Goal: Task Accomplishment & Management: Manage account settings

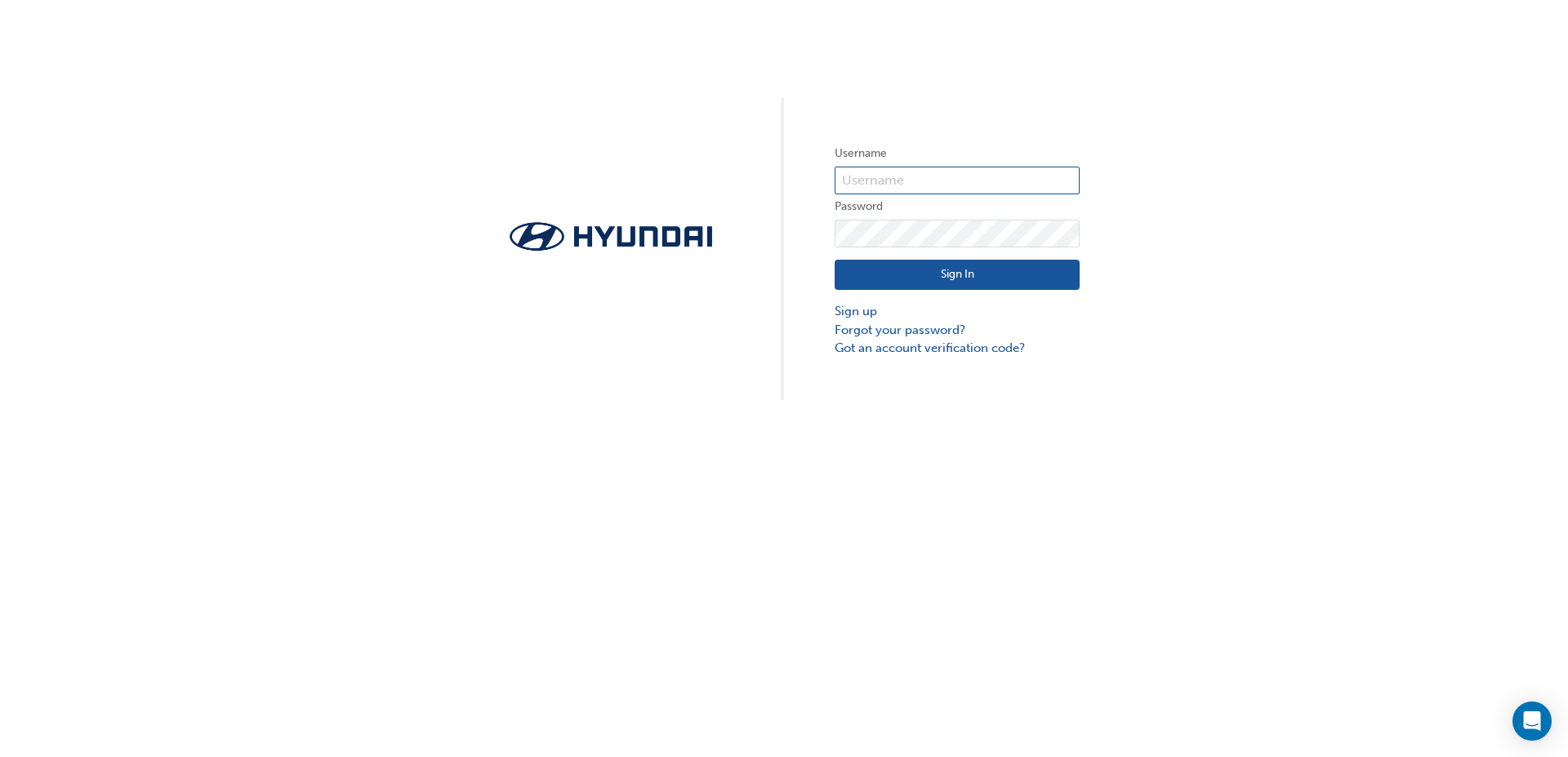
click at [924, 190] on input "text" at bounding box center [957, 180] width 245 height 28
type input "23750"
click button "Sign In" at bounding box center [957, 275] width 245 height 31
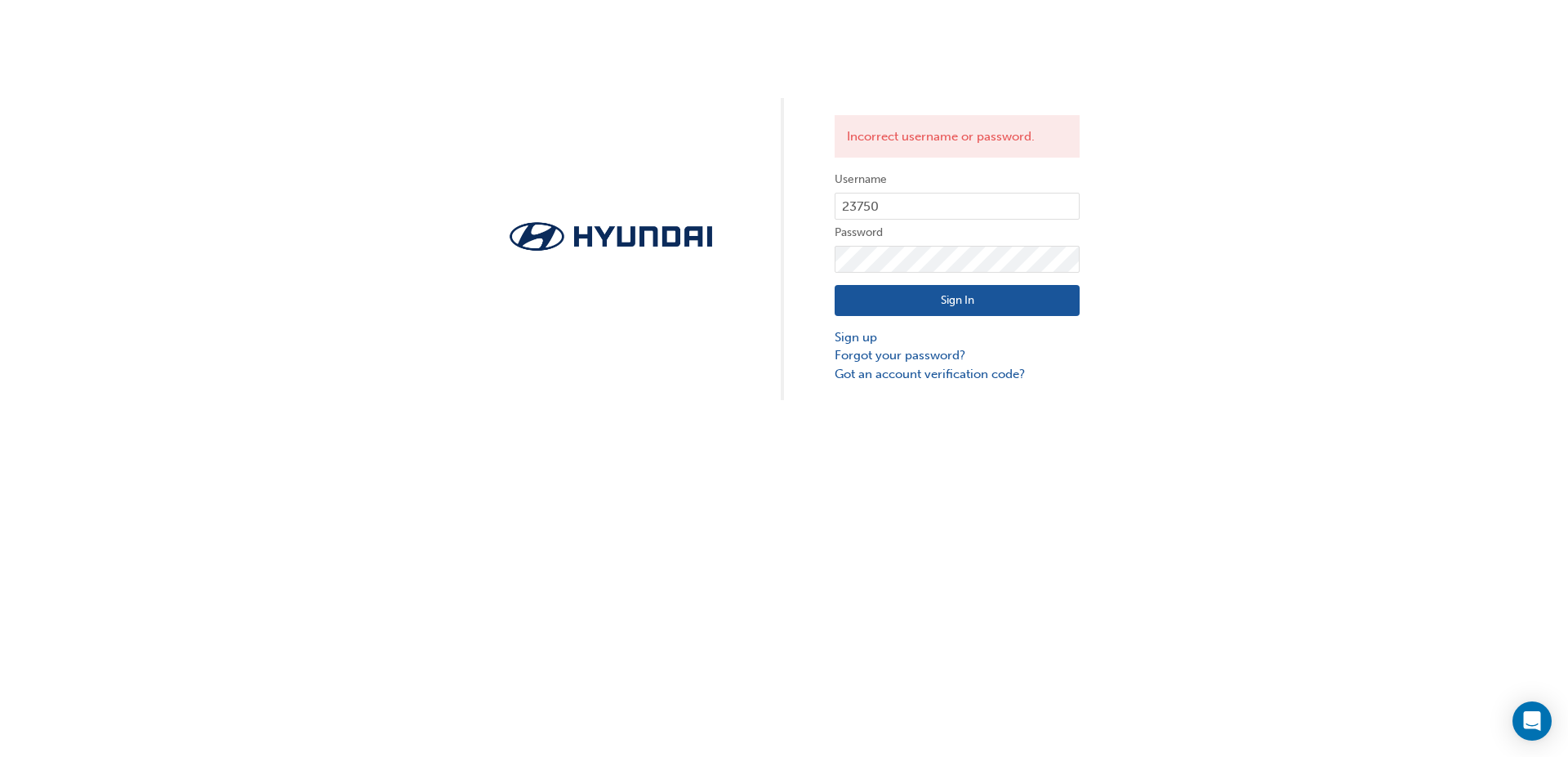
click at [1421, 120] on div "Incorrect username or password. Username 23750 Password Sign In Sign up Forgot …" at bounding box center [784, 200] width 1568 height 400
click at [908, 197] on input "23750" at bounding box center [957, 206] width 245 height 28
click at [908, 196] on input "23750" at bounding box center [957, 206] width 245 height 28
drag, startPoint x: 908, startPoint y: 196, endPoint x: 897, endPoint y: 203, distance: 13.0
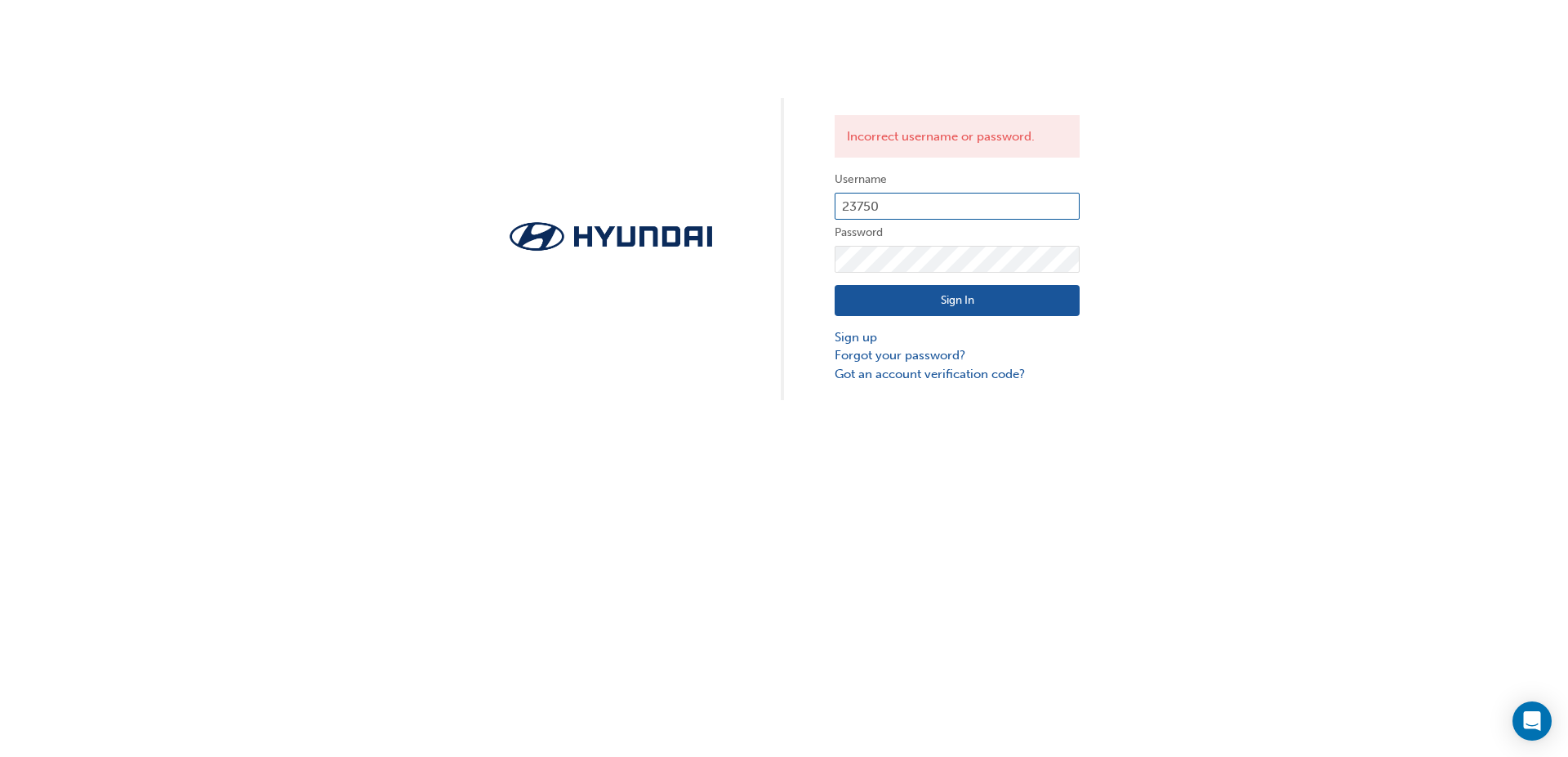
click at [897, 203] on input "23750" at bounding box center [957, 206] width 245 height 28
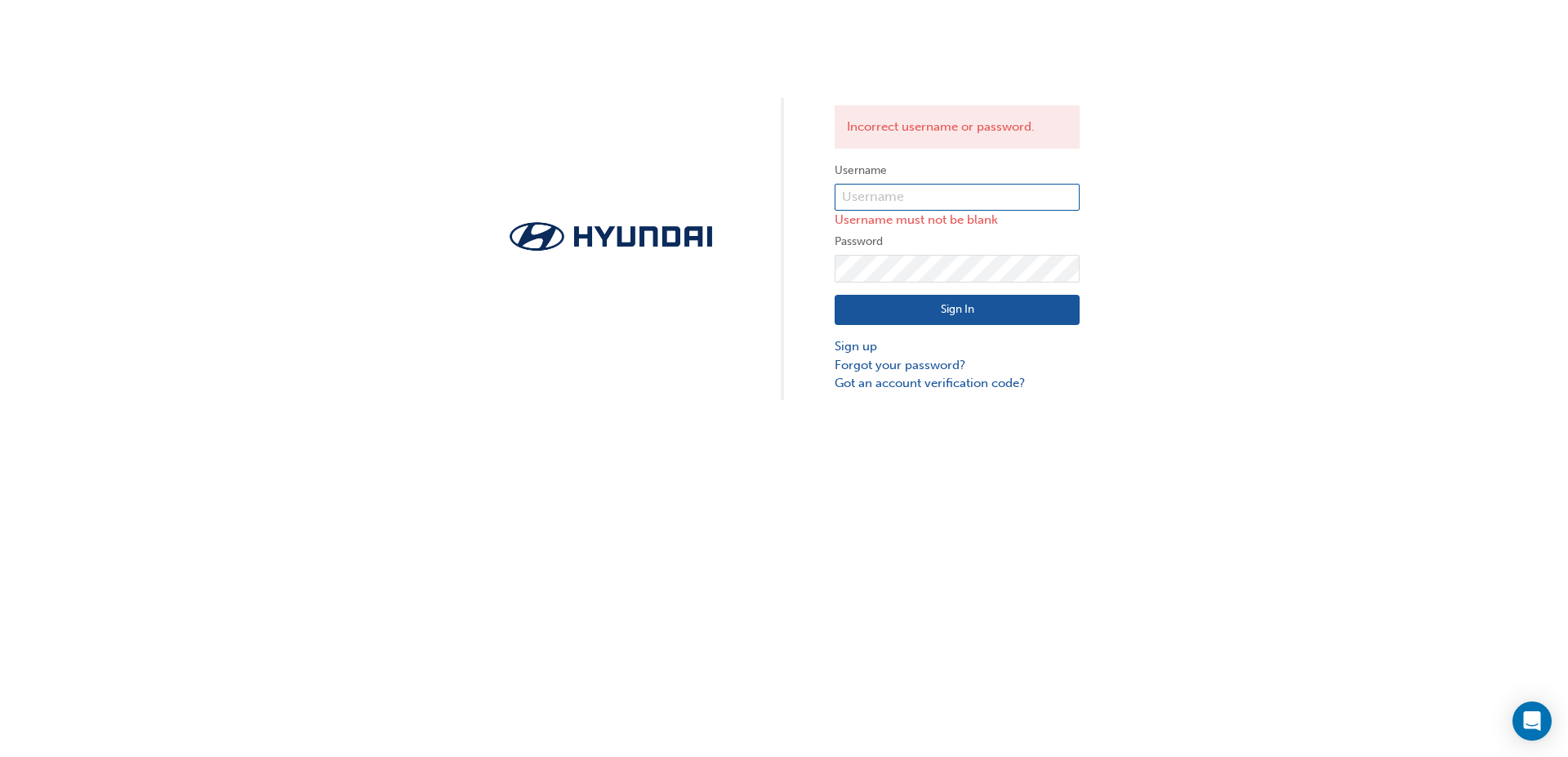
click at [986, 207] on input "text" at bounding box center [957, 197] width 245 height 28
type input "michael_smith@lennock.com.au"
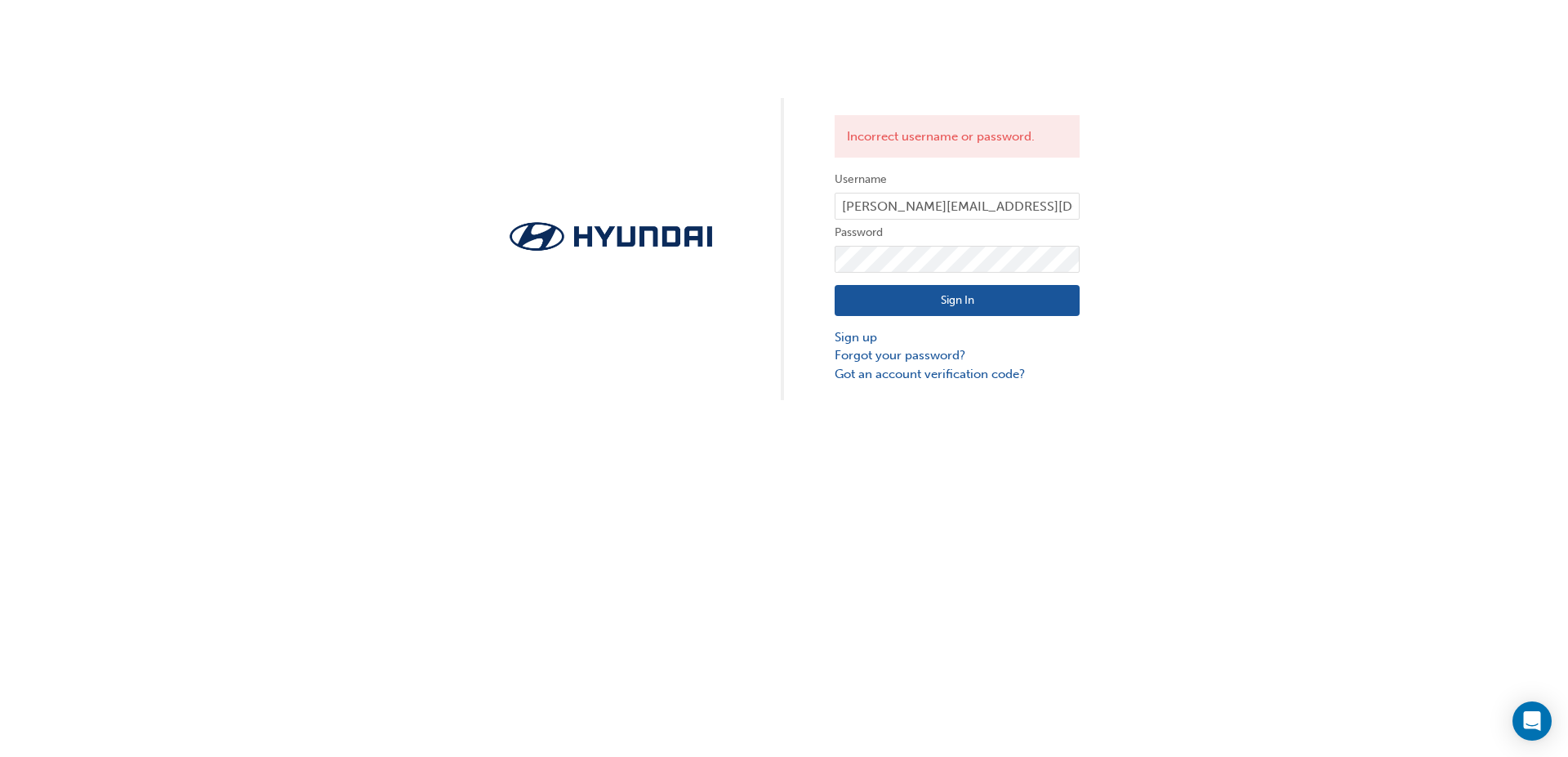
click at [978, 304] on button "Sign In" at bounding box center [957, 301] width 245 height 31
click at [915, 354] on link "Forgot your password?" at bounding box center [957, 356] width 245 height 19
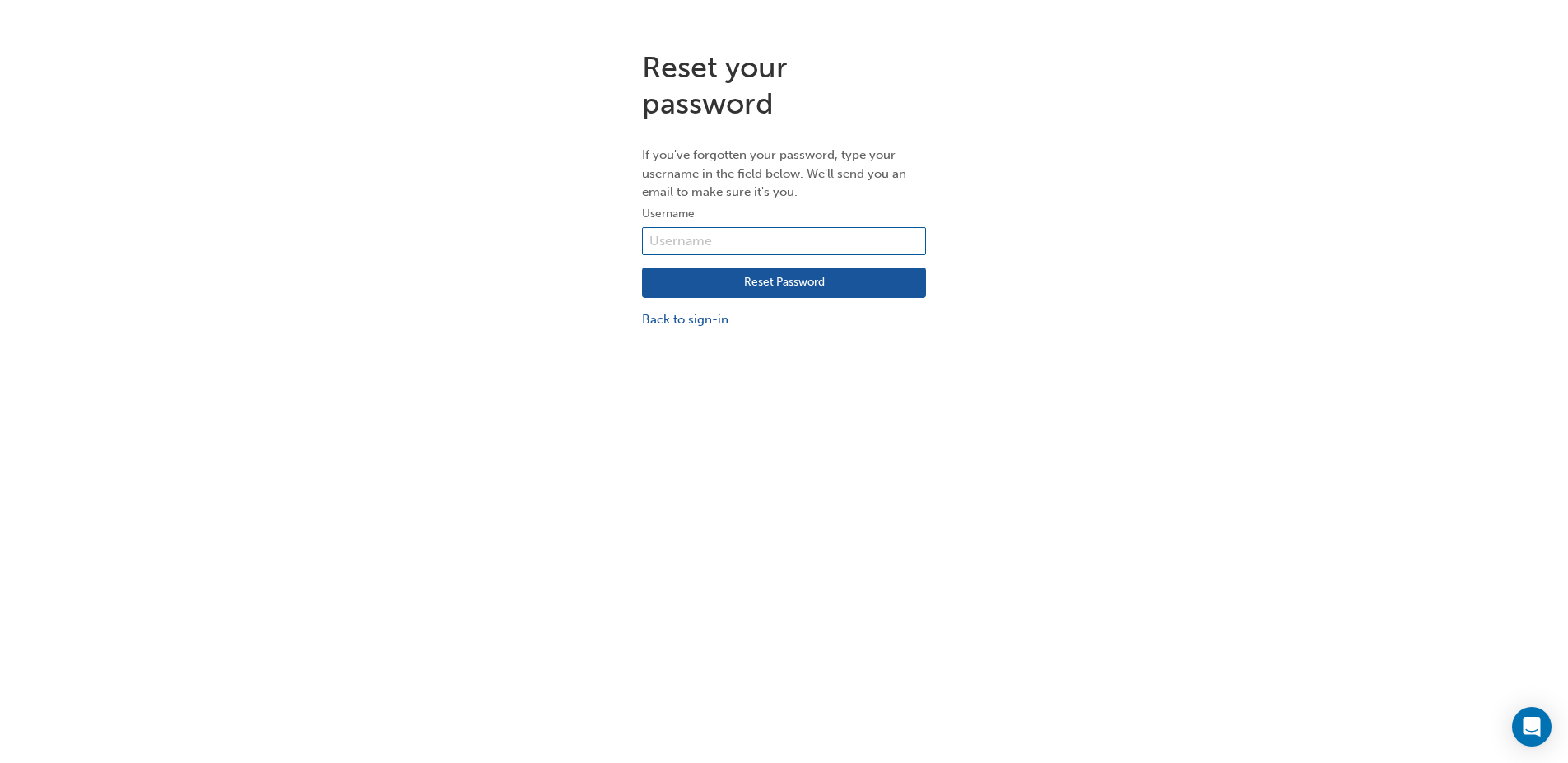
click at [809, 246] on input "text" at bounding box center [784, 241] width 284 height 28
type input "michael_smith@lennock.com.au"
click at [791, 277] on button "Reset Password" at bounding box center [784, 283] width 284 height 32
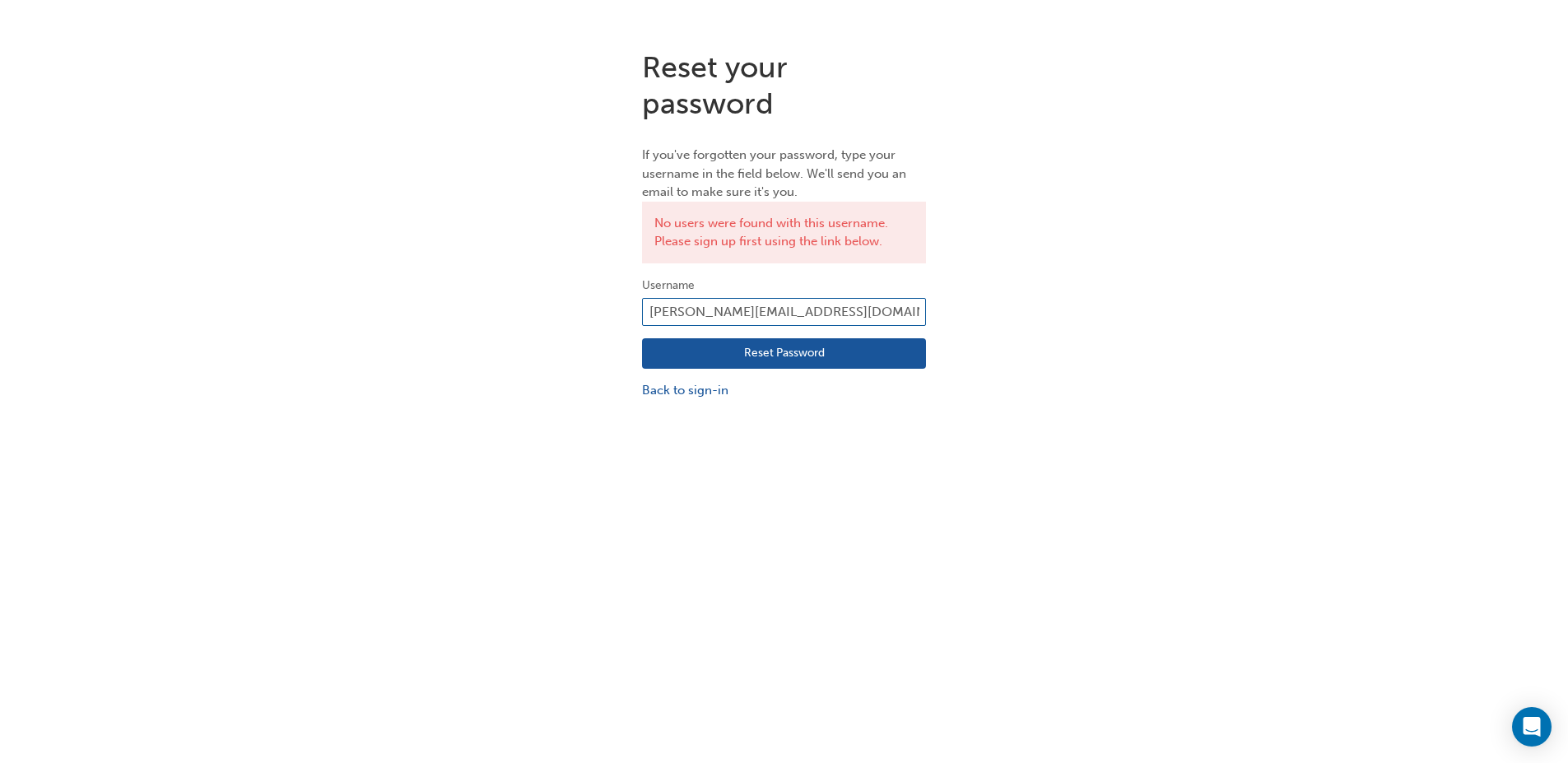
click at [782, 316] on input "michael_smith@lennock.com.au" at bounding box center [784, 312] width 284 height 28
click at [862, 316] on input "michael_smith@lennock.com.au" at bounding box center [784, 312] width 284 height 28
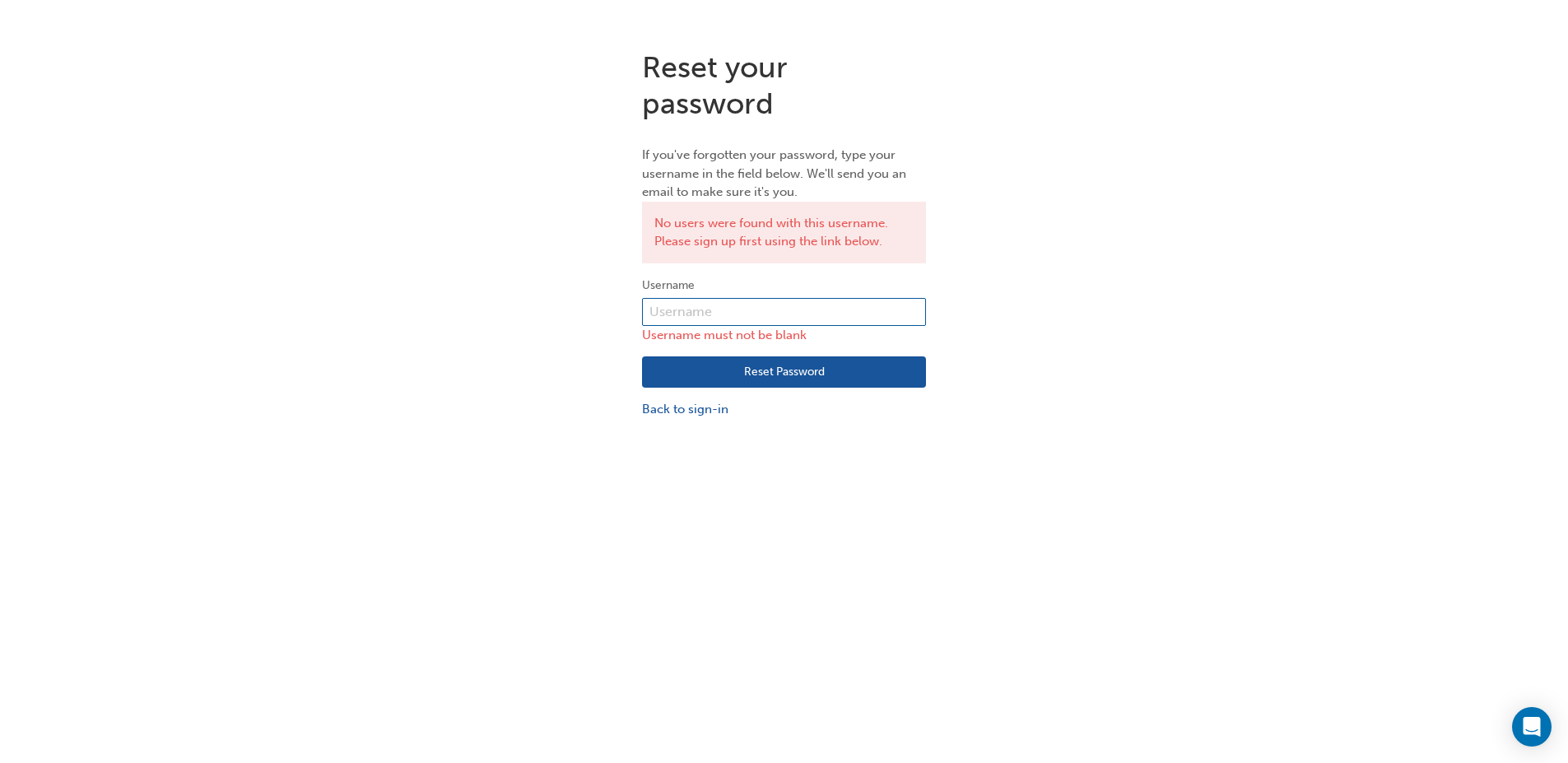
click at [862, 316] on input "text" at bounding box center [784, 312] width 284 height 28
type input "23750"
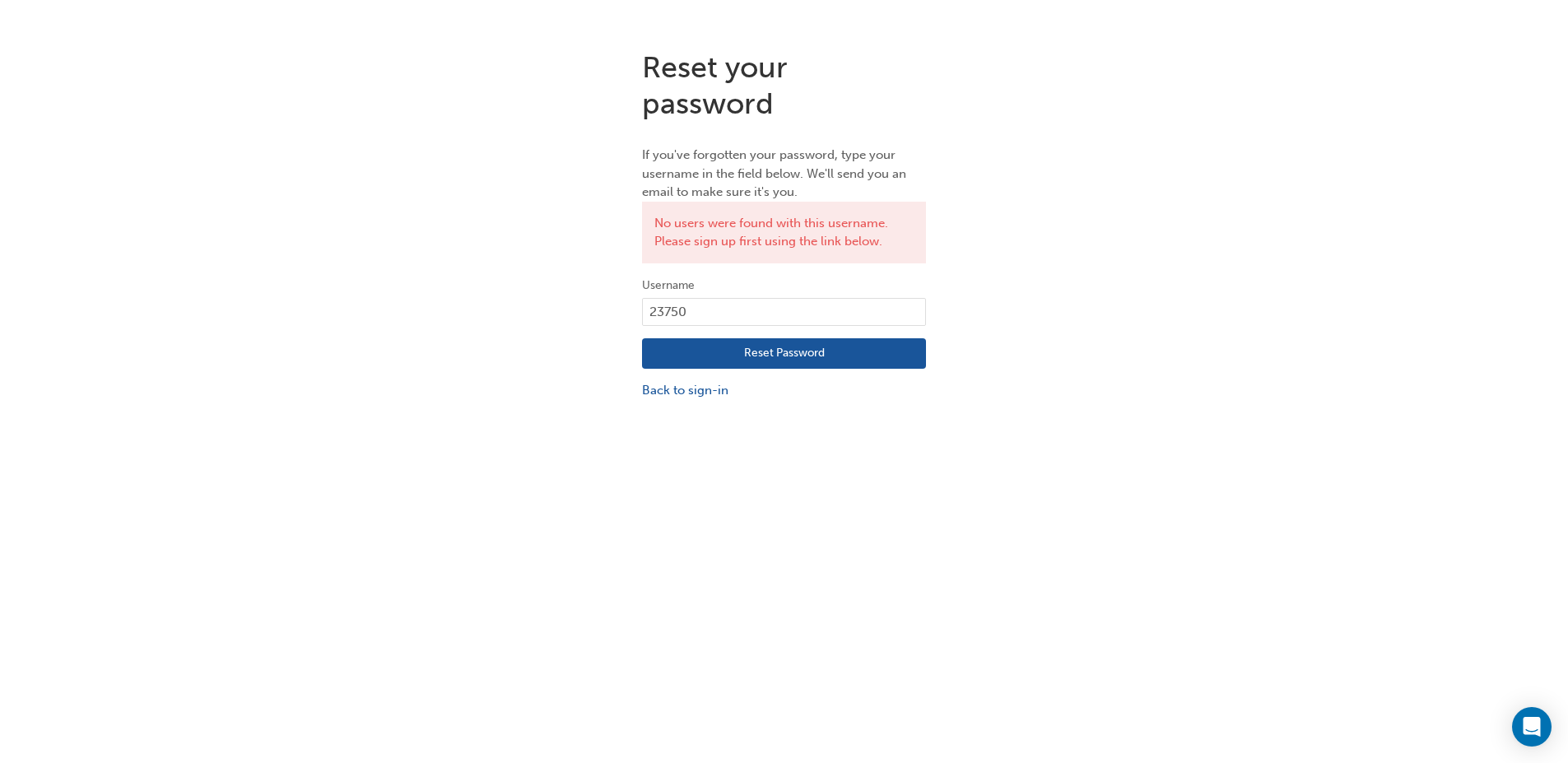
click at [842, 359] on button "Reset Password" at bounding box center [784, 354] width 284 height 32
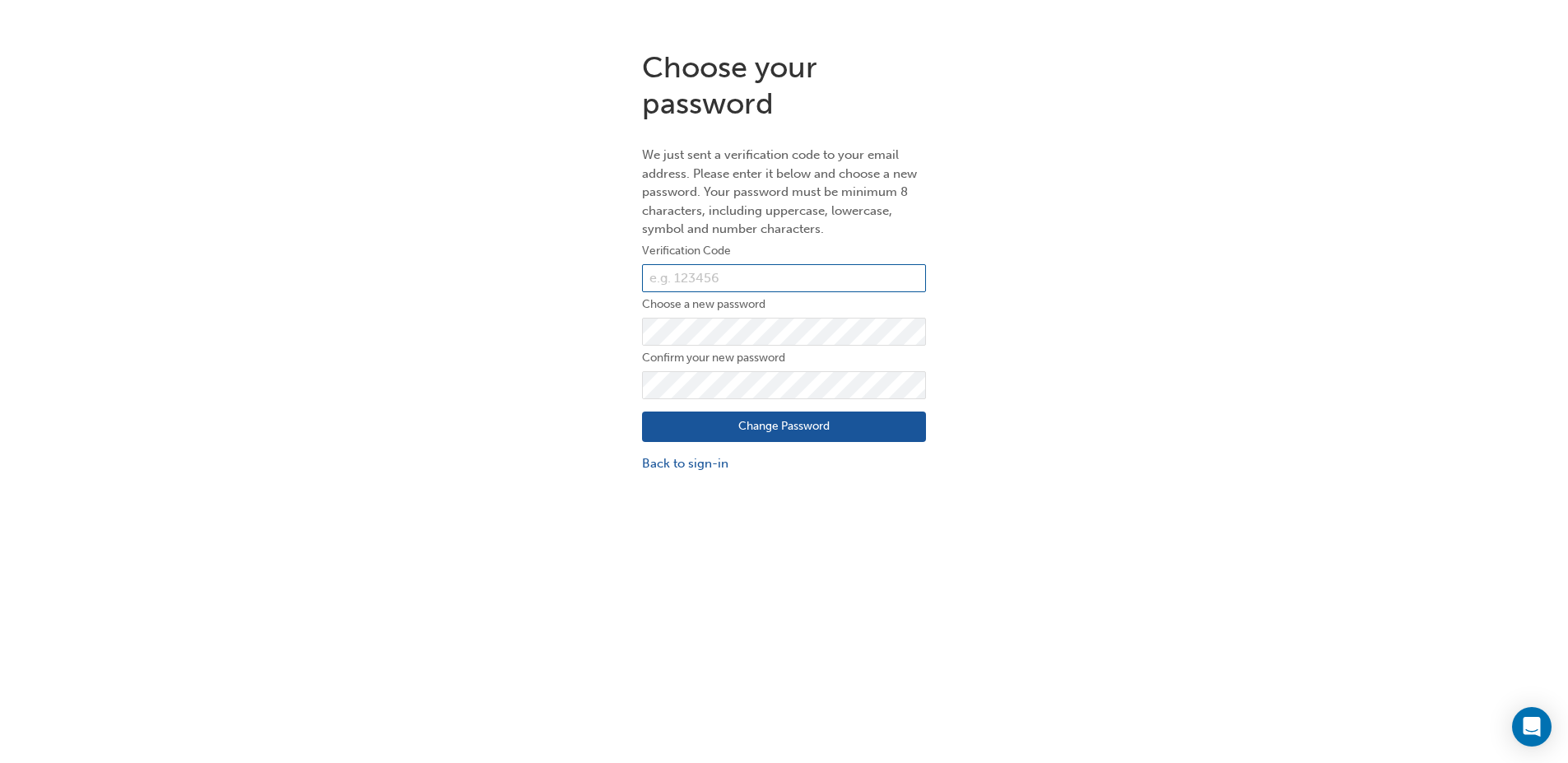
click at [711, 267] on input "text" at bounding box center [784, 277] width 284 height 28
paste input "903279"
type input "903279"
click at [756, 421] on button "Change Password" at bounding box center [784, 427] width 284 height 32
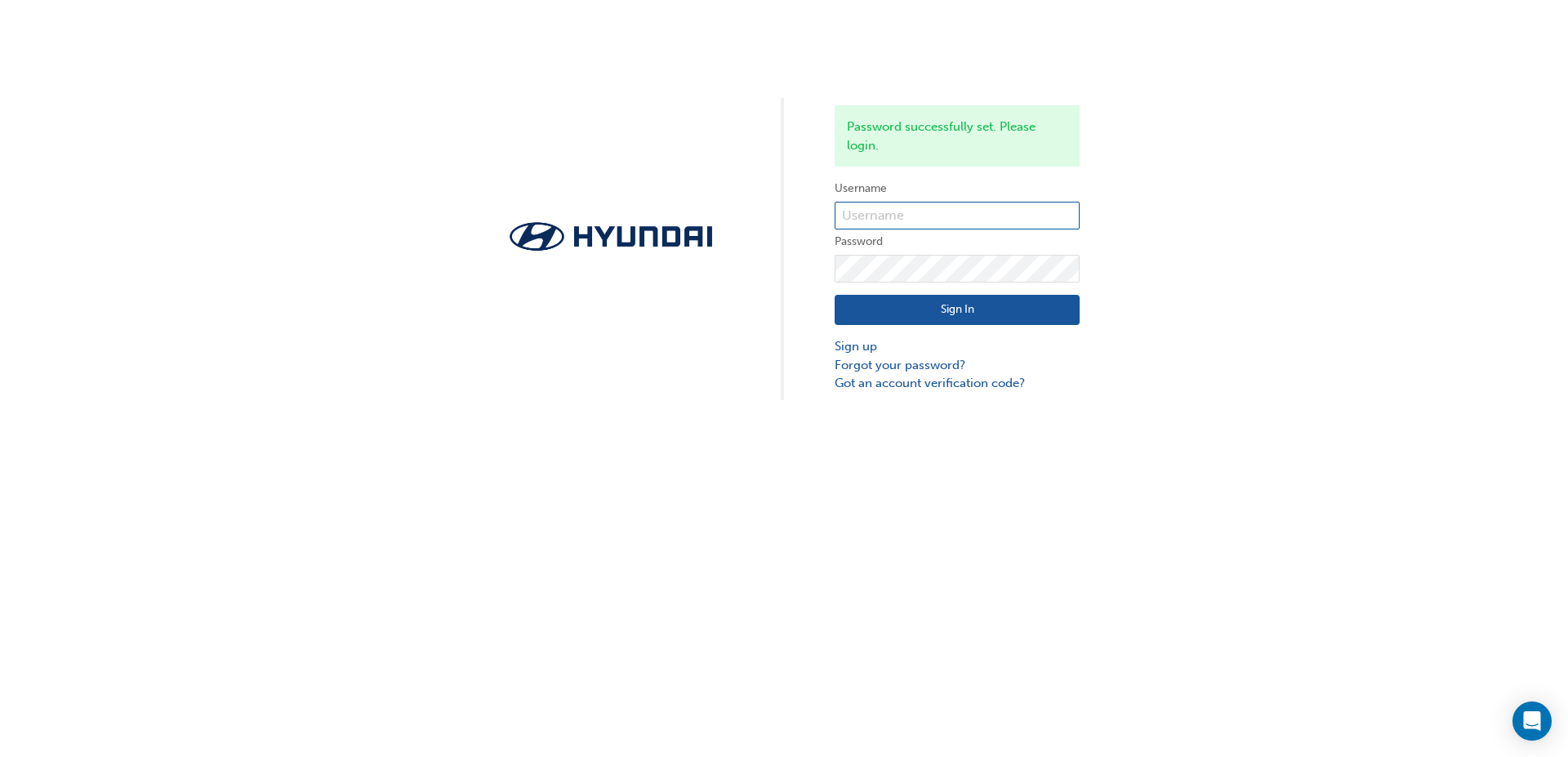
click at [898, 221] on input "text" at bounding box center [957, 215] width 245 height 28
type input "23750"
click button "Sign In" at bounding box center [957, 310] width 245 height 31
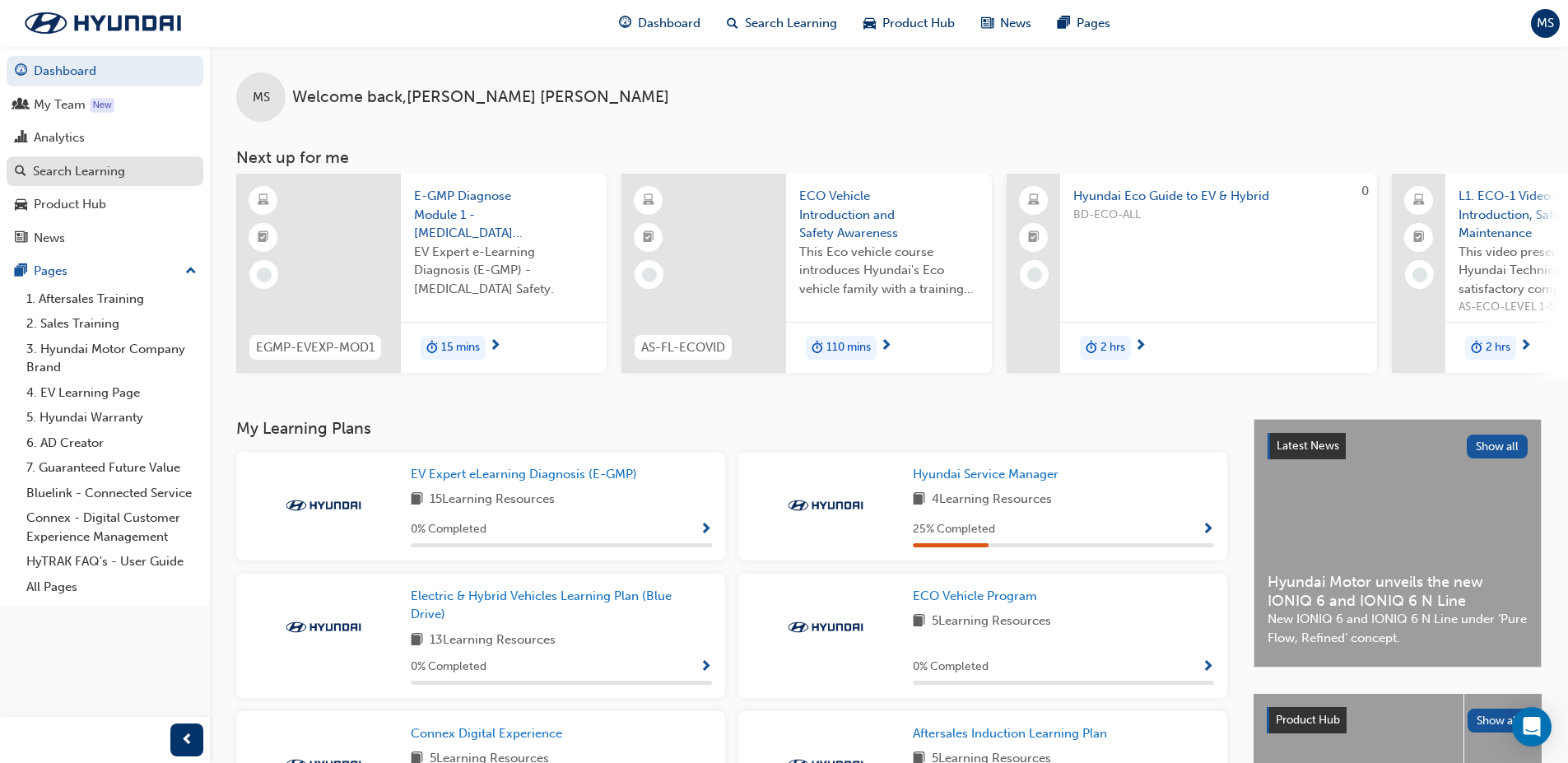
click at [120, 173] on div "Search Learning" at bounding box center [78, 172] width 92 height 19
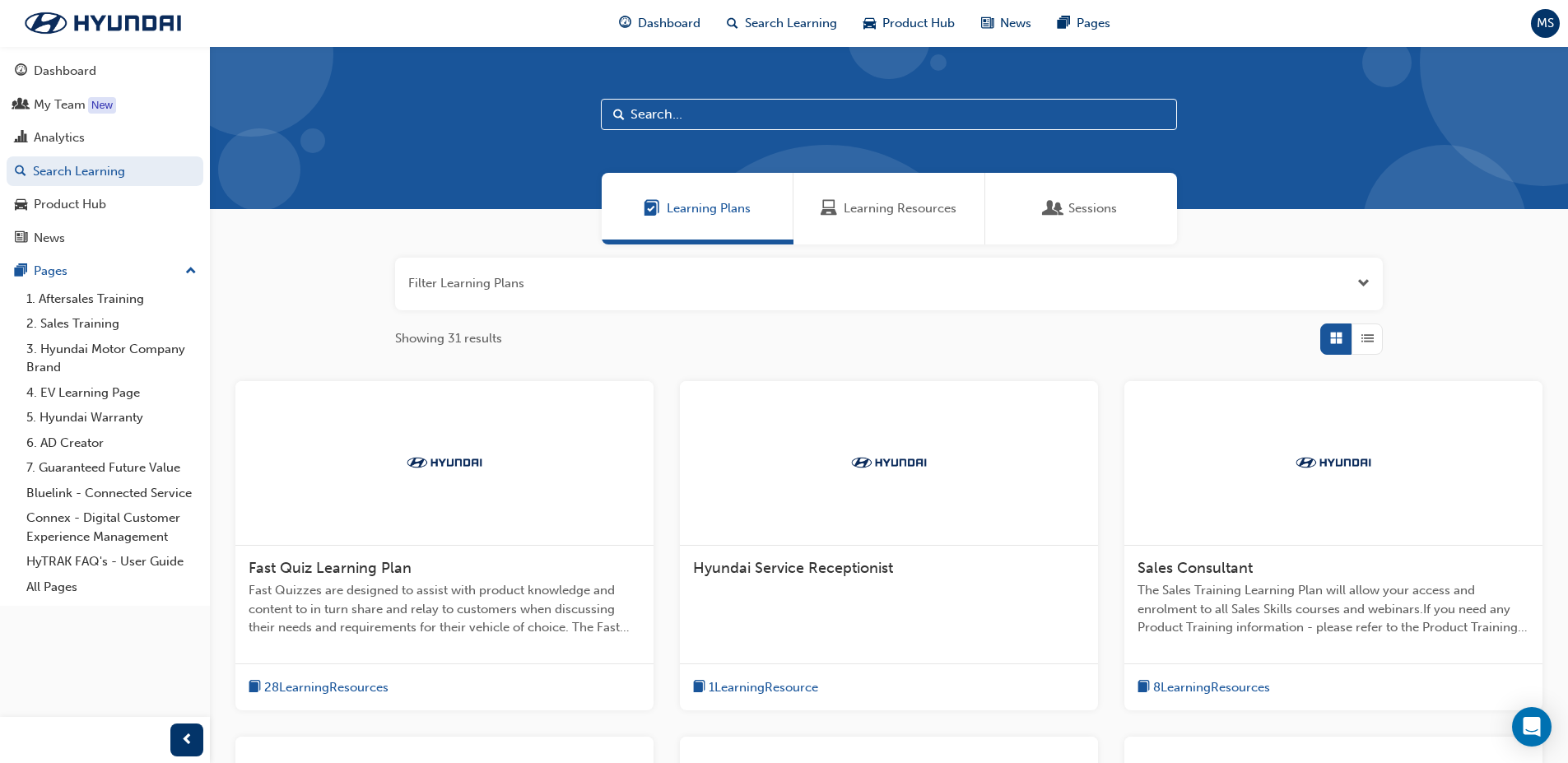
click at [631, 127] on input "text" at bounding box center [889, 114] width 576 height 32
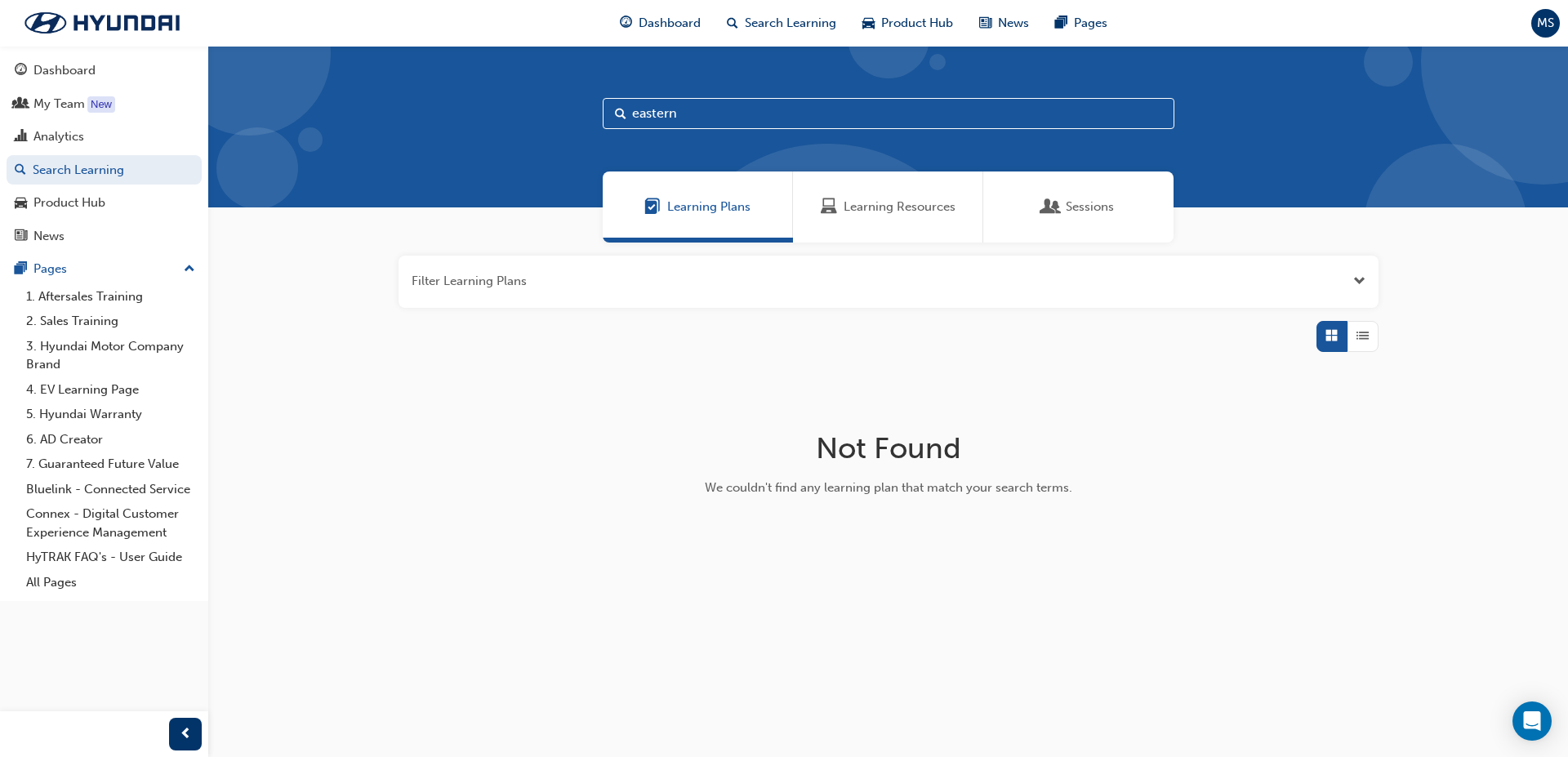
click at [631, 115] on input "eastern" at bounding box center [889, 113] width 572 height 31
click at [692, 111] on input "eastern" at bounding box center [889, 113] width 572 height 31
type input "eastern region"
click at [1021, 200] on div "Sessions" at bounding box center [1079, 207] width 191 height 71
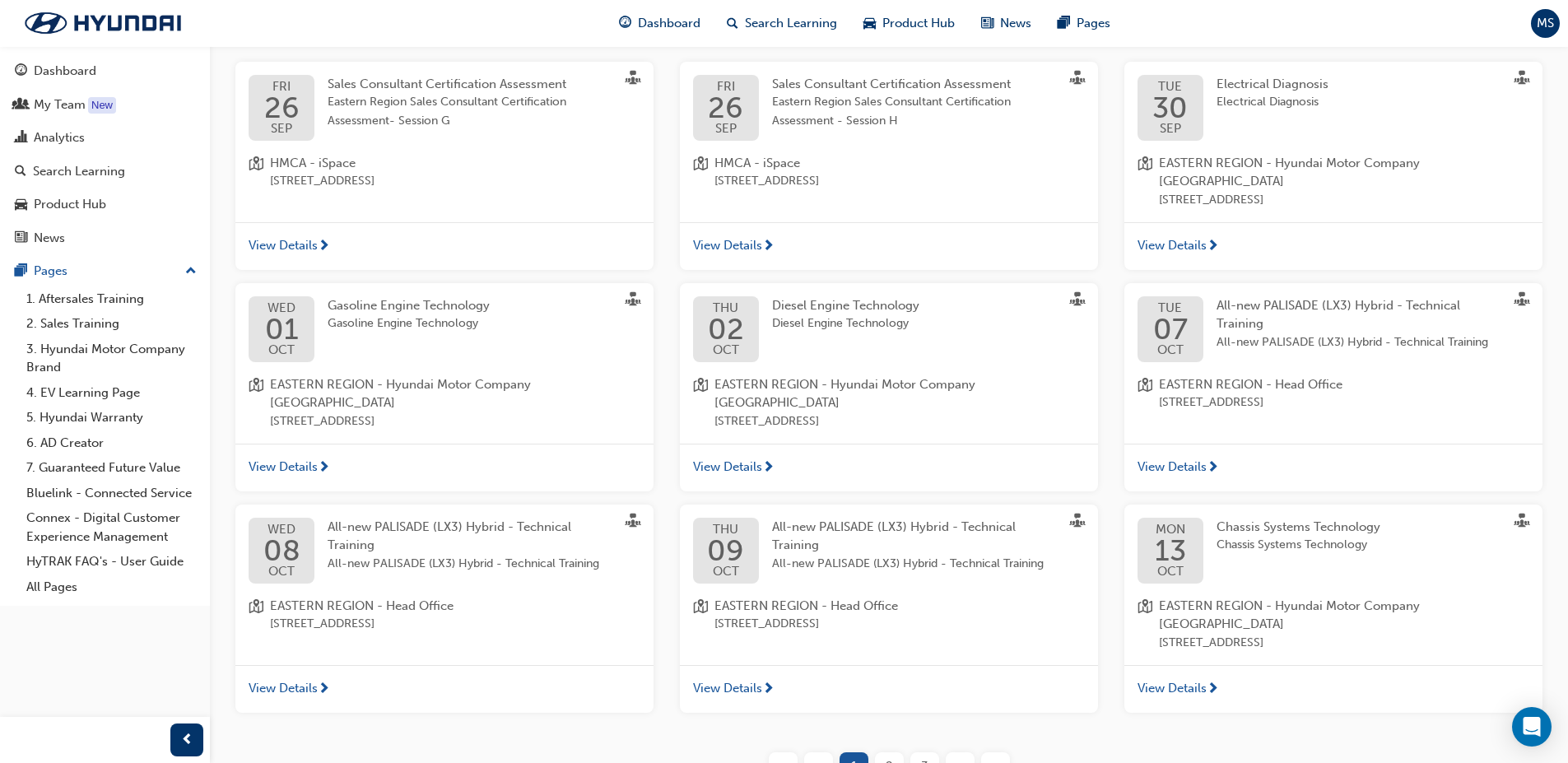
scroll to position [329, 0]
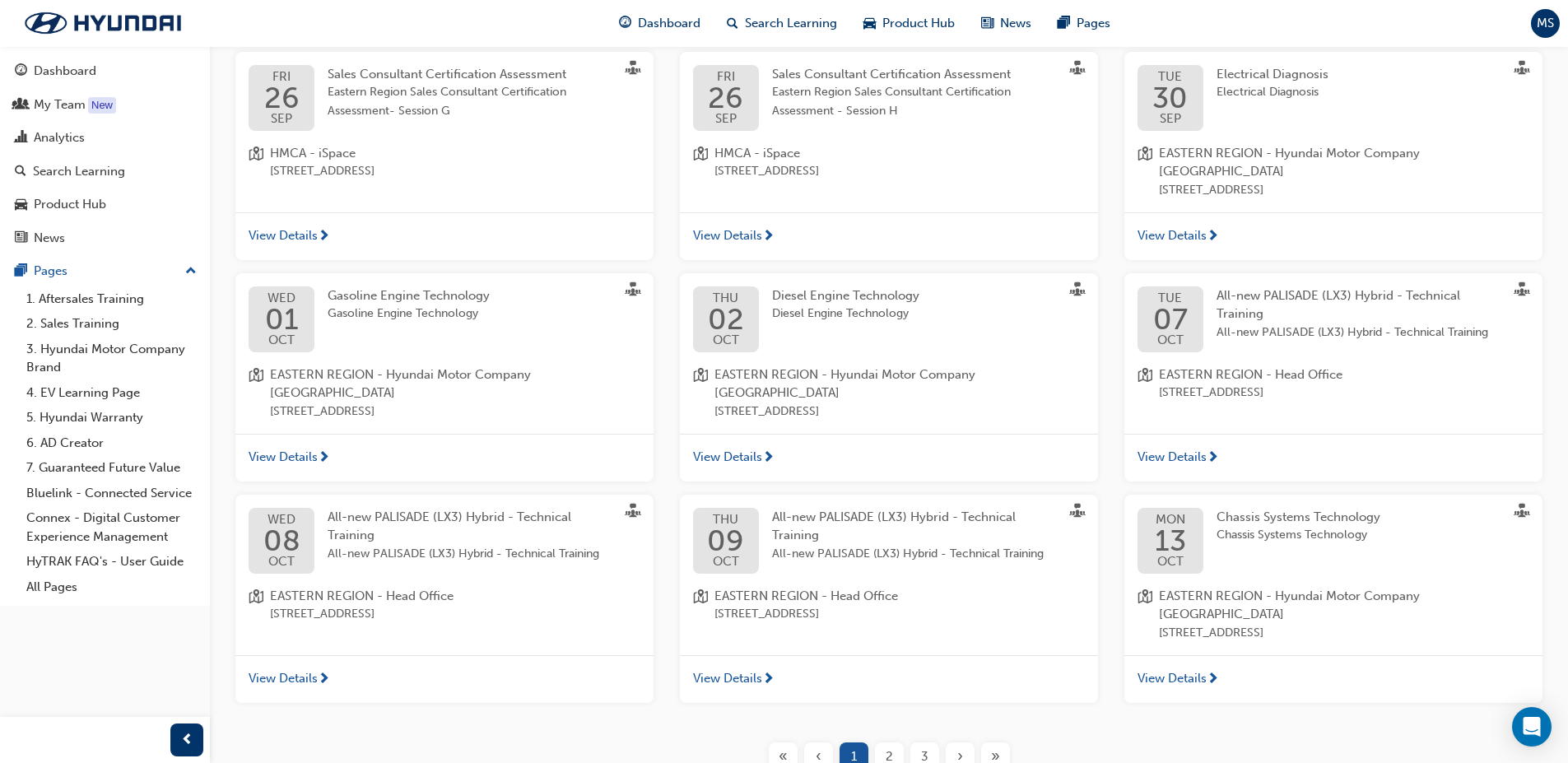
click at [299, 526] on span "08" at bounding box center [282, 540] width 37 height 30
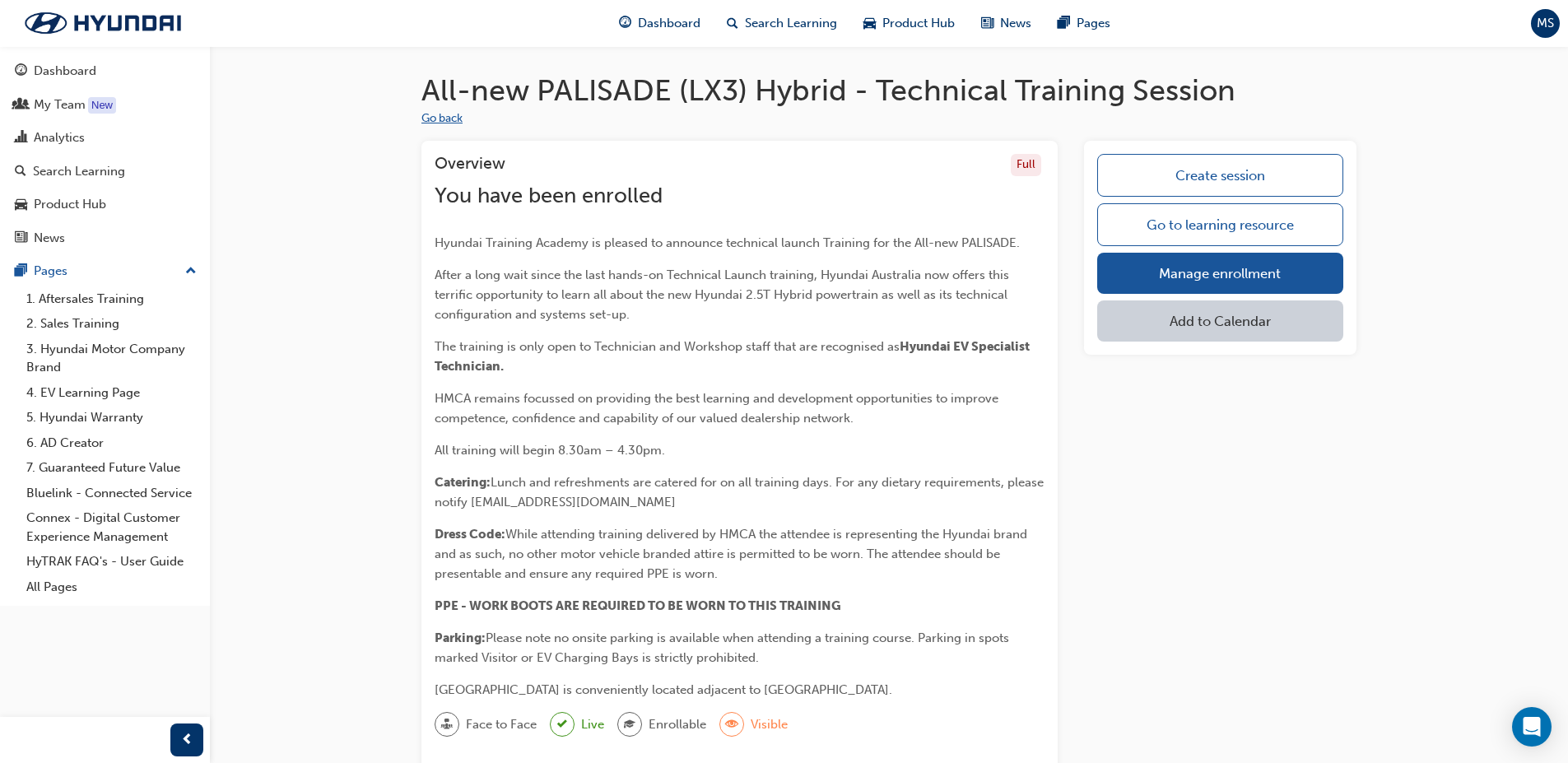
click at [438, 116] on button "Go back" at bounding box center [441, 120] width 41 height 19
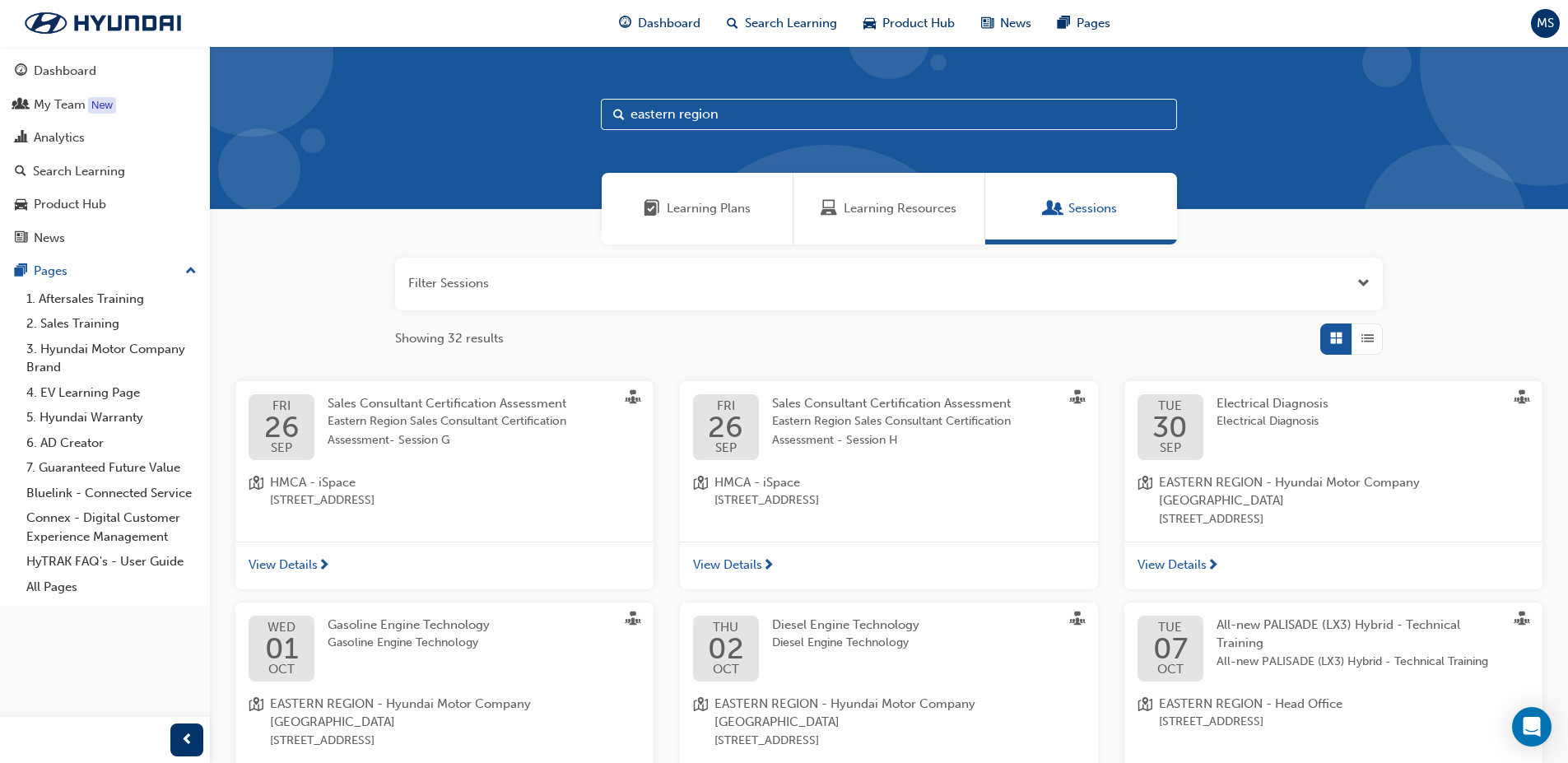
click at [1163, 634] on span "07" at bounding box center [1171, 648] width 34 height 30
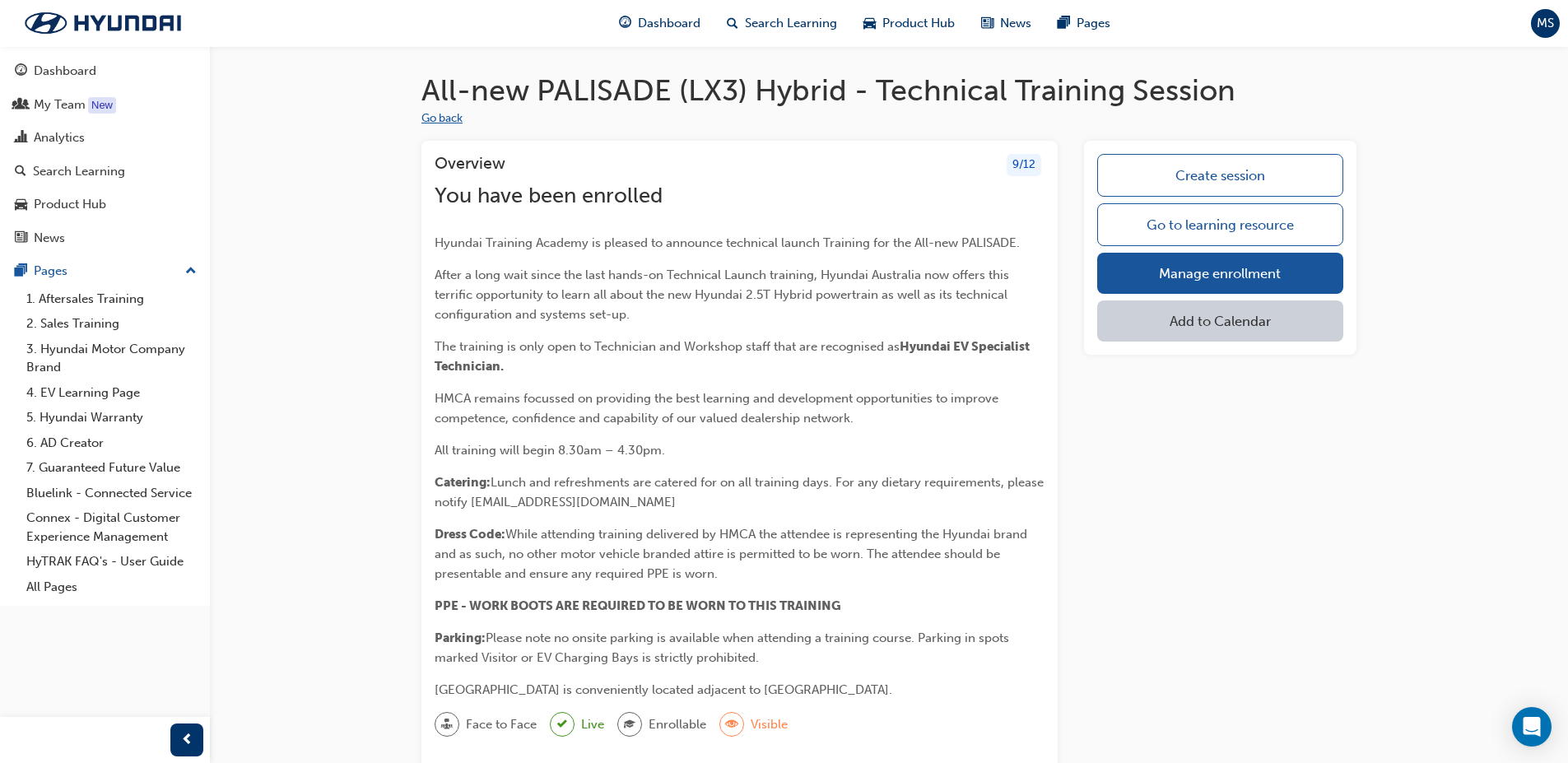
click at [441, 125] on button "Go back" at bounding box center [441, 120] width 41 height 19
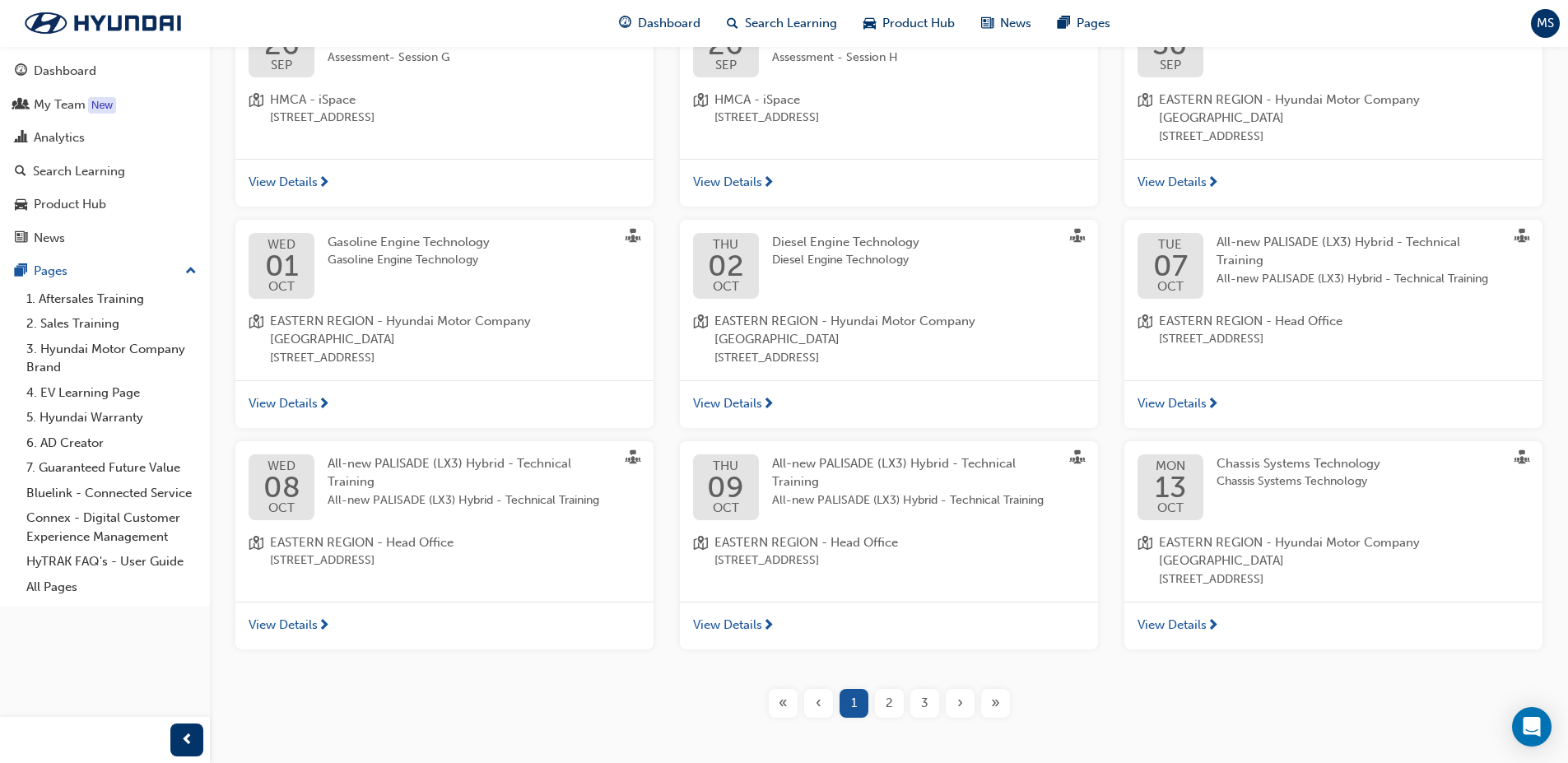
scroll to position [388, 0]
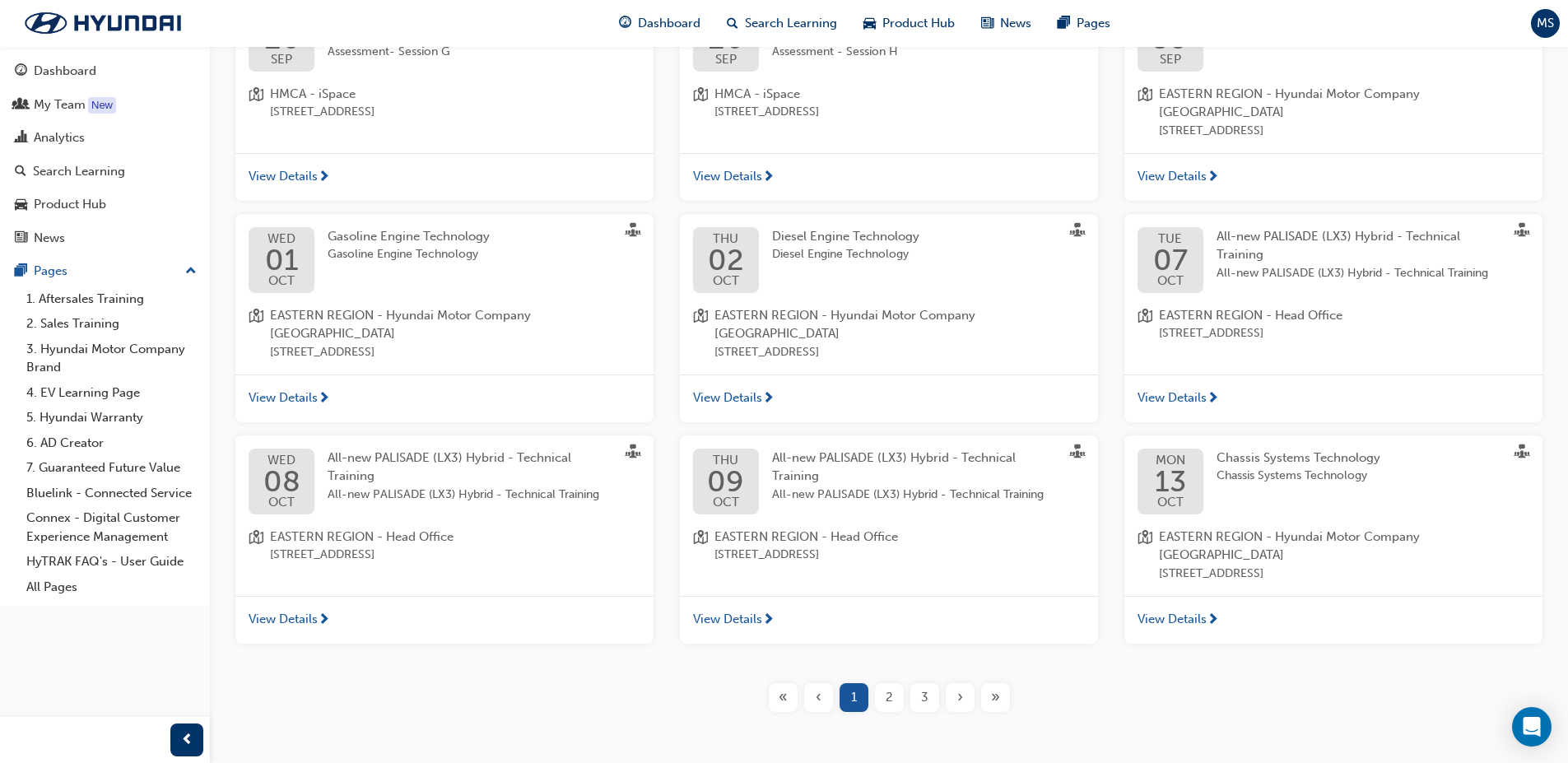
click at [731, 454] on span "THU" at bounding box center [725, 460] width 37 height 12
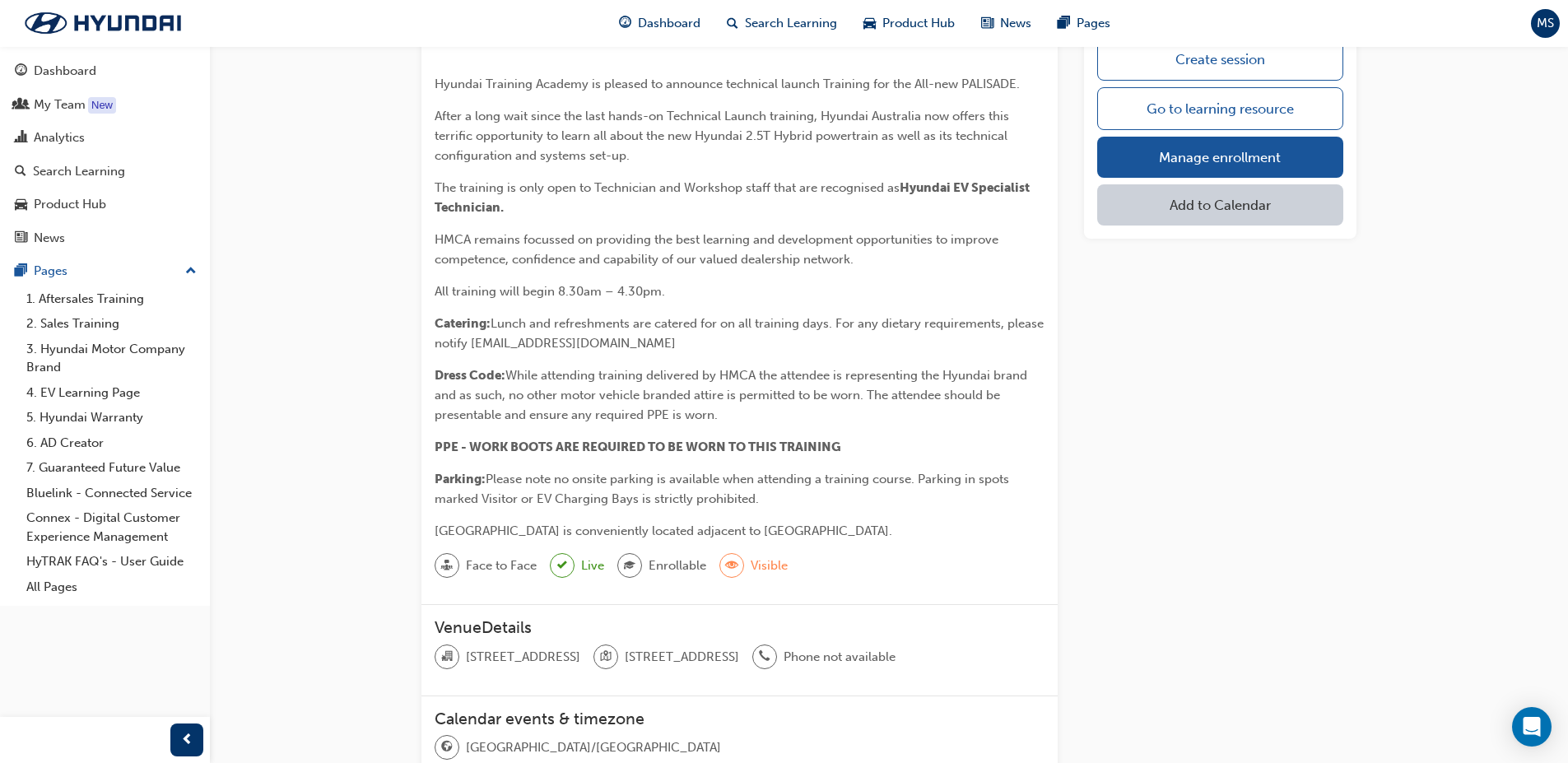
scroll to position [68, 0]
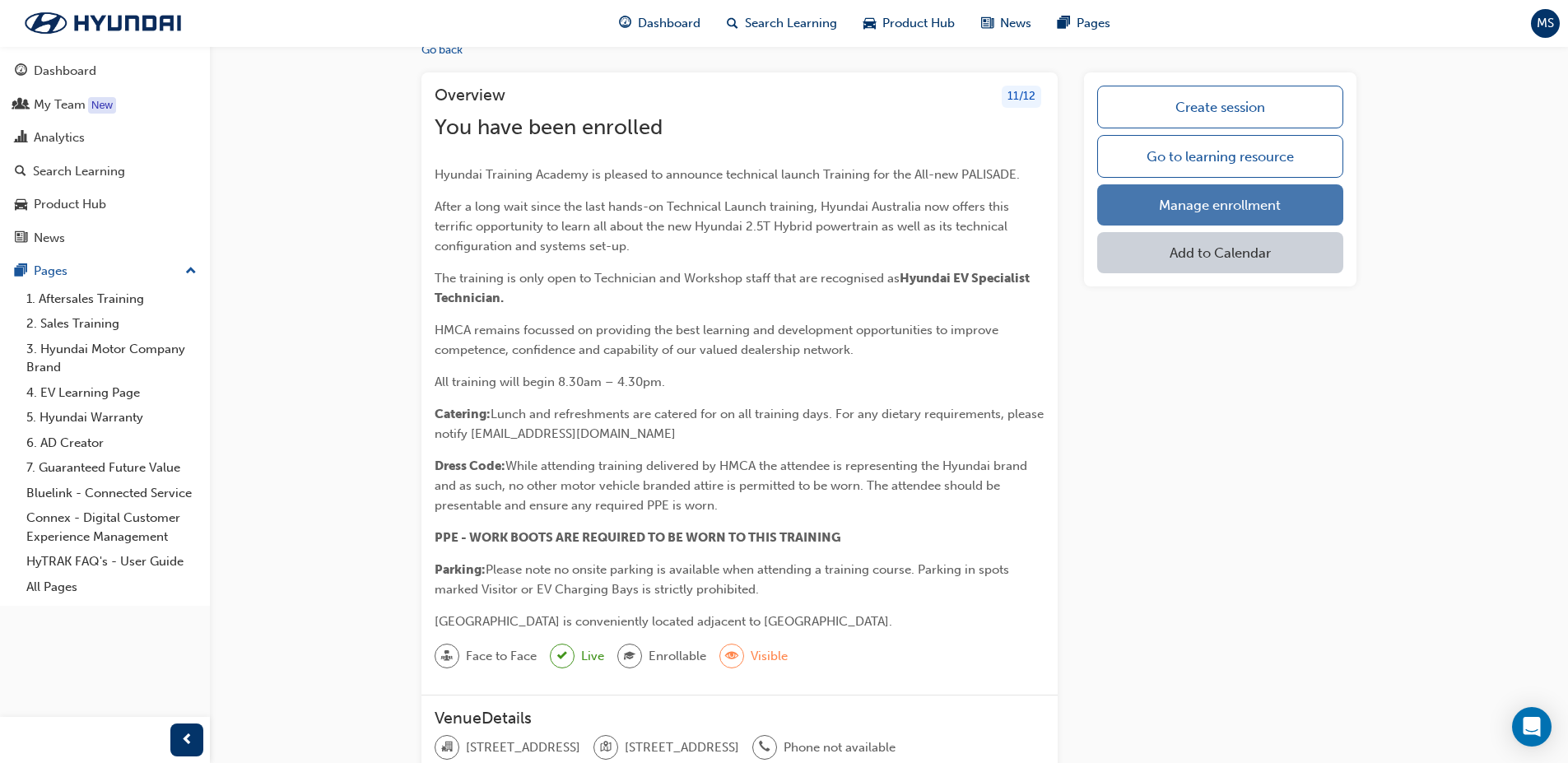
click at [1225, 197] on link "Manage enrollment" at bounding box center [1219, 205] width 246 height 41
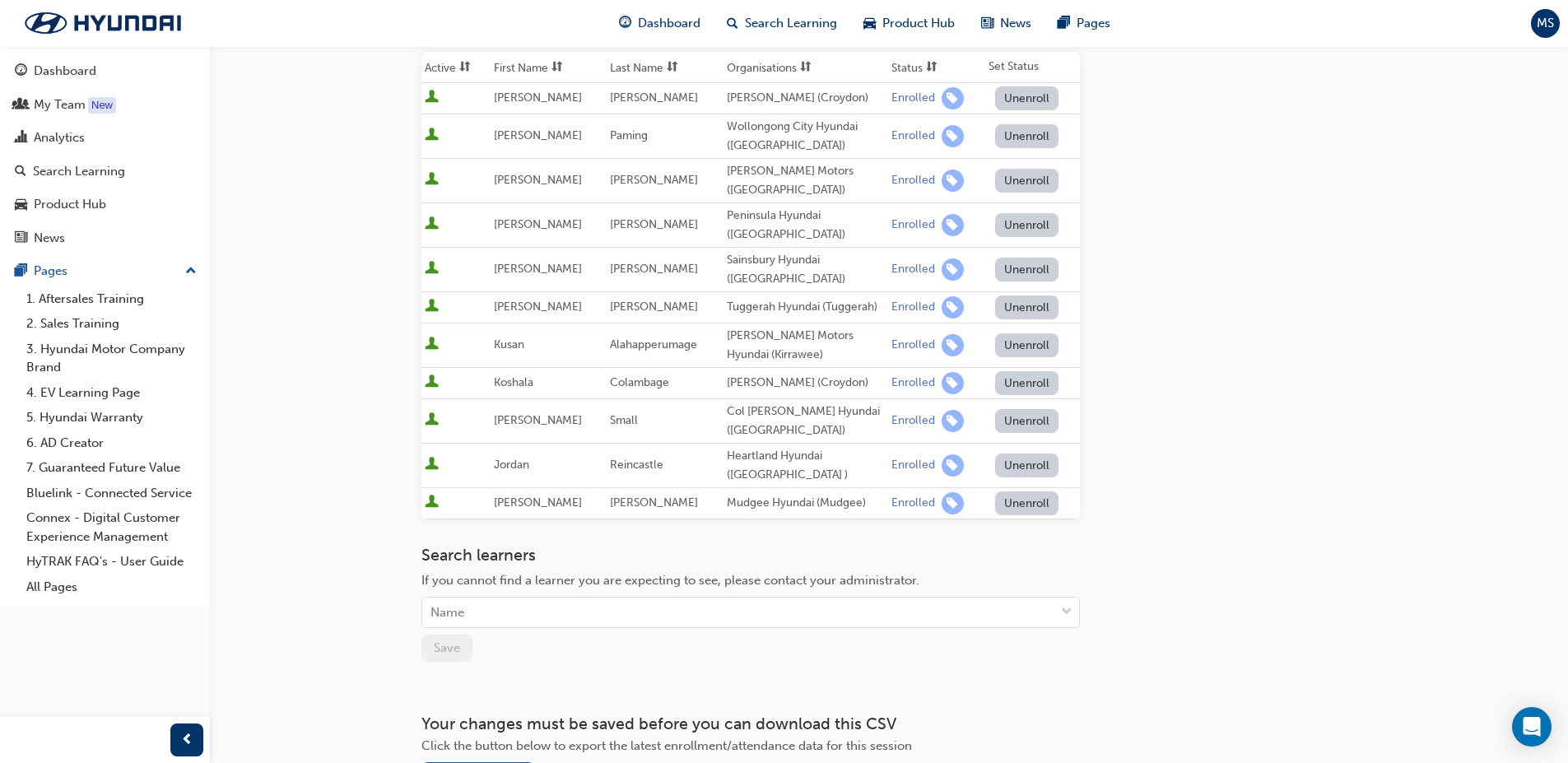
scroll to position [368, 0]
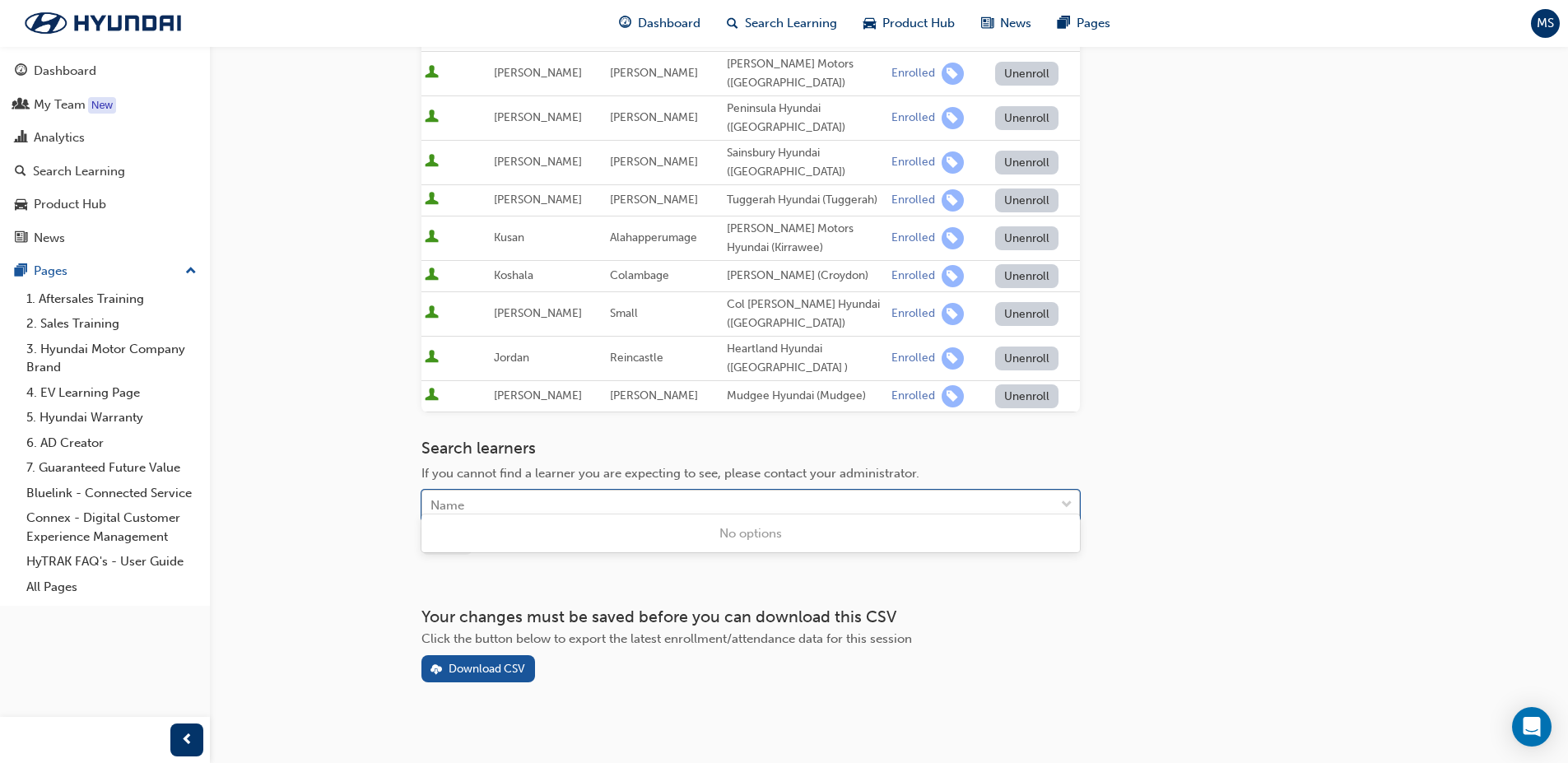
click at [483, 491] on div "Name" at bounding box center [738, 506] width 632 height 29
type input "michae"
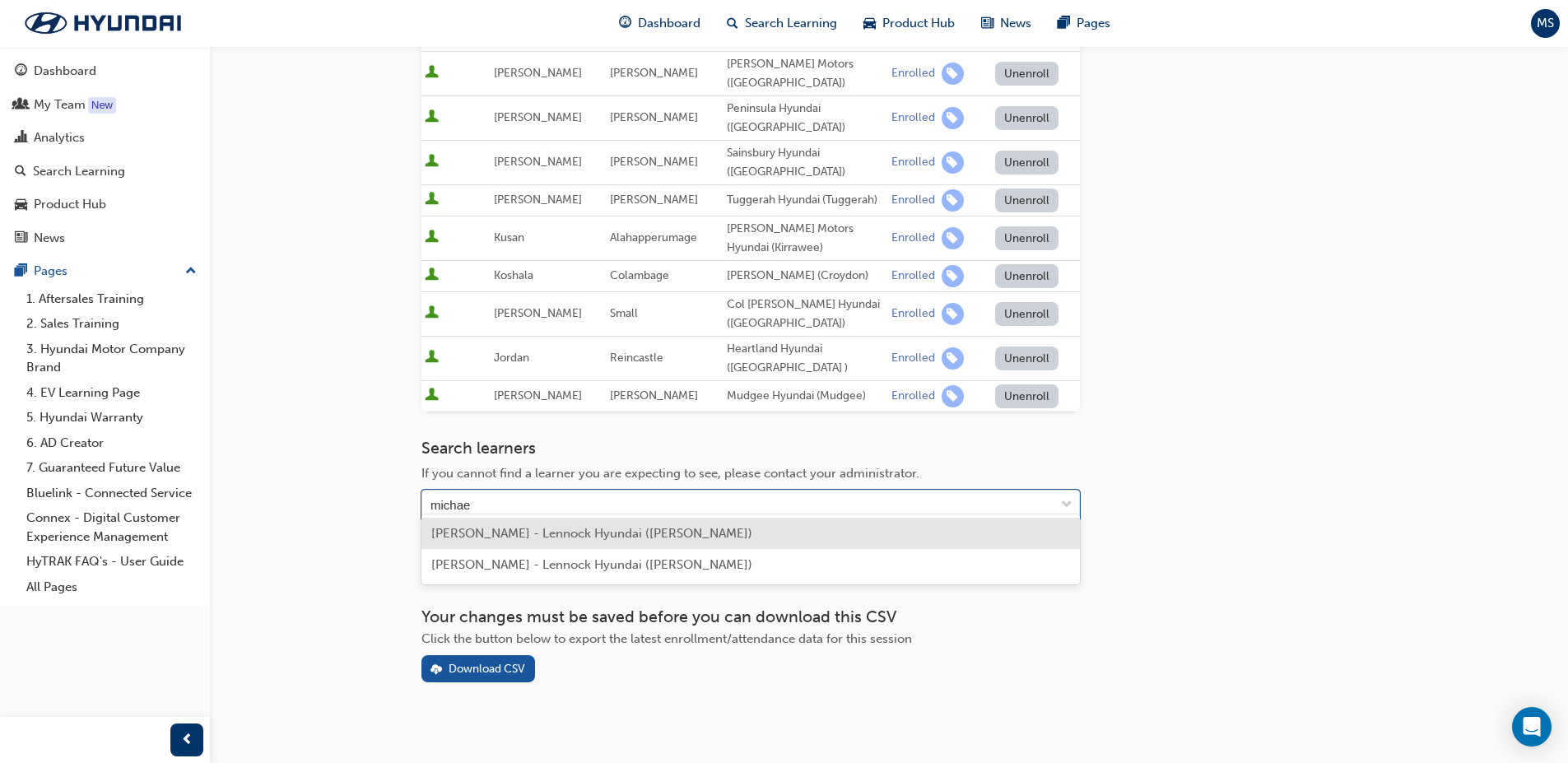
click at [509, 537] on span "[PERSON_NAME] - Lennock Hyundai ([PERSON_NAME])" at bounding box center [591, 534] width 321 height 15
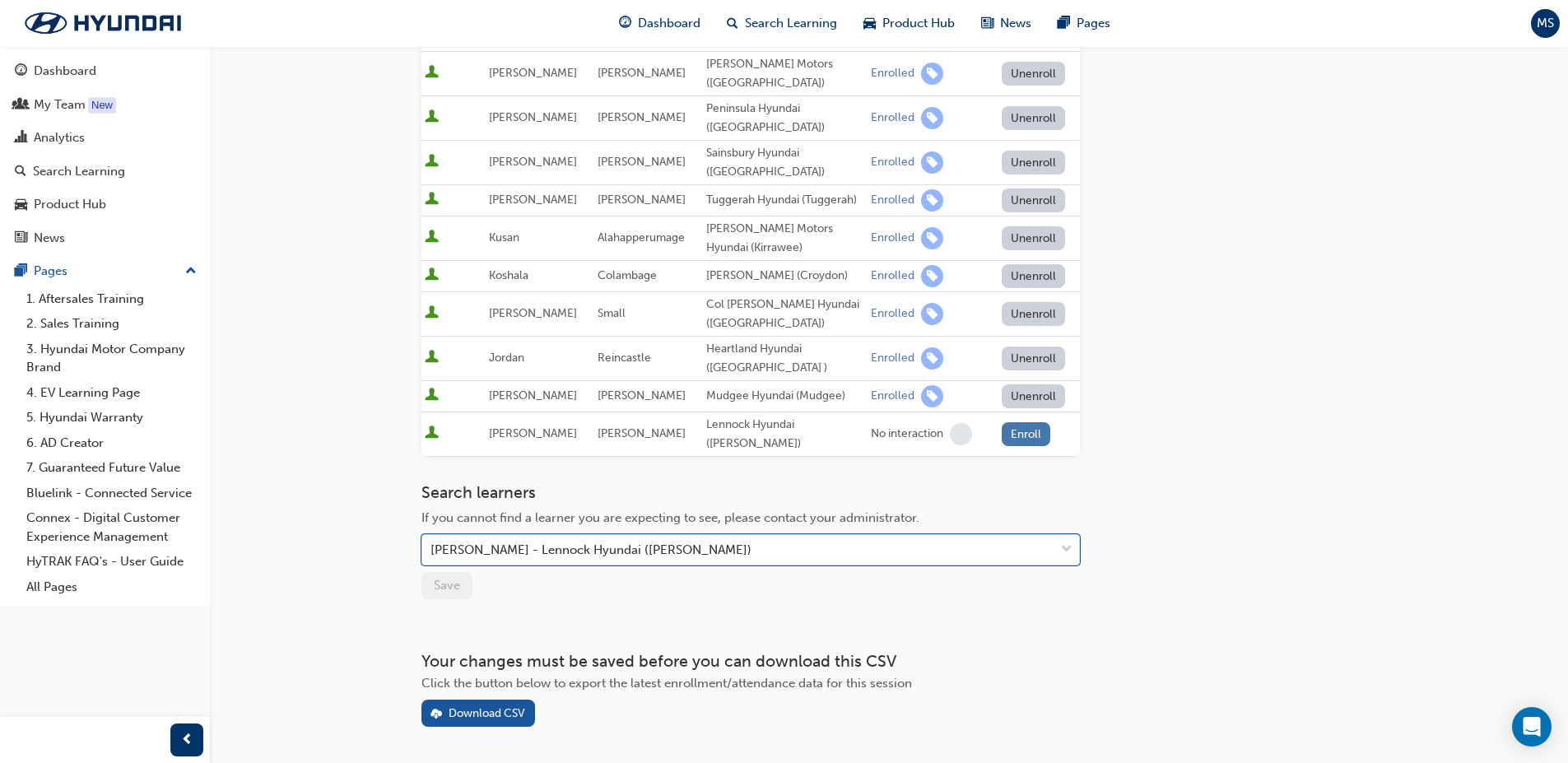
click at [1034, 423] on button "Enroll" at bounding box center [1026, 434] width 50 height 24
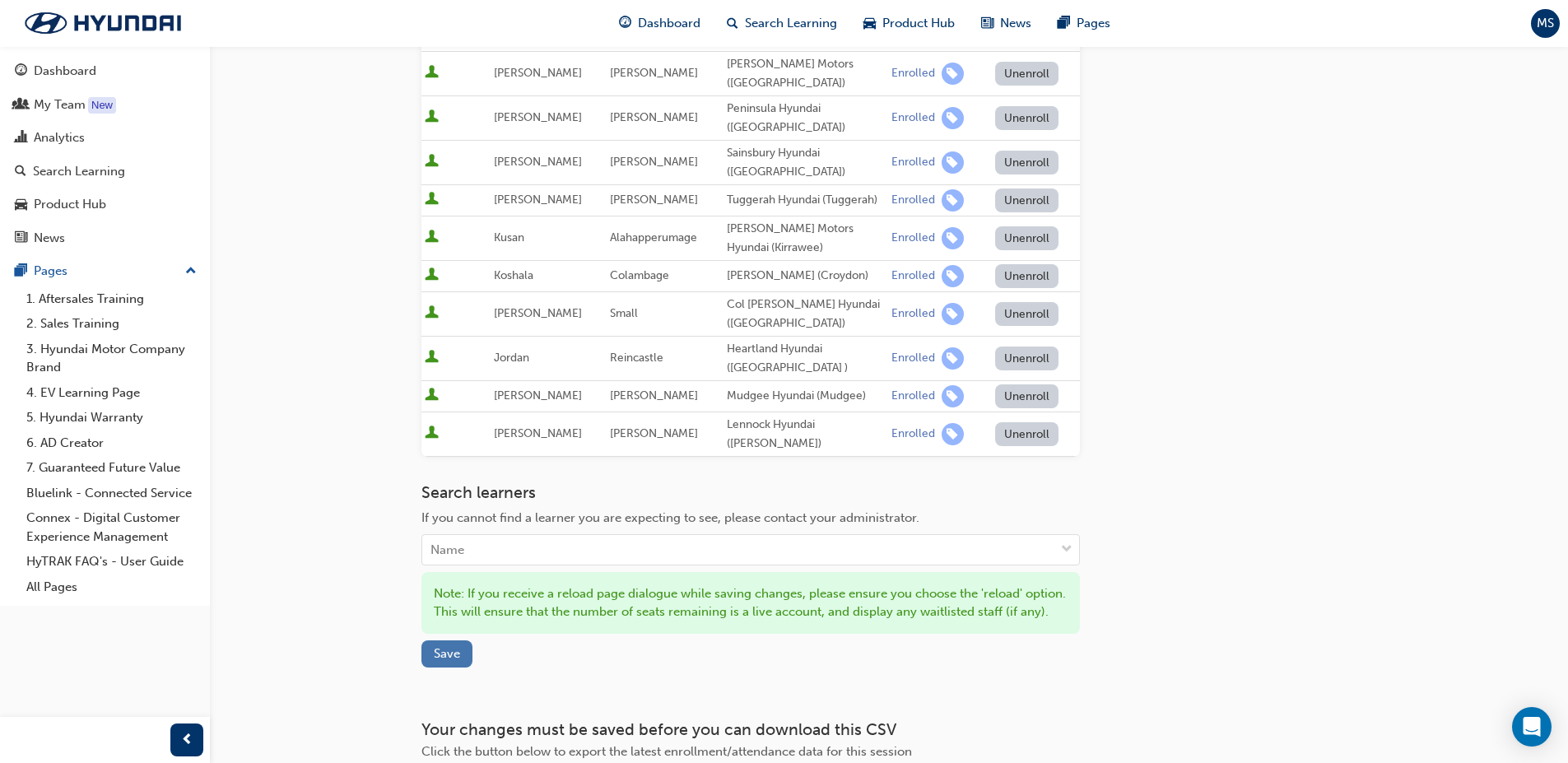
click at [461, 647] on button "Save" at bounding box center [446, 654] width 51 height 27
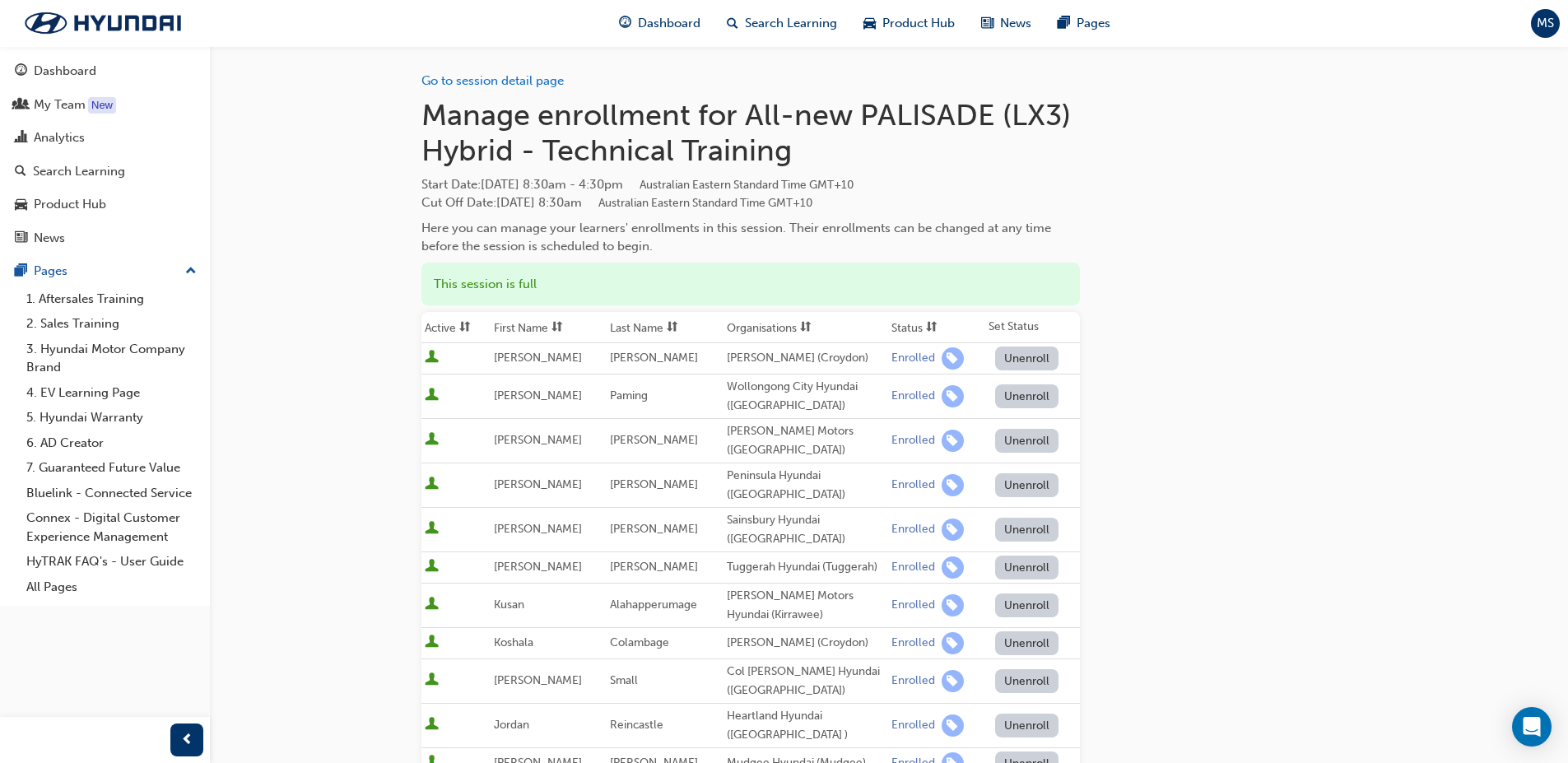
scroll to position [0, 0]
click at [481, 81] on link "Go to session detail page" at bounding box center [492, 82] width 142 height 15
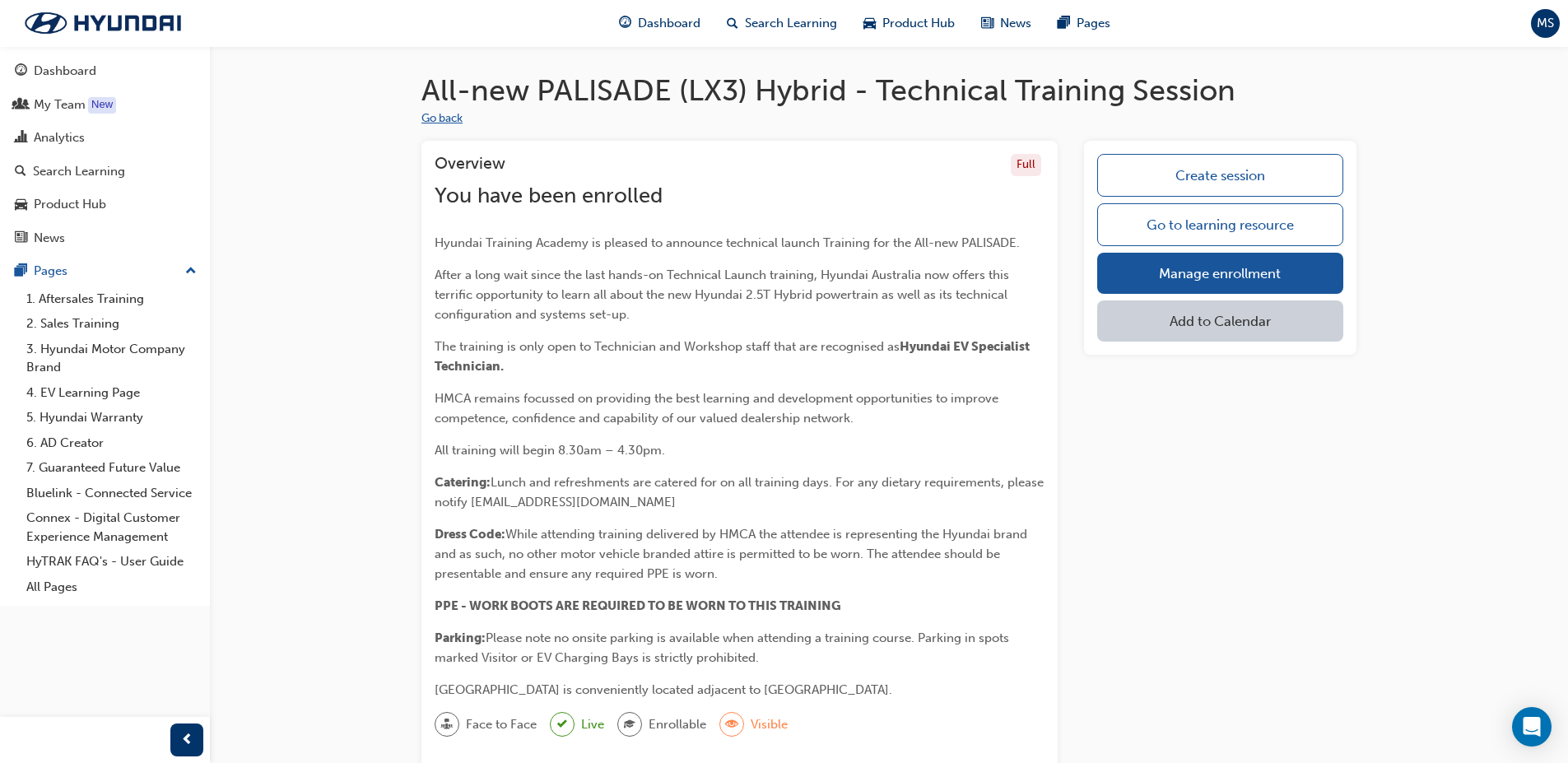
click at [440, 122] on button "Go back" at bounding box center [441, 120] width 41 height 19
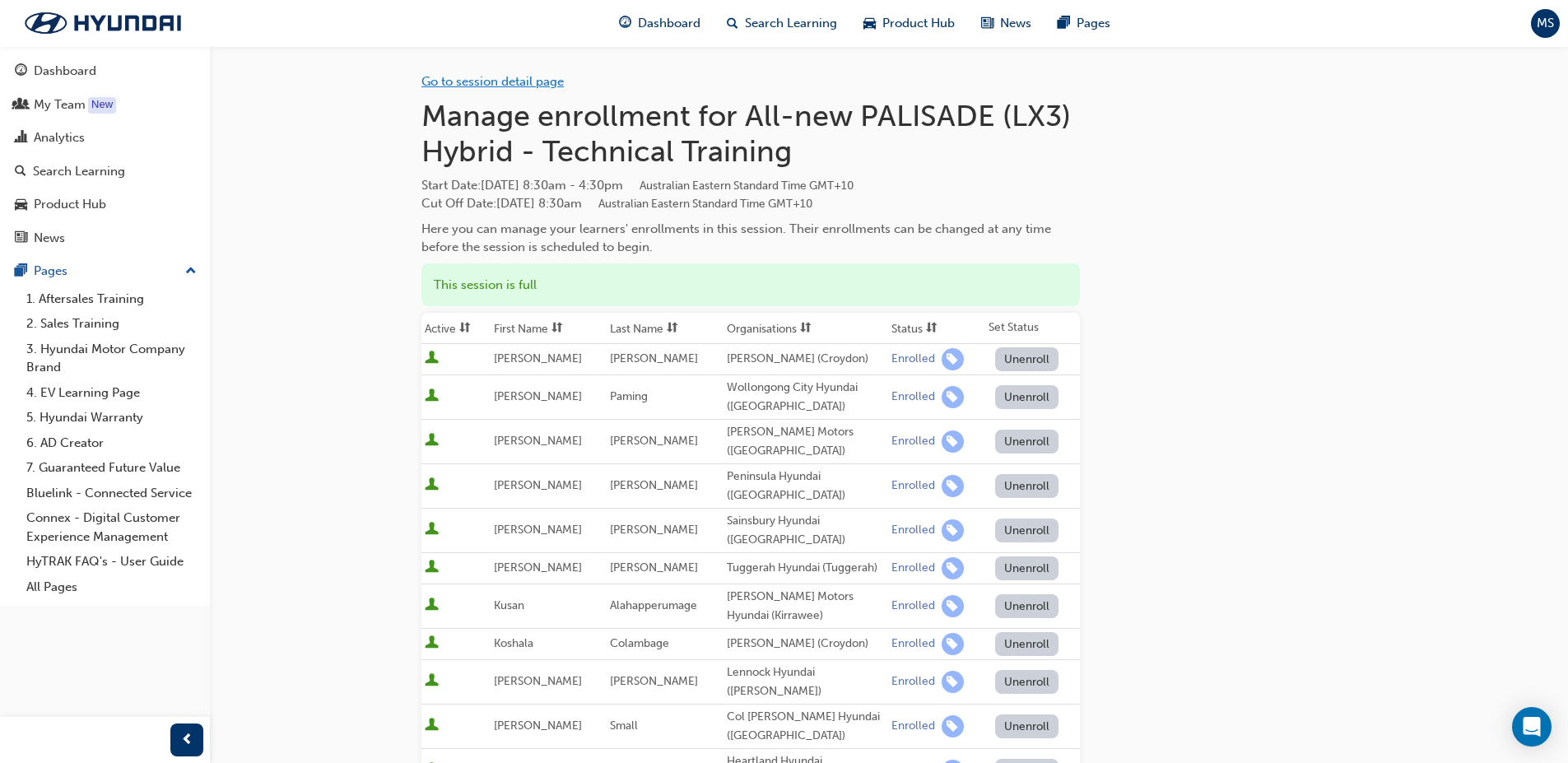
click at [448, 76] on link "Go to session detail page" at bounding box center [492, 82] width 142 height 15
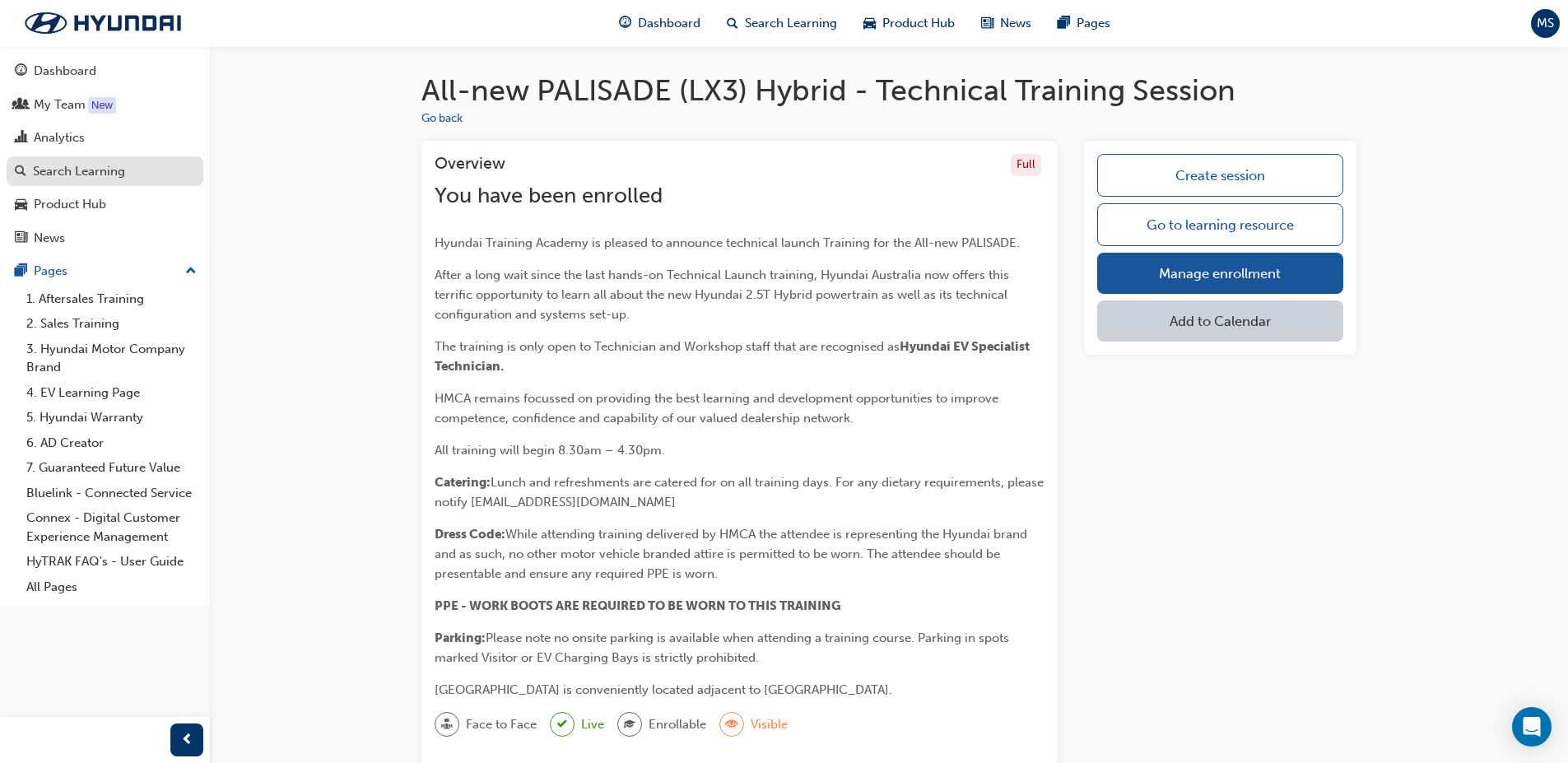
click at [80, 175] on div "Search Learning" at bounding box center [78, 172] width 92 height 19
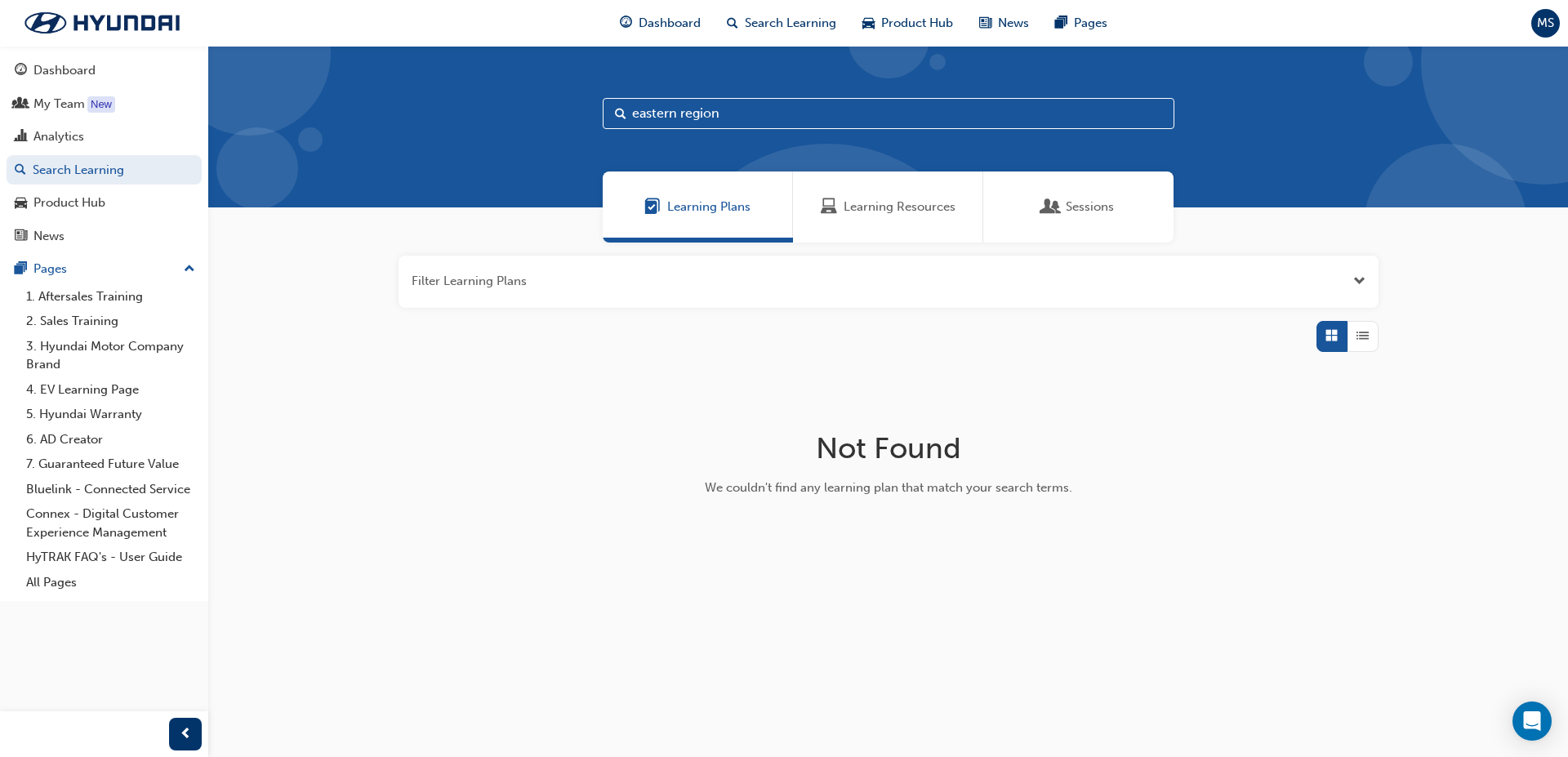
click at [1099, 194] on div "Sessions" at bounding box center [1079, 207] width 191 height 71
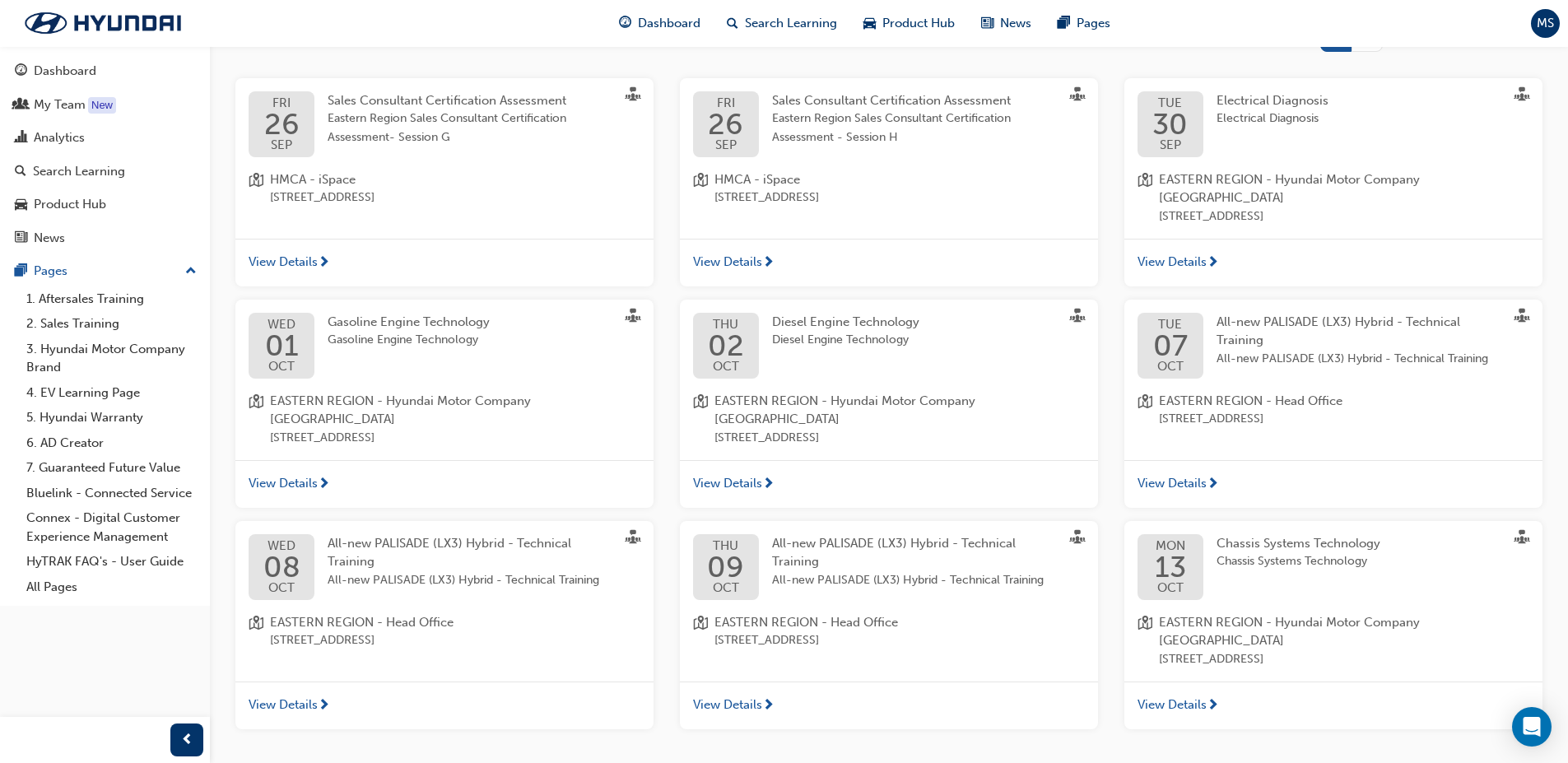
scroll to position [329, 0]
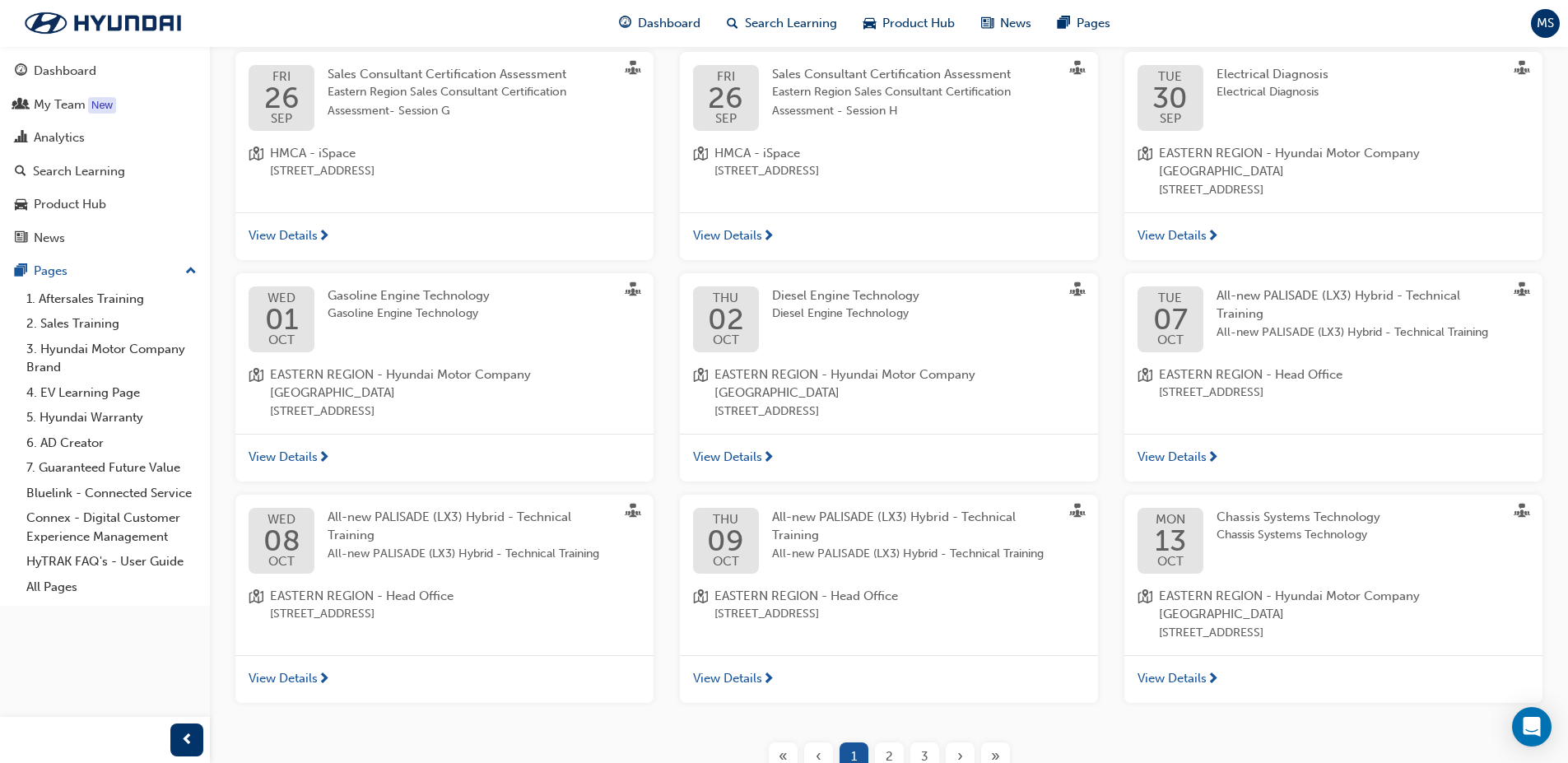
click at [1198, 304] on div "[DATE]" at bounding box center [1170, 319] width 66 height 66
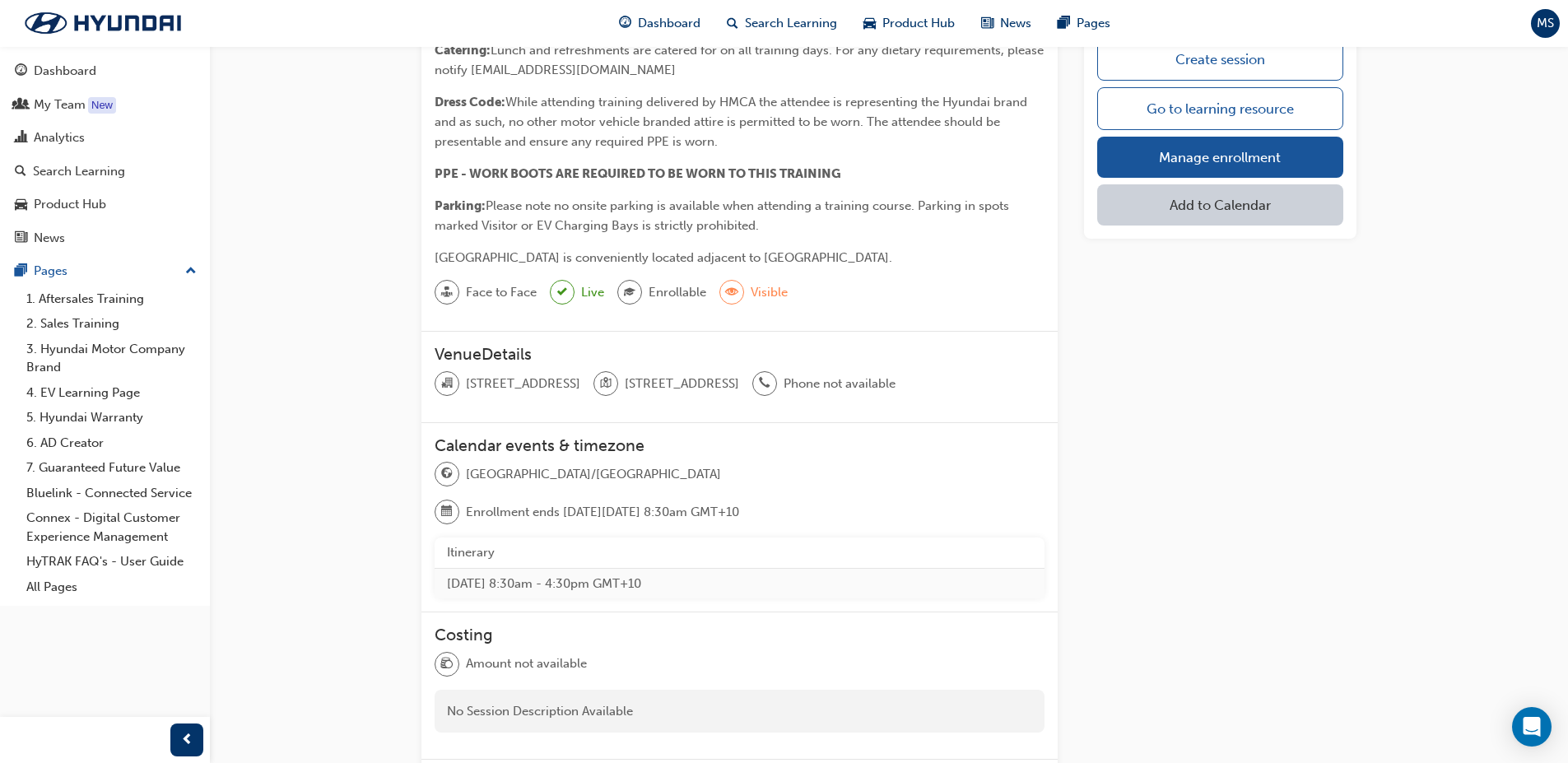
scroll to position [494, 0]
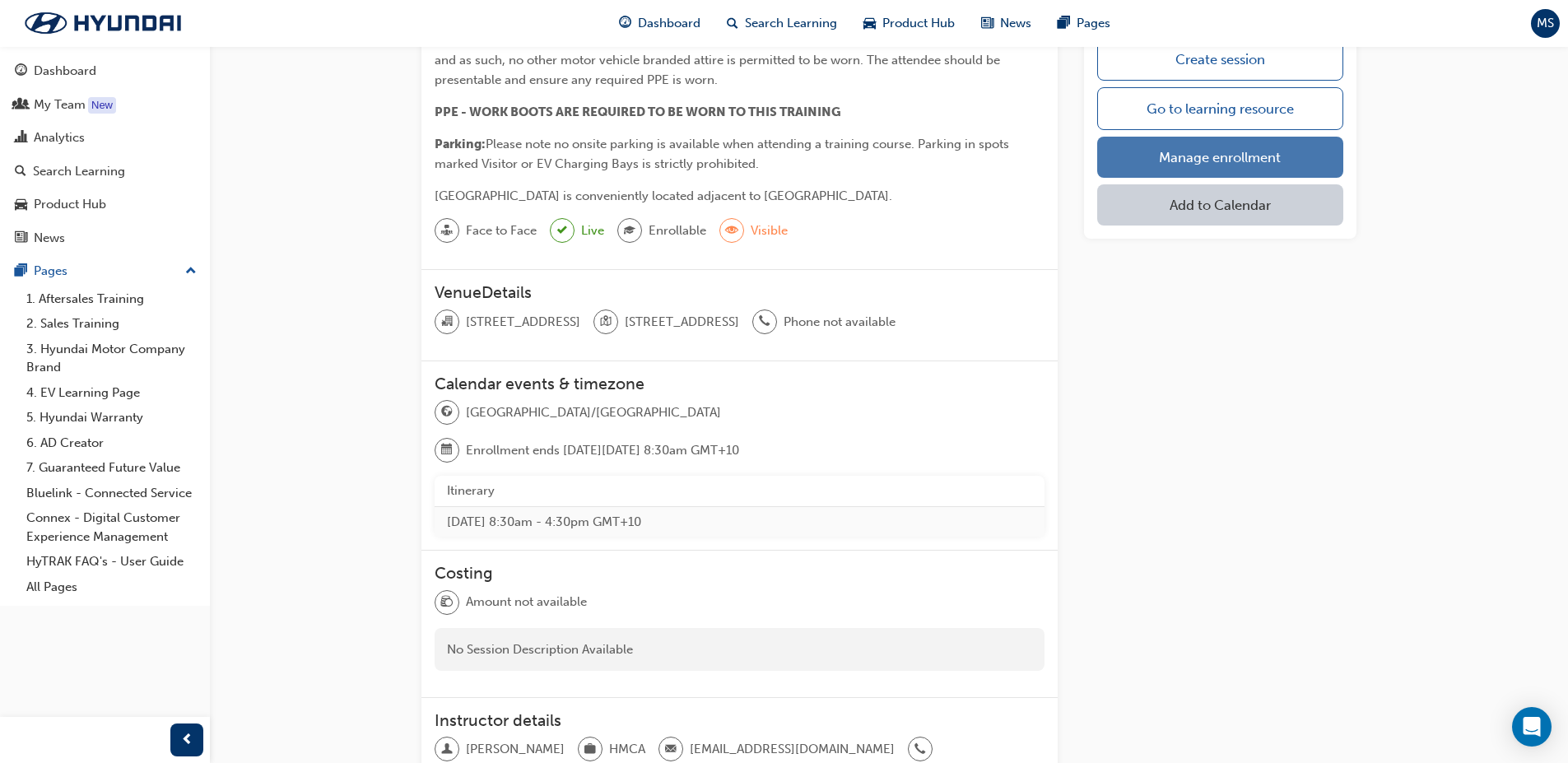
click at [1193, 162] on link "Manage enrollment" at bounding box center [1219, 157] width 246 height 41
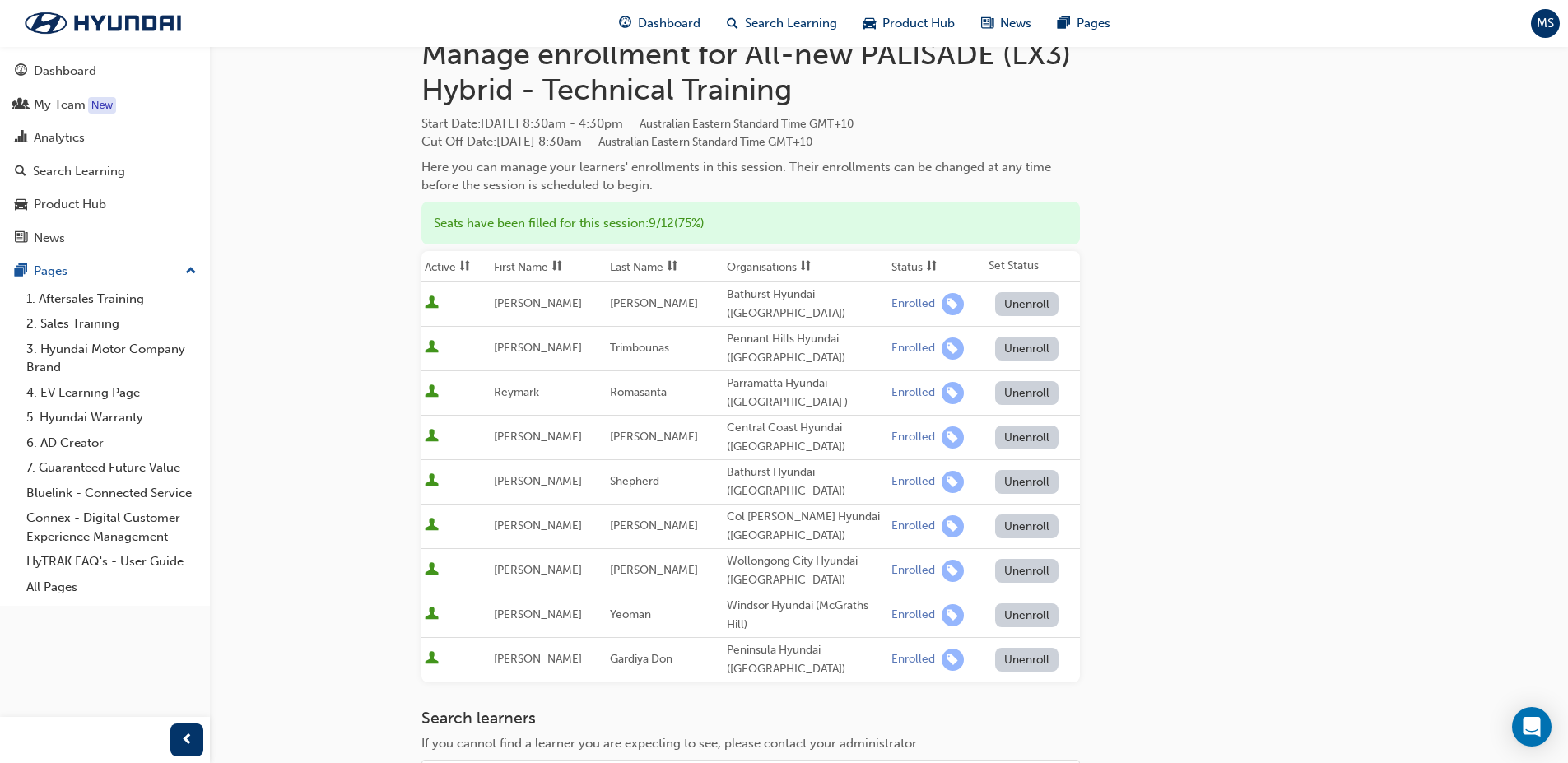
scroll to position [318, 0]
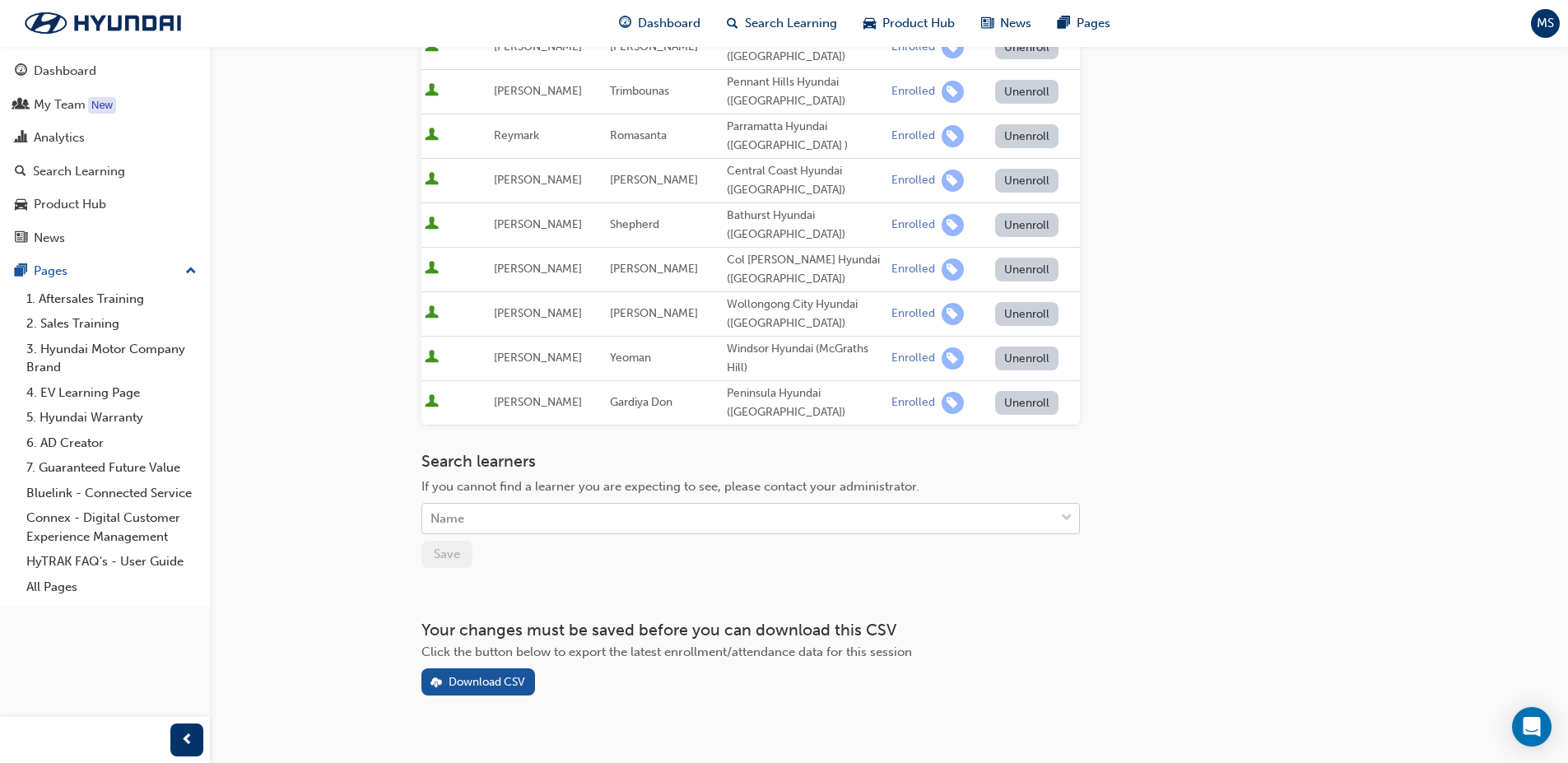
click at [560, 505] on div "Name" at bounding box center [738, 519] width 632 height 29
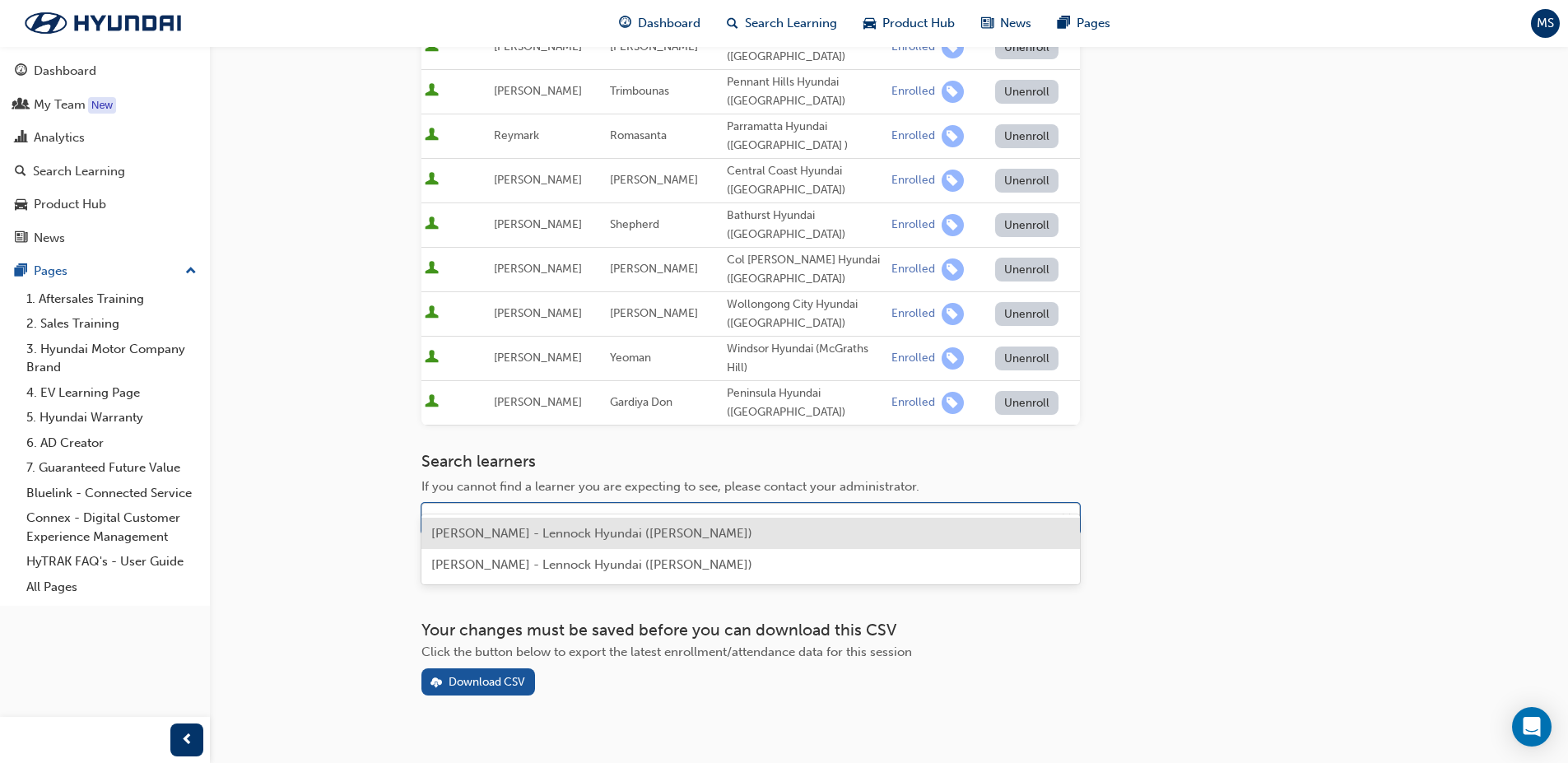
type input "co"
click at [538, 530] on span "[PERSON_NAME] - Lennock Hyundai ([PERSON_NAME])" at bounding box center [591, 534] width 321 height 15
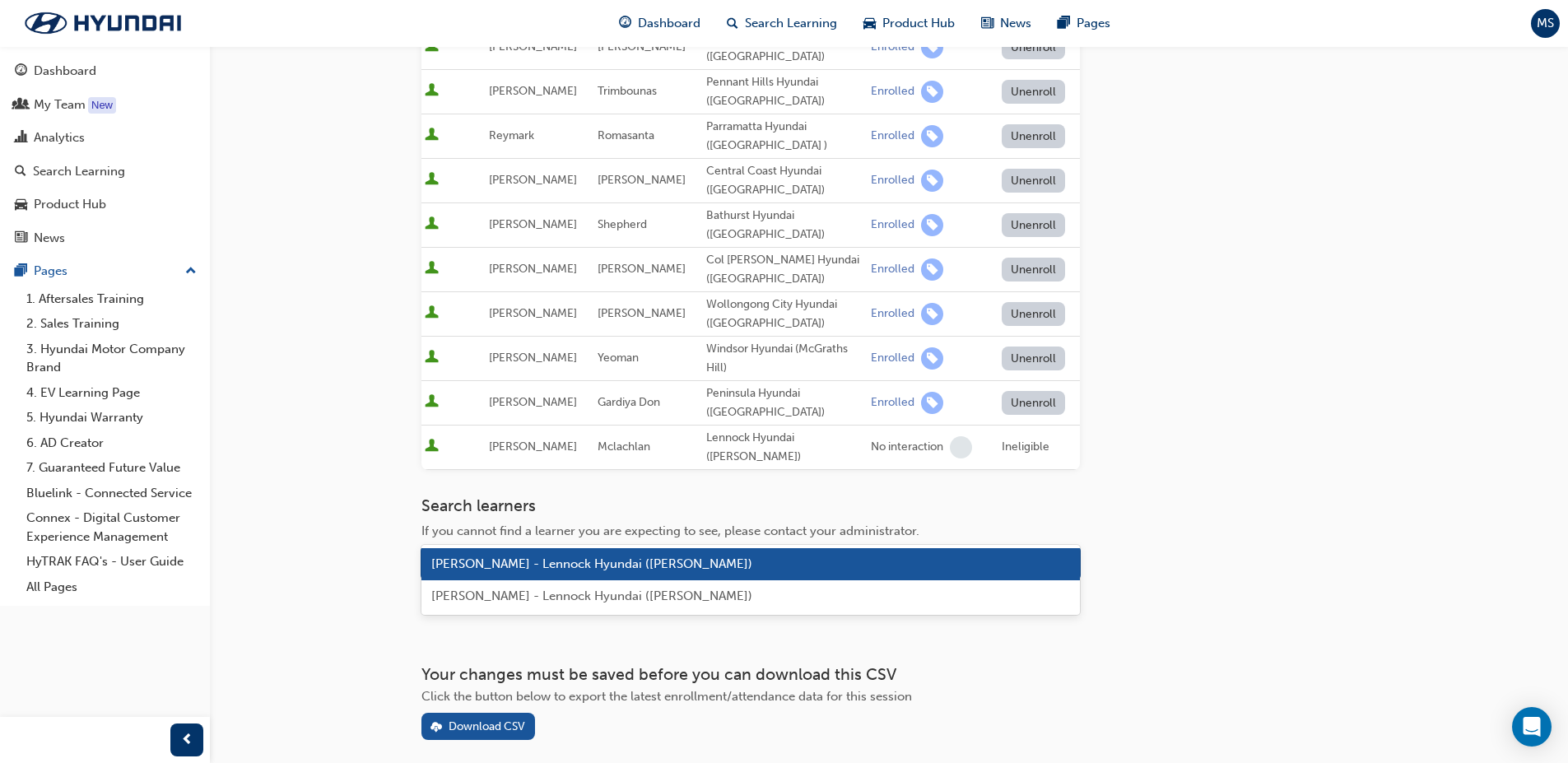
drag, startPoint x: 720, startPoint y: 525, endPoint x: 614, endPoint y: 525, distance: 106.0
click at [614, 549] on div "[PERSON_NAME] - Lennock Hyundai ([PERSON_NAME])" at bounding box center [738, 563] width 632 height 29
click at [659, 555] on div "[PERSON_NAME] - Lennock Hyundai ([PERSON_NAME])" at bounding box center [591, 564] width 321 height 19
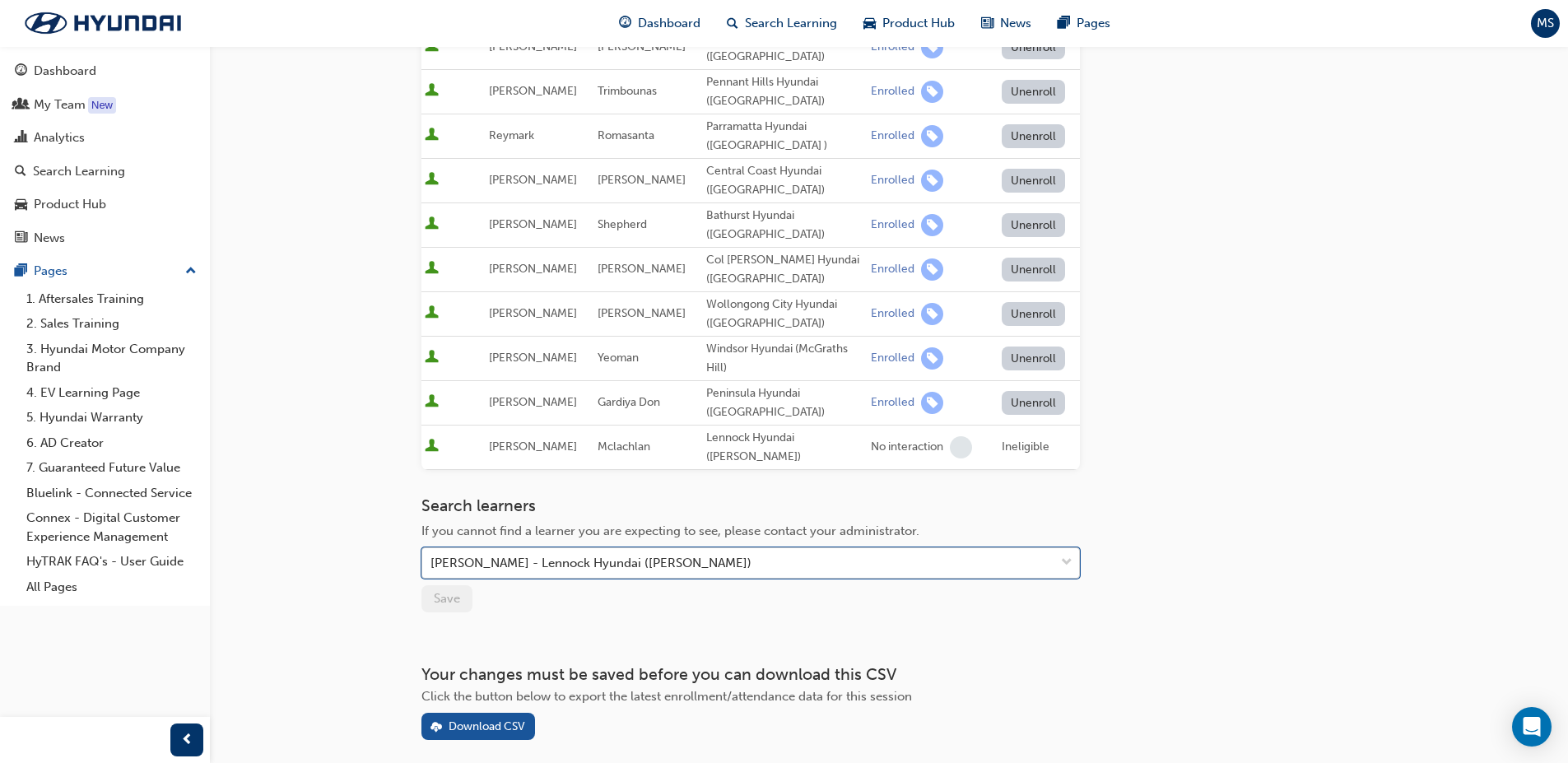
click at [698, 549] on div "[PERSON_NAME] - Lennock Hyundai ([PERSON_NAME])" at bounding box center [738, 563] width 632 height 29
drag, startPoint x: 698, startPoint y: 518, endPoint x: 346, endPoint y: 519, distance: 352.0
click at [346, 519] on div "Go to session detail page Manage enrollment for All-new PALISADE (LX3) Hybrid -…" at bounding box center [784, 258] width 1568 height 1153
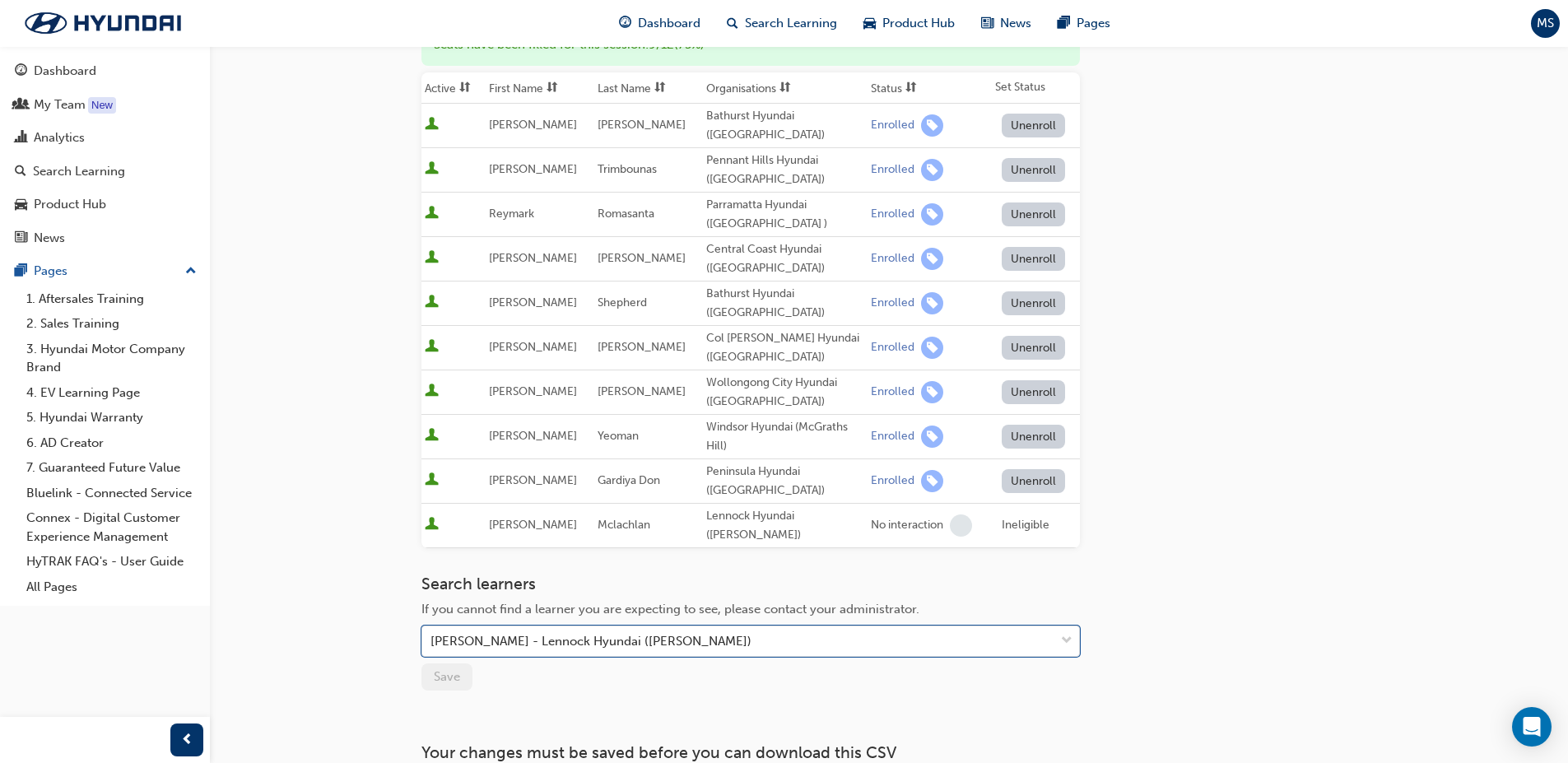
scroll to position [349, 0]
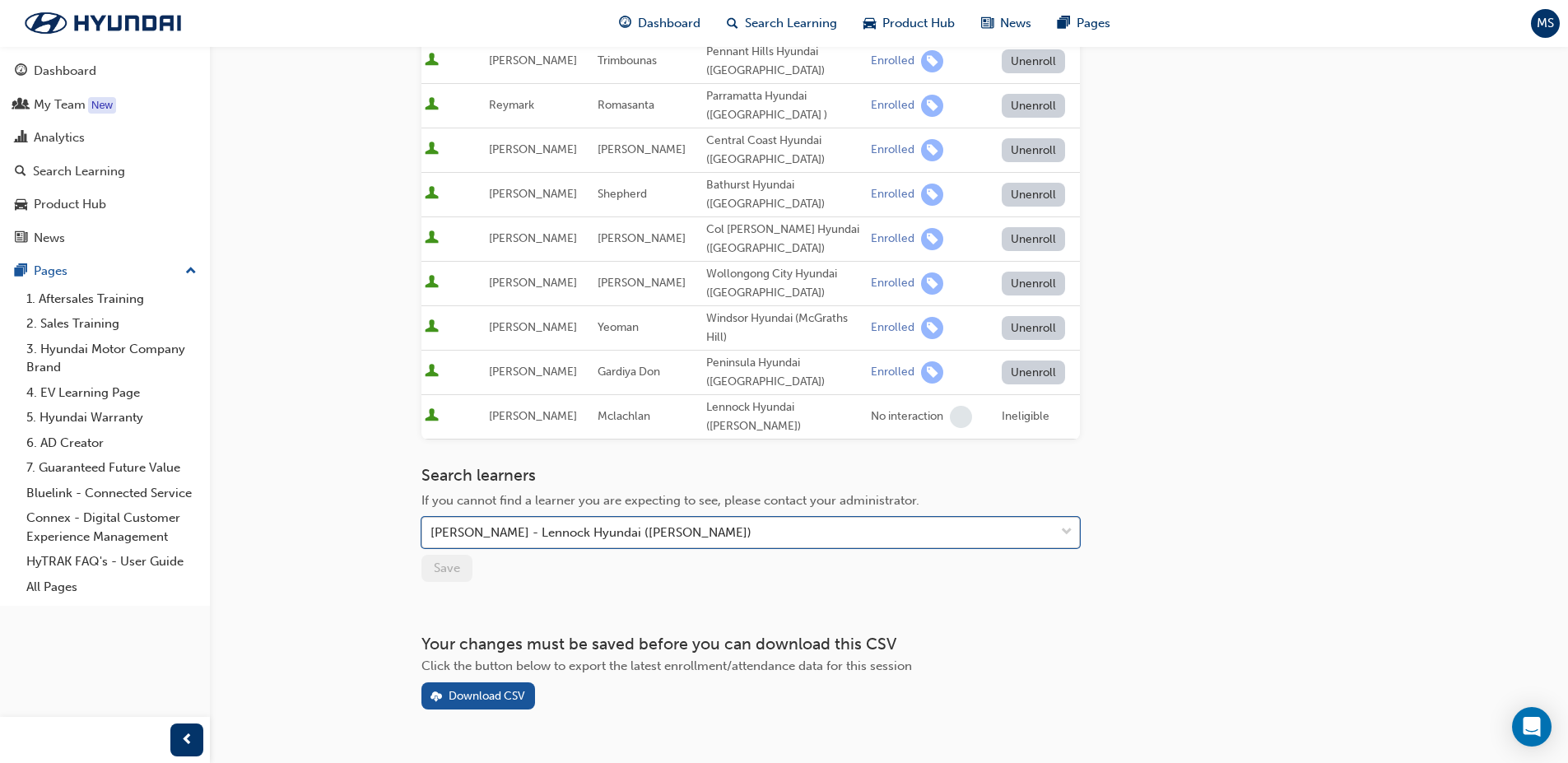
click at [1077, 518] on div at bounding box center [1066, 533] width 25 height 30
click at [1058, 518] on div at bounding box center [1066, 533] width 25 height 30
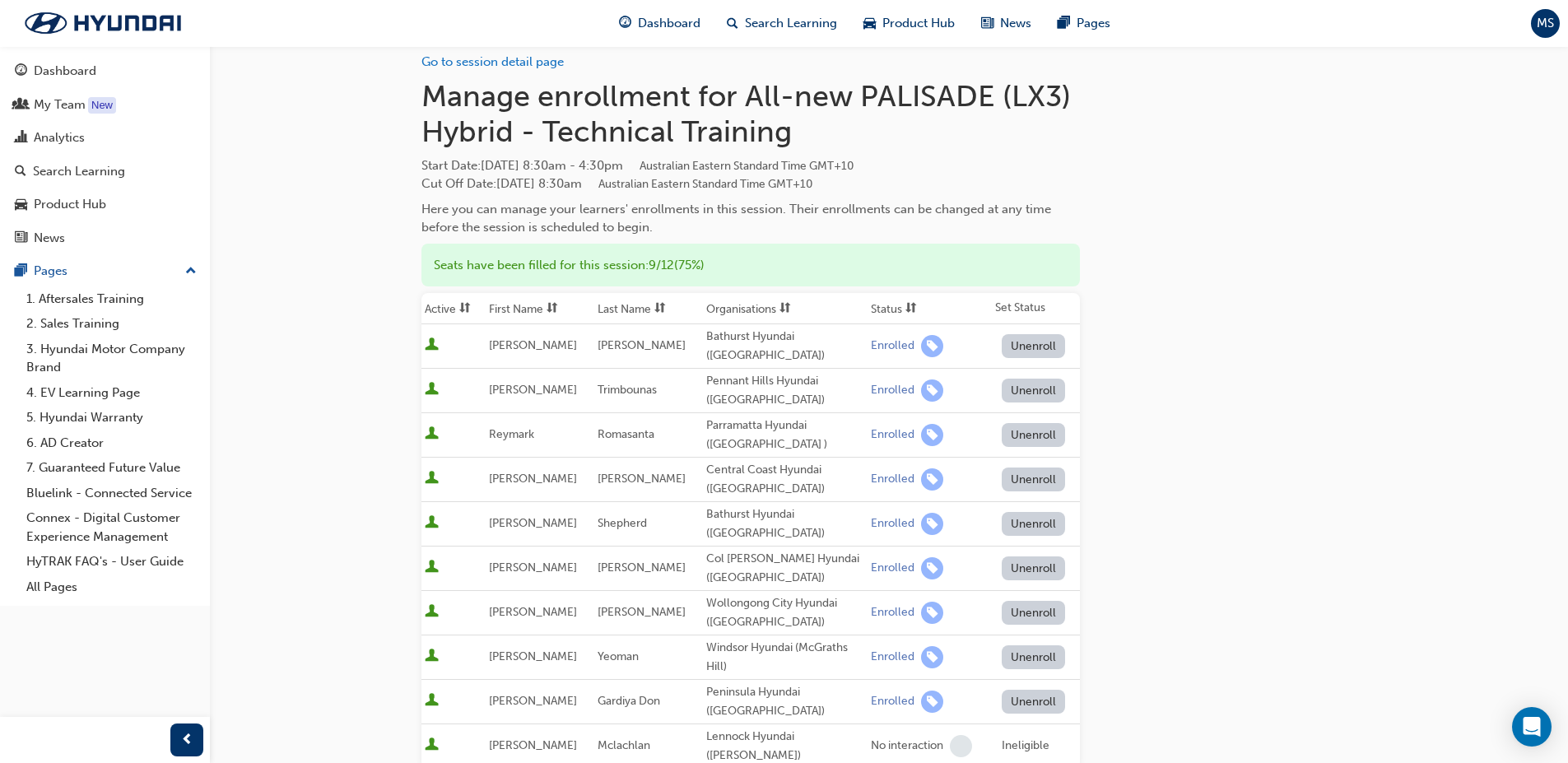
scroll to position [0, 0]
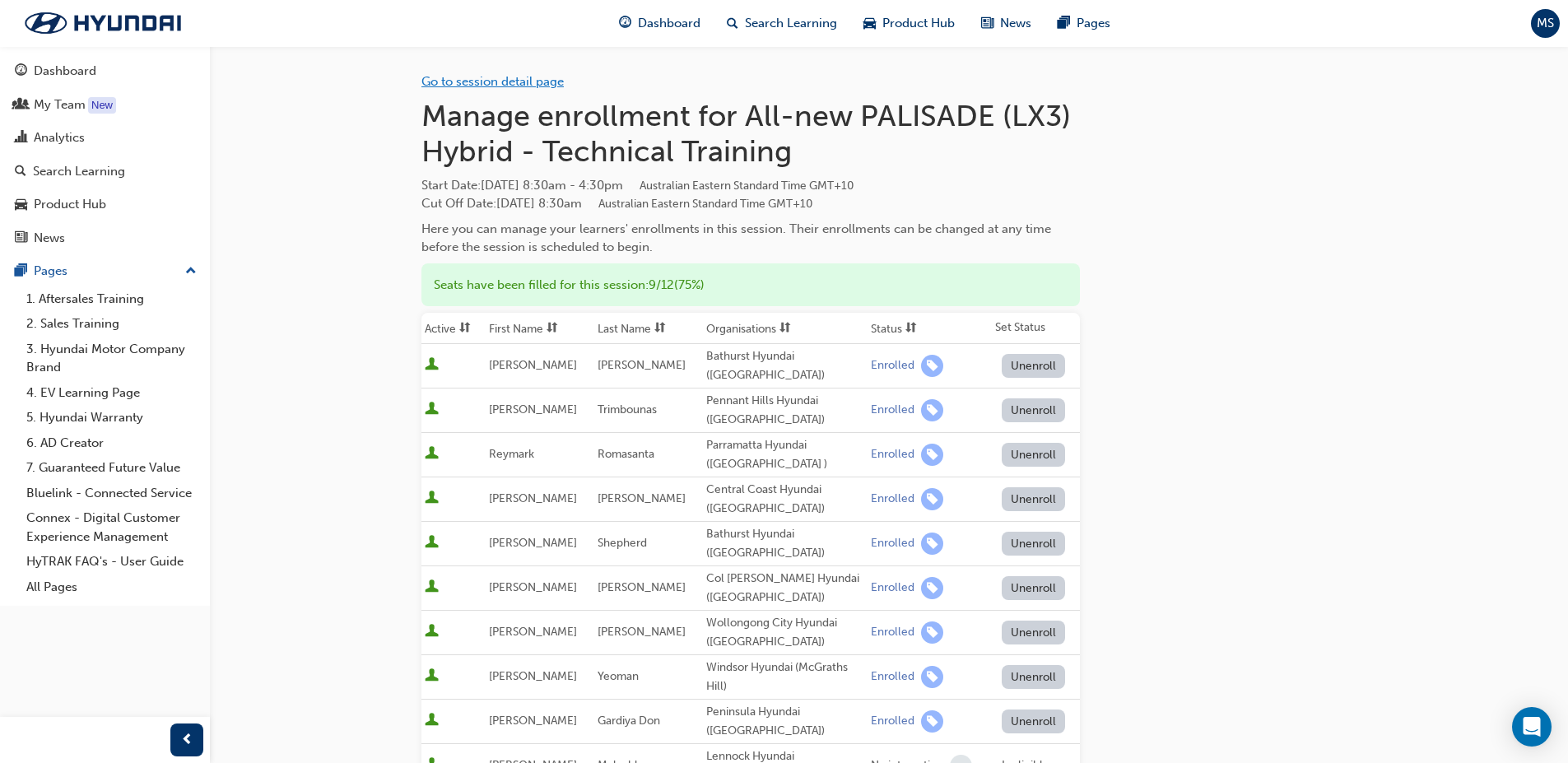
click at [520, 82] on link "Go to session detail page" at bounding box center [492, 82] width 142 height 15
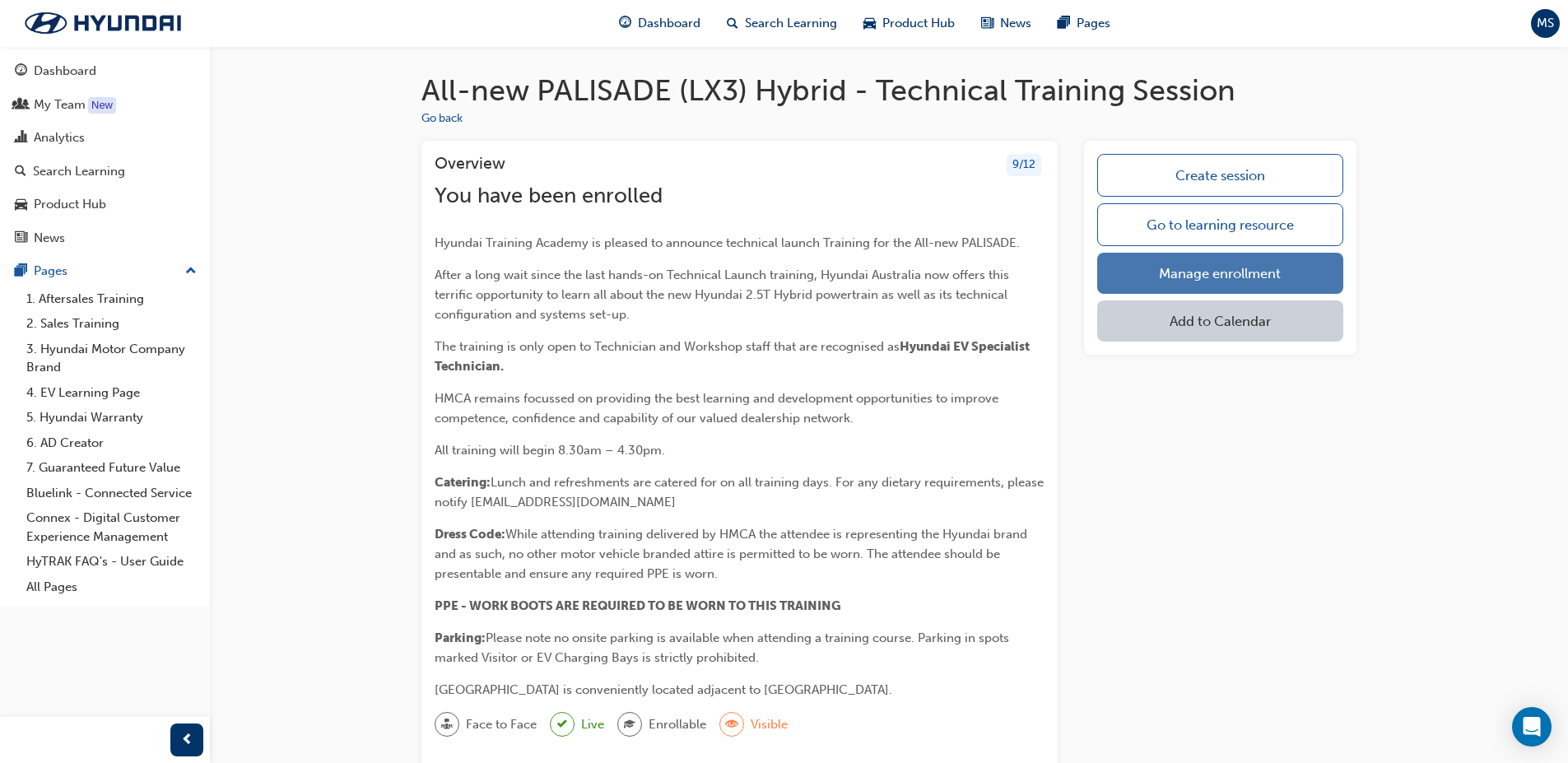
click at [1255, 273] on link "Manage enrollment" at bounding box center [1219, 272] width 246 height 41
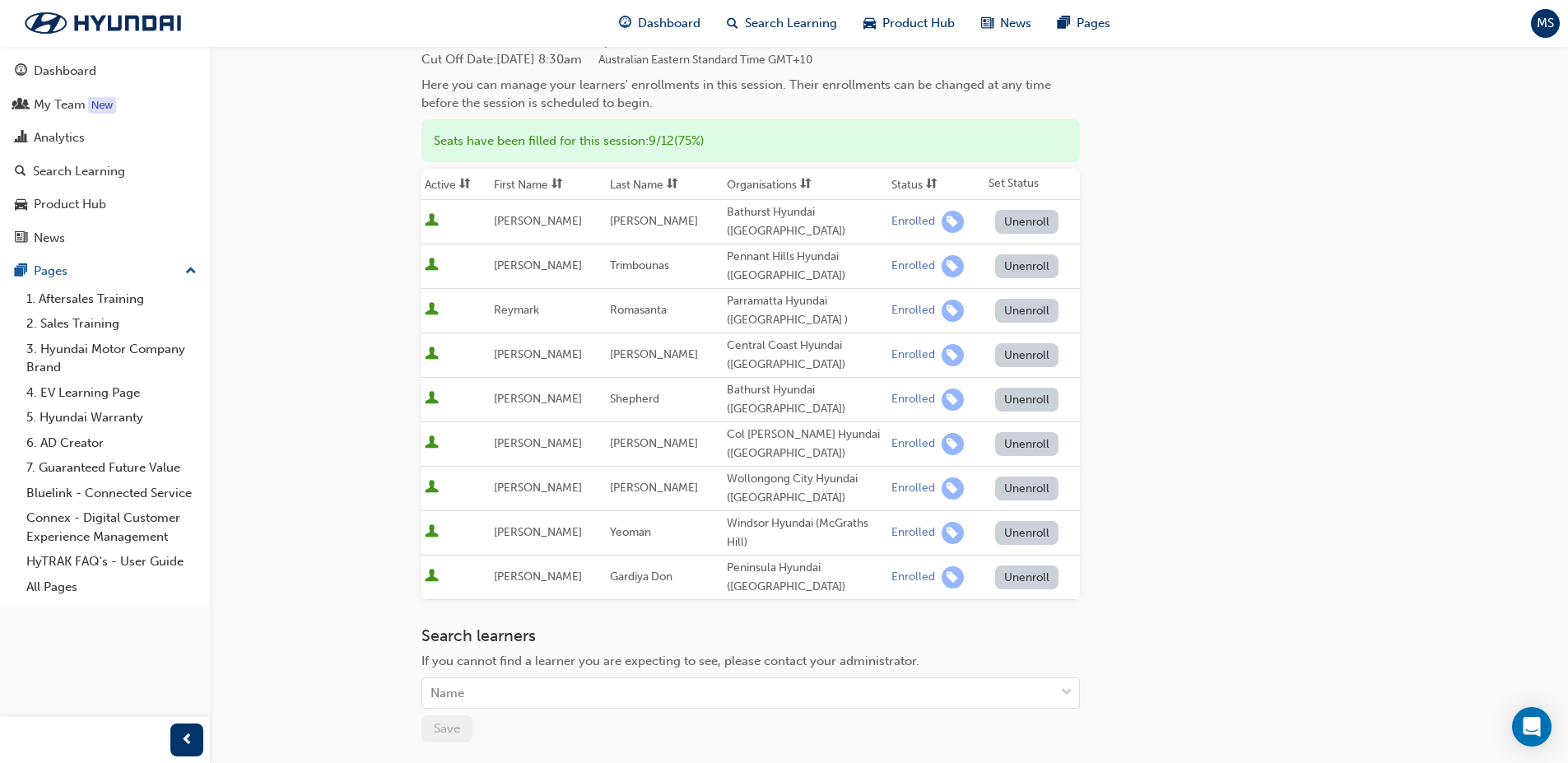
scroll to position [318, 0]
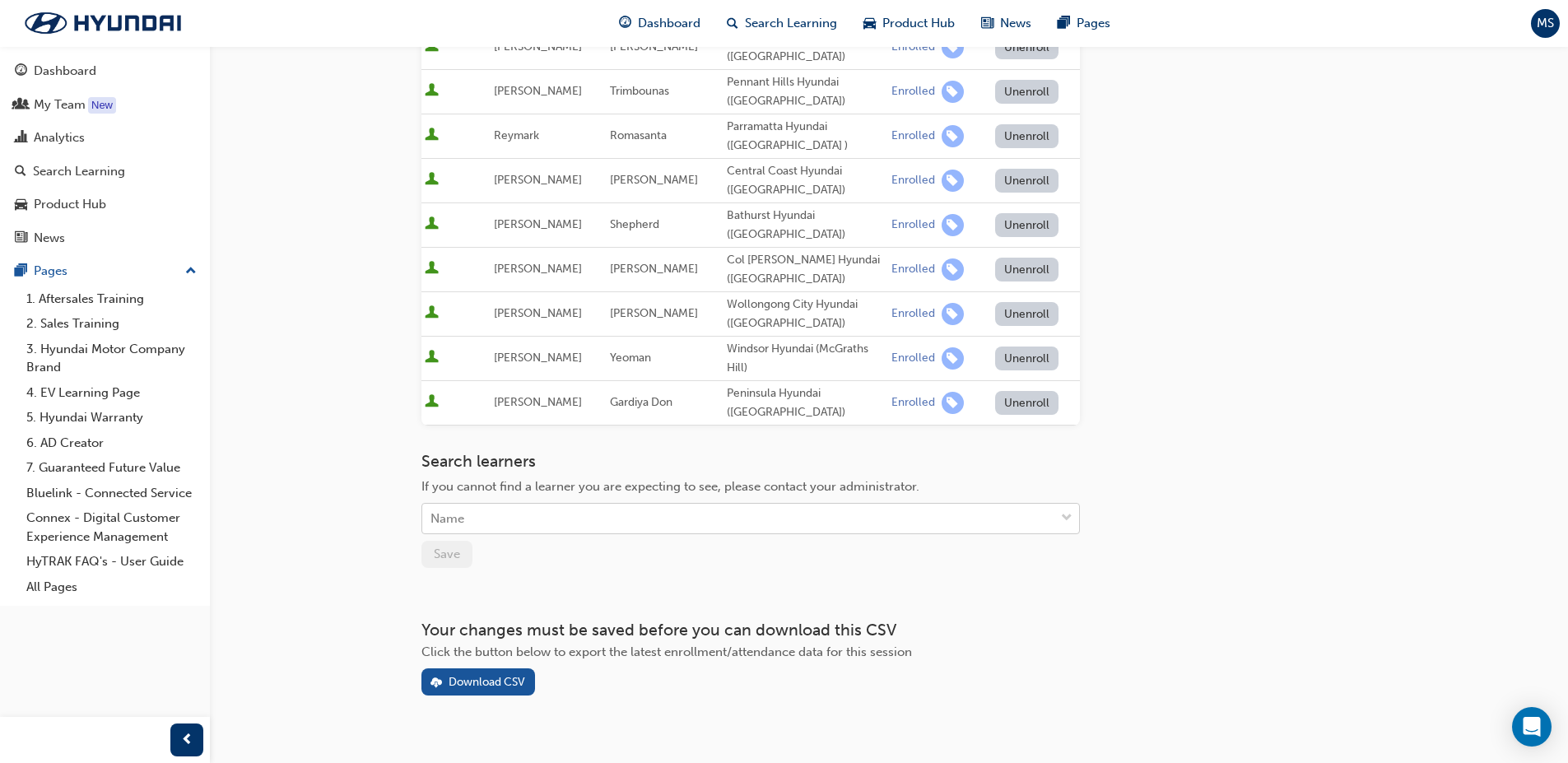
click at [643, 505] on div "Name" at bounding box center [738, 519] width 632 height 29
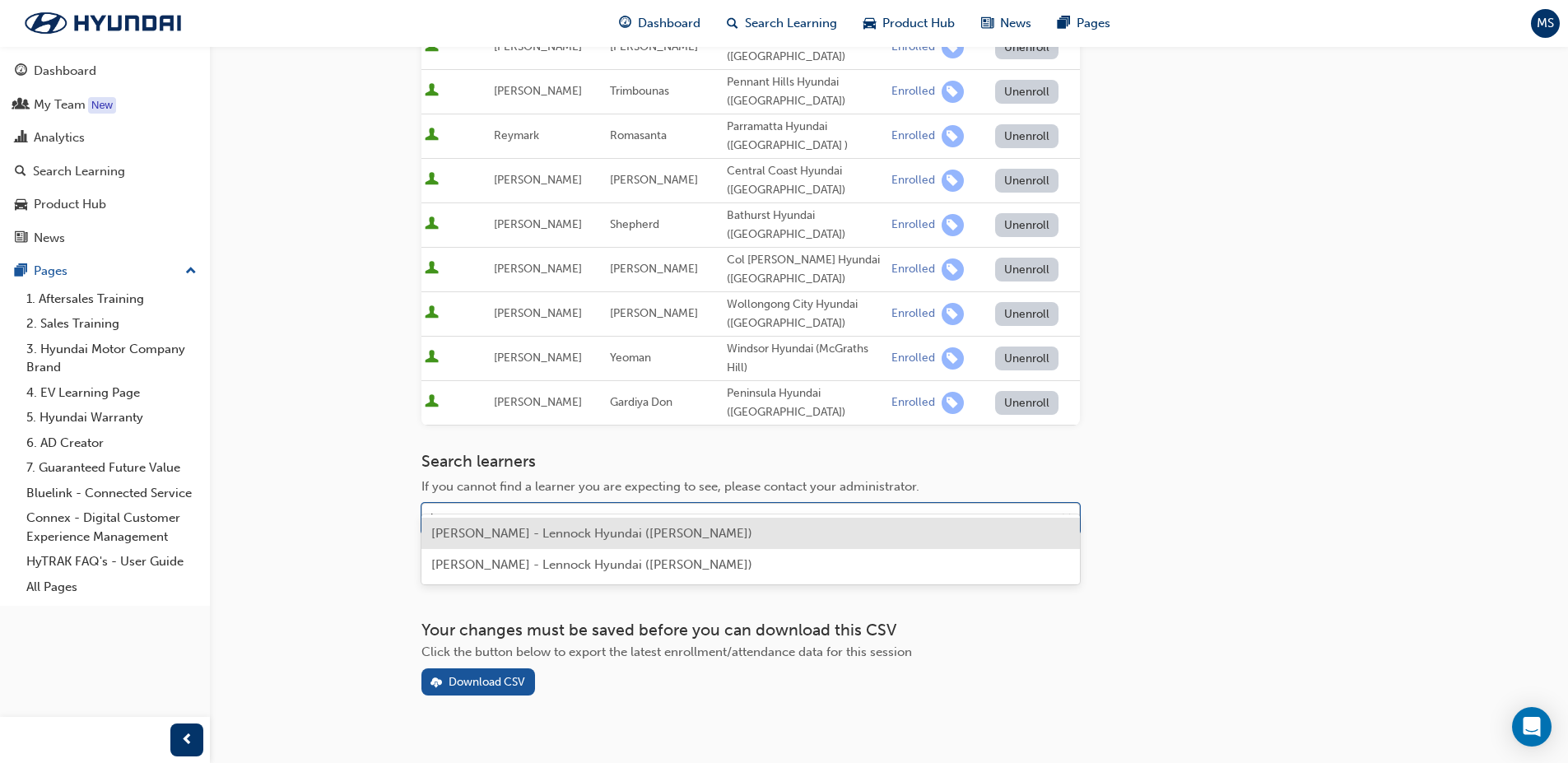
type input "is"
click at [617, 539] on span "[PERSON_NAME] - Lennock Hyundai ([PERSON_NAME])" at bounding box center [591, 534] width 321 height 15
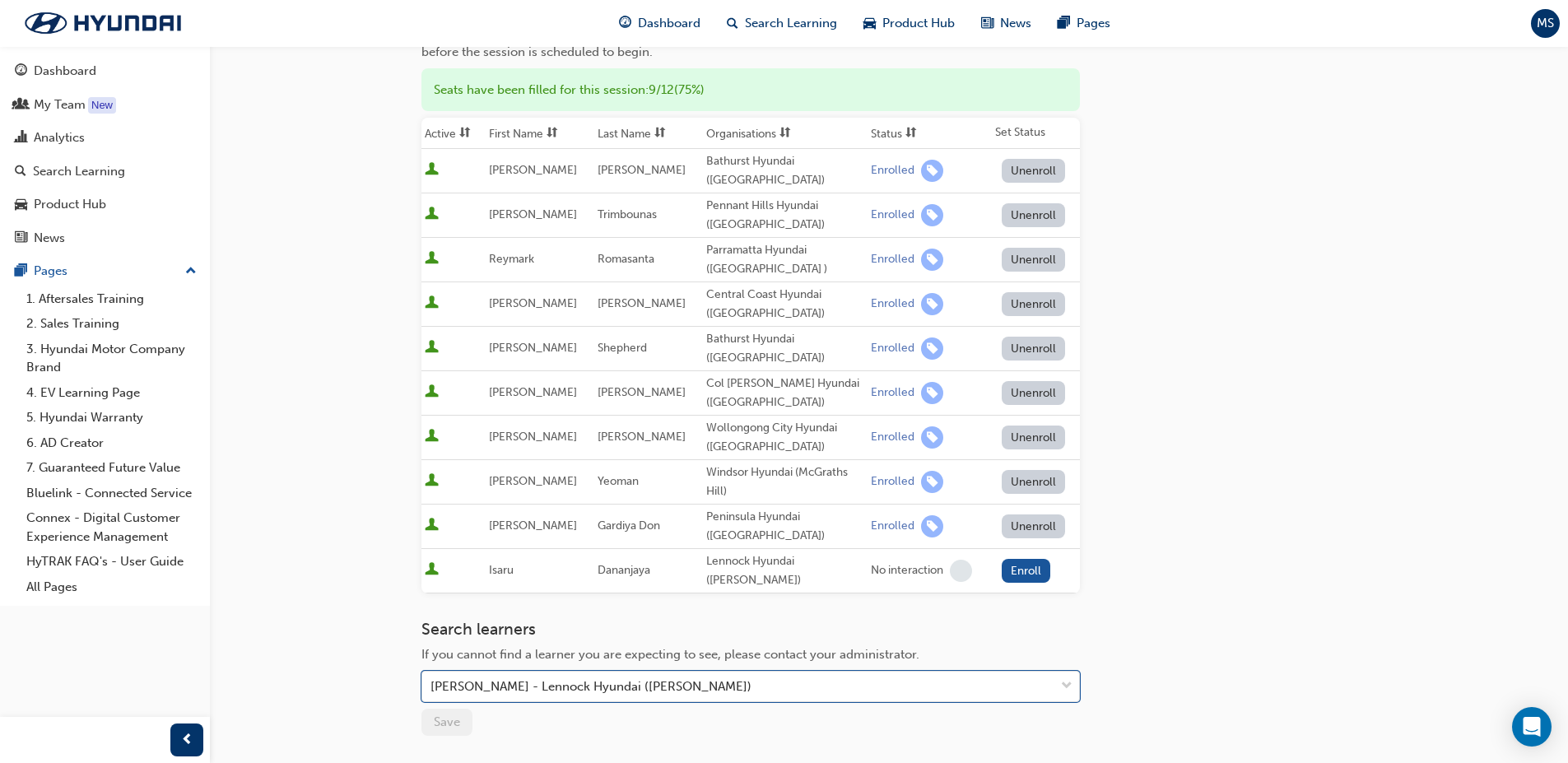
scroll to position [0, 0]
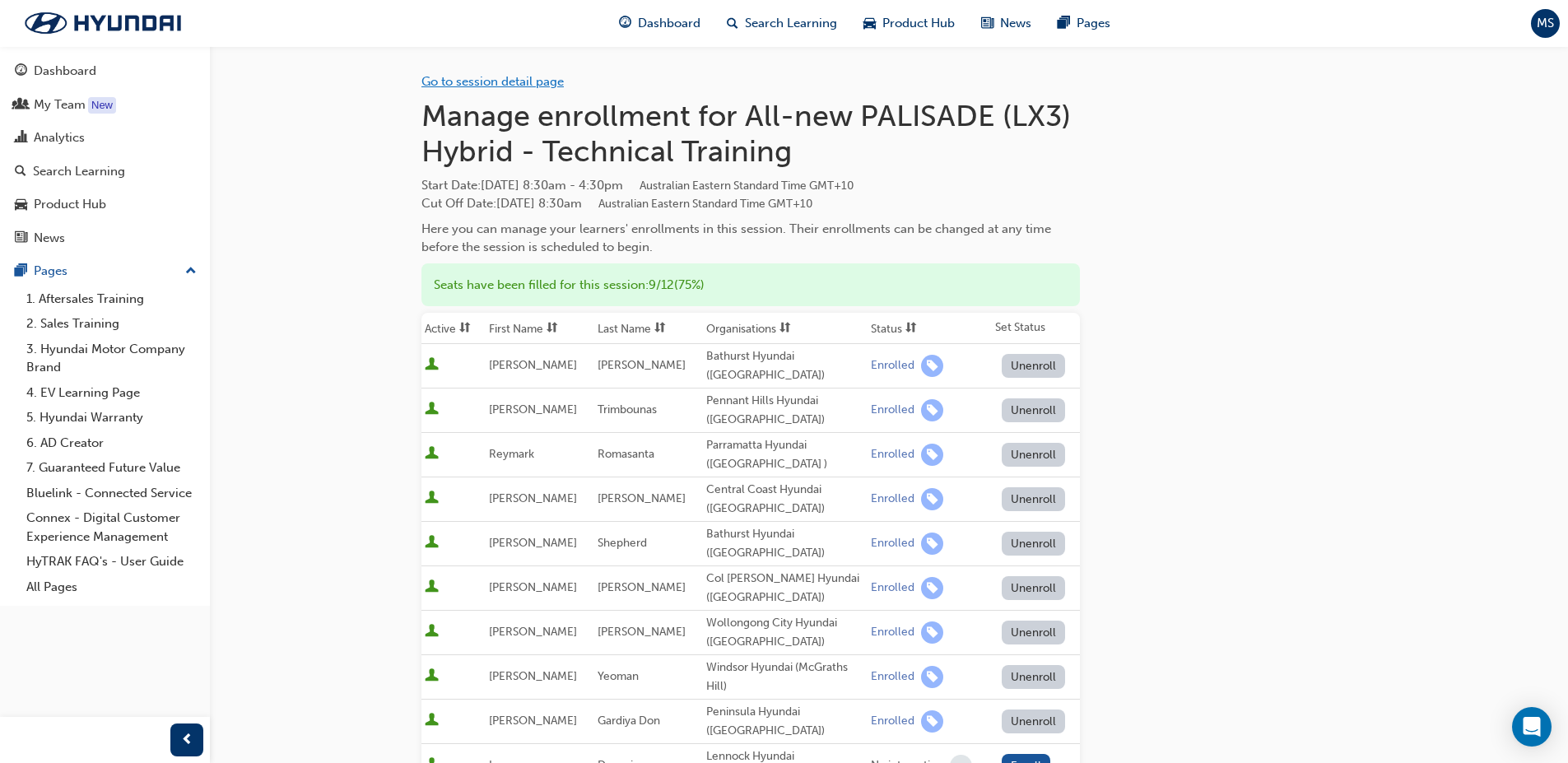
click at [530, 78] on link "Go to session detail page" at bounding box center [492, 82] width 142 height 15
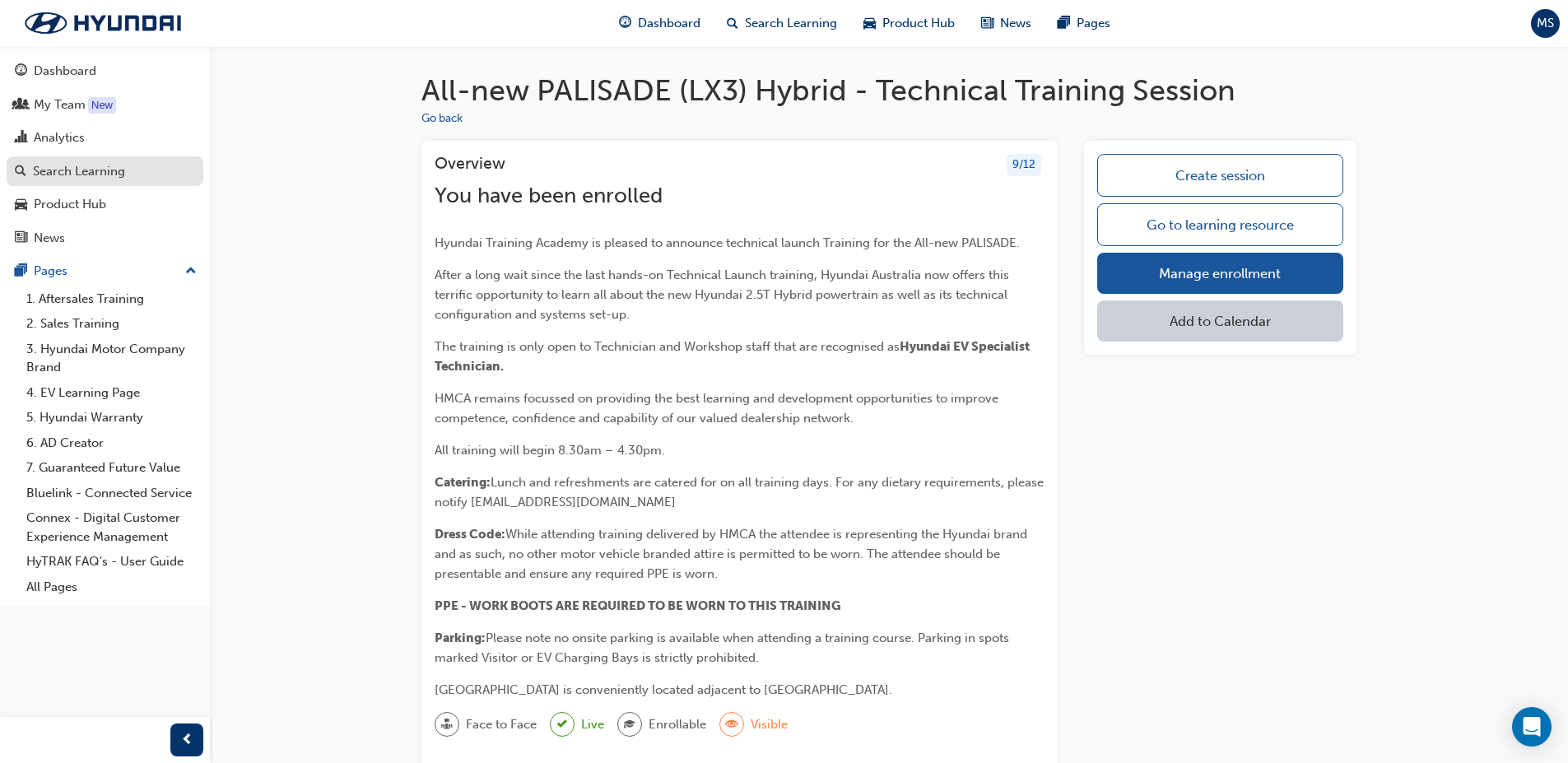
click at [91, 167] on div "Search Learning" at bounding box center [78, 172] width 92 height 19
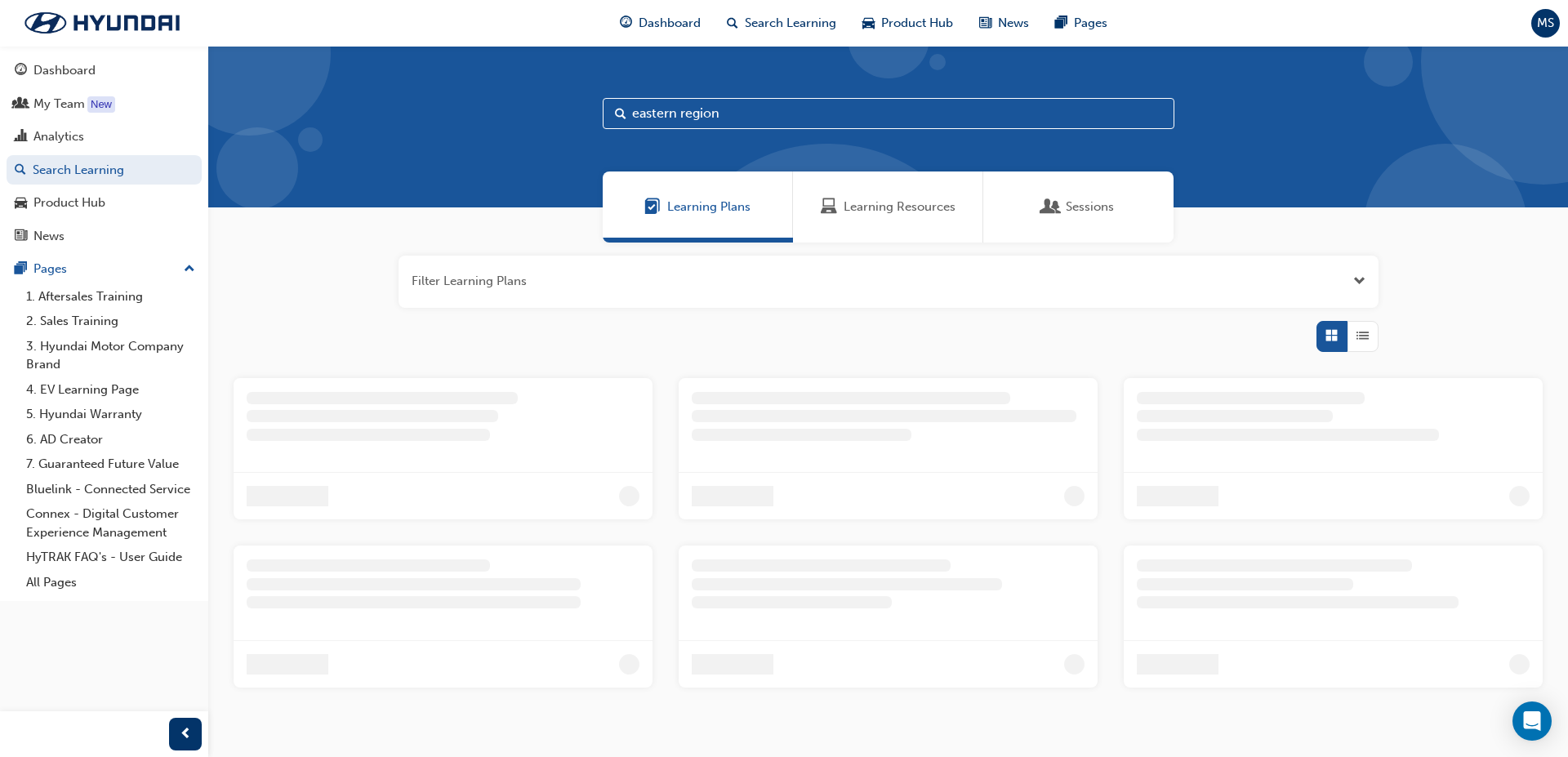
click at [1002, 218] on div "Sessions" at bounding box center [1079, 207] width 191 height 71
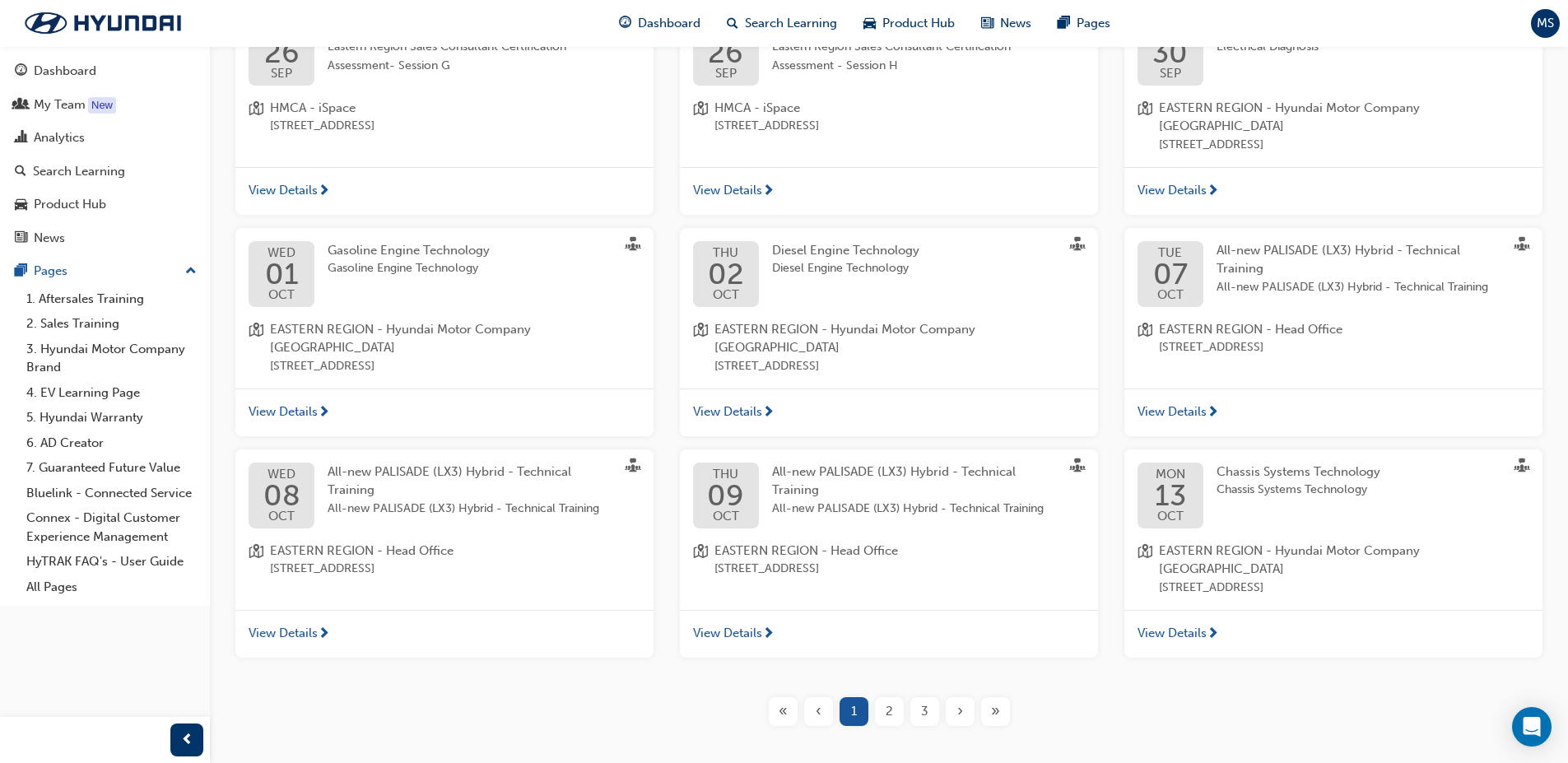
scroll to position [388, 0]
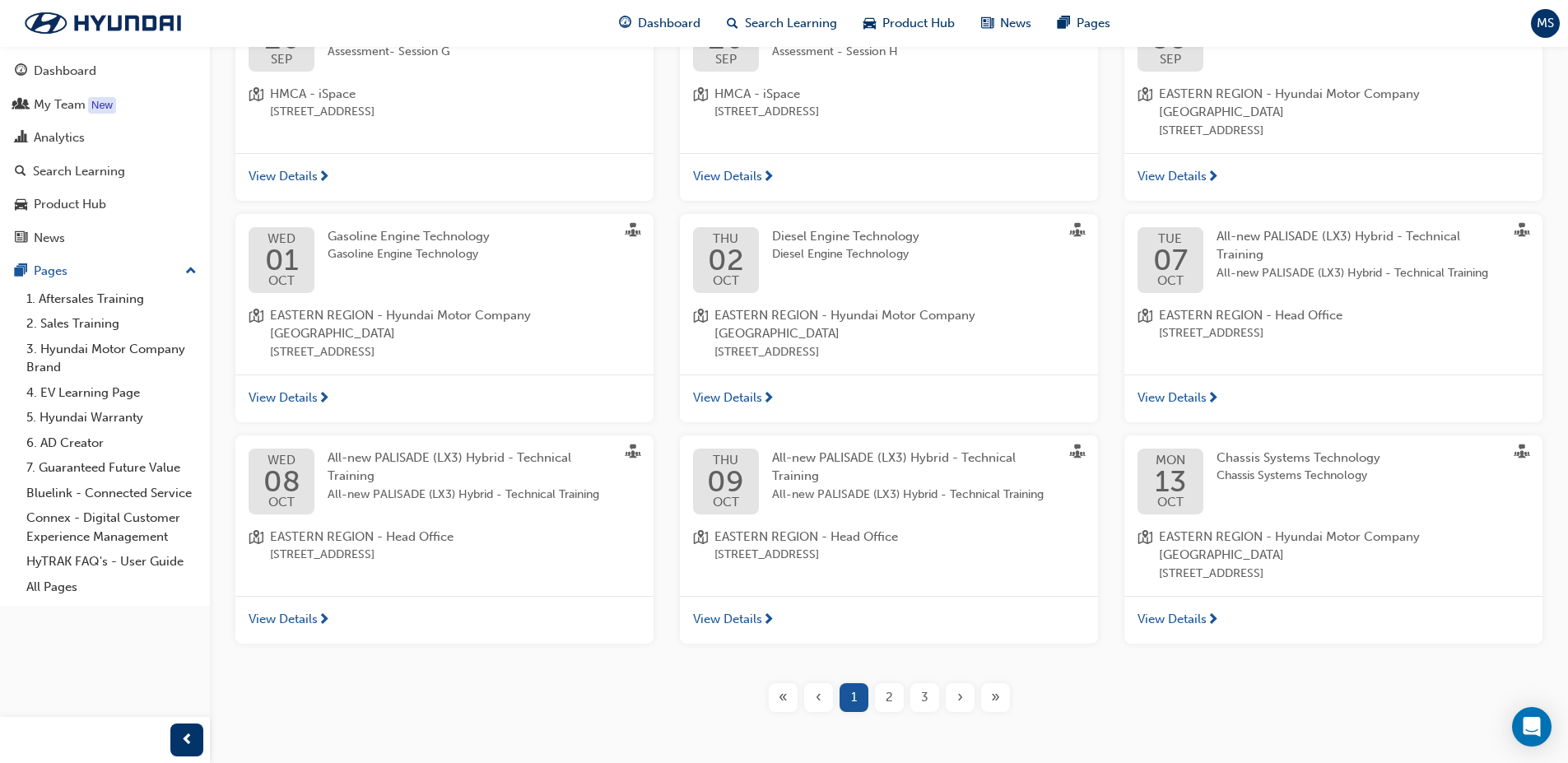
click at [333, 486] on span "All-new PALISADE (LX3) Hybrid - Technical Training" at bounding box center [471, 495] width 287 height 19
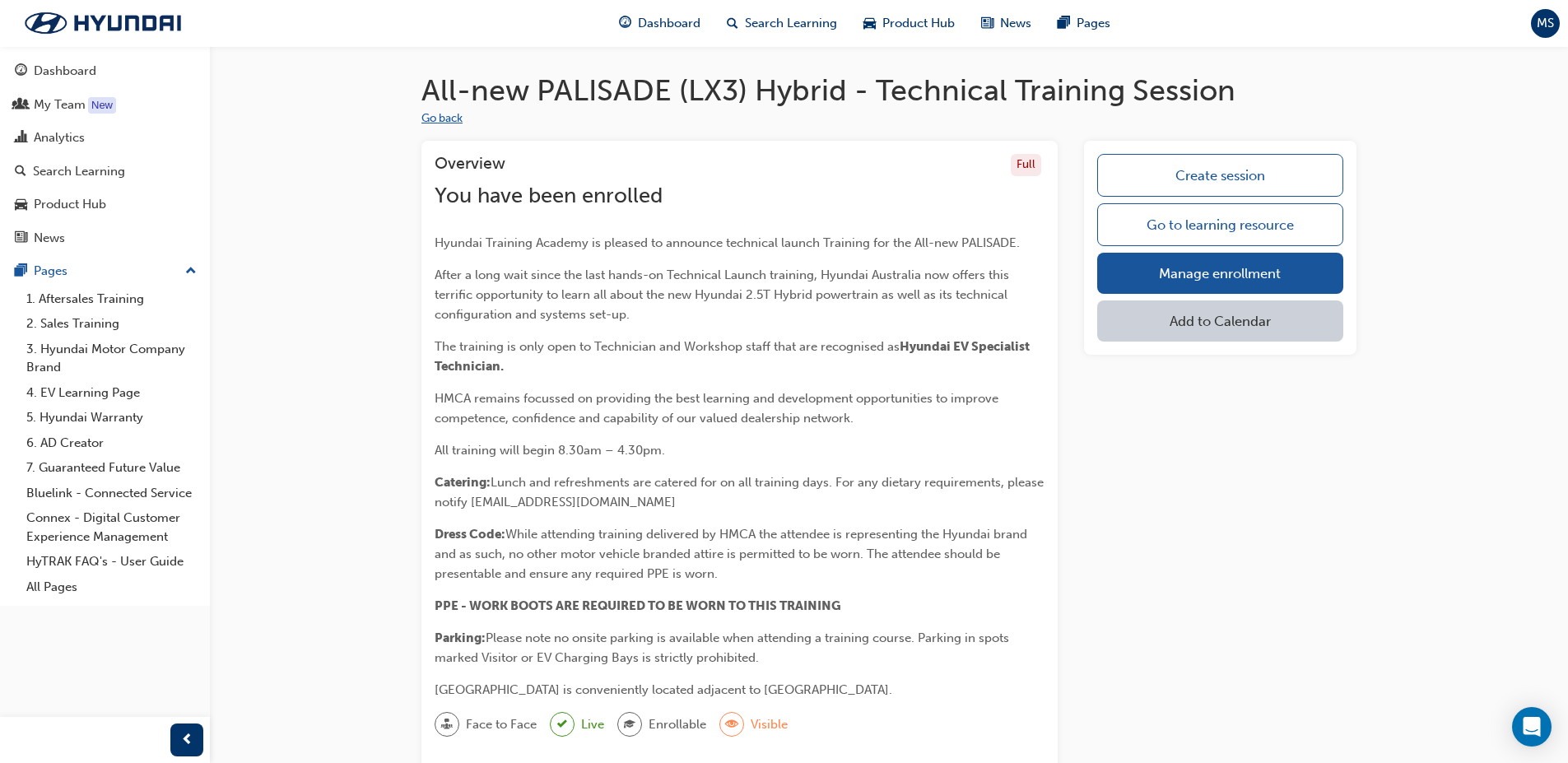
click at [423, 118] on button "Go back" at bounding box center [441, 120] width 41 height 19
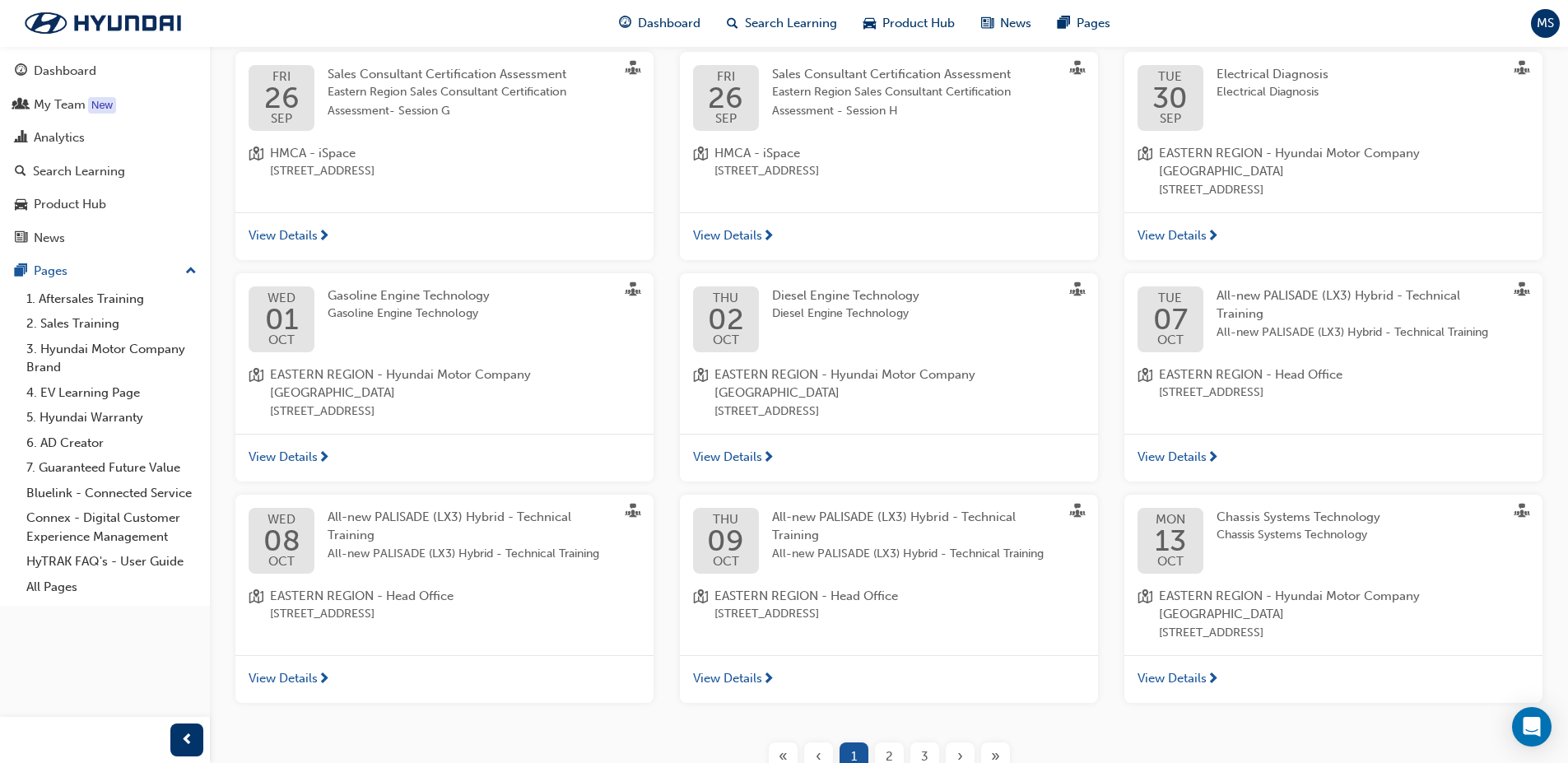
scroll to position [388, 0]
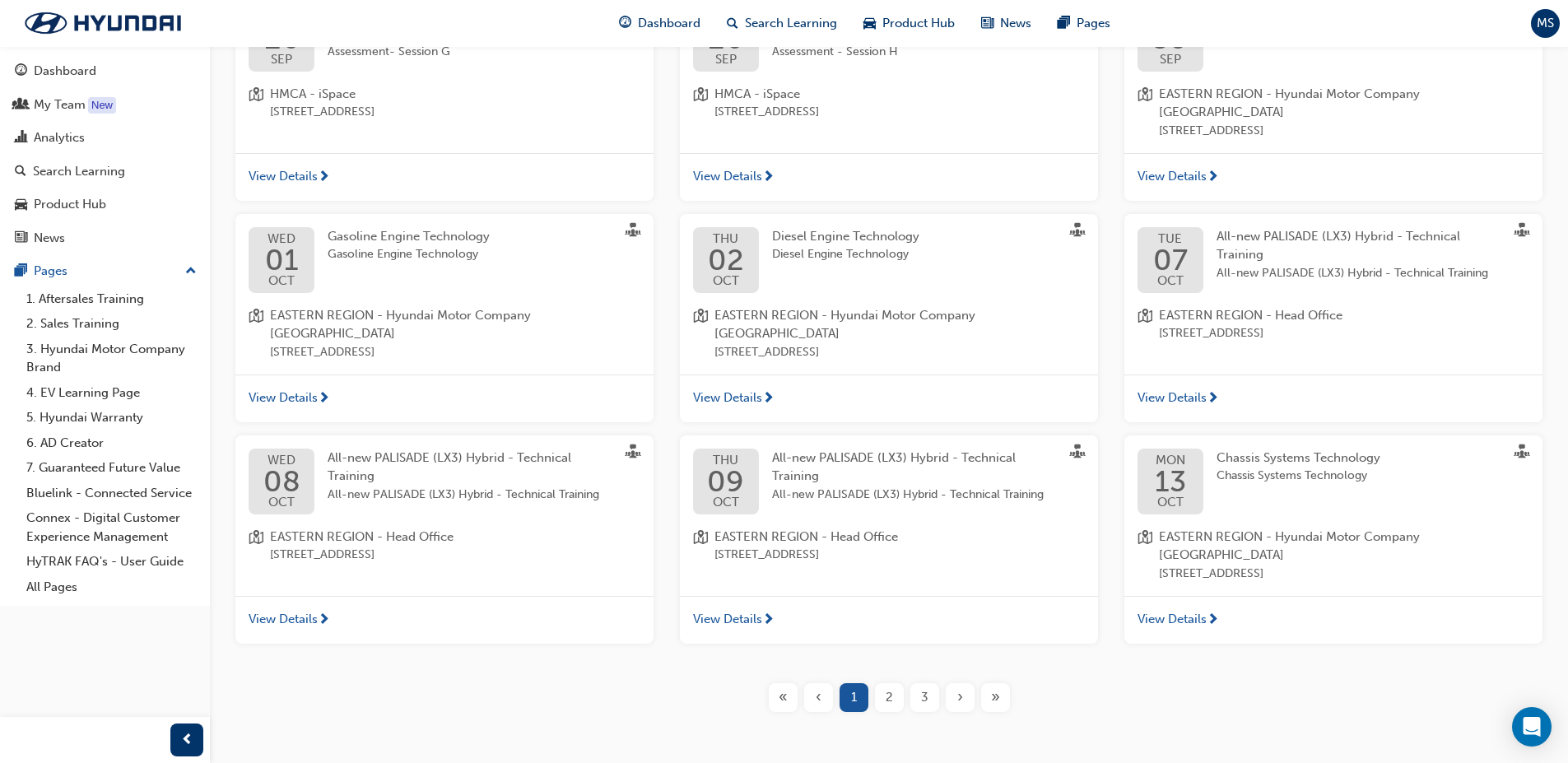
click at [881, 684] on div "2" at bounding box center [889, 698] width 29 height 29
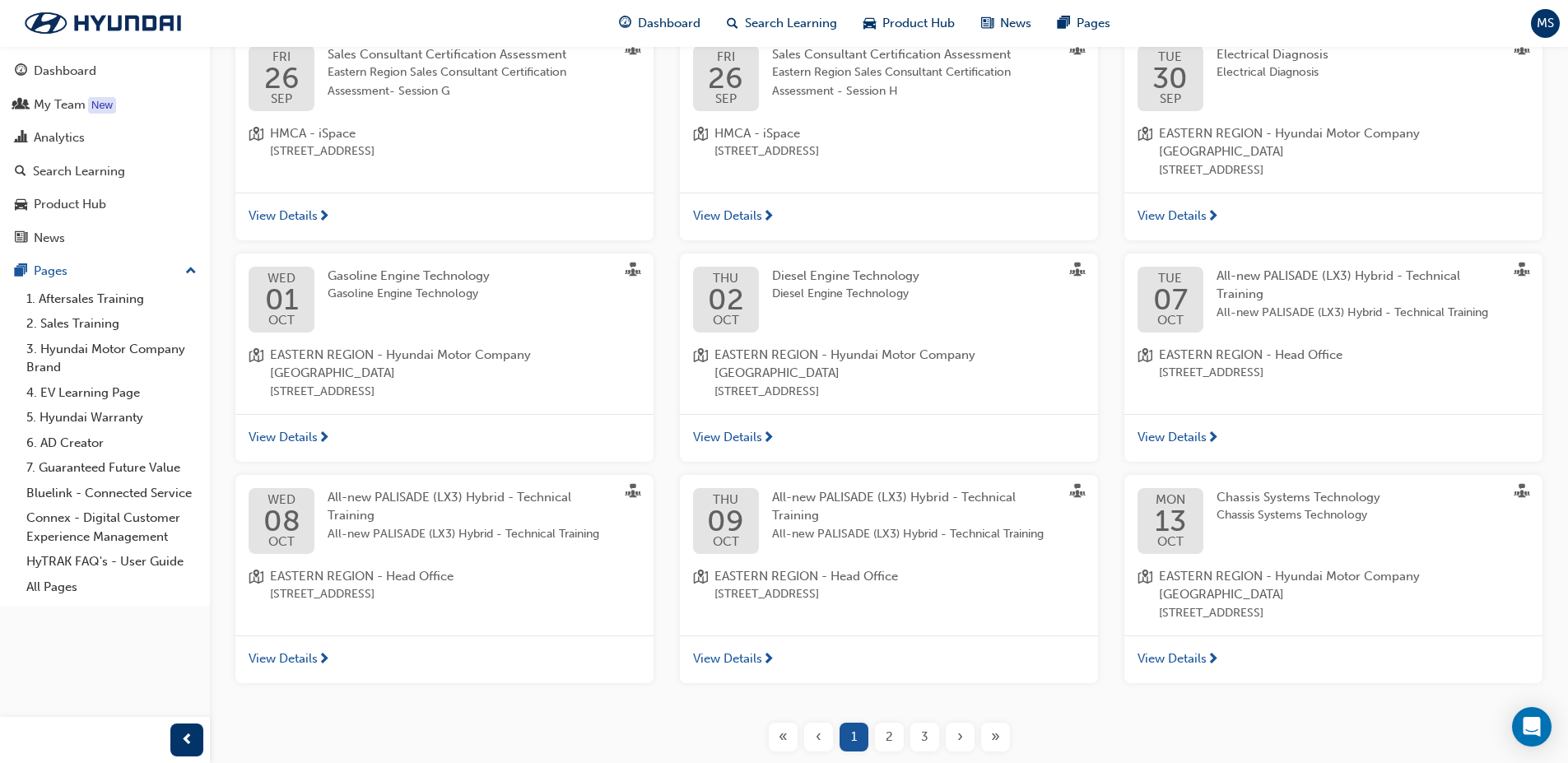
scroll to position [388, 0]
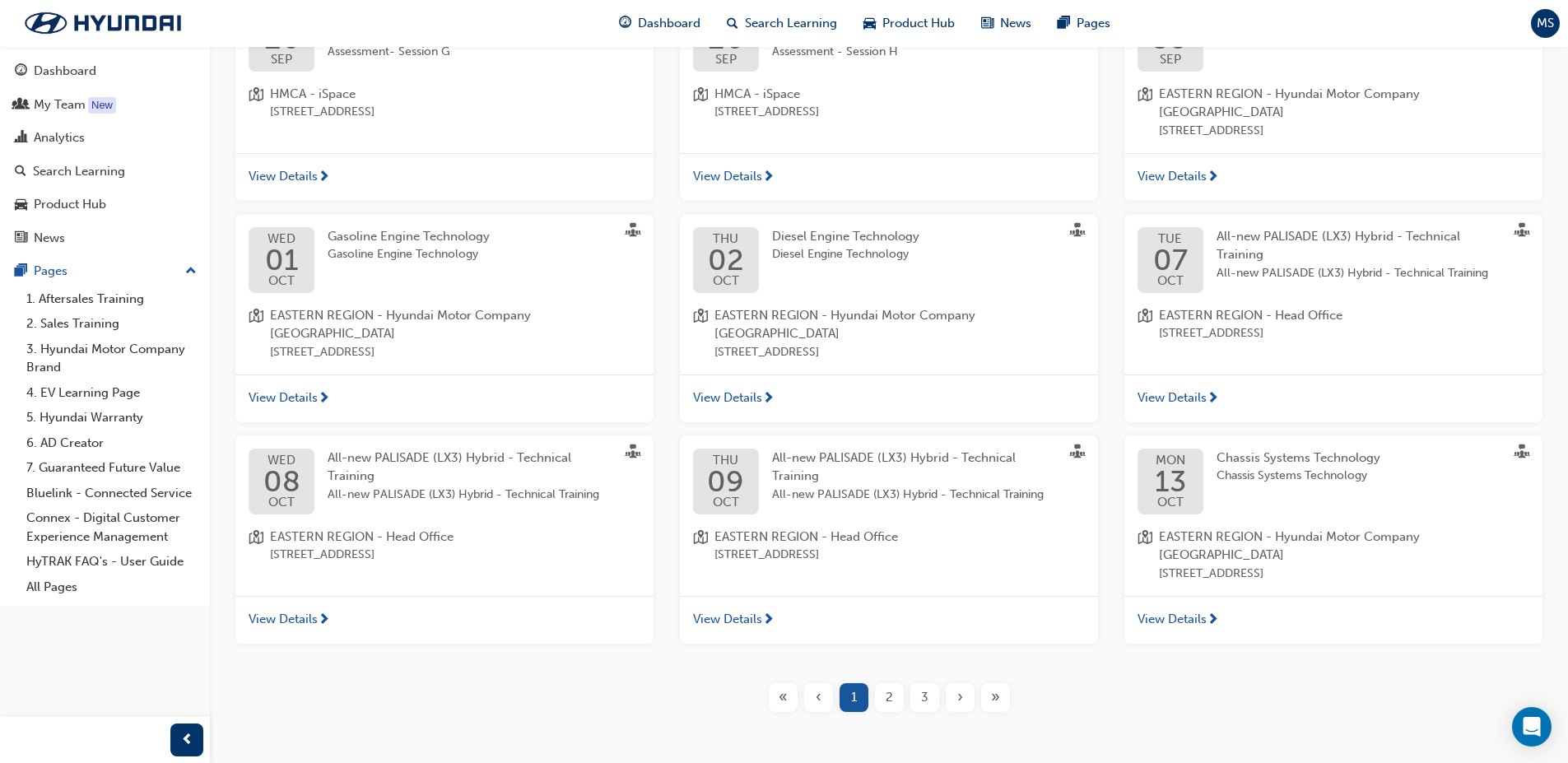
click at [887, 688] on span "2" at bounding box center [890, 698] width 8 height 19
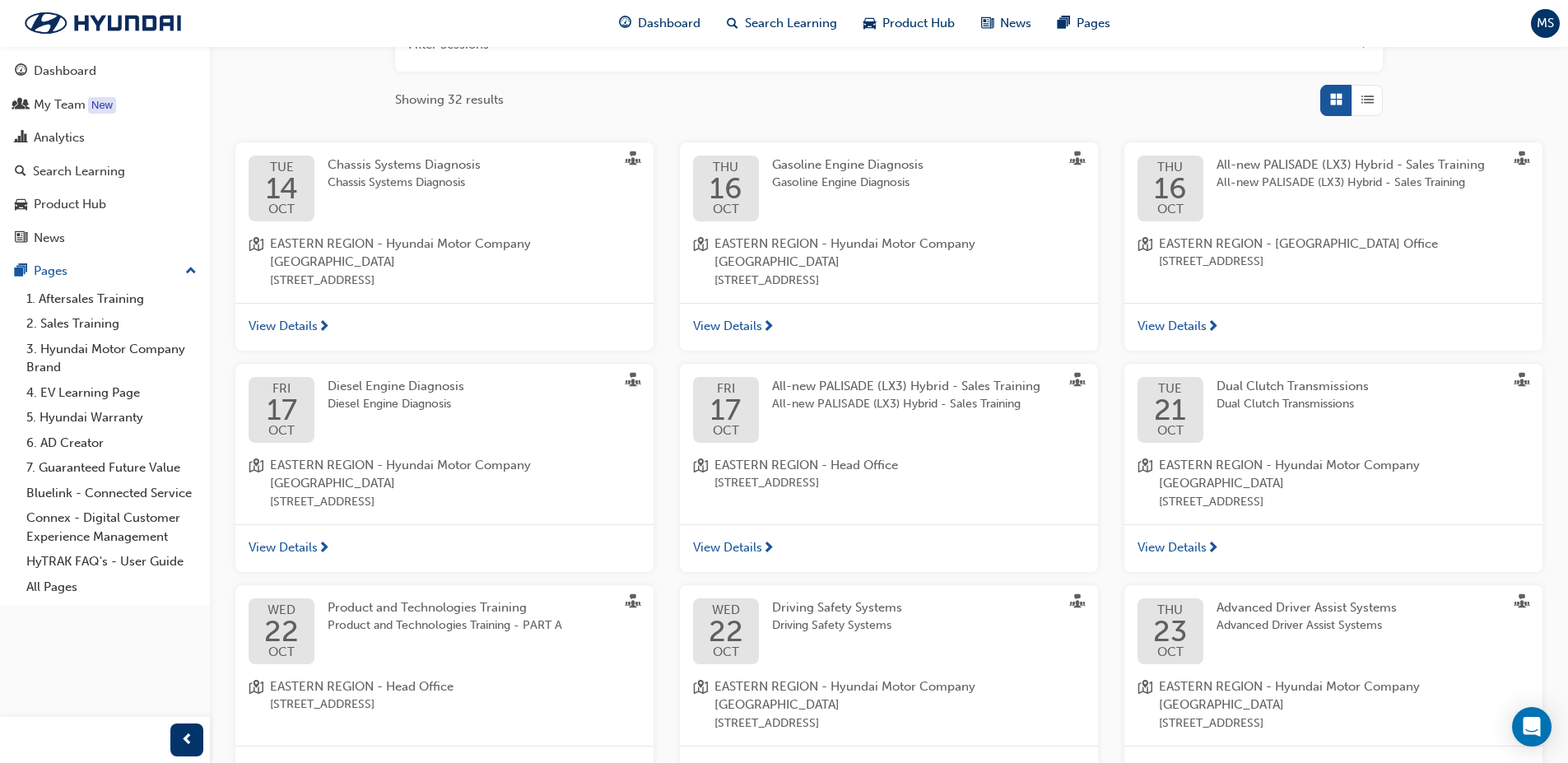
scroll to position [224, 0]
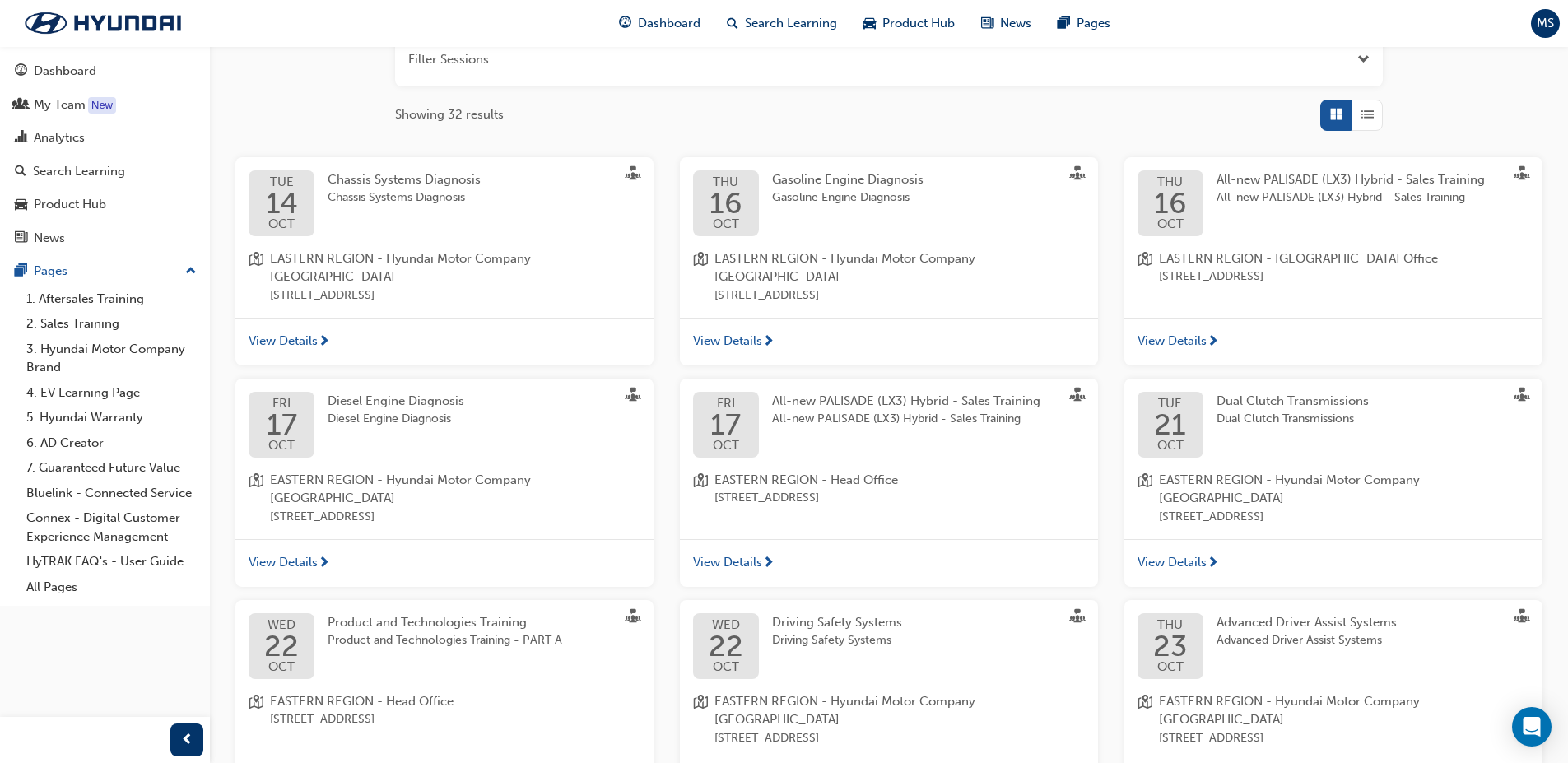
click at [1192, 193] on div "[DATE]" at bounding box center [1170, 203] width 66 height 66
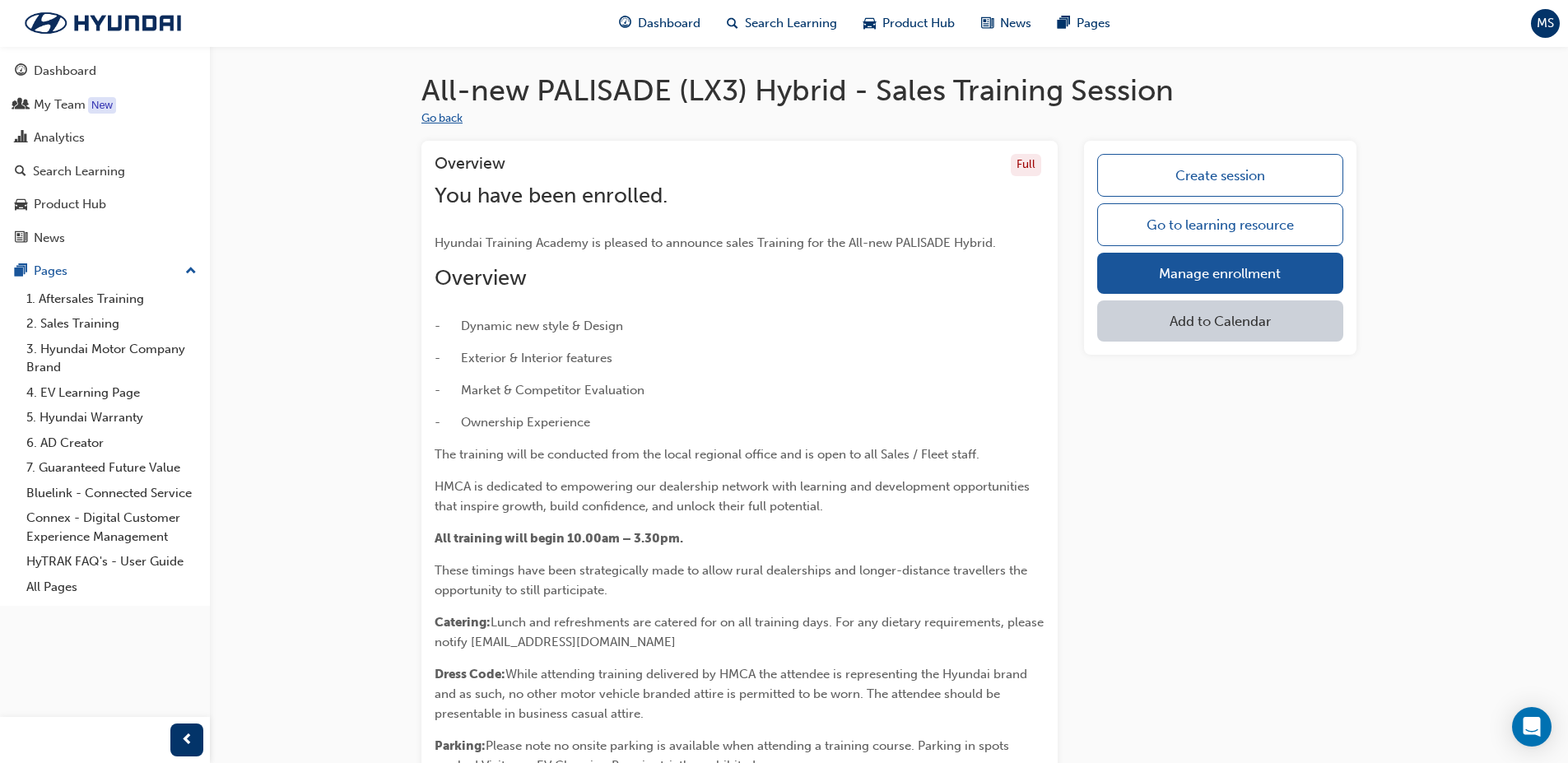
click at [428, 112] on button "Go back" at bounding box center [441, 120] width 41 height 19
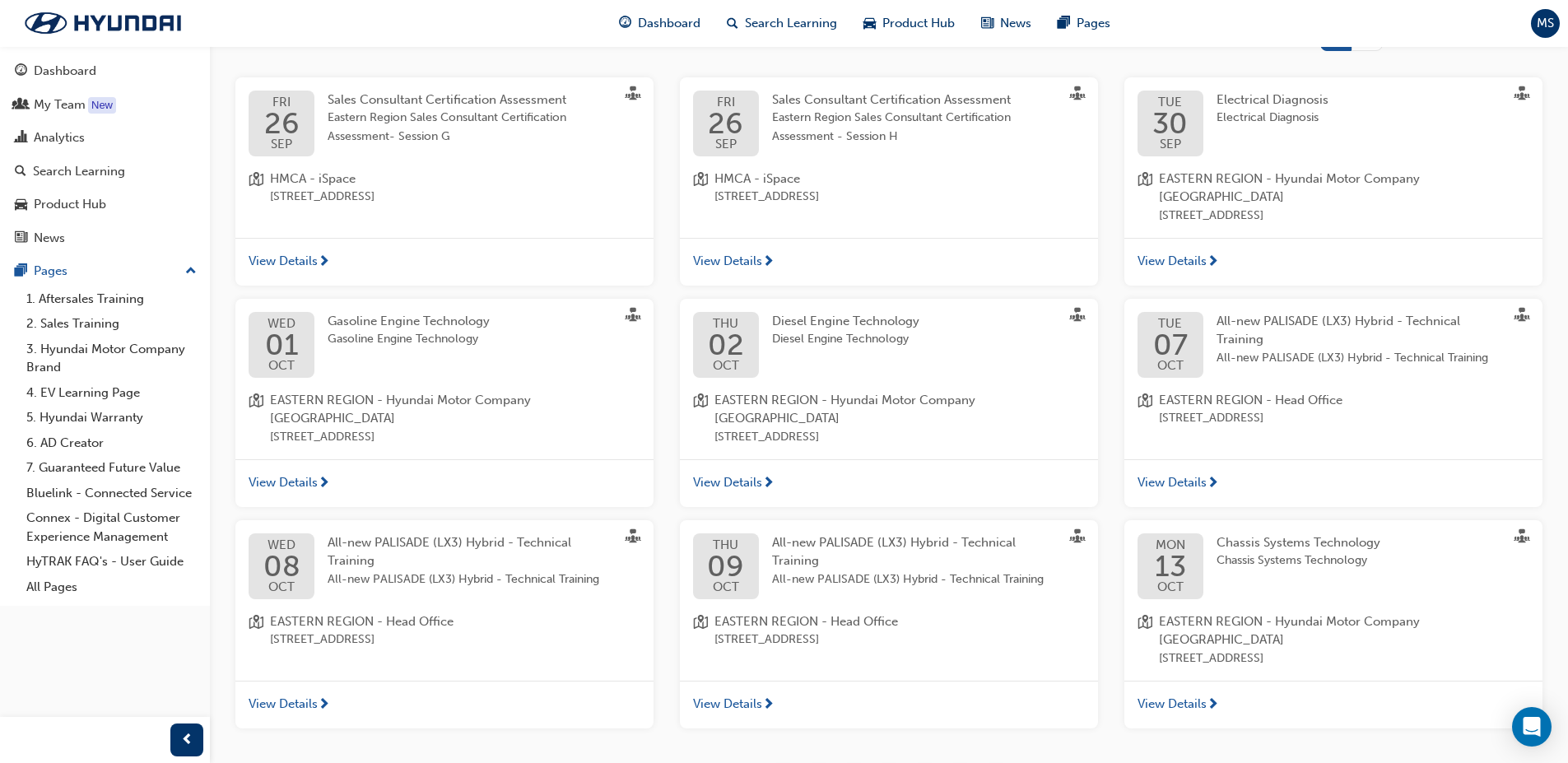
scroll to position [388, 0]
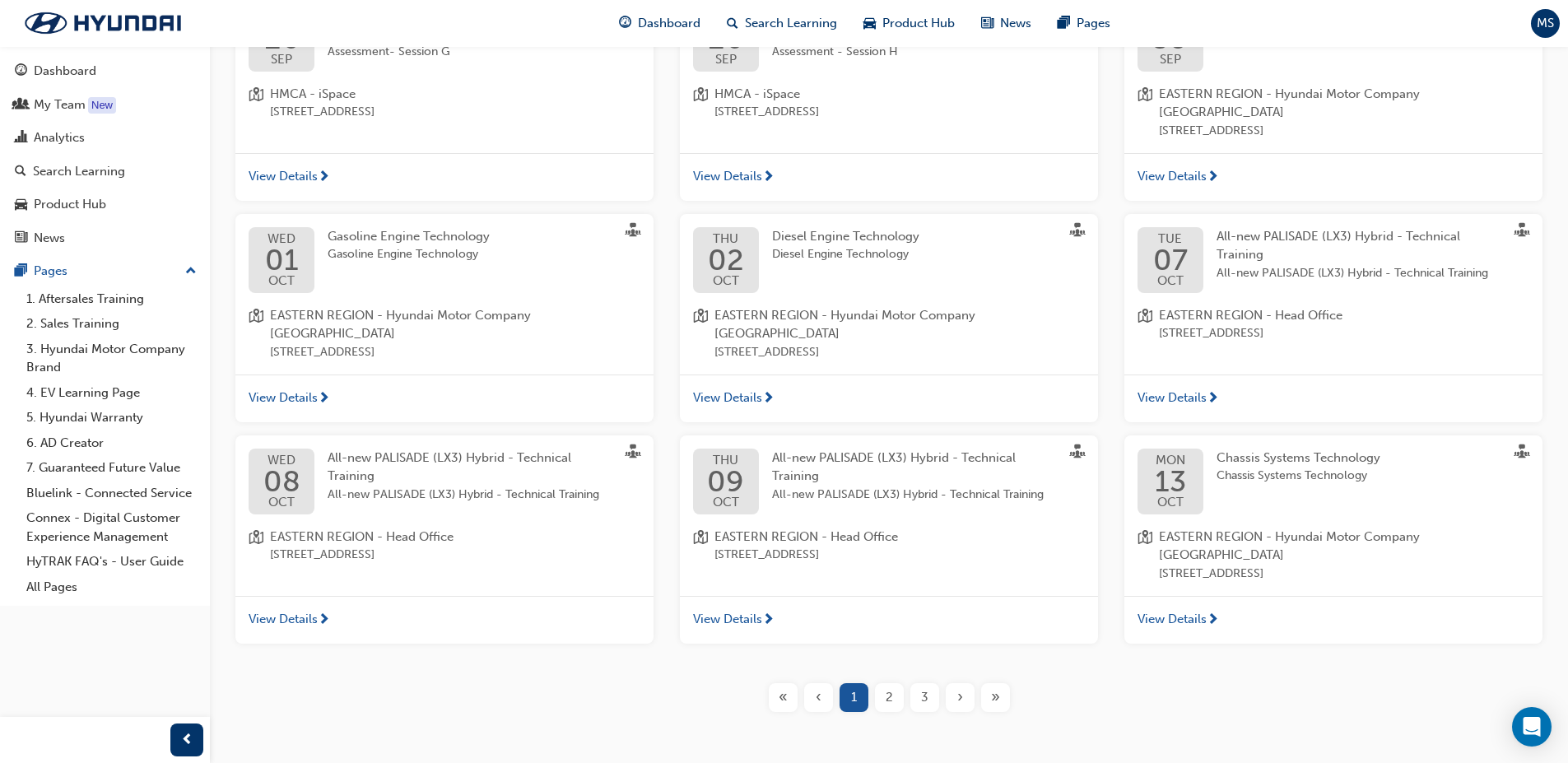
click at [898, 684] on div "2" at bounding box center [889, 698] width 29 height 29
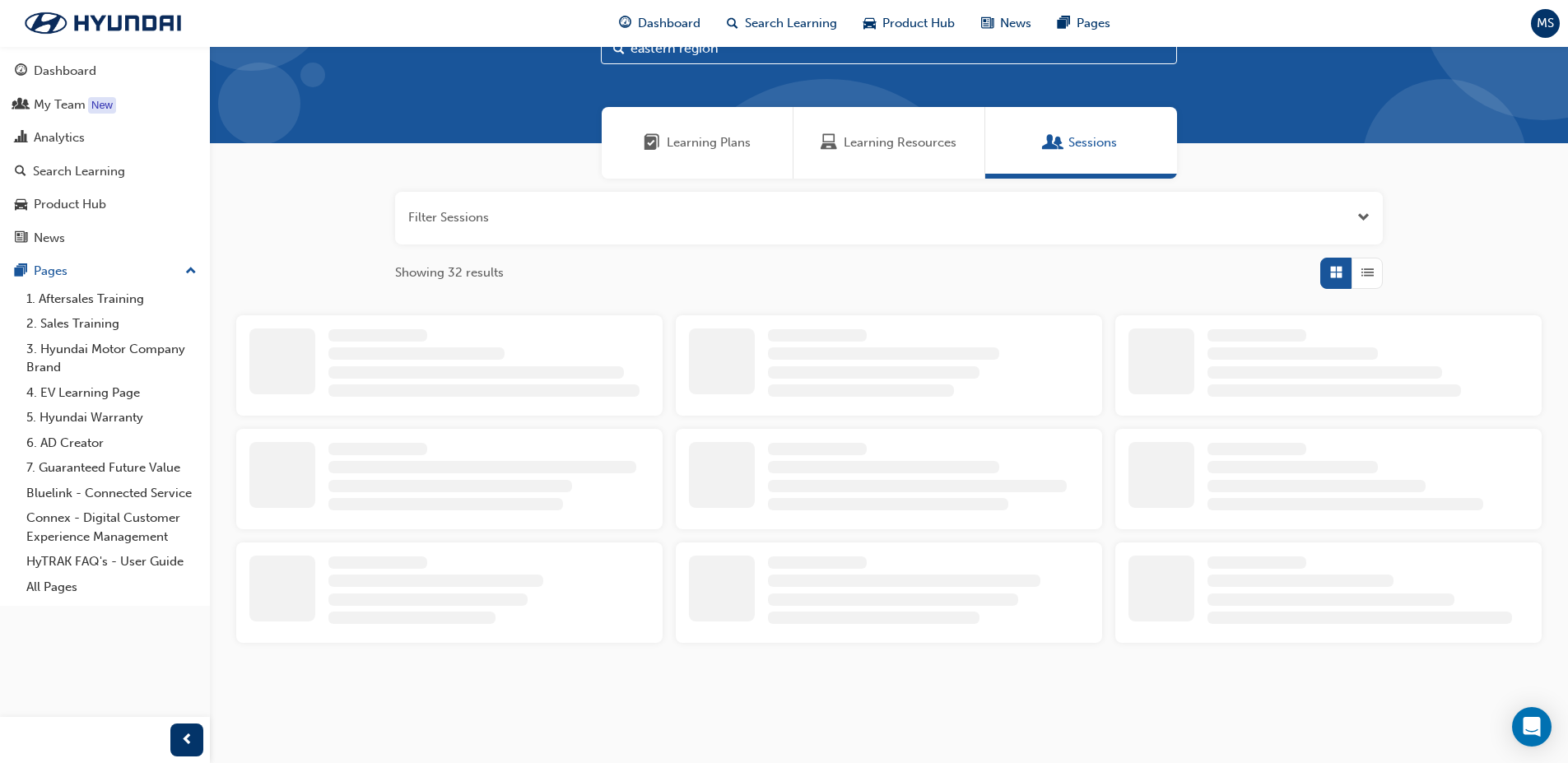
scroll to position [388, 0]
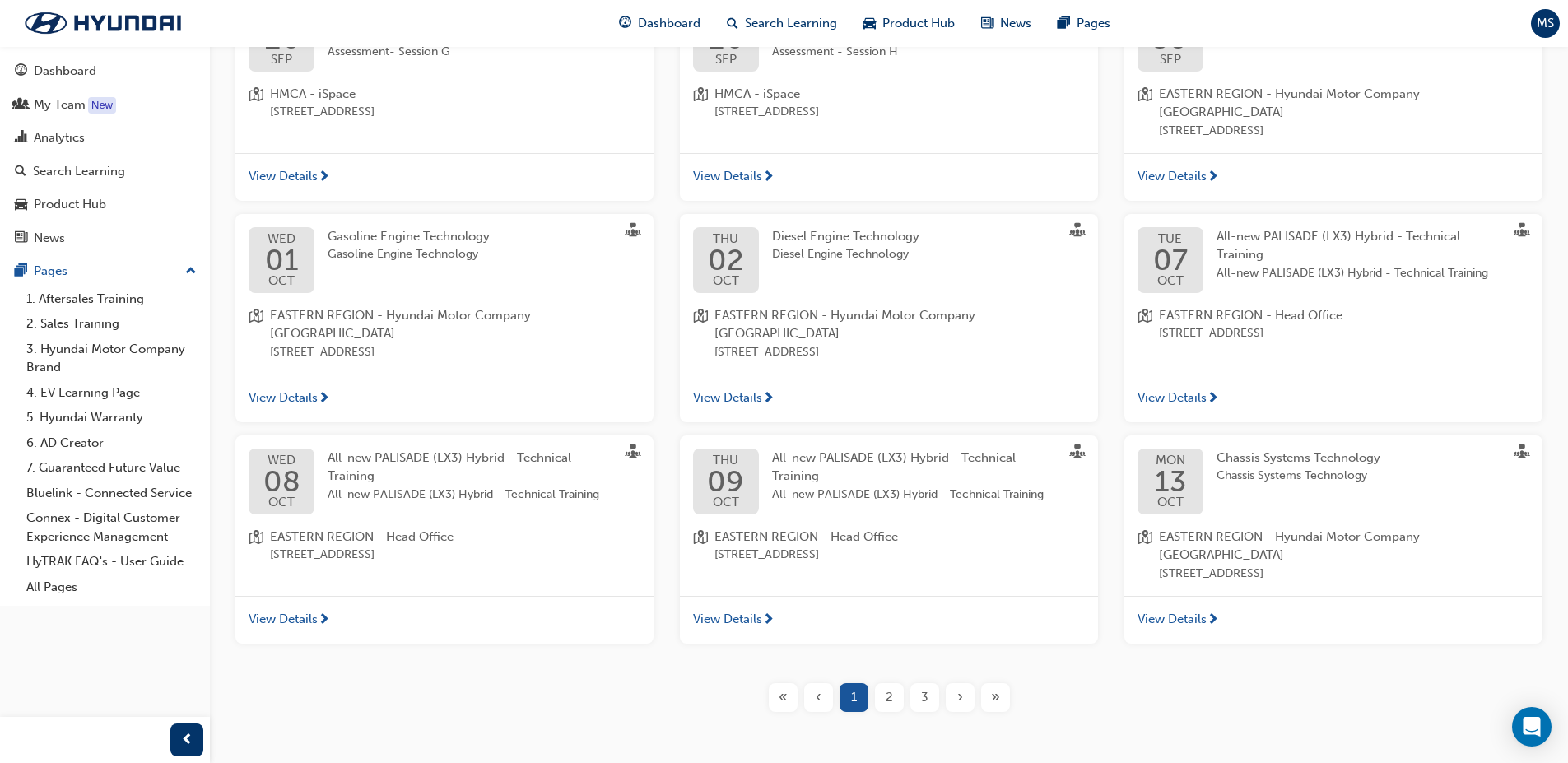
click at [876, 684] on div "2" at bounding box center [889, 698] width 29 height 29
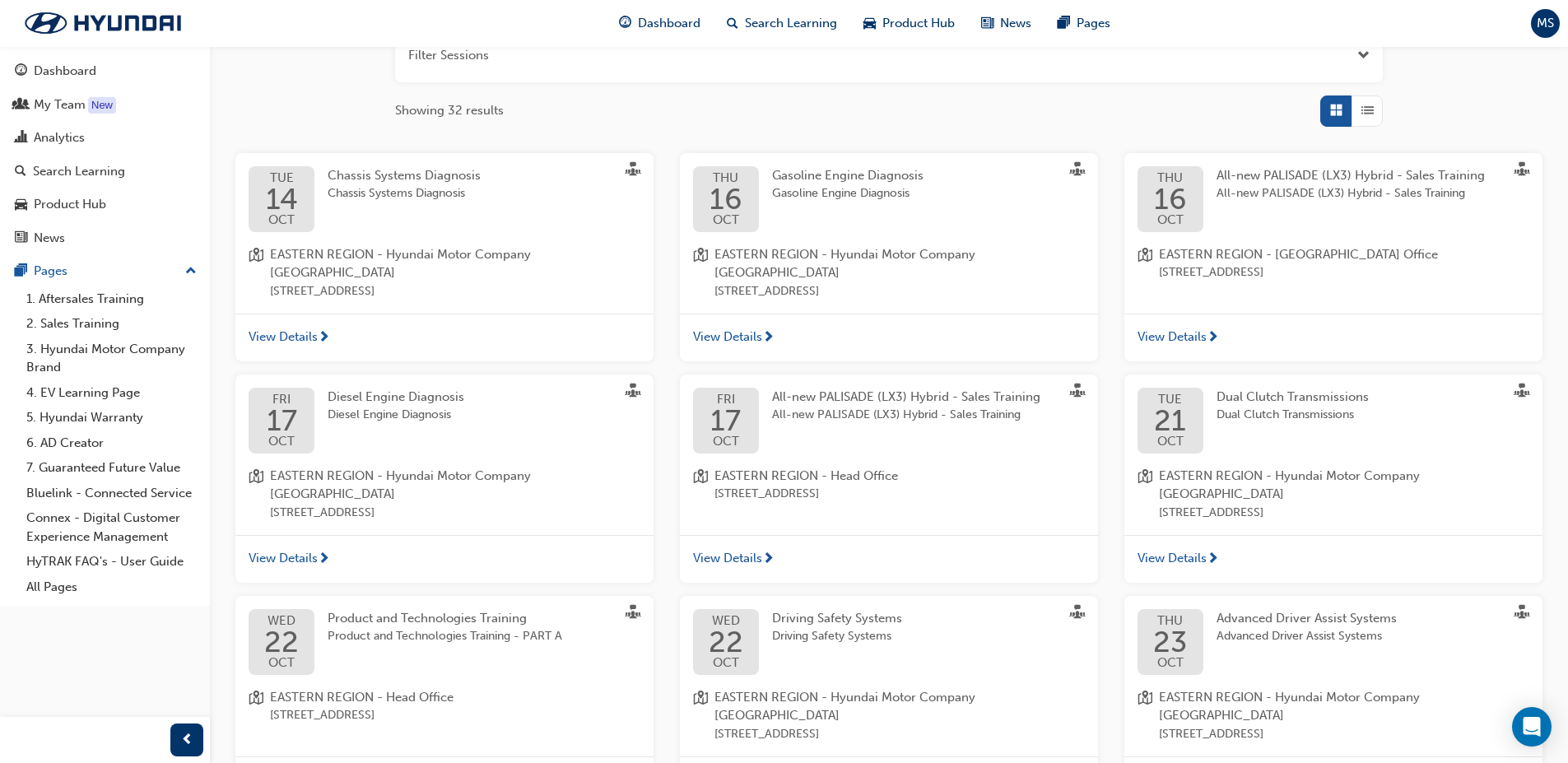
scroll to position [224, 0]
click at [735, 412] on span "17" at bounding box center [725, 425] width 31 height 30
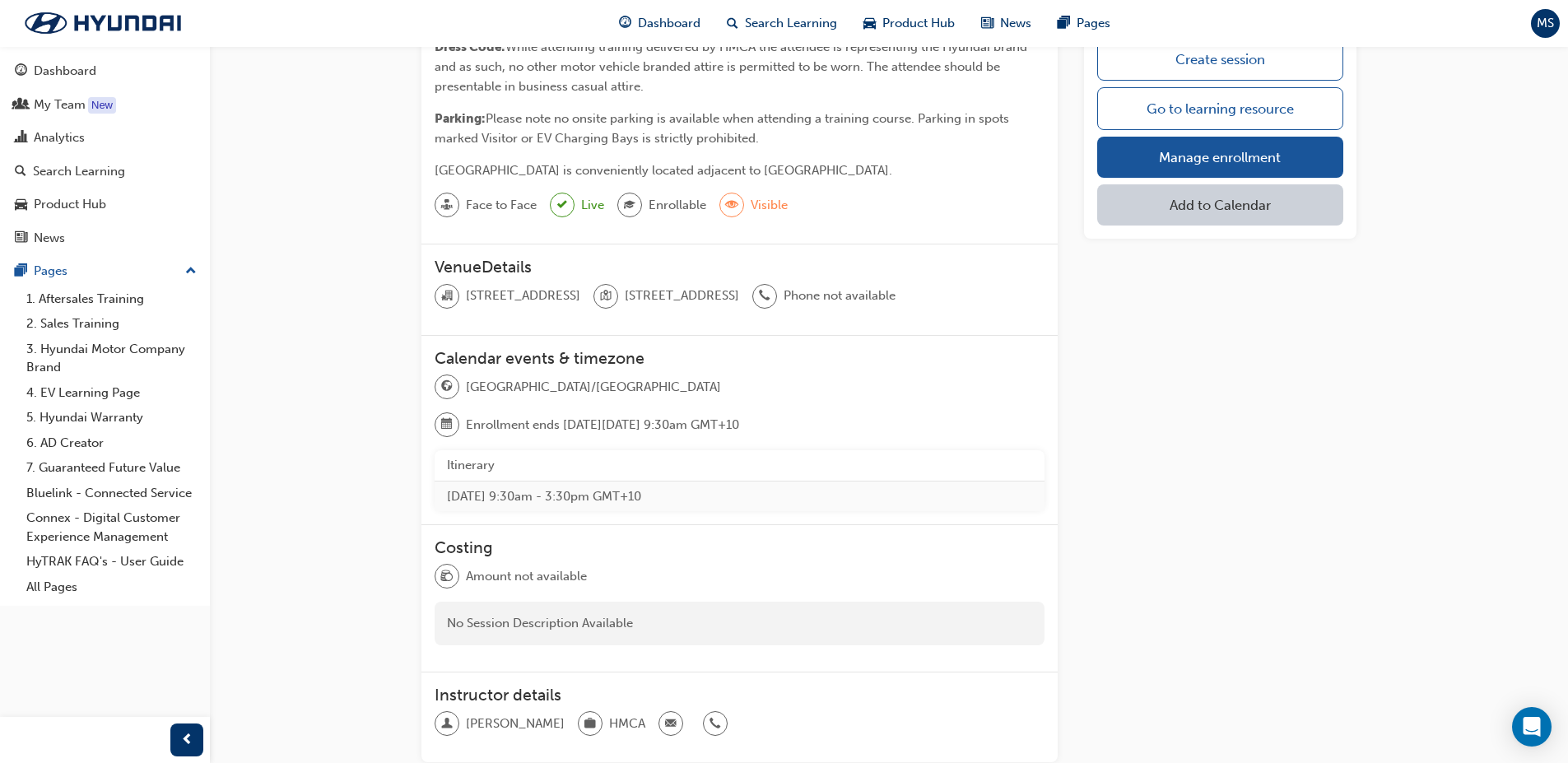
scroll to position [577, 0]
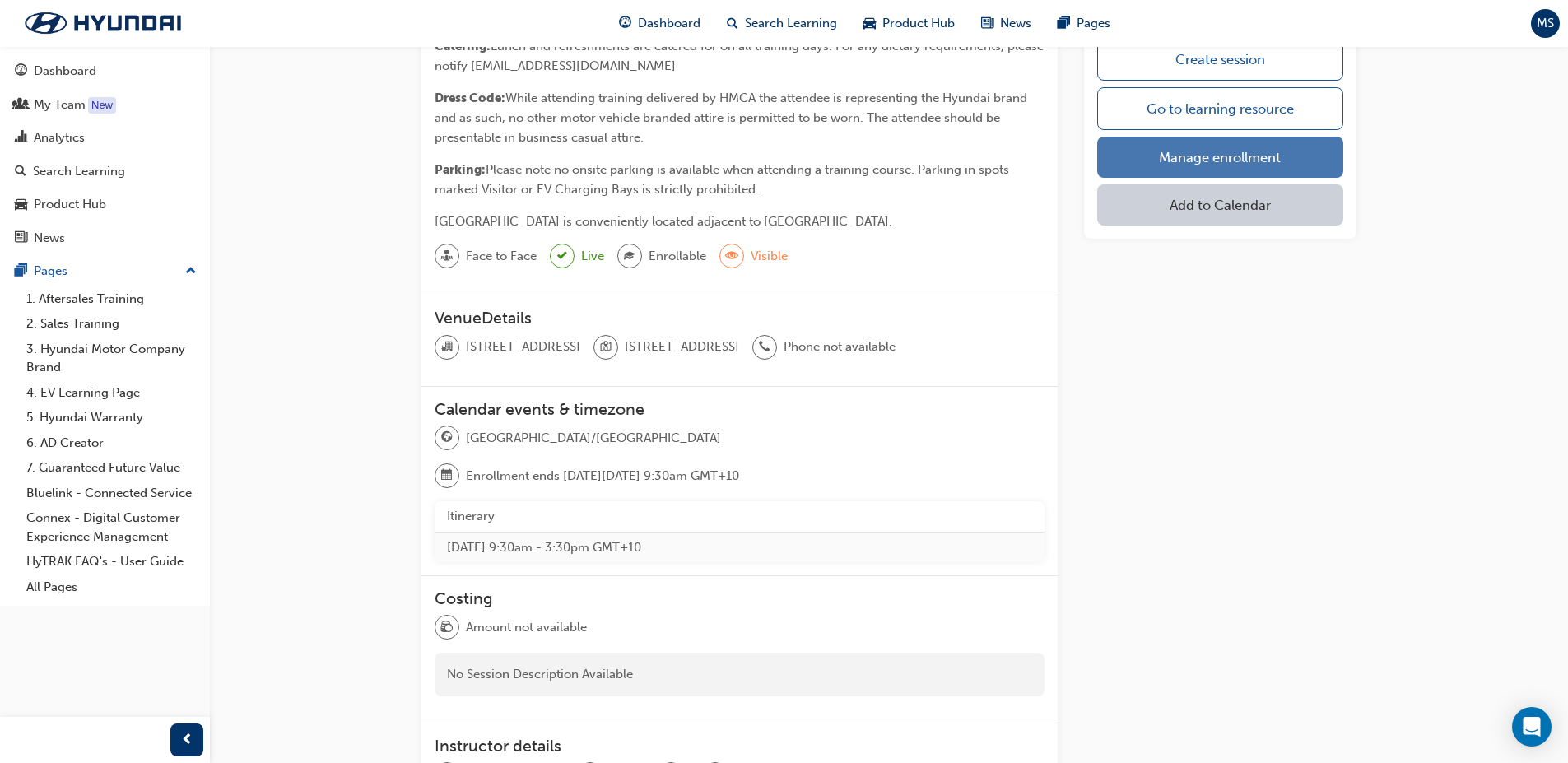
click at [1201, 147] on link "Manage enrollment" at bounding box center [1219, 157] width 246 height 41
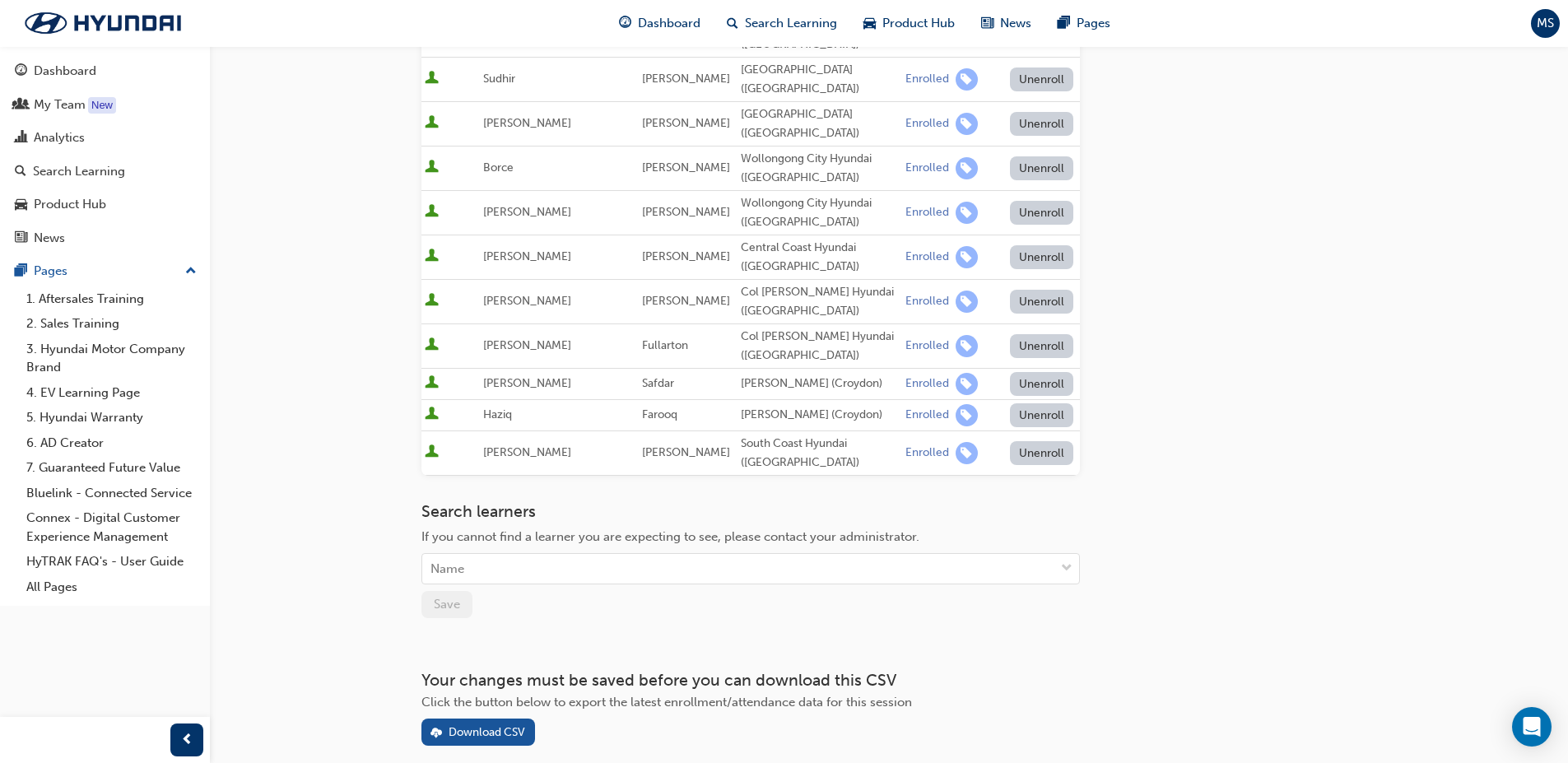
scroll to position [494, 0]
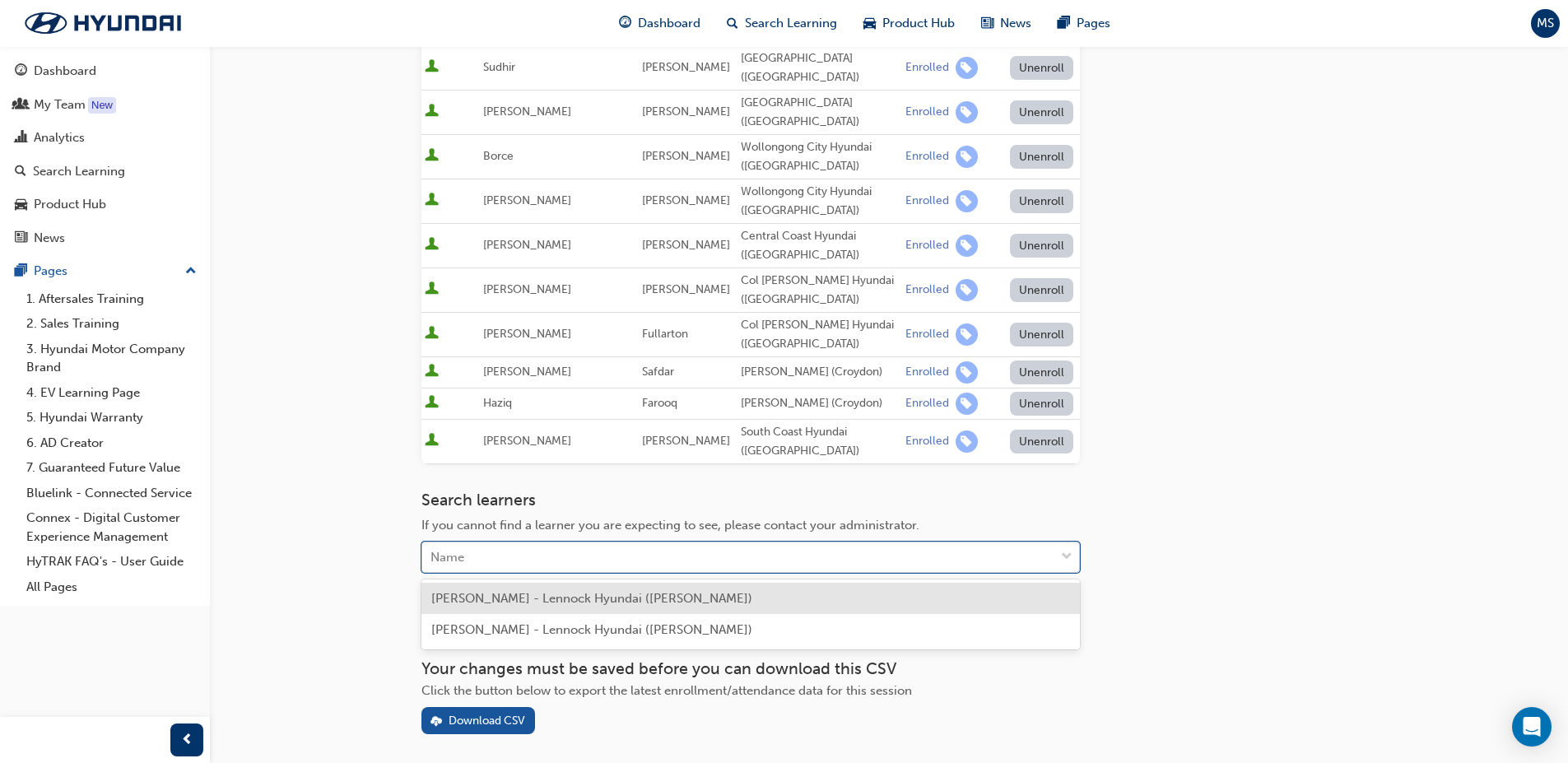
click at [629, 556] on div "Name" at bounding box center [738, 557] width 632 height 29
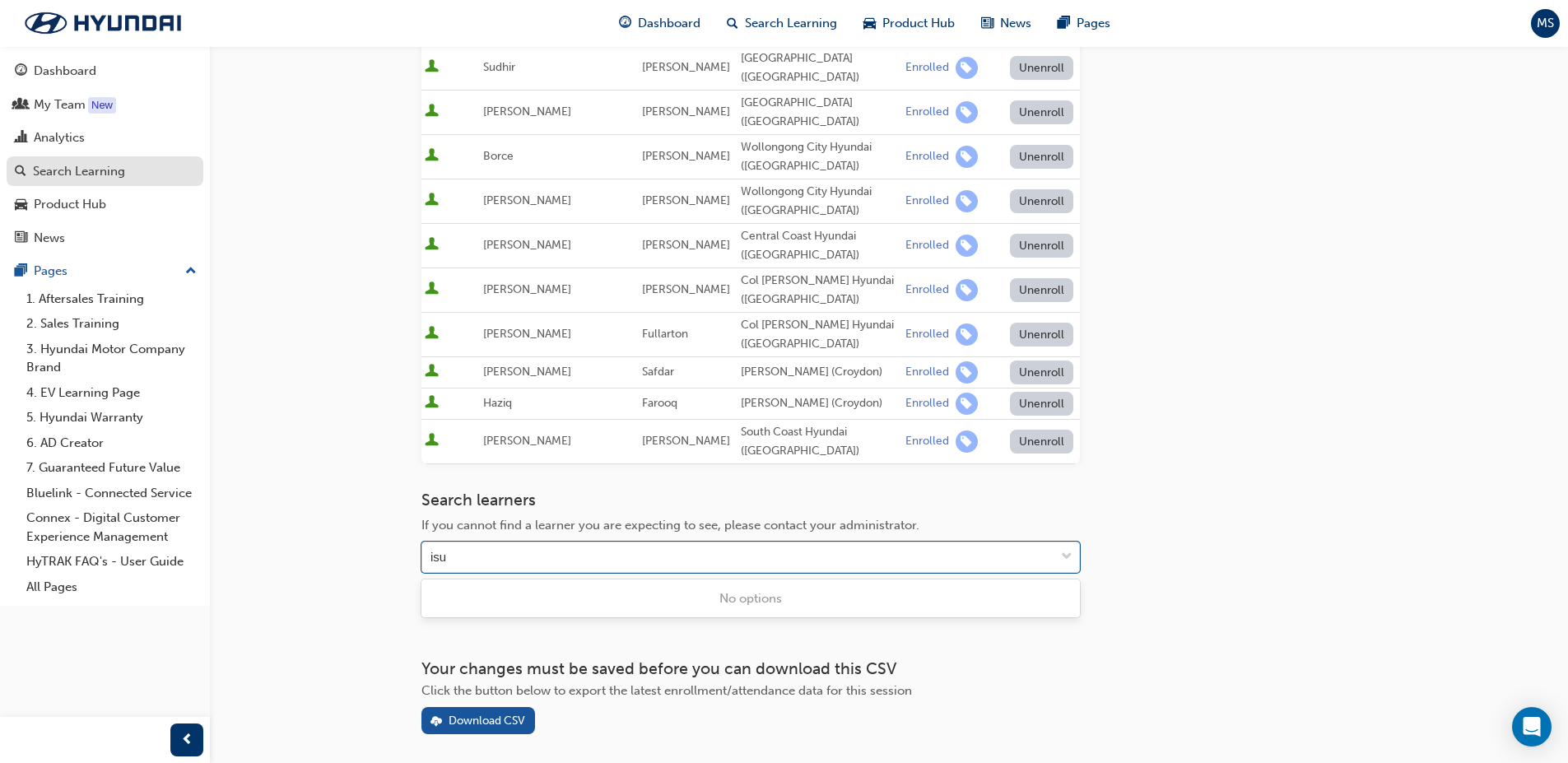
type input "isu"
click at [129, 177] on div "Search Learning" at bounding box center [105, 172] width 181 height 21
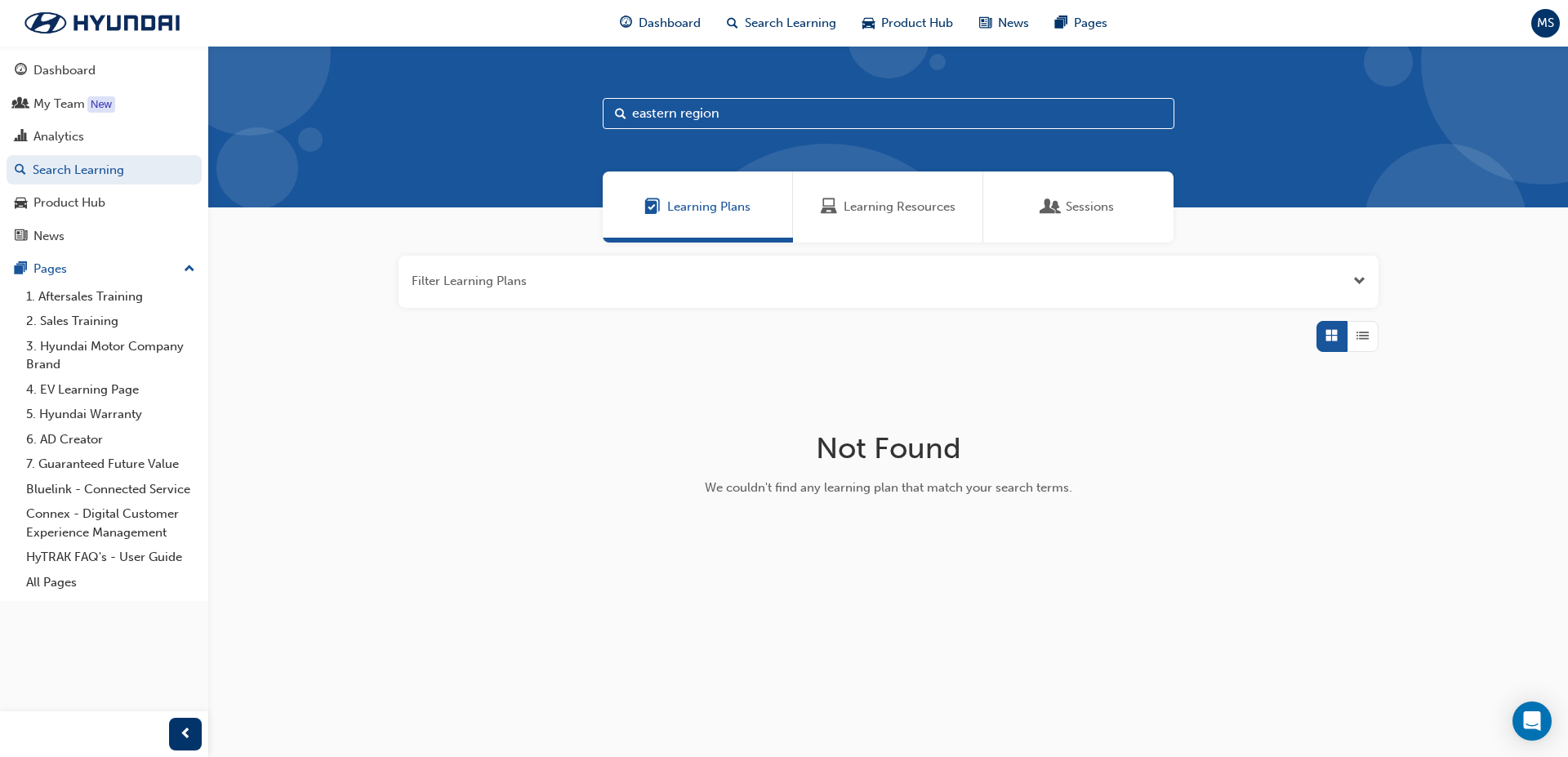
click at [1110, 209] on span "Sessions" at bounding box center [1090, 207] width 48 height 19
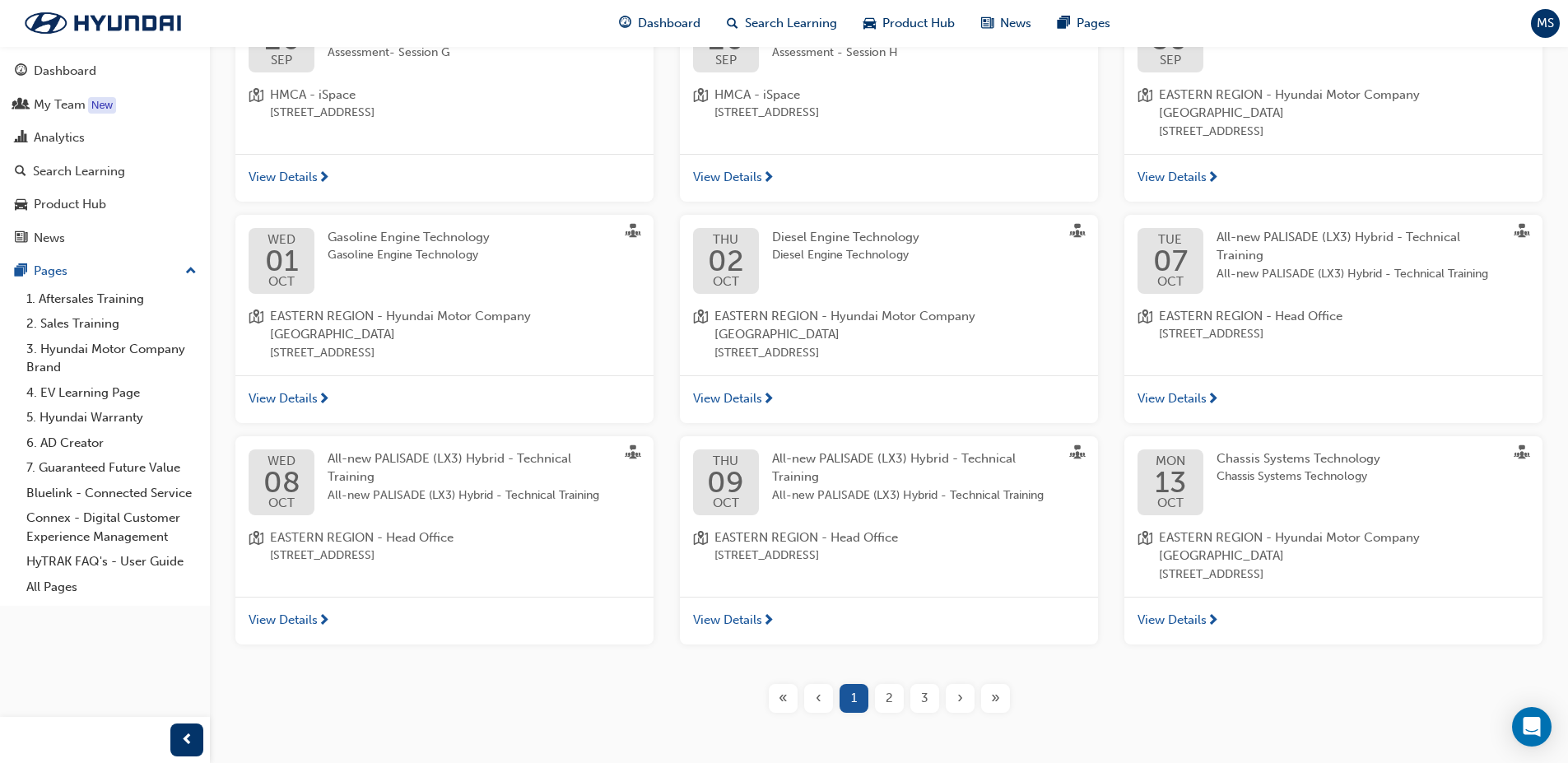
scroll to position [388, 0]
click at [1194, 244] on div "[DATE]" at bounding box center [1170, 260] width 66 height 66
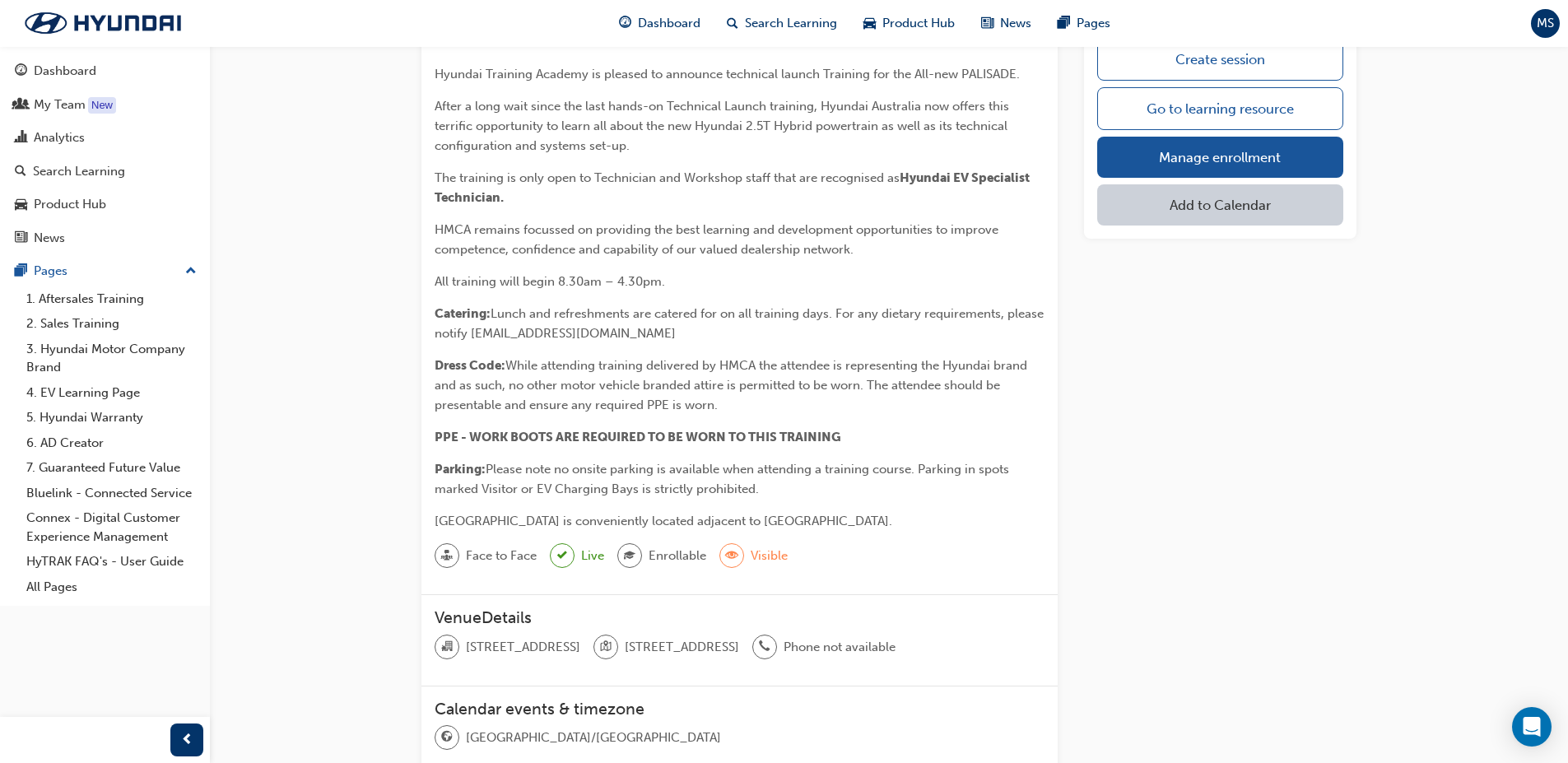
scroll to position [59, 0]
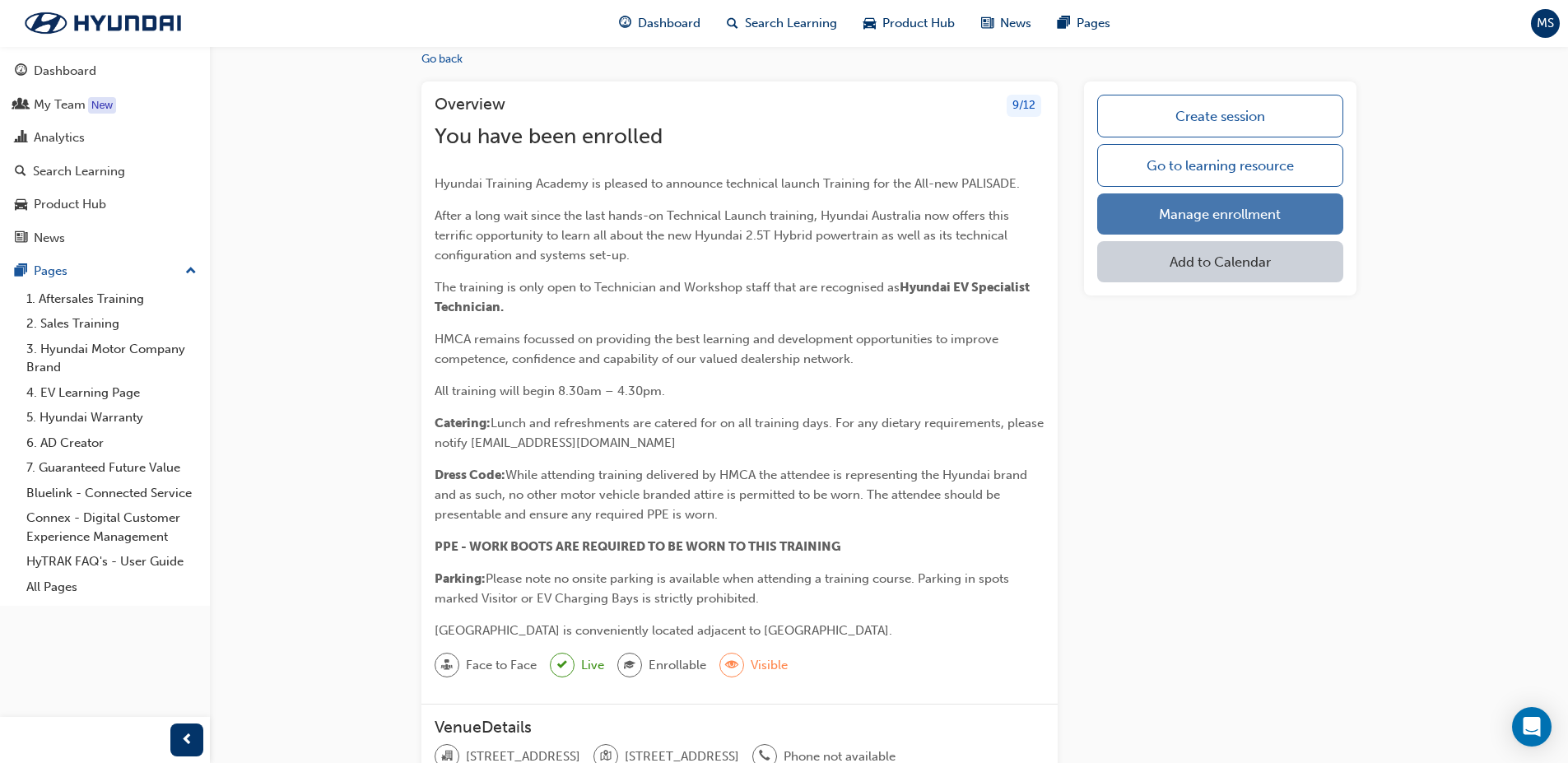
click at [1194, 216] on link "Manage enrollment" at bounding box center [1219, 213] width 246 height 41
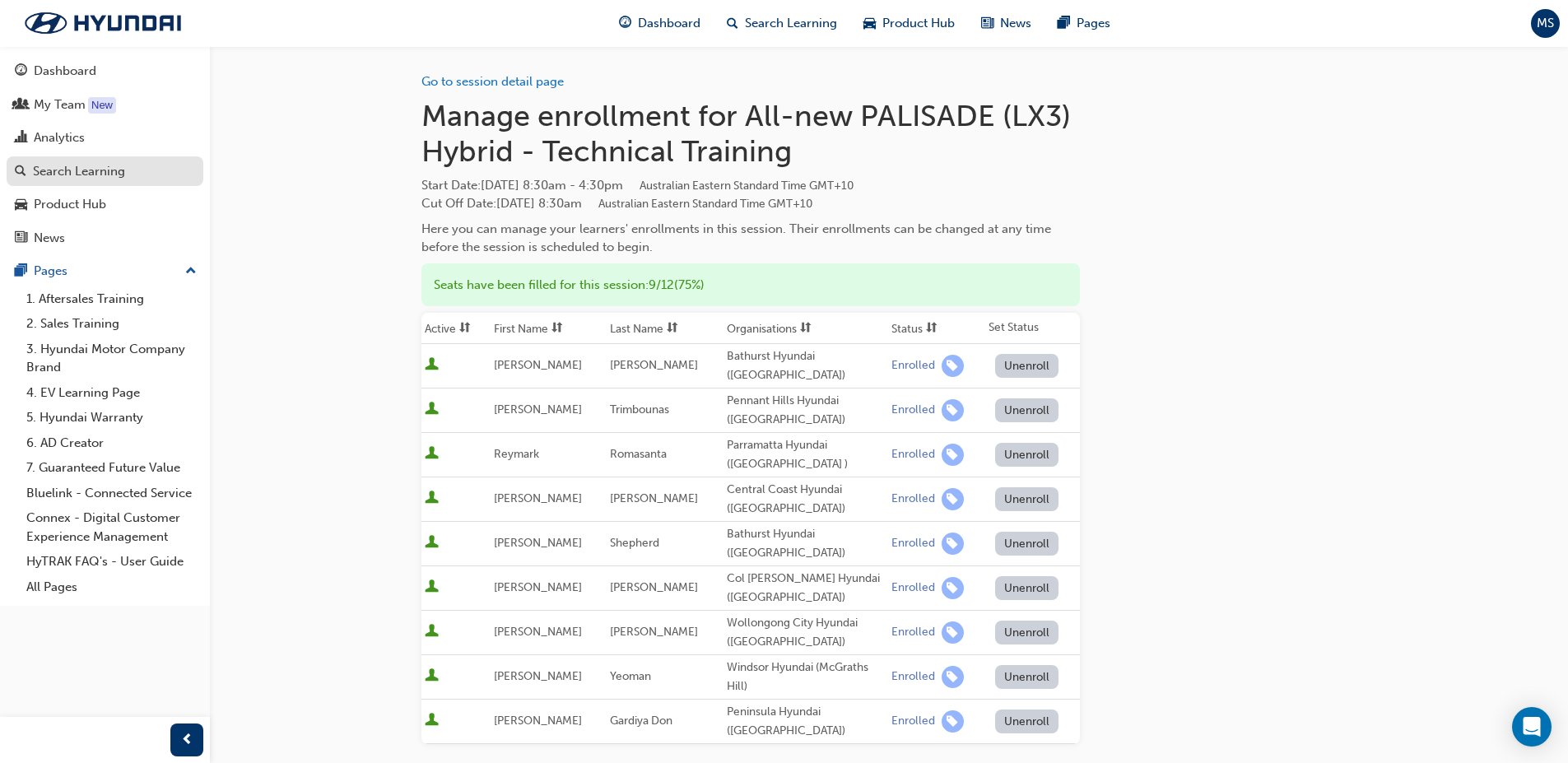
click at [145, 174] on div "Search Learning" at bounding box center [105, 172] width 181 height 21
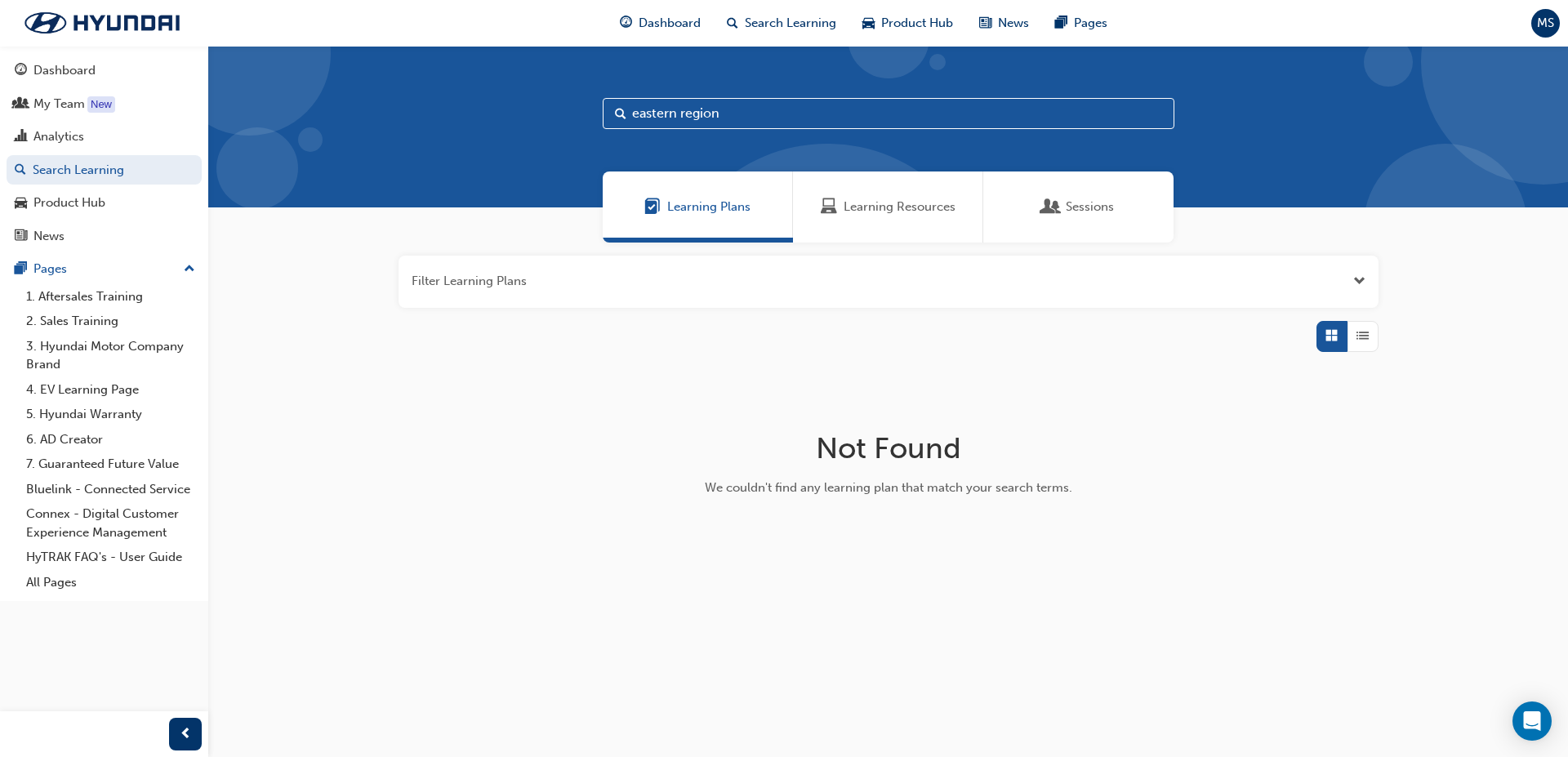
click at [1045, 197] on span "Sessions" at bounding box center [1051, 207] width 16 height 19
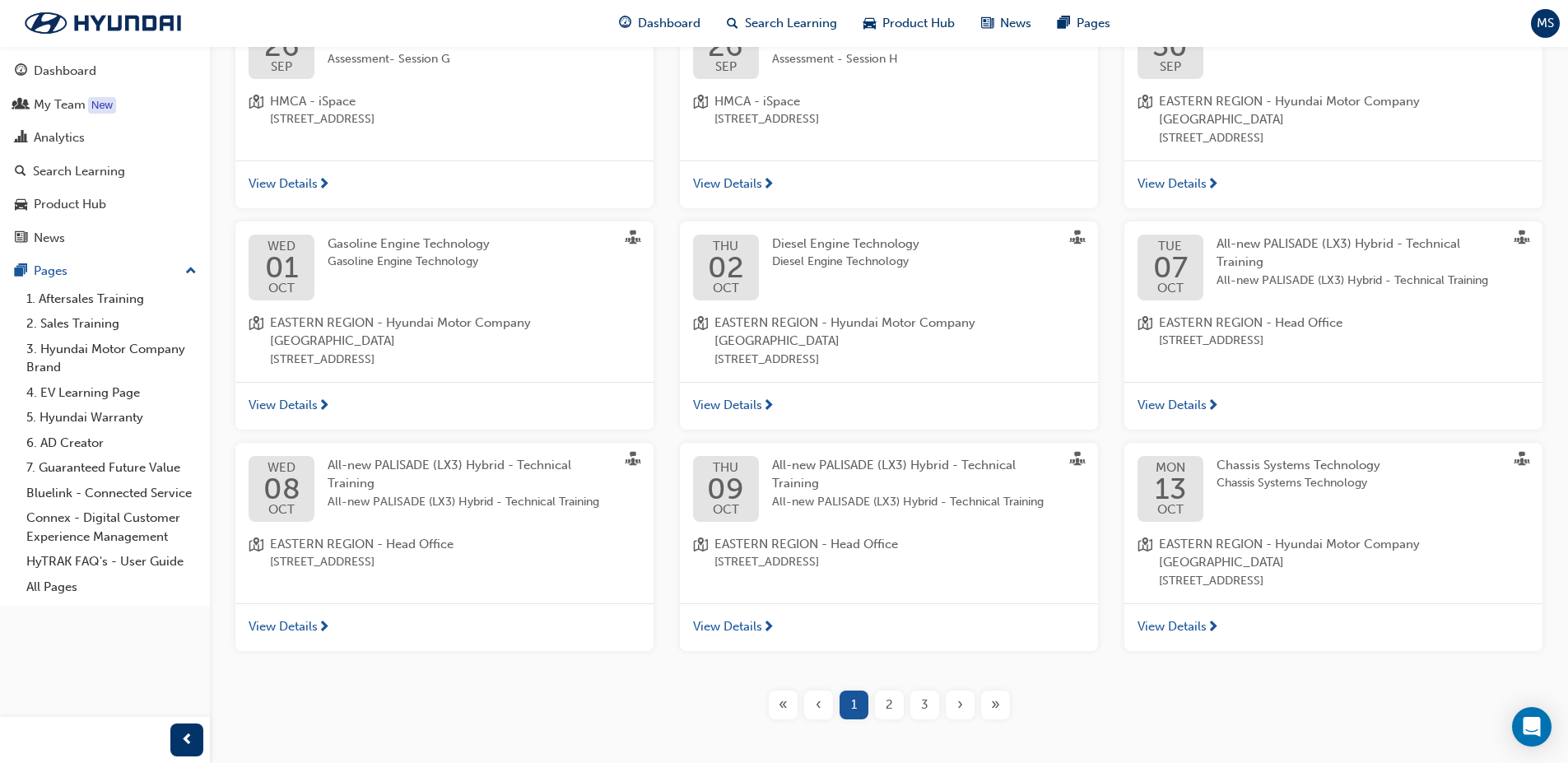
scroll to position [388, 0]
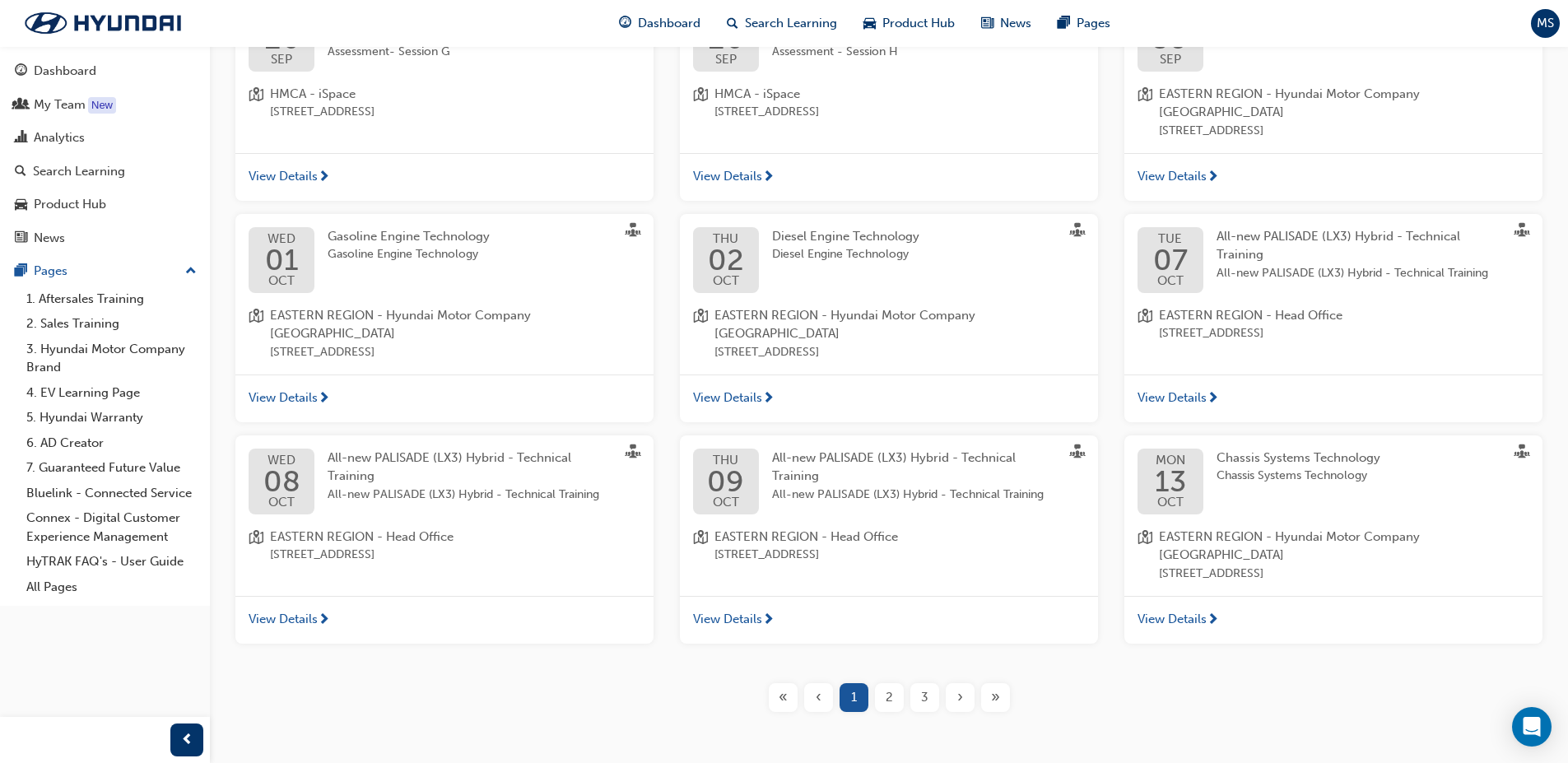
click at [881, 684] on div "2" at bounding box center [889, 698] width 29 height 29
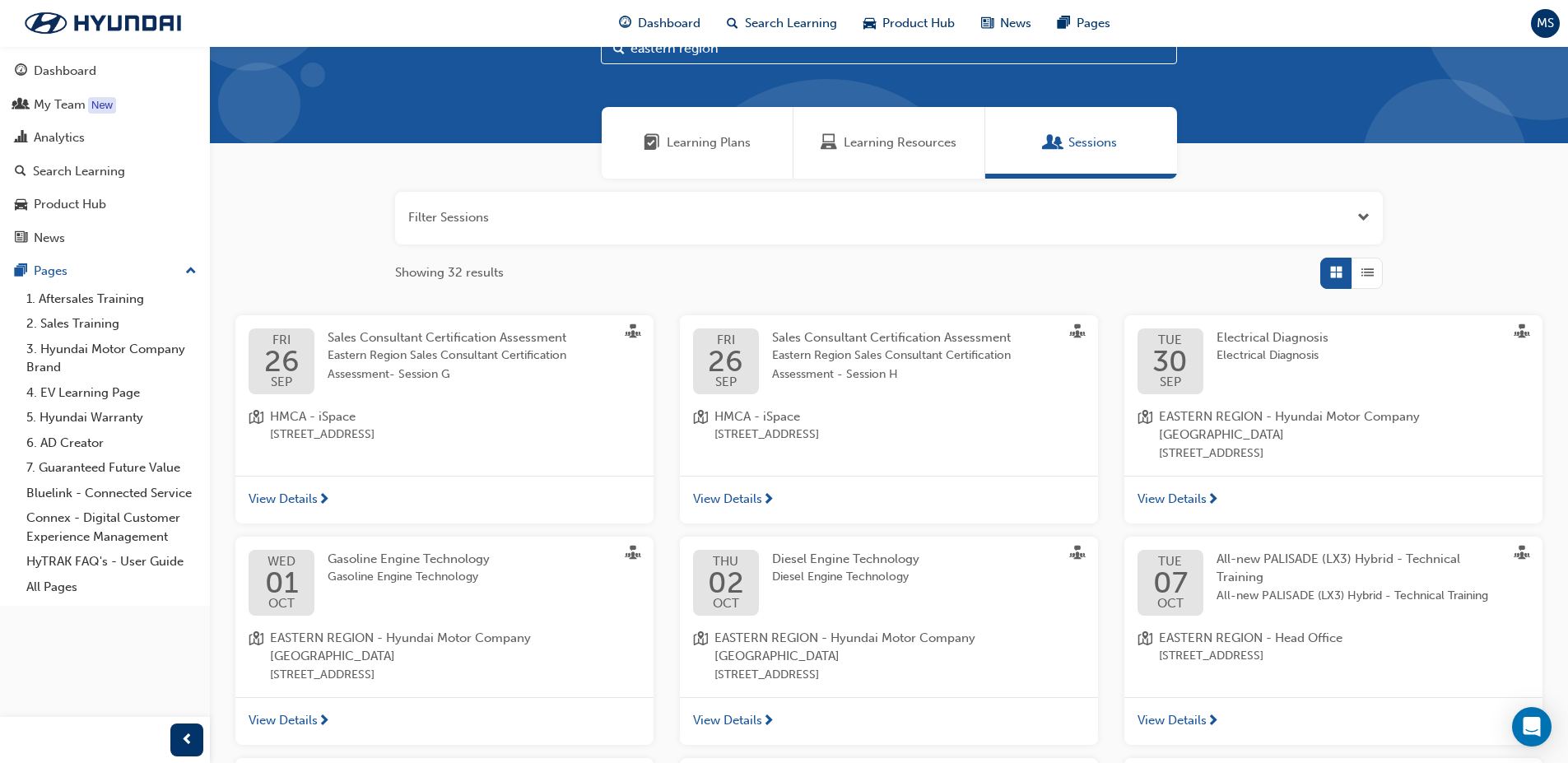
scroll to position [388, 0]
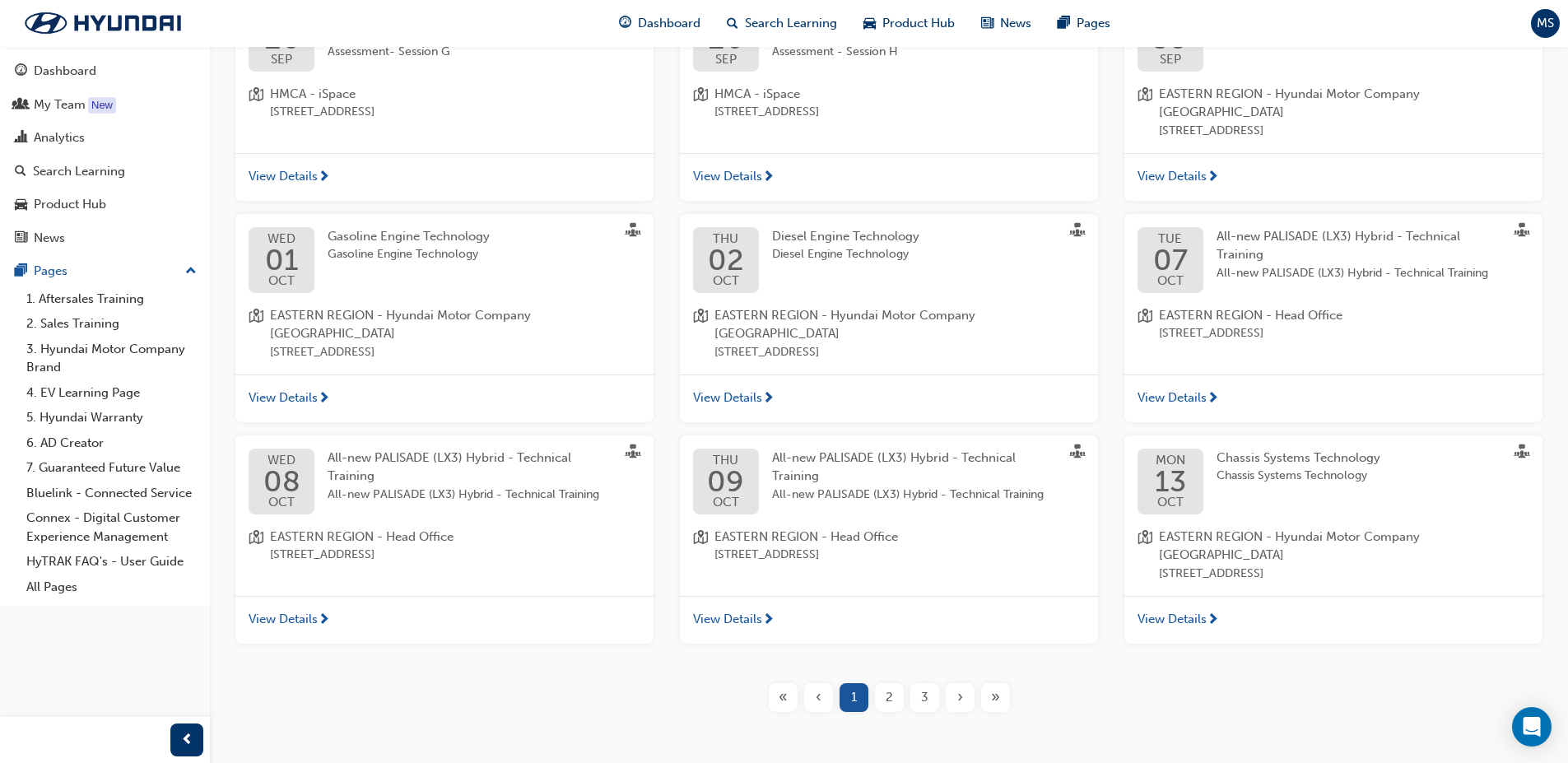
click at [881, 684] on div "2" at bounding box center [889, 698] width 29 height 29
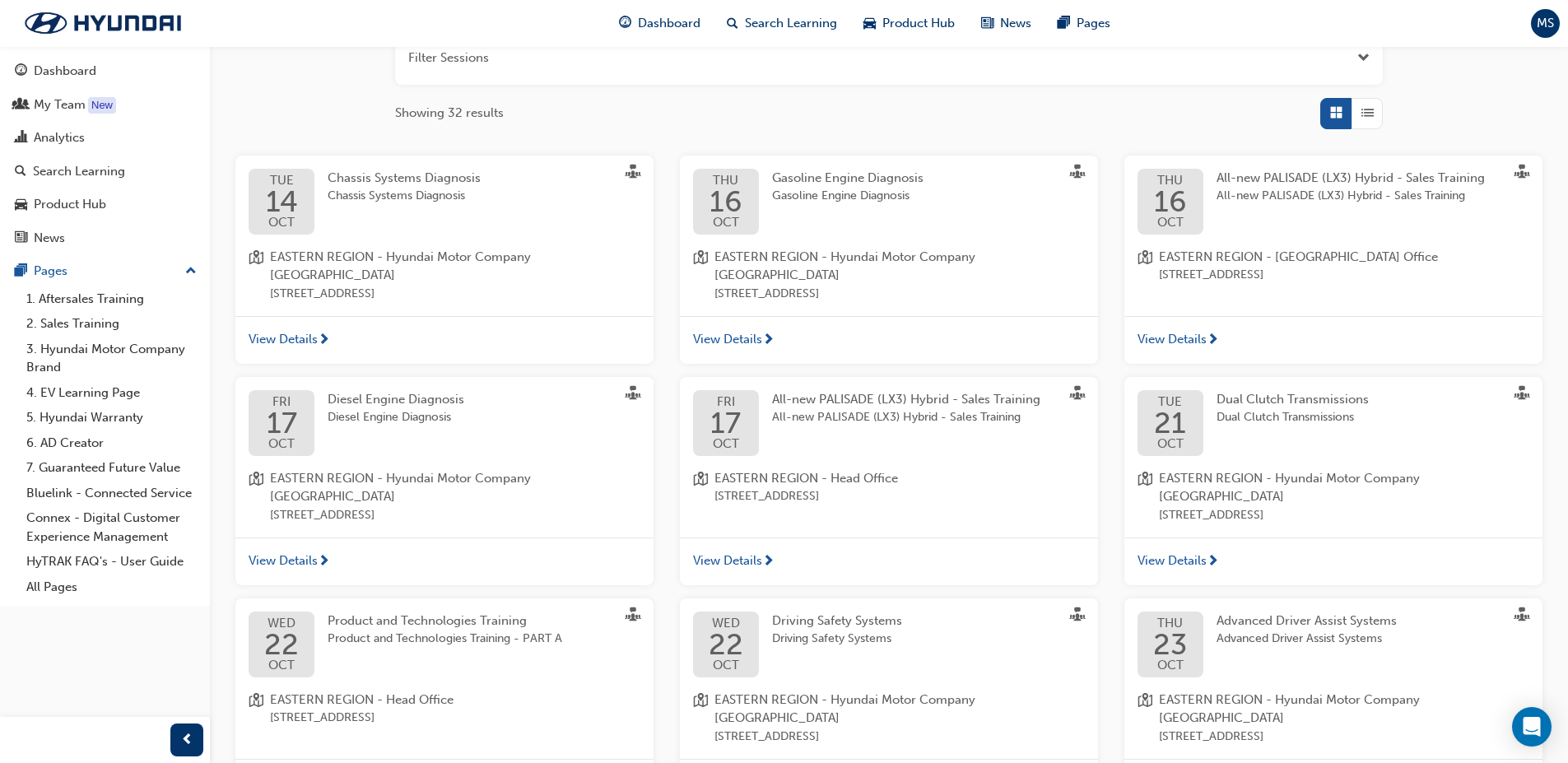
scroll to position [142, 0]
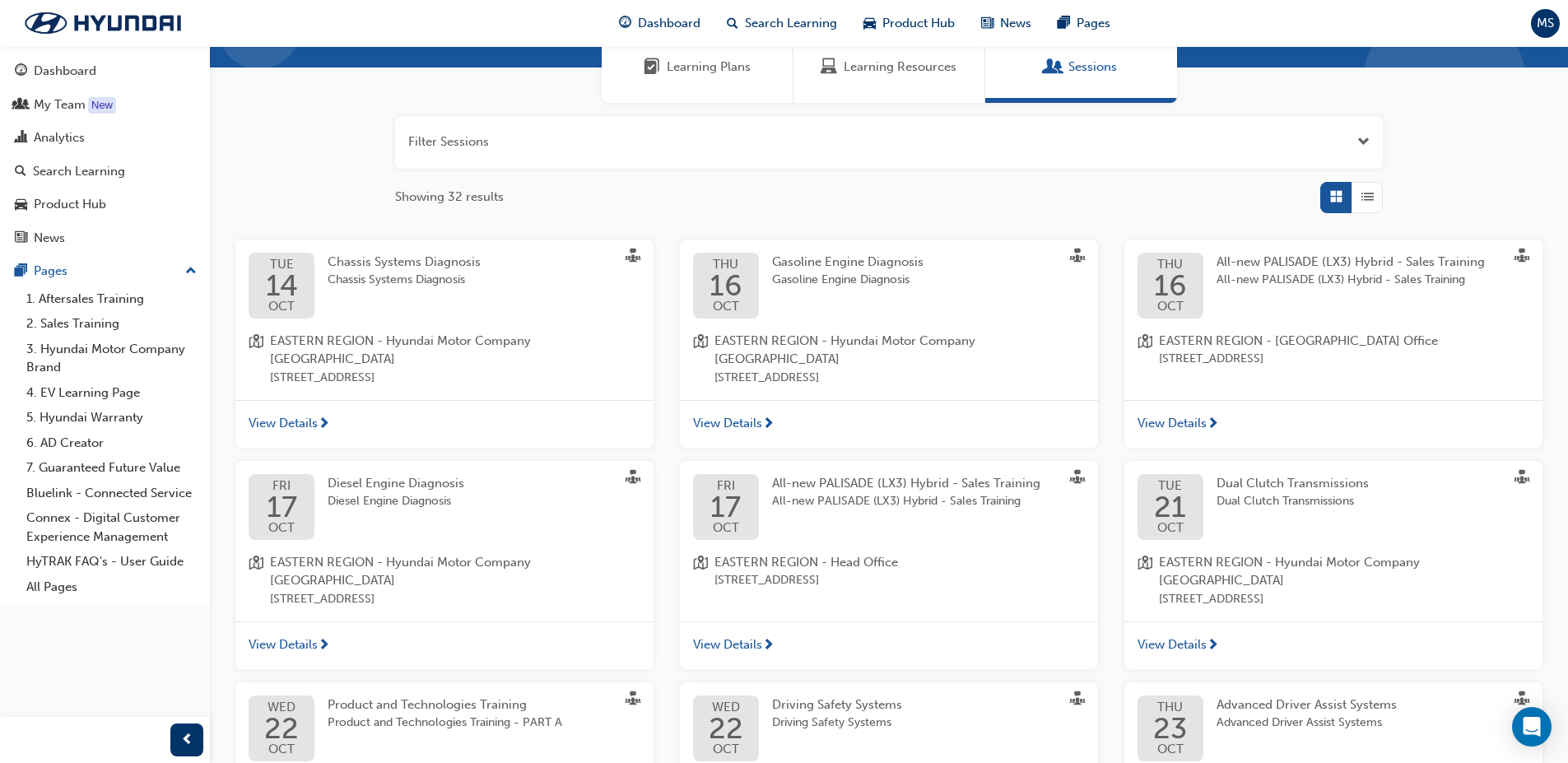
click at [737, 522] on span "OCT" at bounding box center [725, 528] width 31 height 12
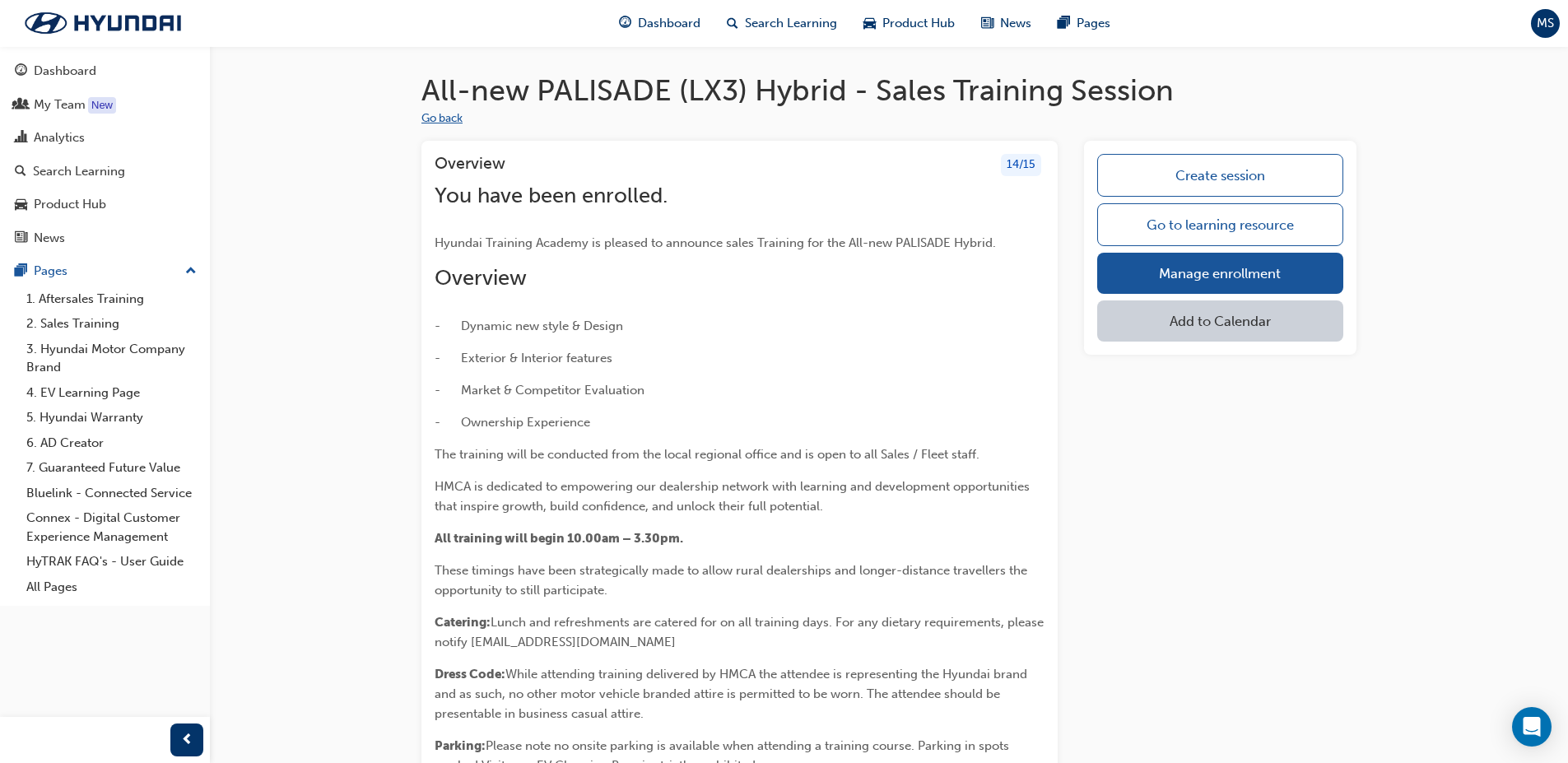
click at [443, 120] on button "Go back" at bounding box center [441, 120] width 41 height 19
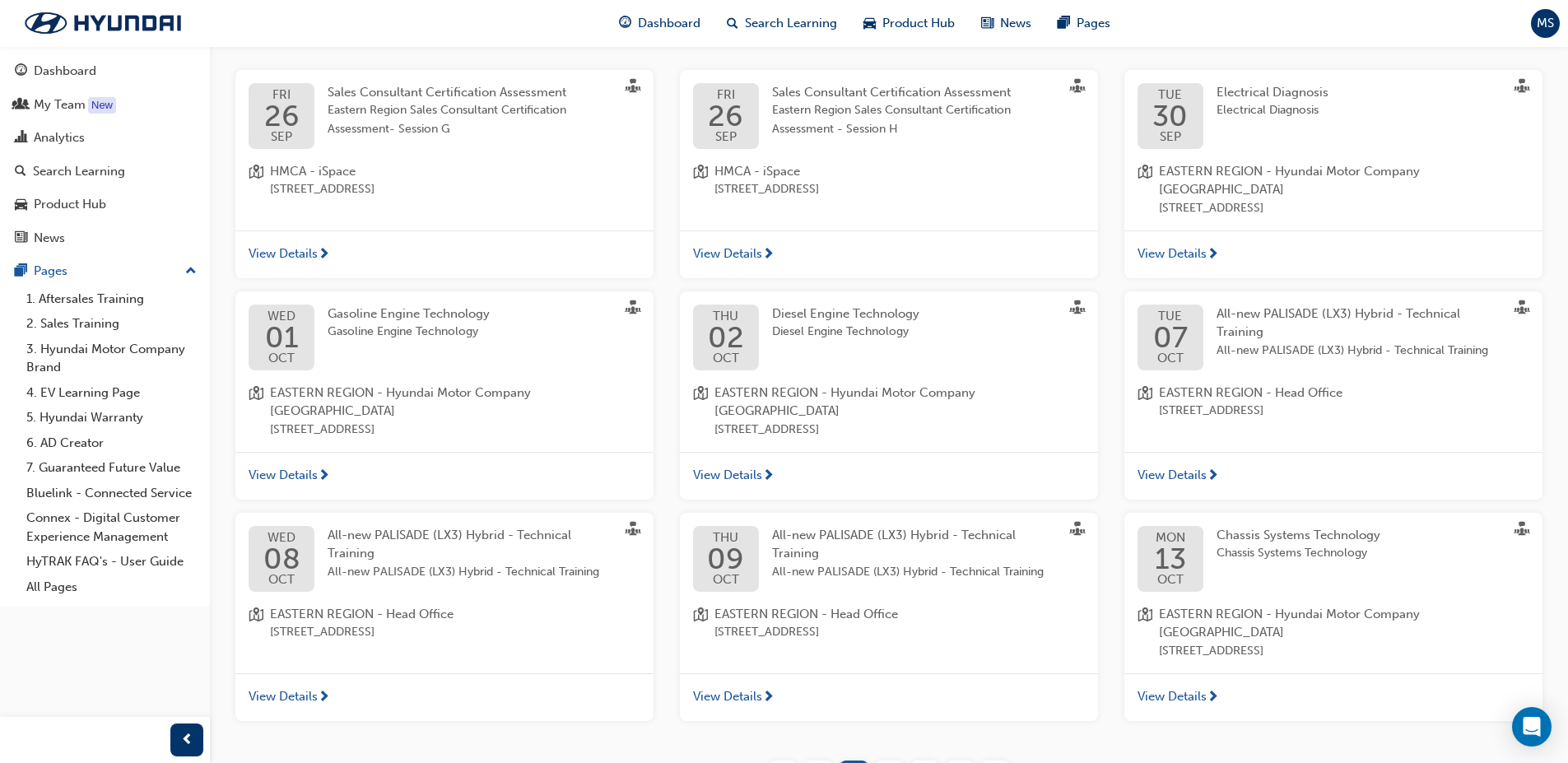
scroll to position [388, 0]
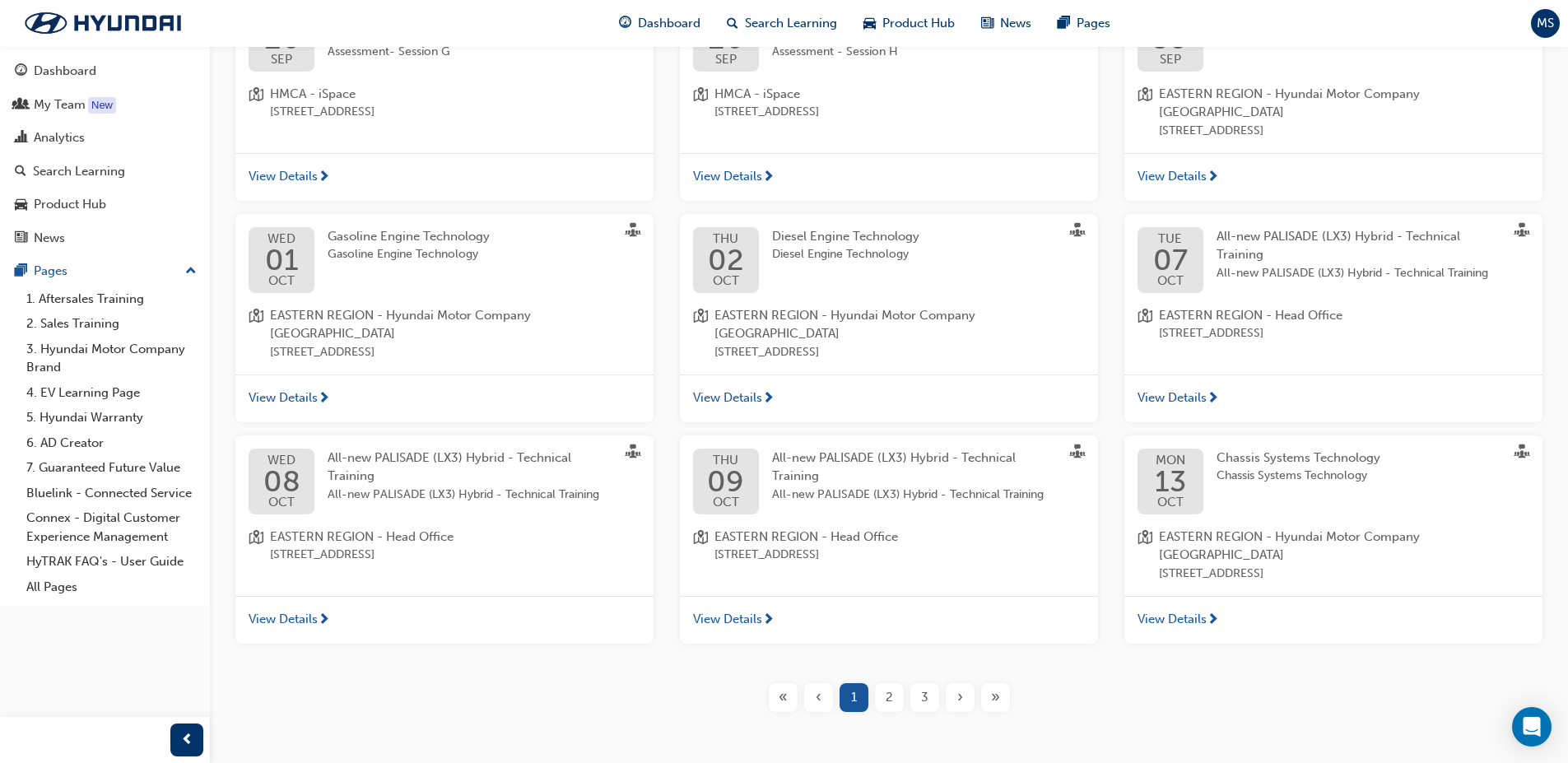
click at [888, 688] on span "2" at bounding box center [890, 698] width 8 height 19
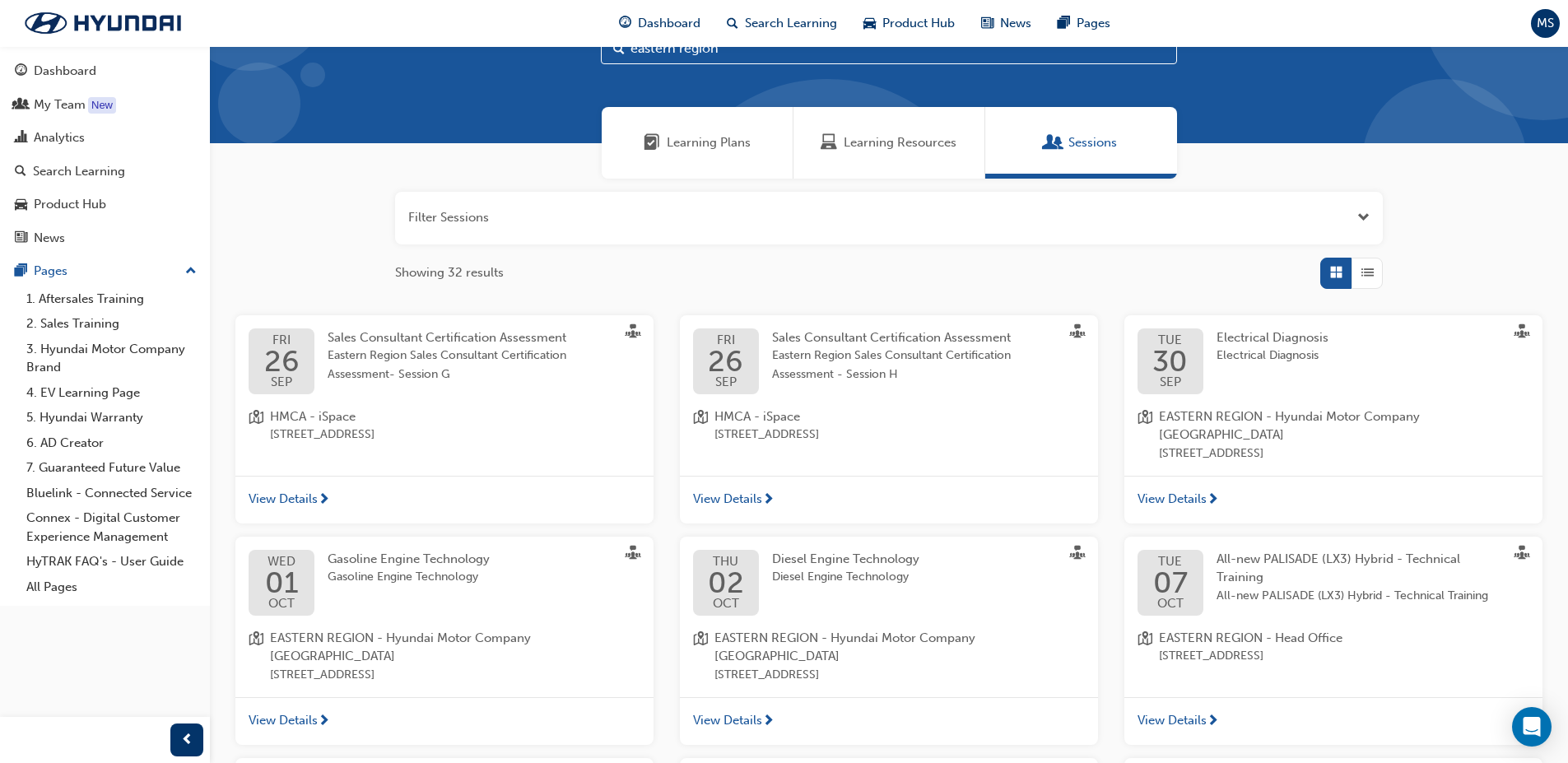
scroll to position [388, 0]
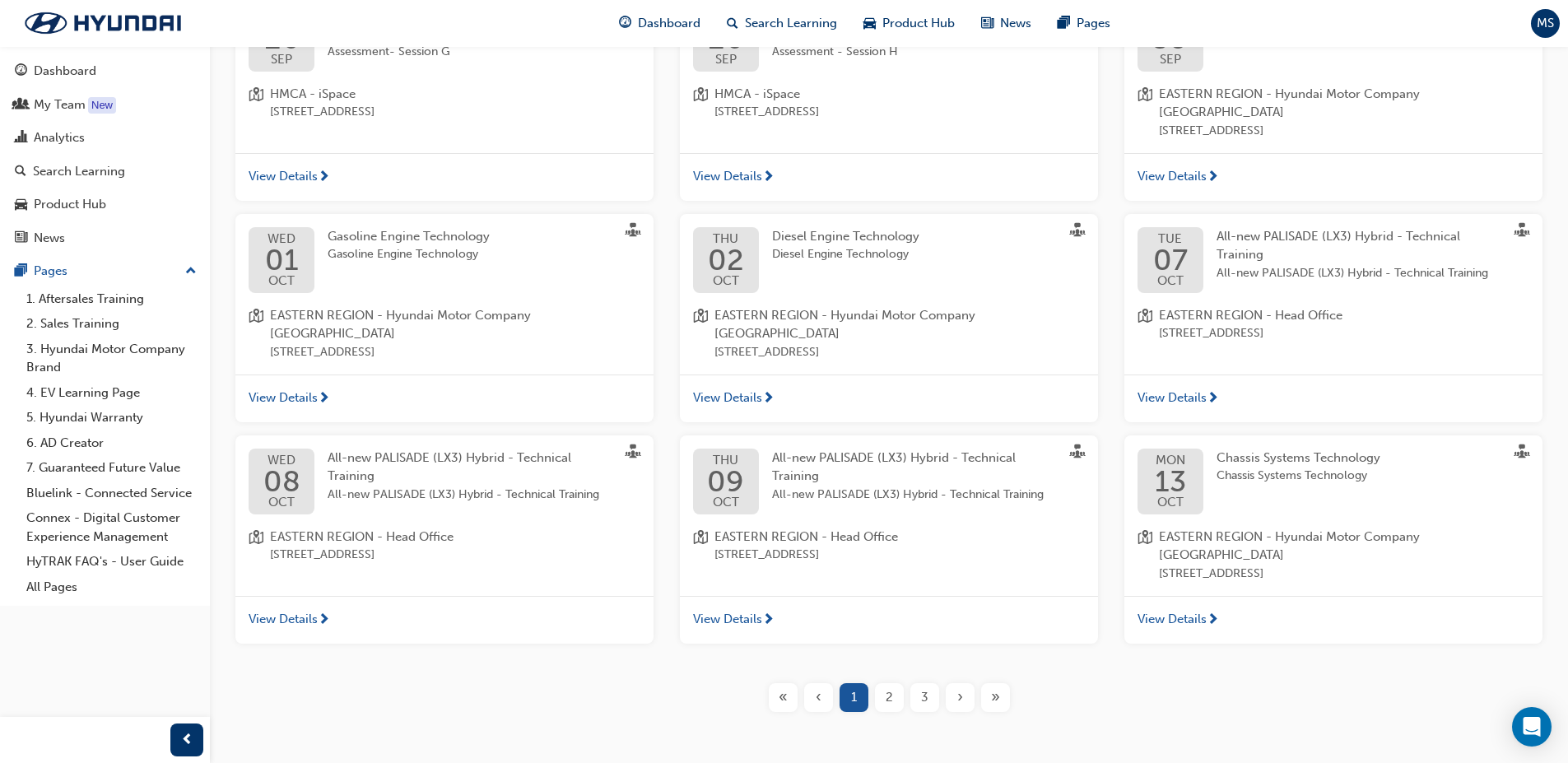
click at [892, 688] on span "2" at bounding box center [890, 698] width 8 height 19
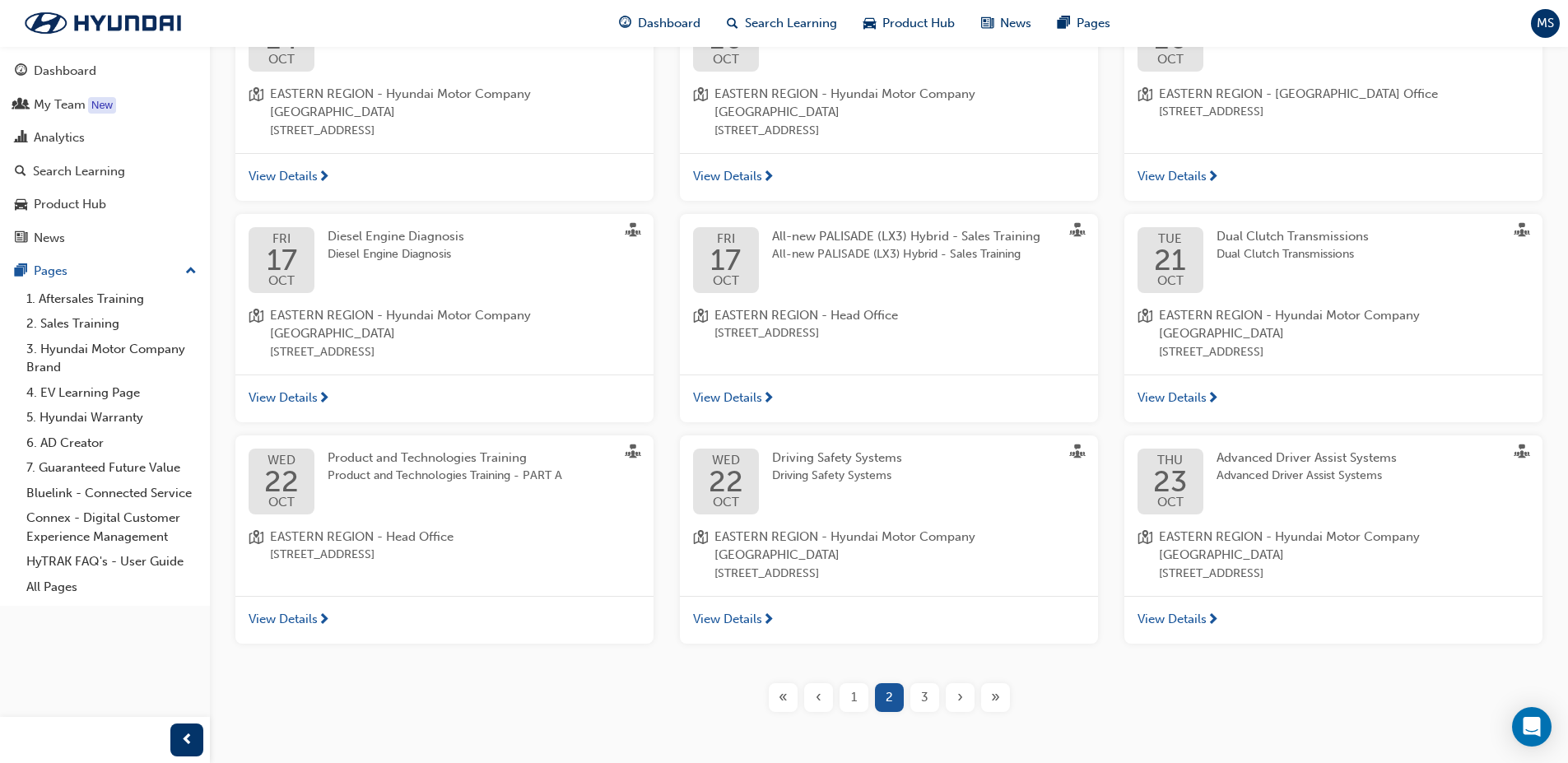
click at [924, 688] on span "3" at bounding box center [925, 698] width 8 height 19
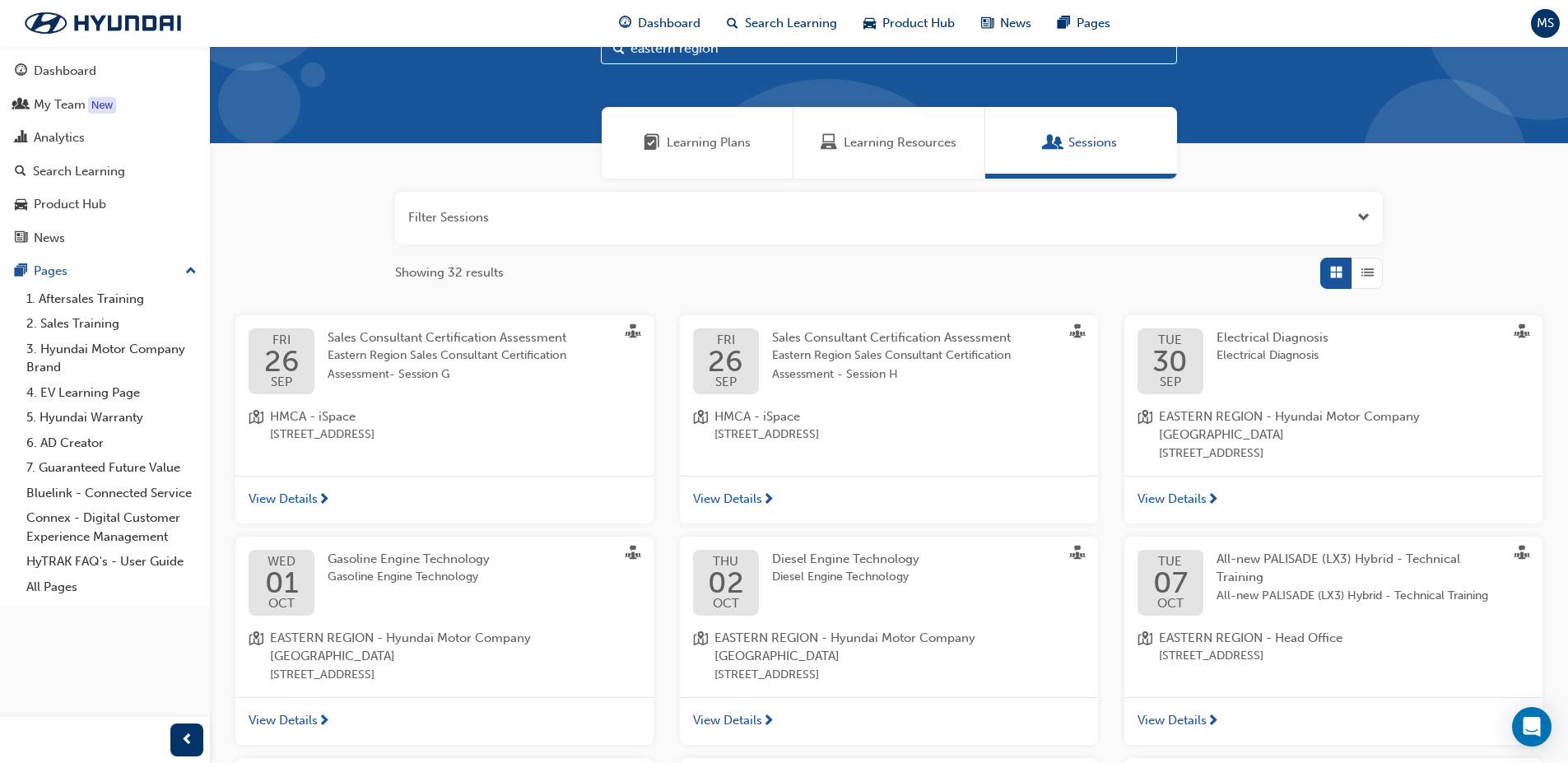
scroll to position [388, 0]
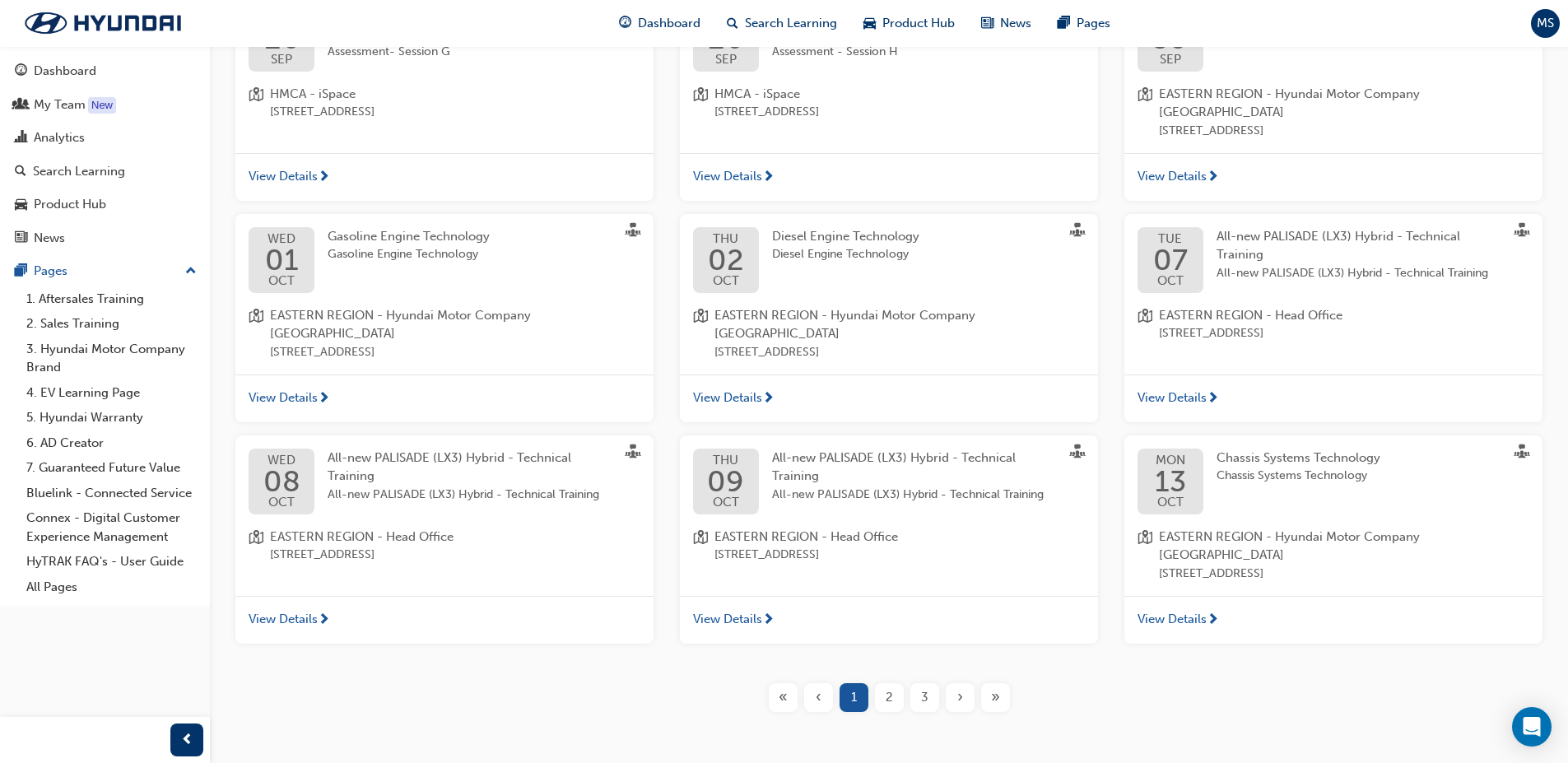
click at [924, 688] on span "3" at bounding box center [925, 698] width 8 height 19
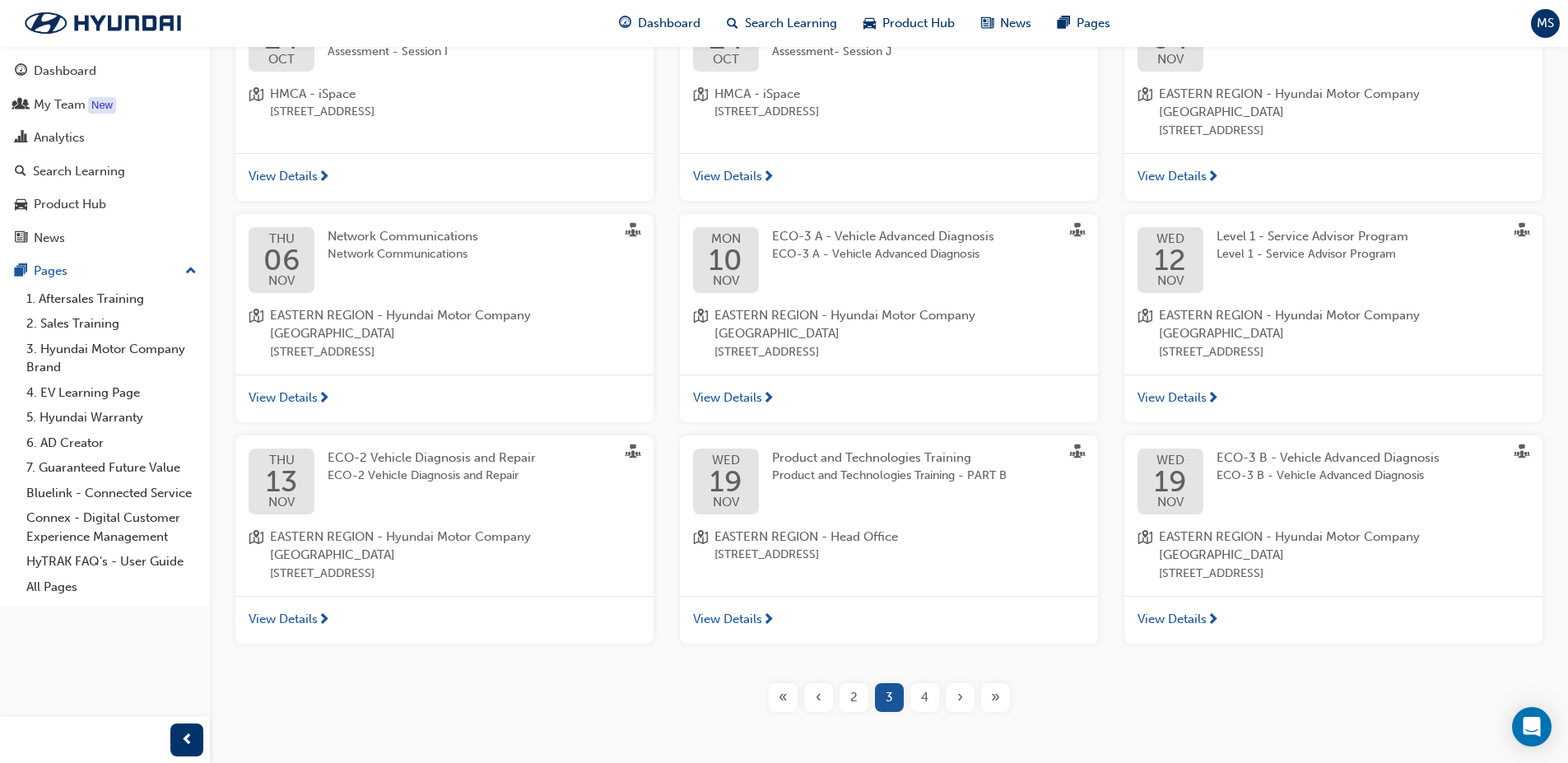
click at [927, 688] on span "4" at bounding box center [925, 698] width 8 height 19
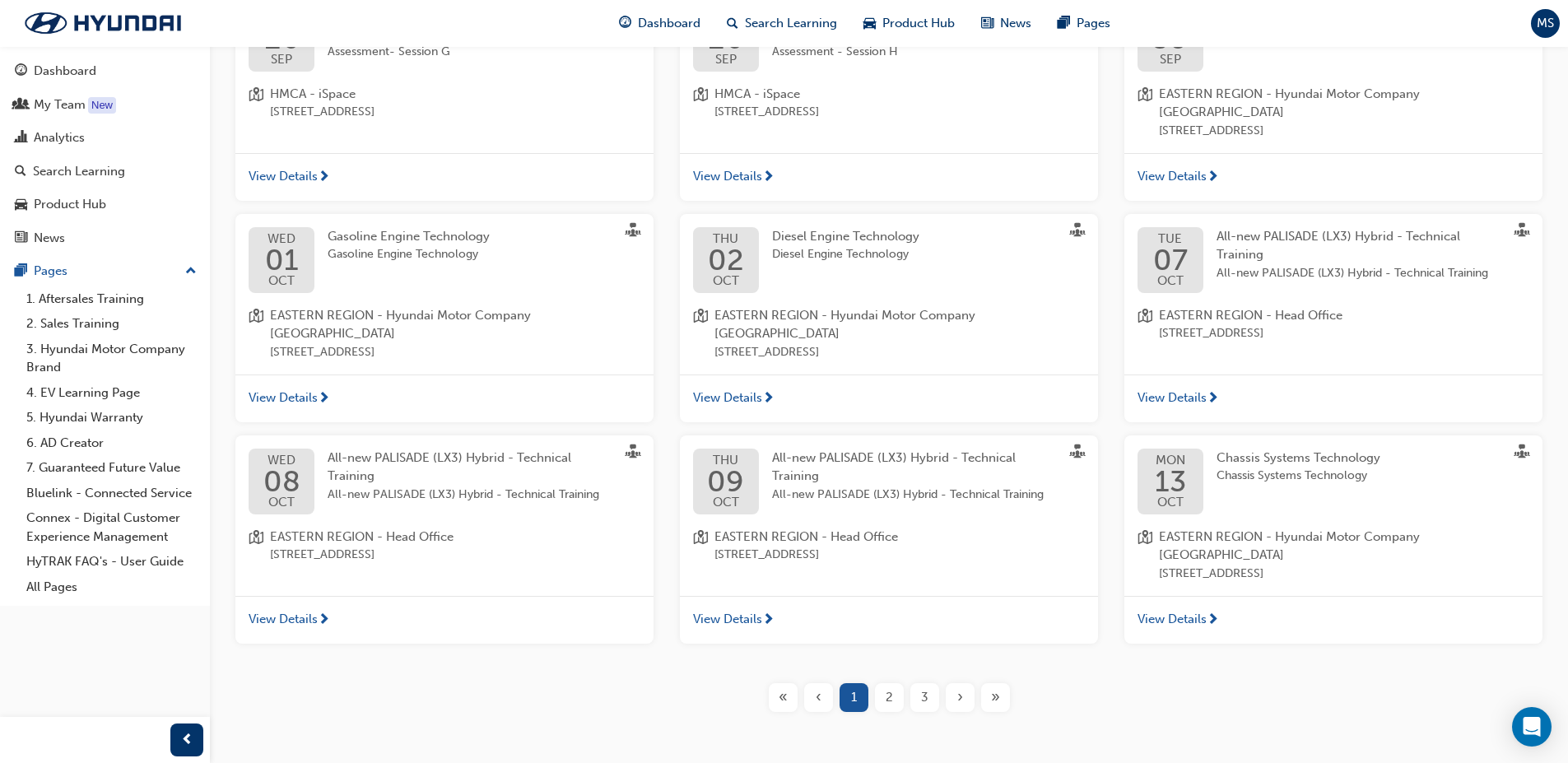
click at [927, 688] on span "3" at bounding box center [925, 698] width 8 height 19
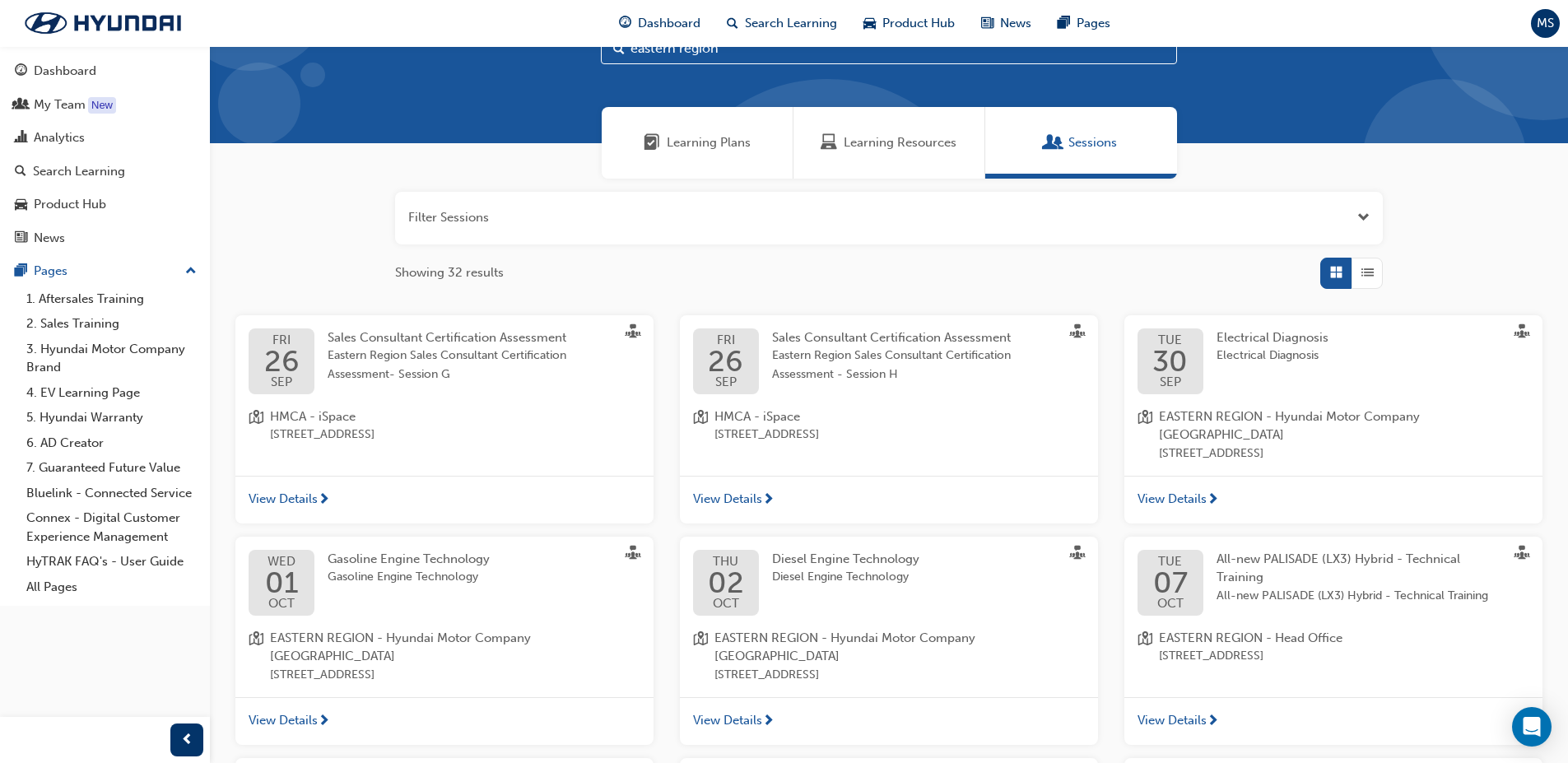
scroll to position [388, 0]
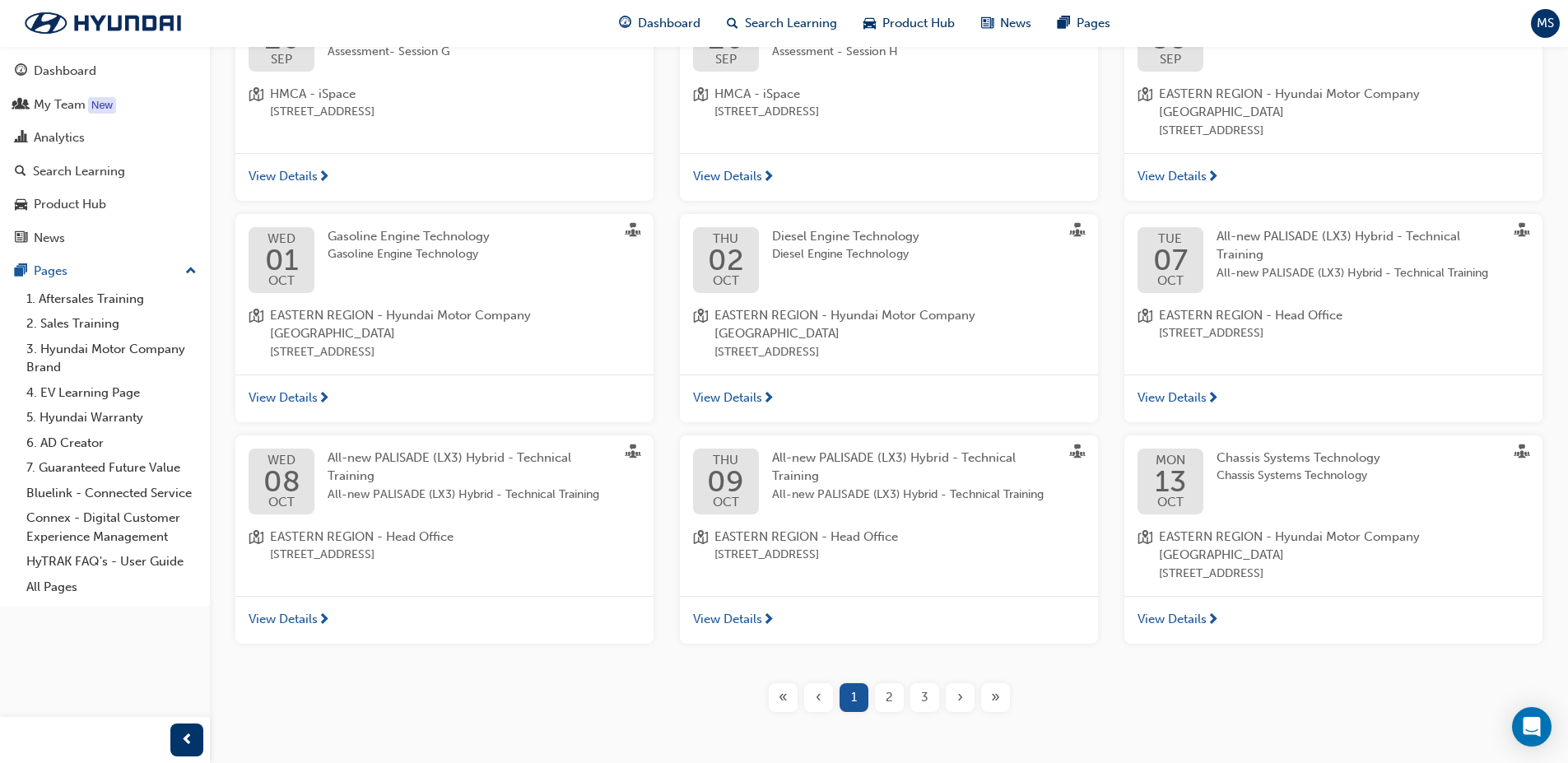
click at [960, 688] on span "›" at bounding box center [960, 698] width 6 height 19
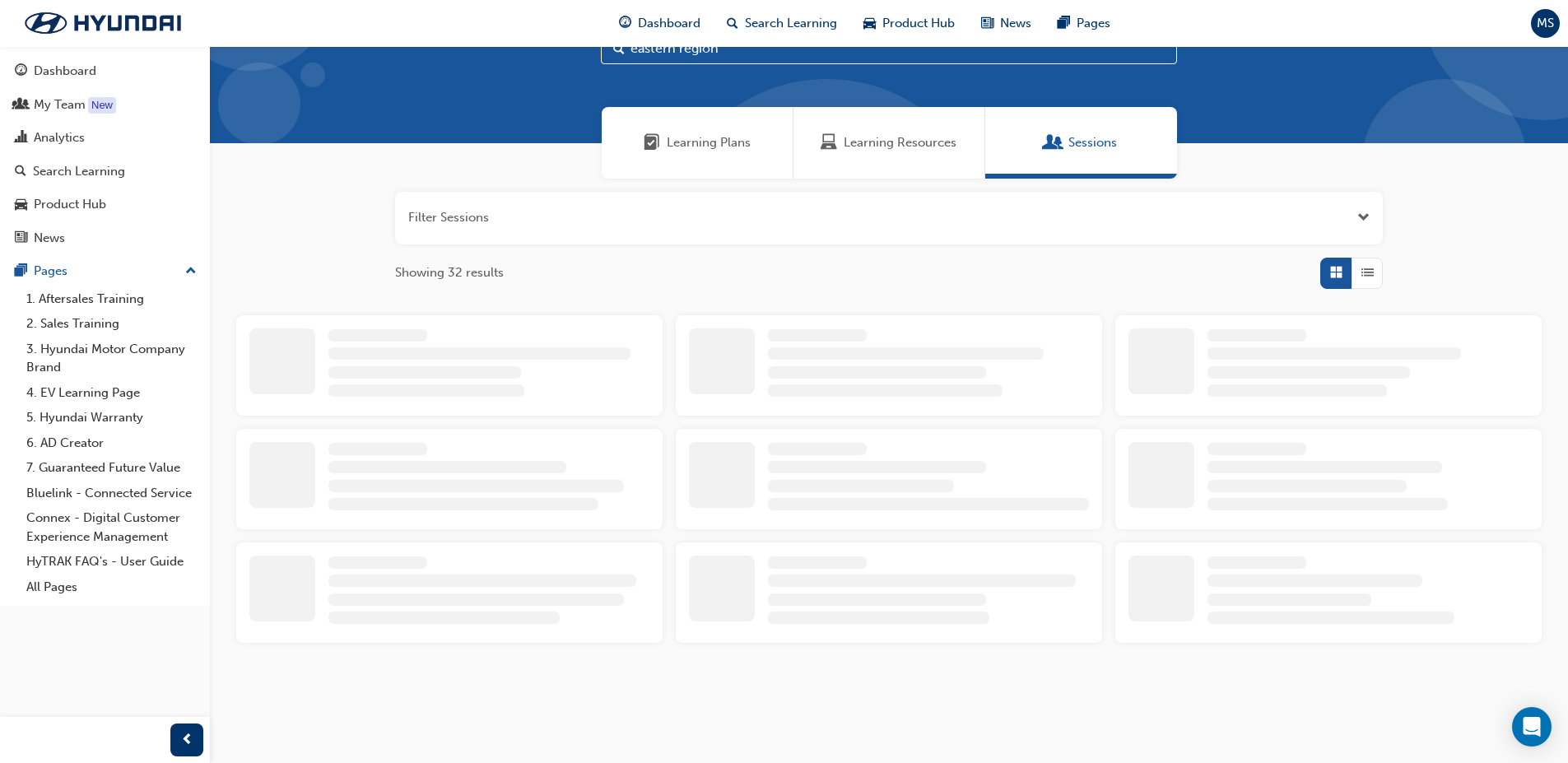
scroll to position [388, 0]
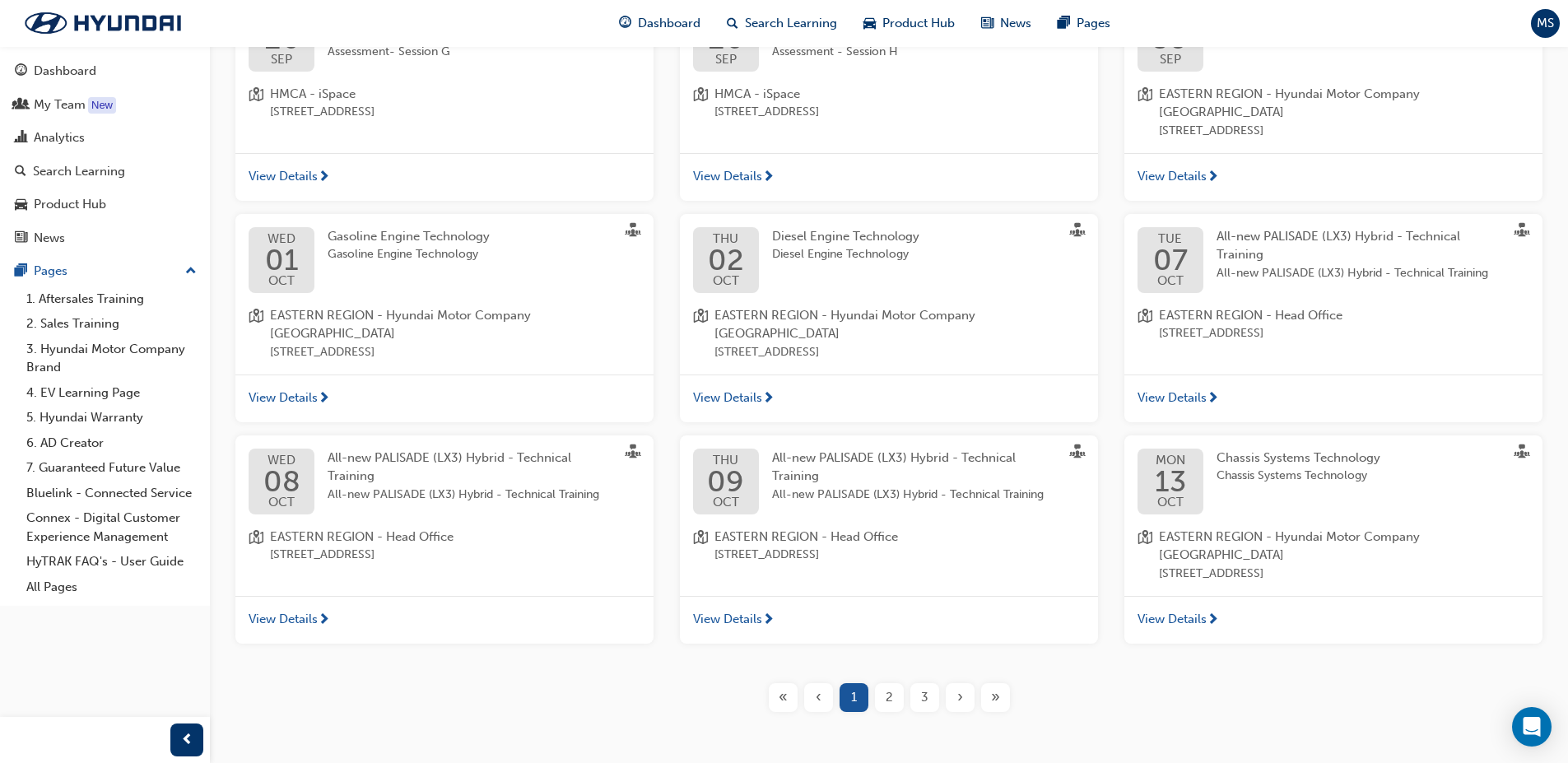
click at [960, 688] on span "›" at bounding box center [960, 698] width 6 height 19
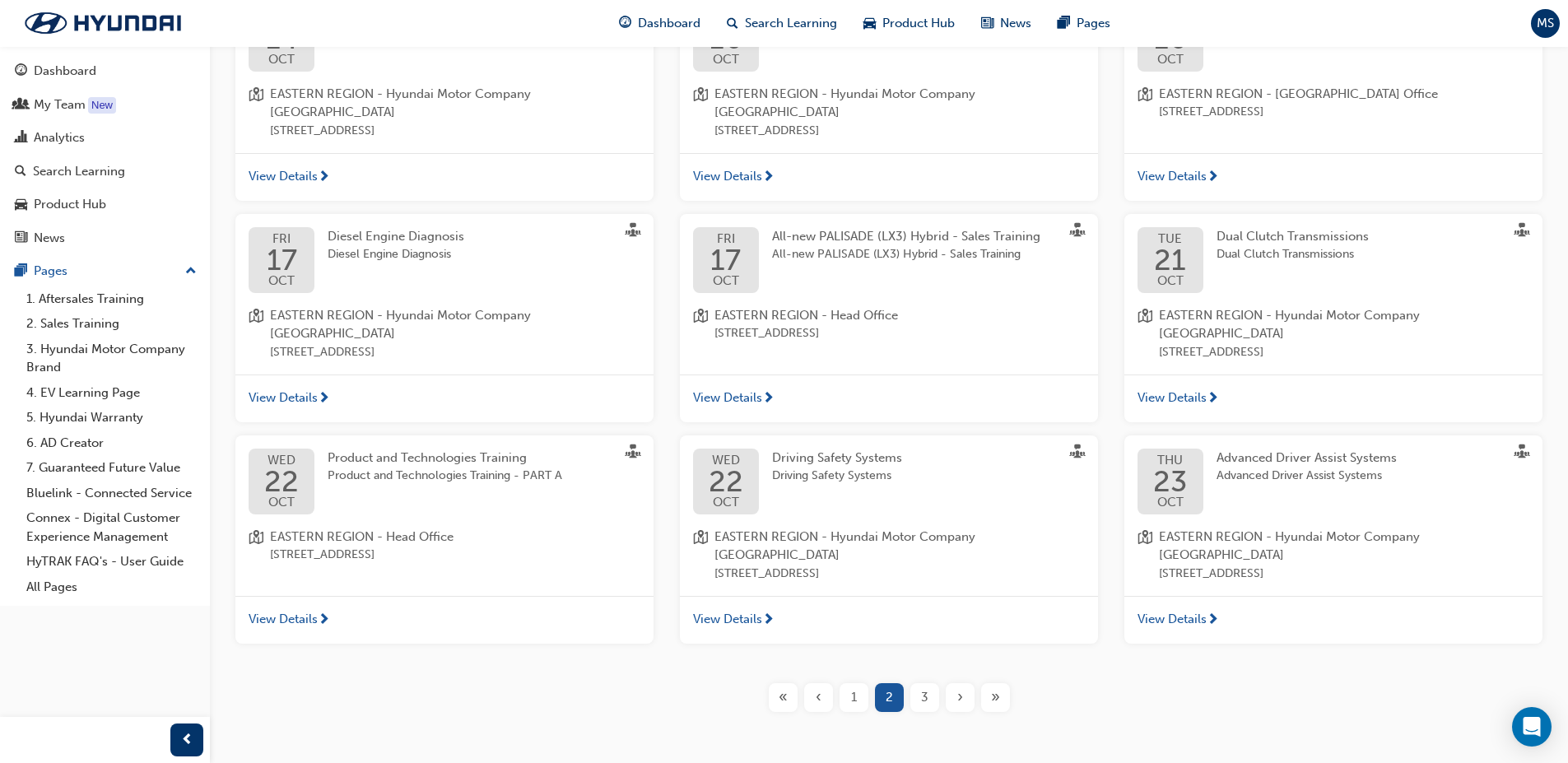
click at [960, 688] on span "›" at bounding box center [960, 698] width 6 height 19
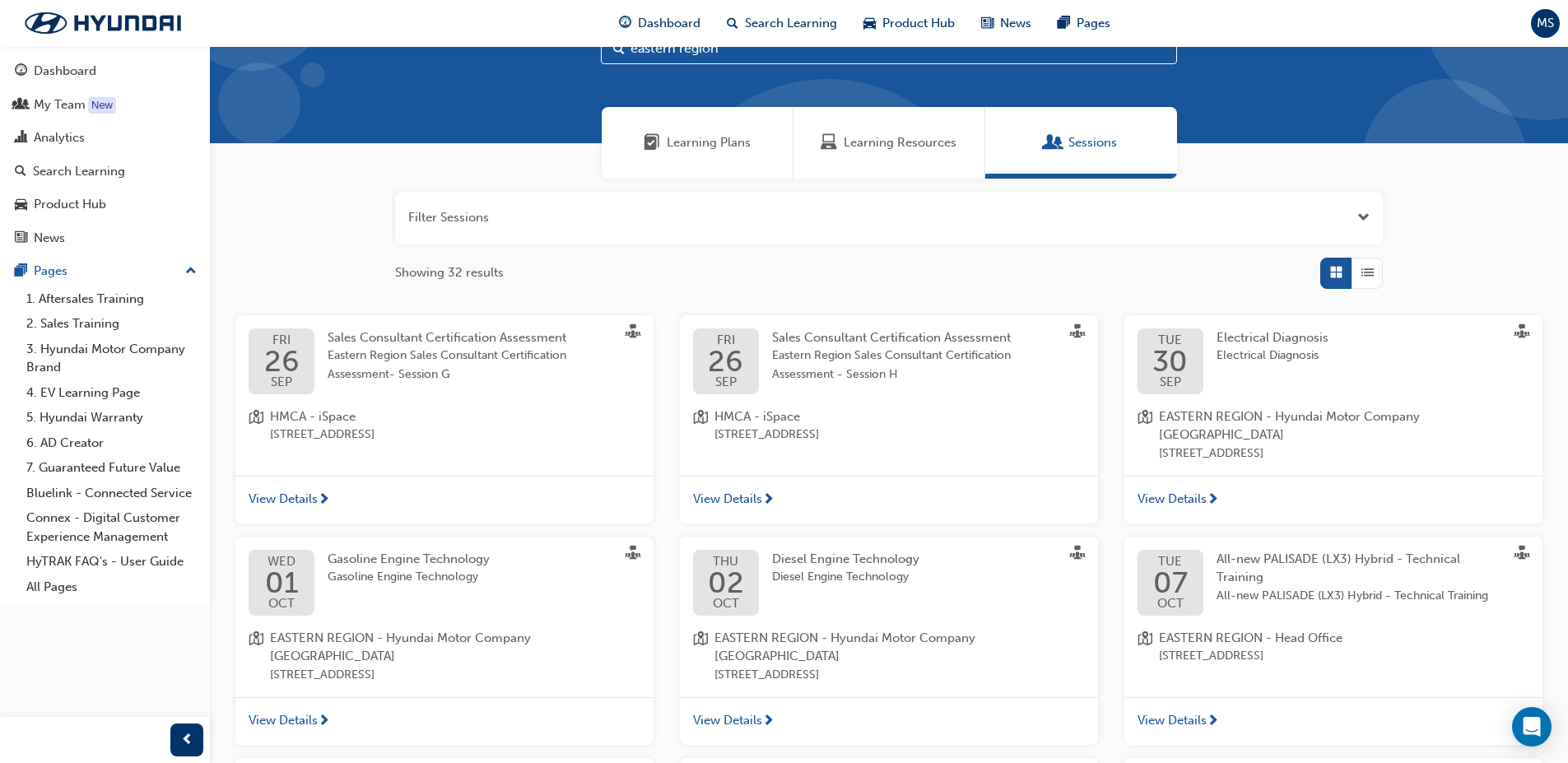
scroll to position [388, 0]
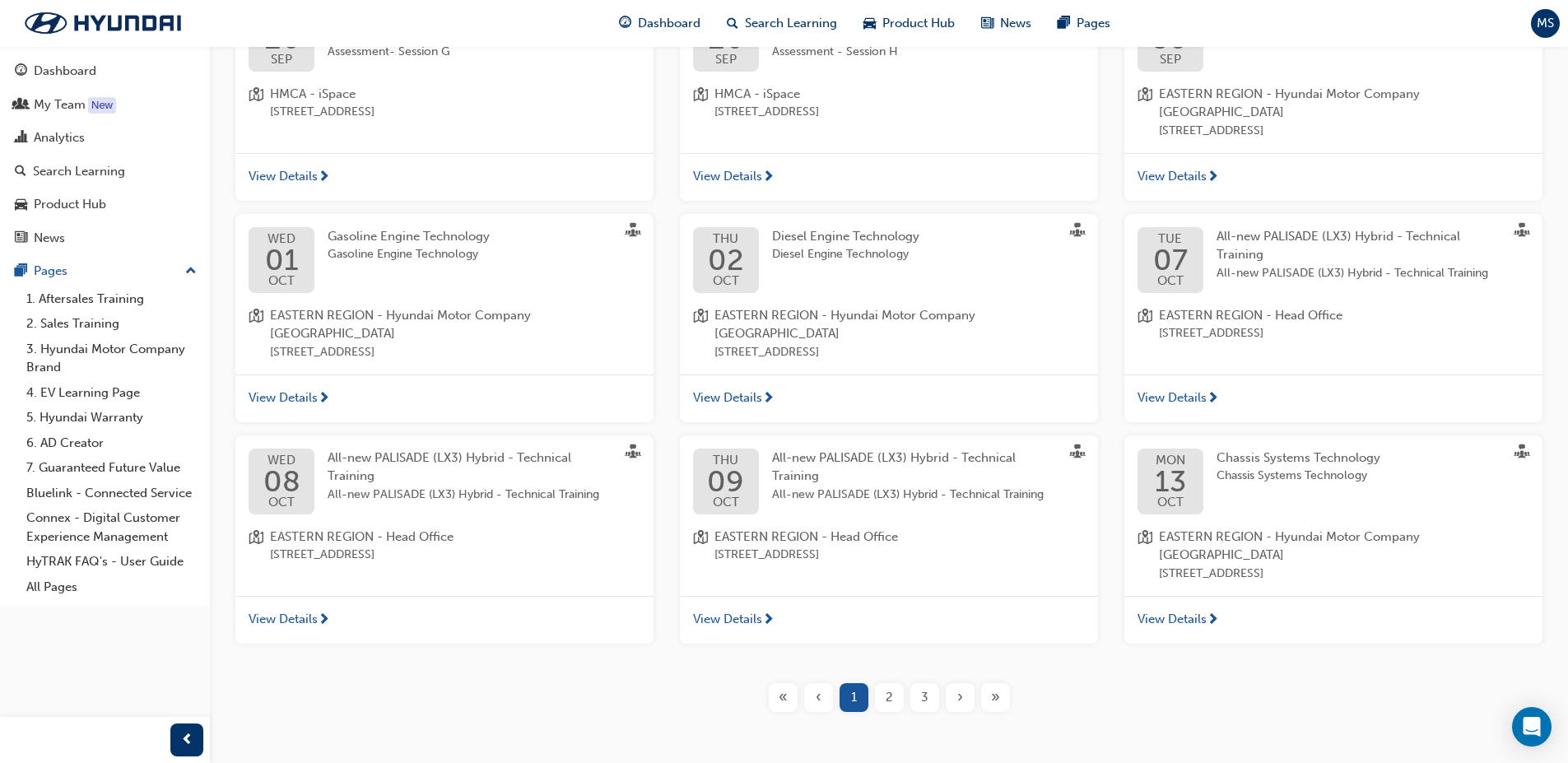
click at [991, 688] on span "»" at bounding box center [995, 698] width 9 height 19
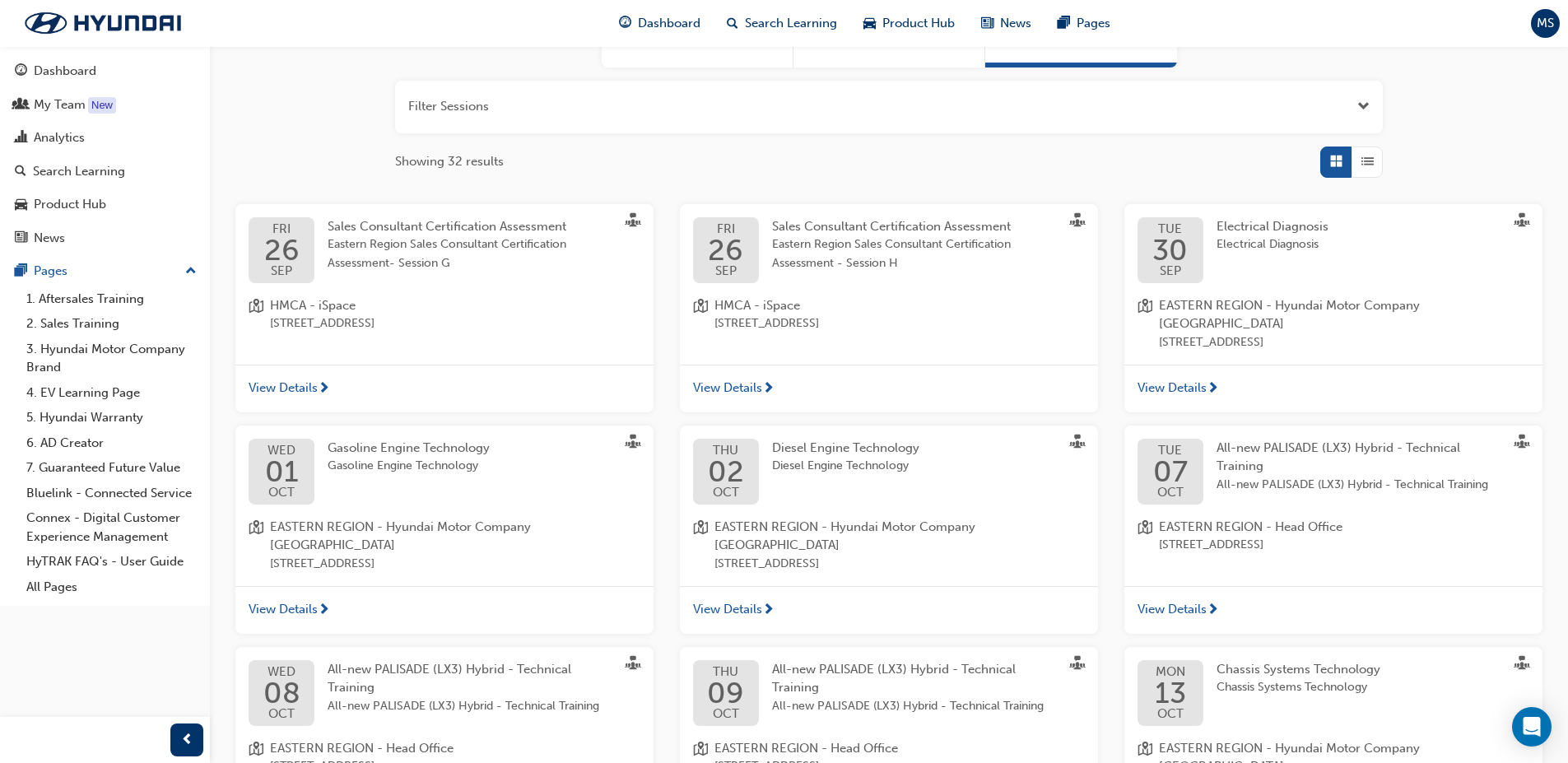
scroll to position [142, 0]
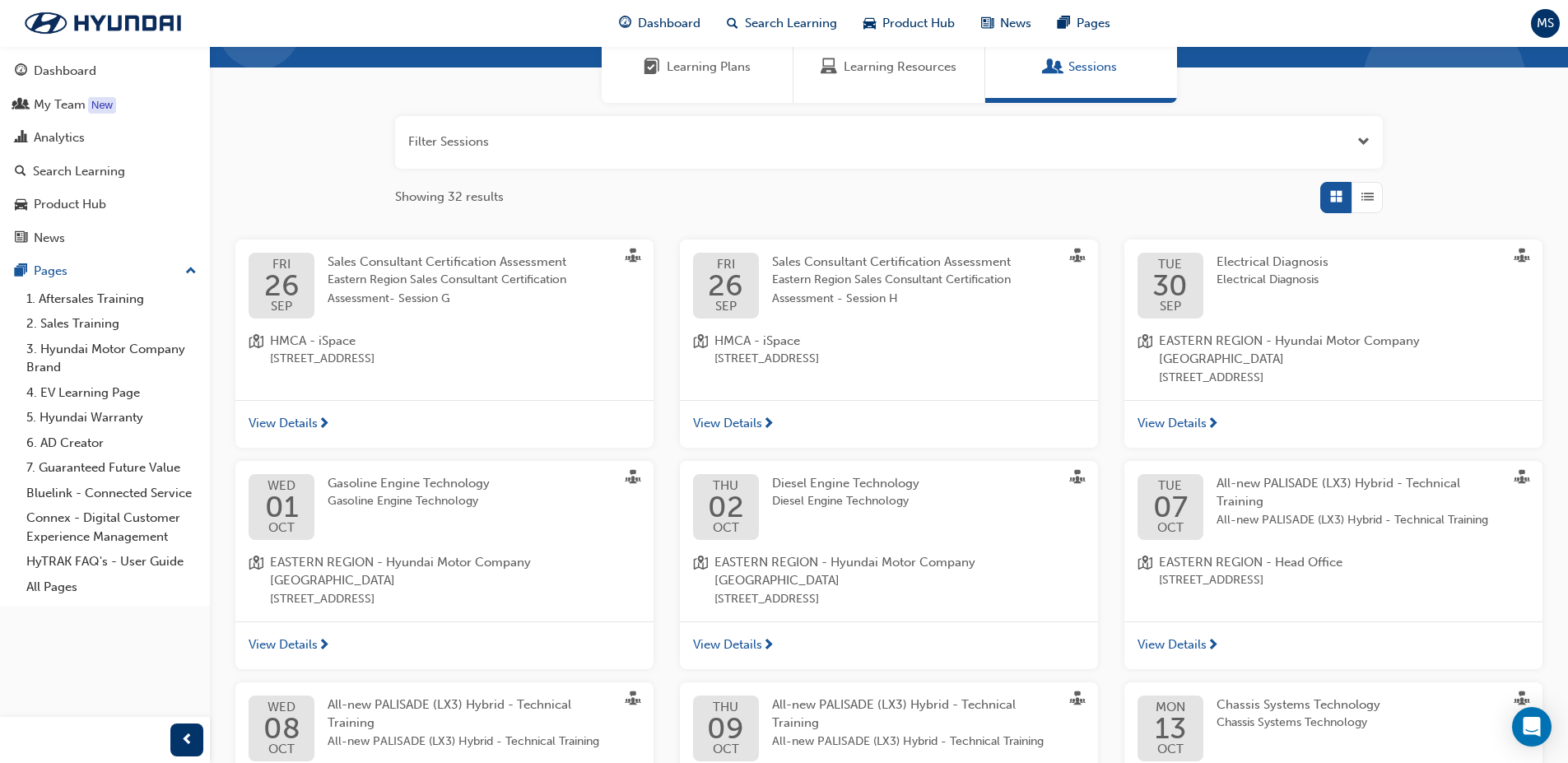
click at [1183, 492] on span "07" at bounding box center [1171, 507] width 34 height 30
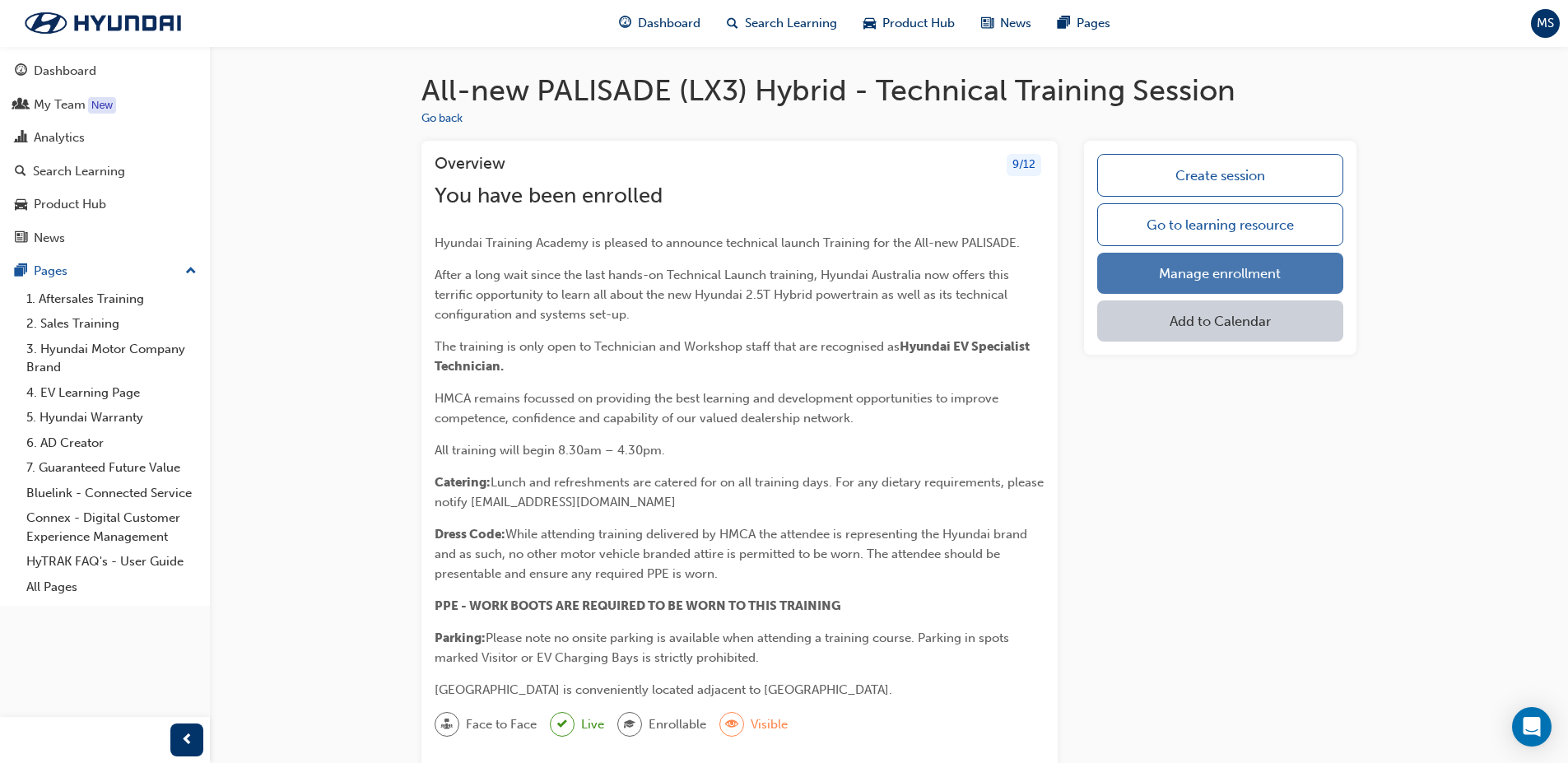
click at [1199, 288] on link "Manage enrollment" at bounding box center [1219, 272] width 246 height 41
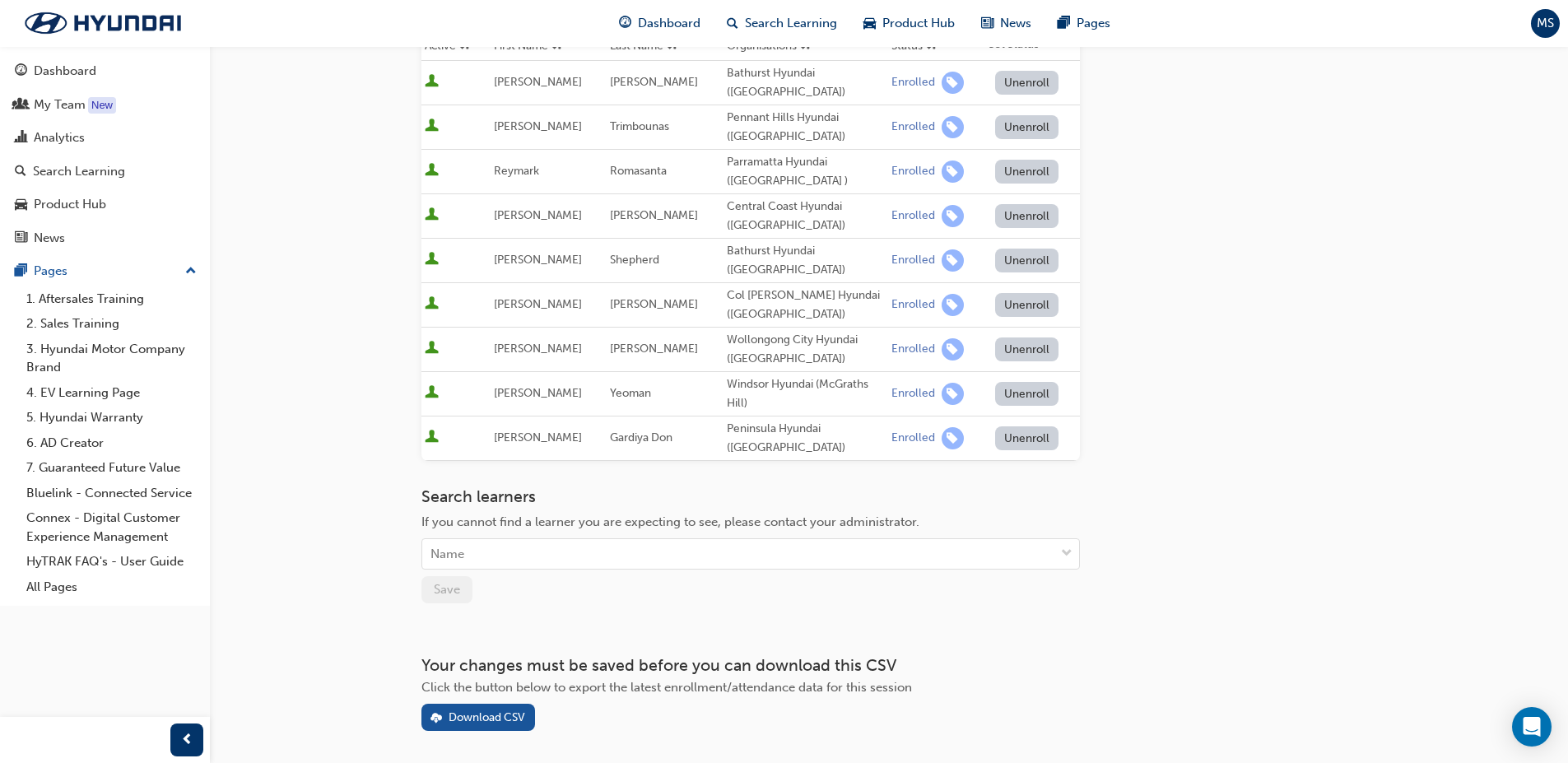
scroll to position [318, 0]
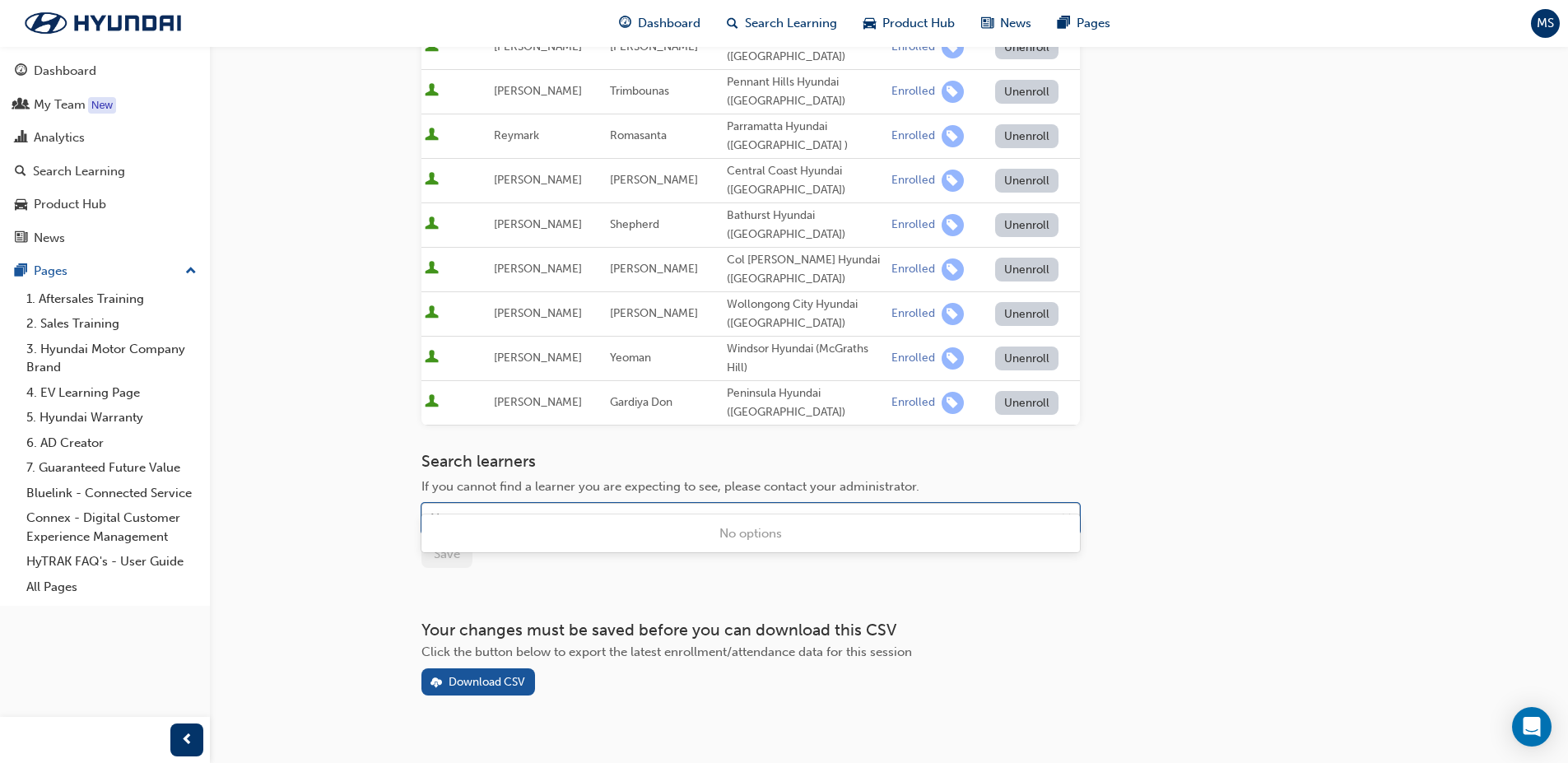
click at [608, 505] on div "Name" at bounding box center [738, 519] width 632 height 29
type input "max"
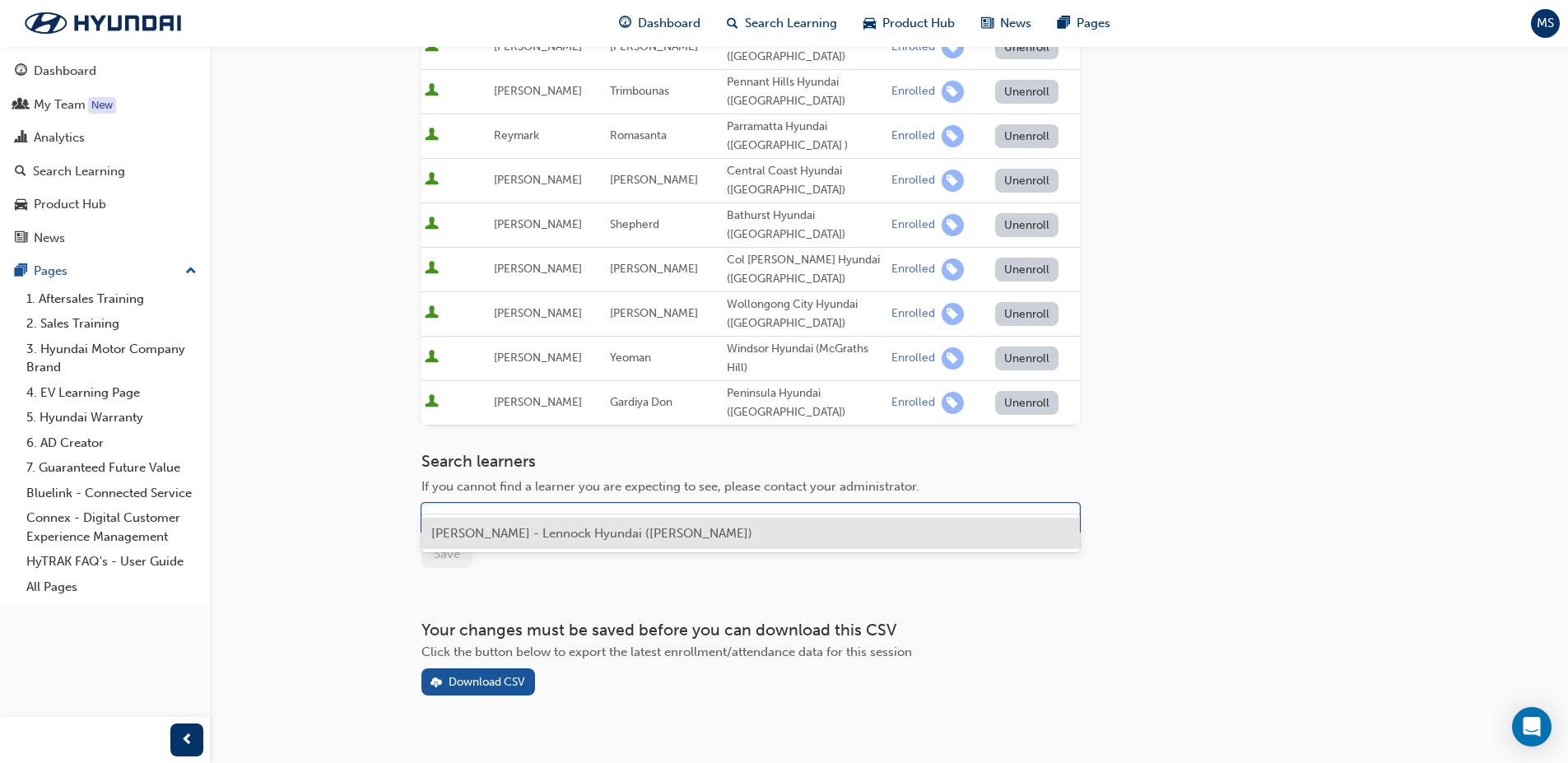
click at [558, 537] on span "[PERSON_NAME] - Lennock Hyundai ([PERSON_NAME])" at bounding box center [591, 534] width 321 height 15
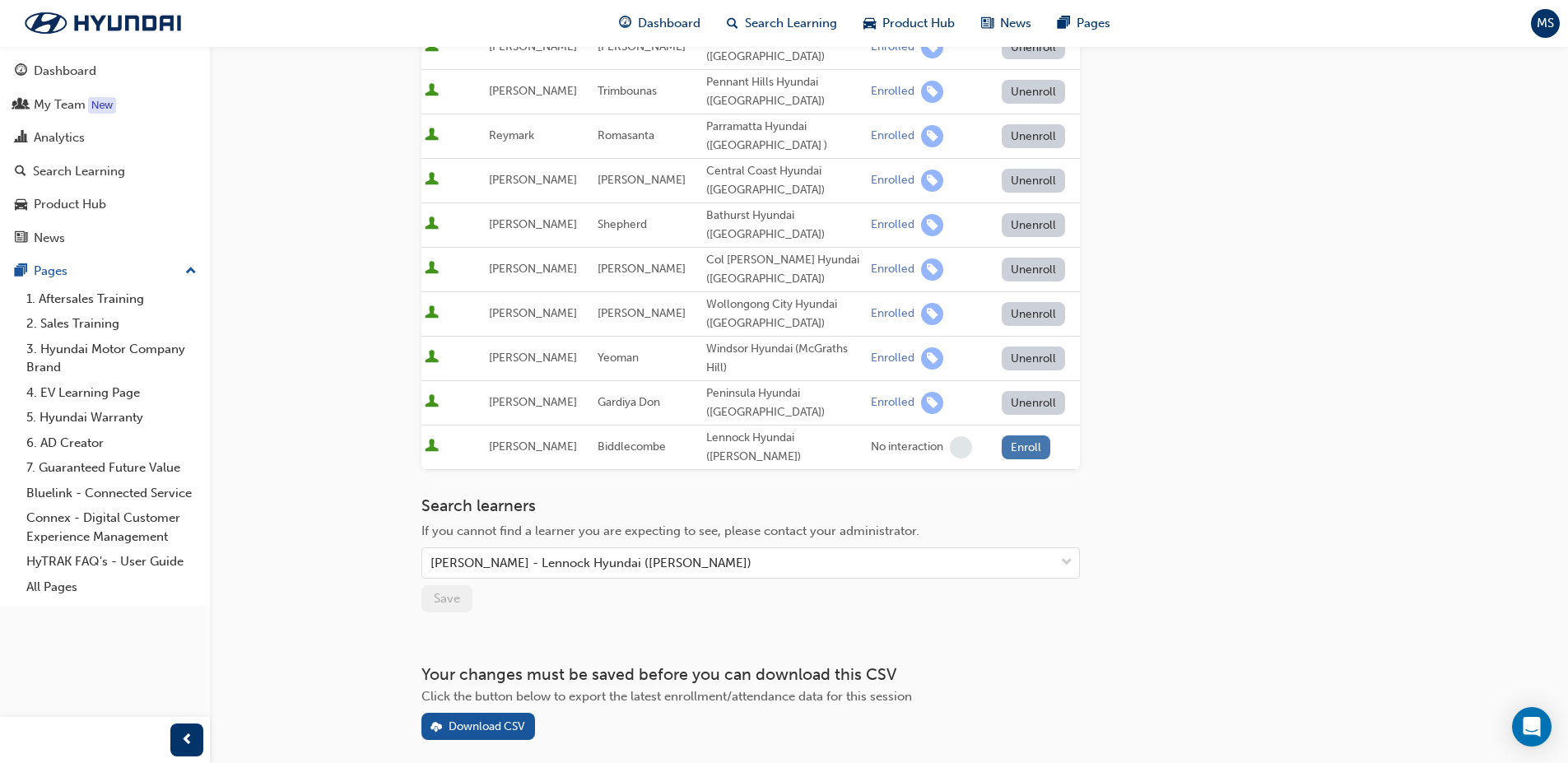
click at [1013, 436] on button "Enroll" at bounding box center [1026, 447] width 50 height 24
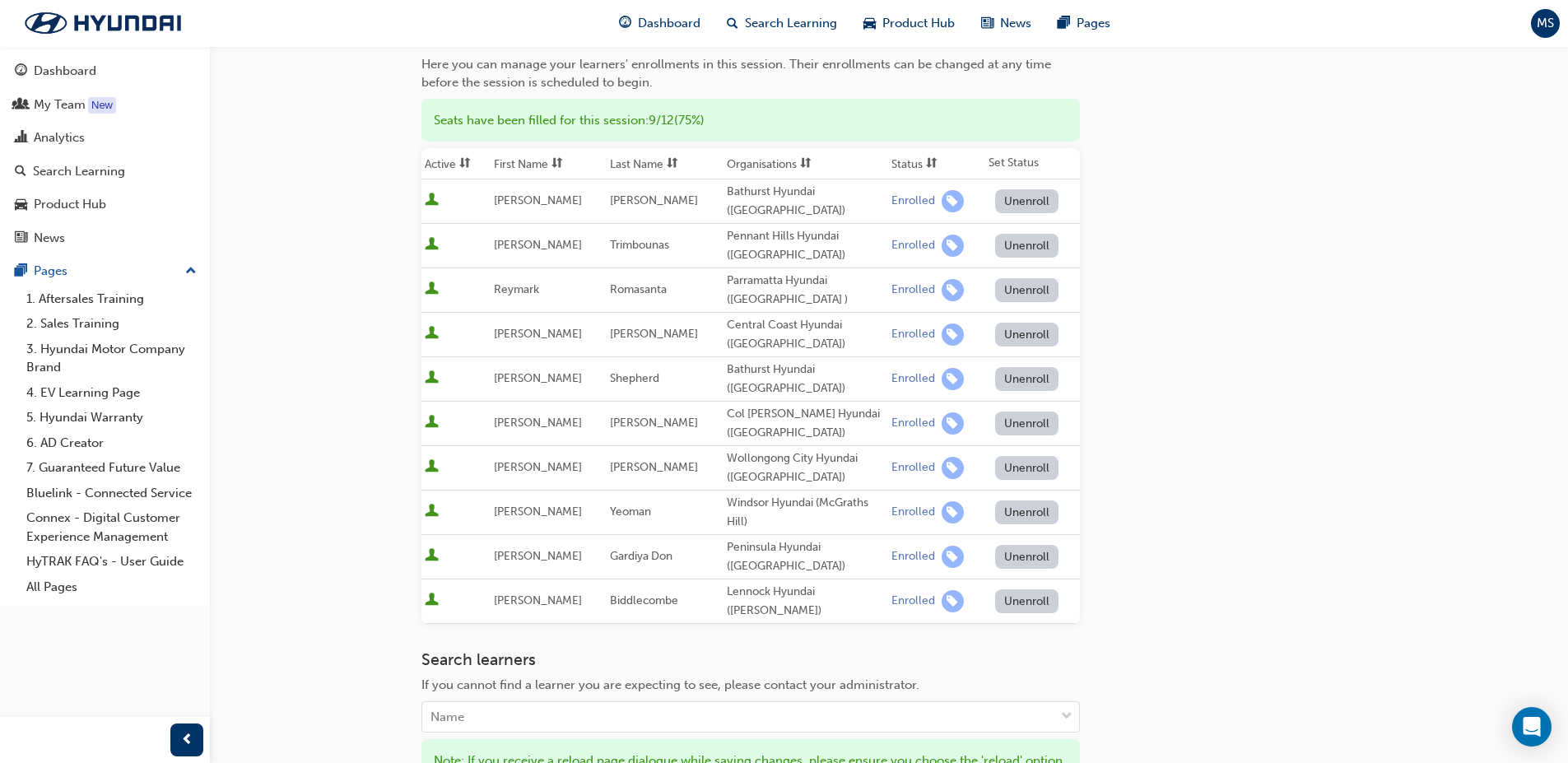
scroll to position [0, 0]
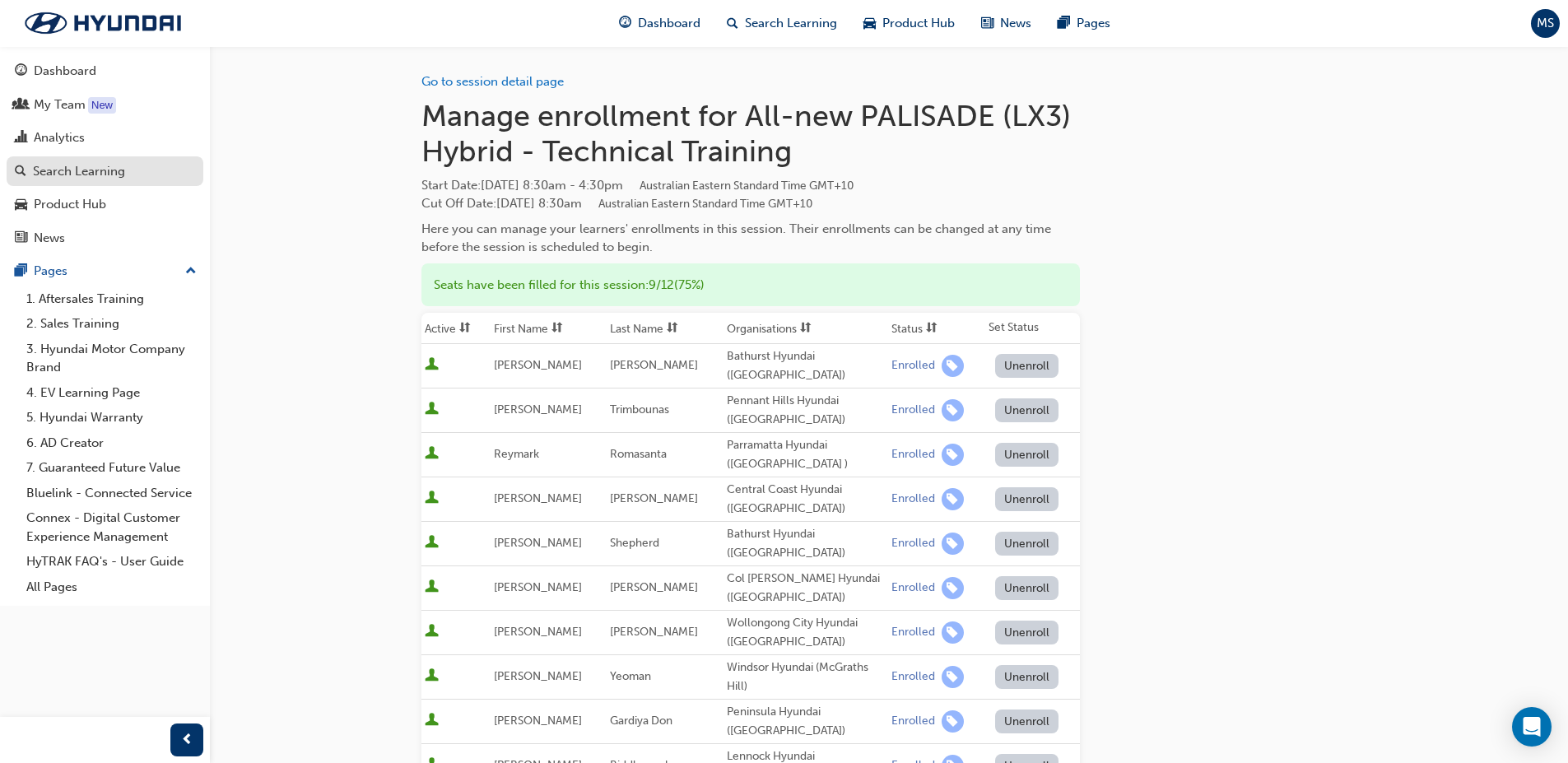
click at [137, 162] on div "Search Learning" at bounding box center [105, 172] width 181 height 21
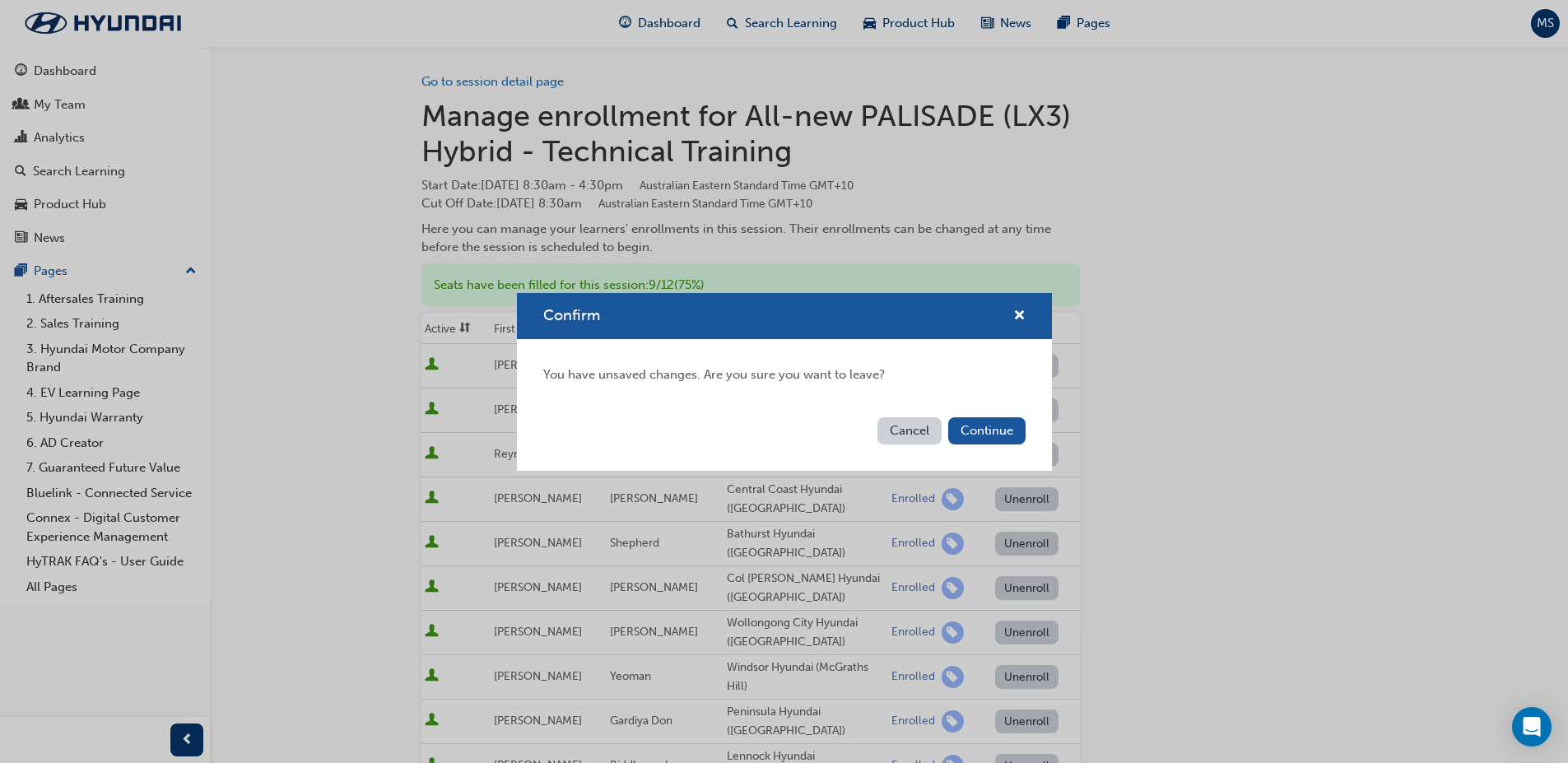
click at [902, 430] on button "Cancel" at bounding box center [909, 431] width 64 height 27
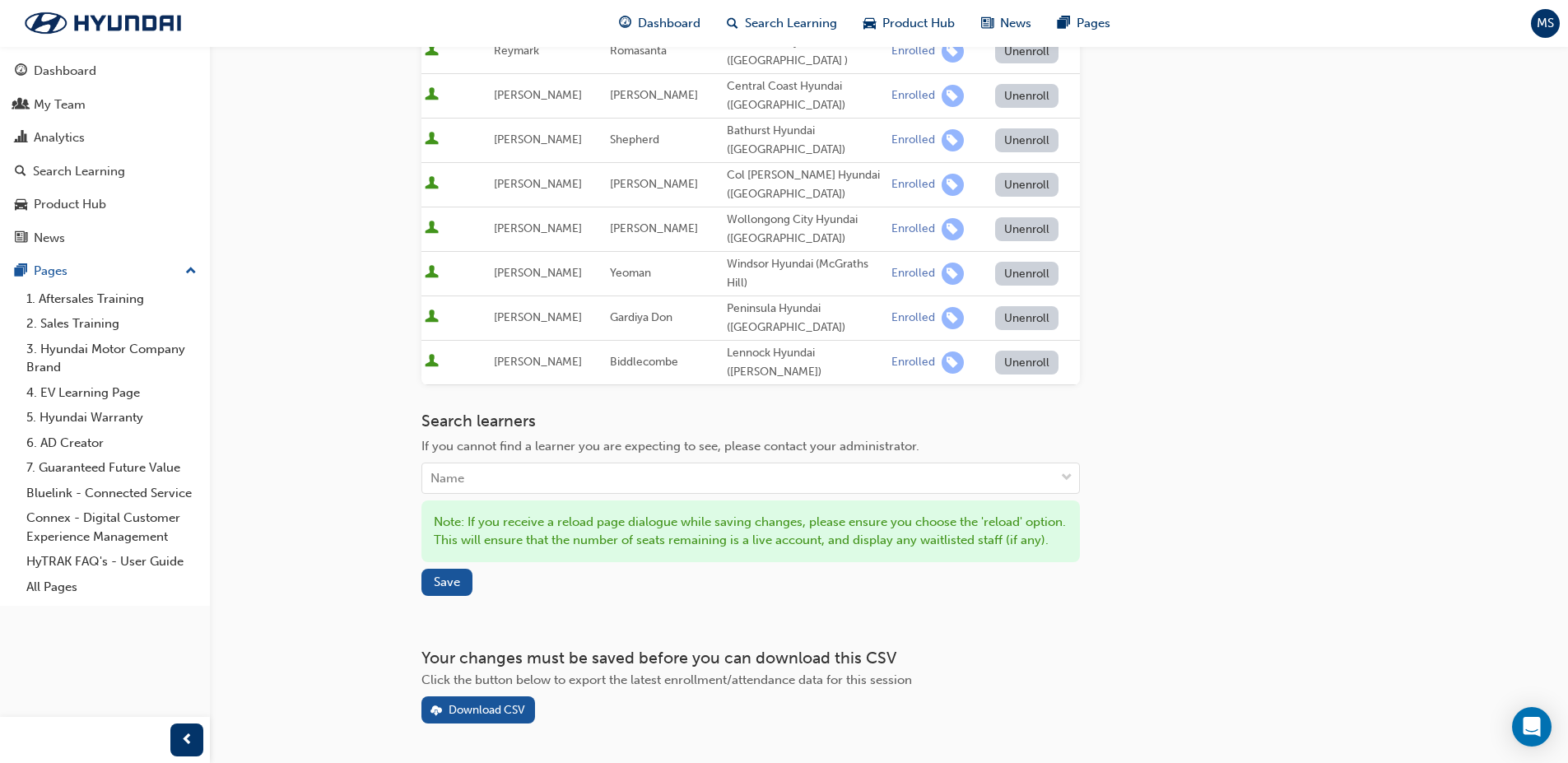
scroll to position [436, 0]
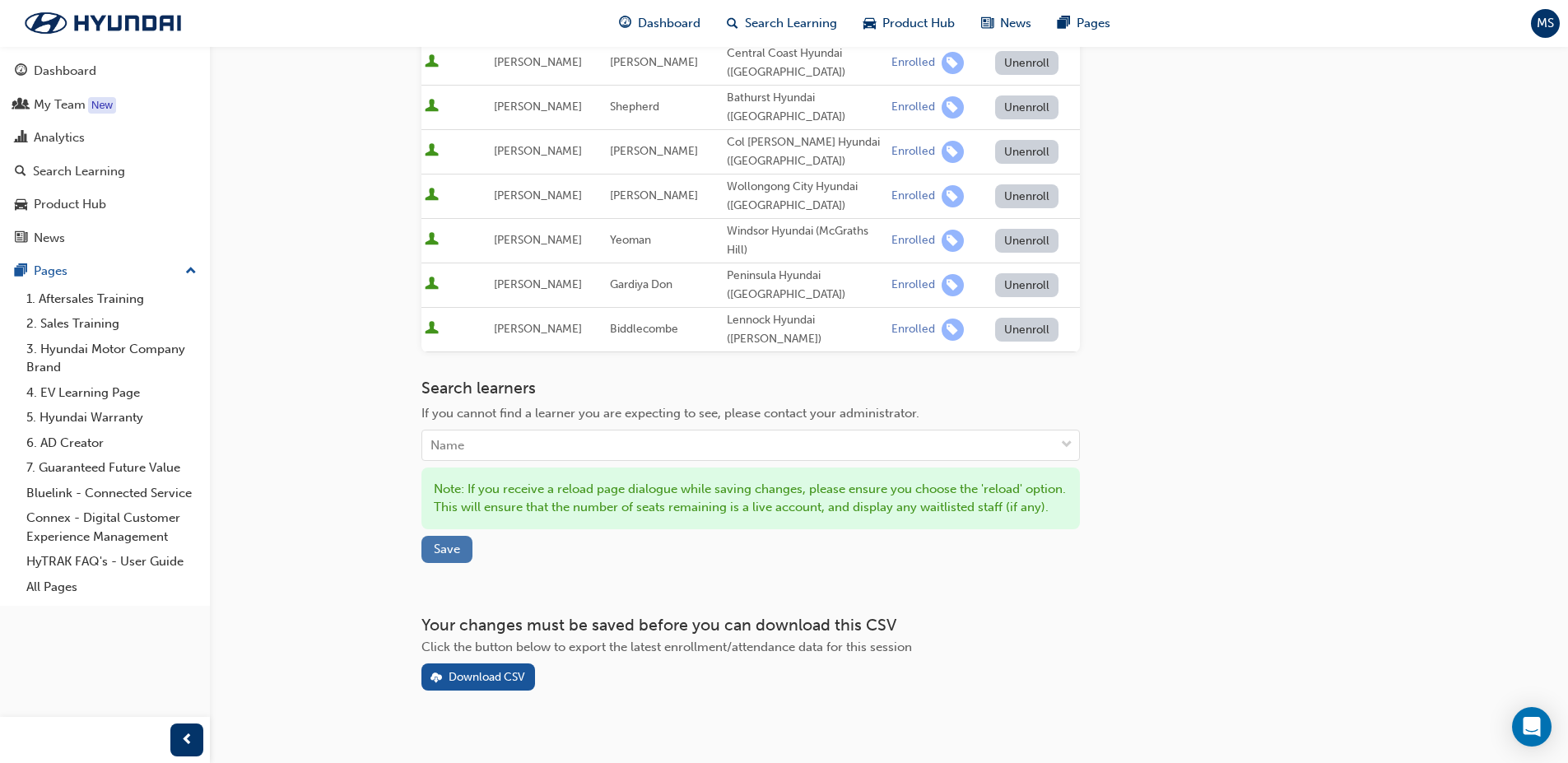
click at [448, 542] on span "Save" at bounding box center [447, 550] width 27 height 15
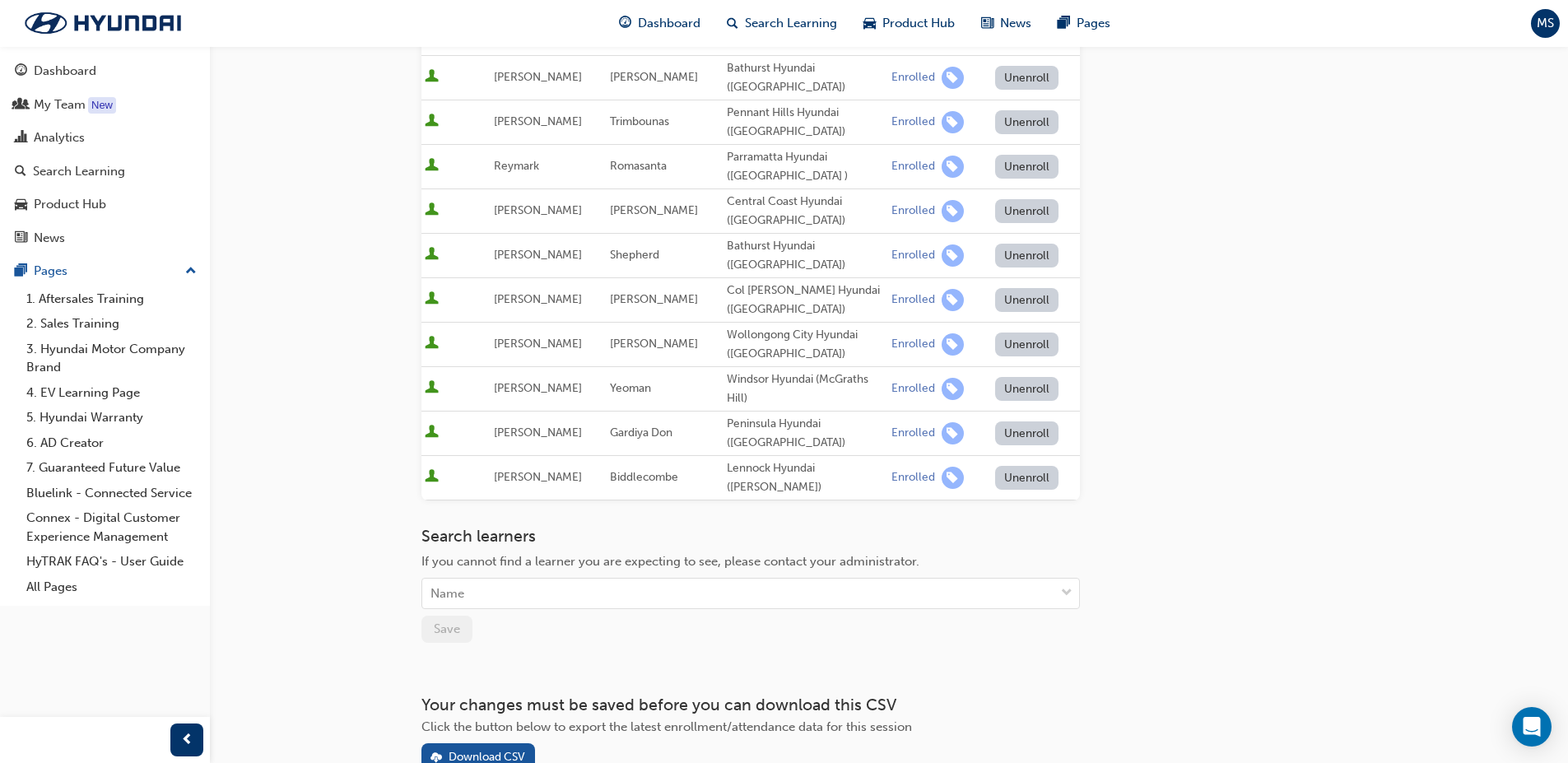
scroll to position [21, 0]
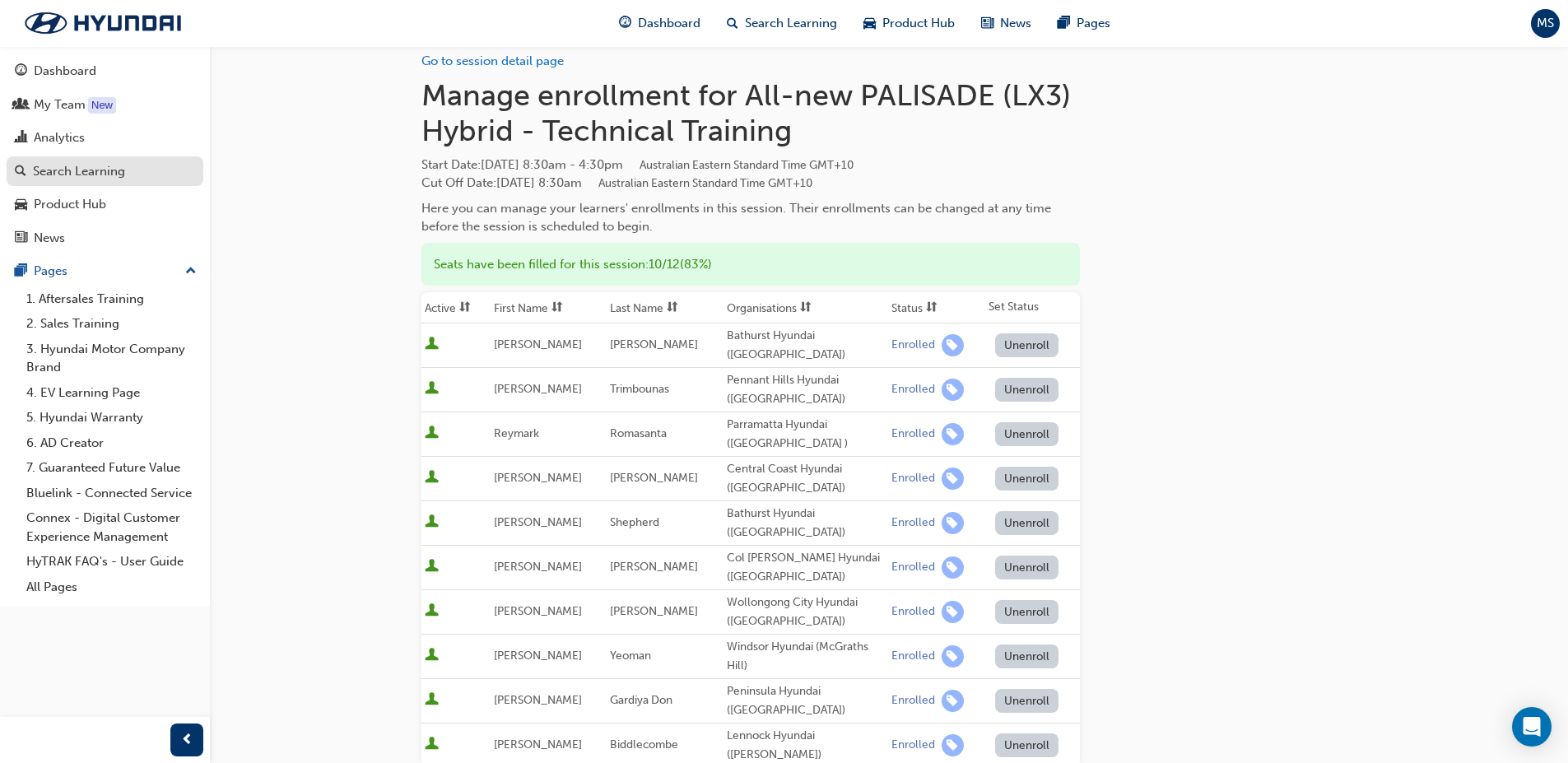
click at [97, 164] on div "Search Learning" at bounding box center [78, 172] width 92 height 19
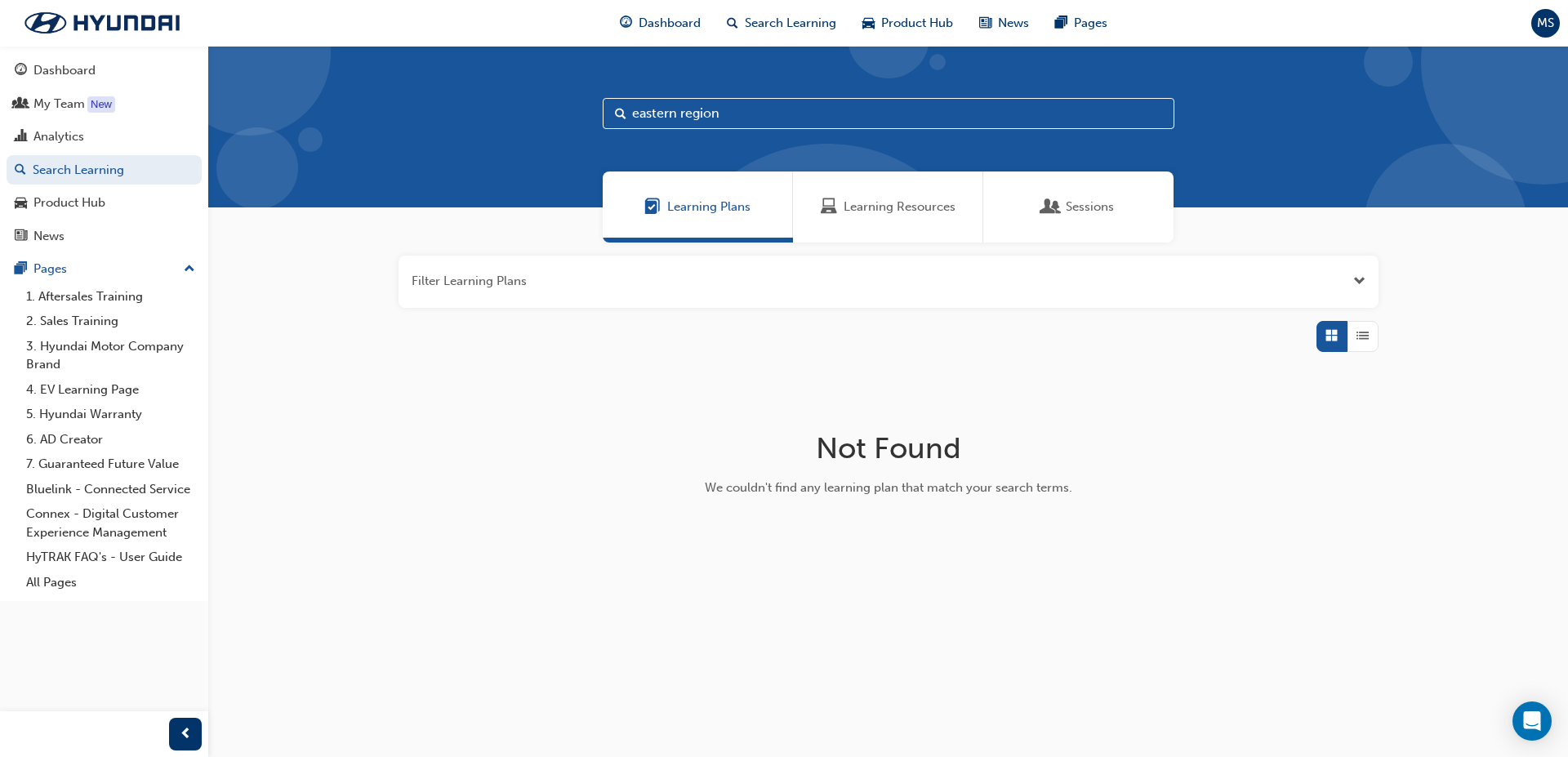
click at [1024, 221] on div "Sessions" at bounding box center [1079, 207] width 191 height 71
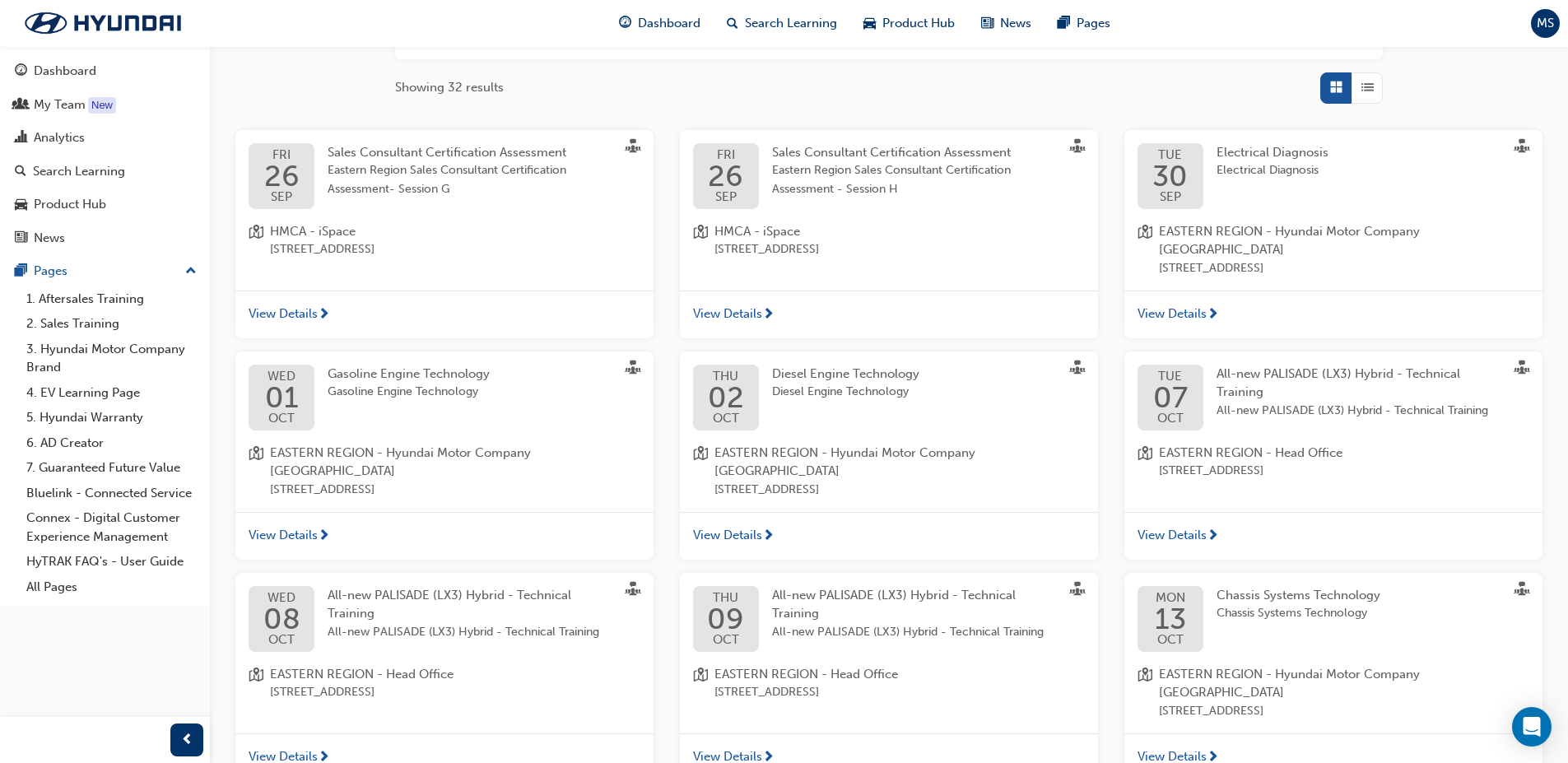
scroll to position [388, 0]
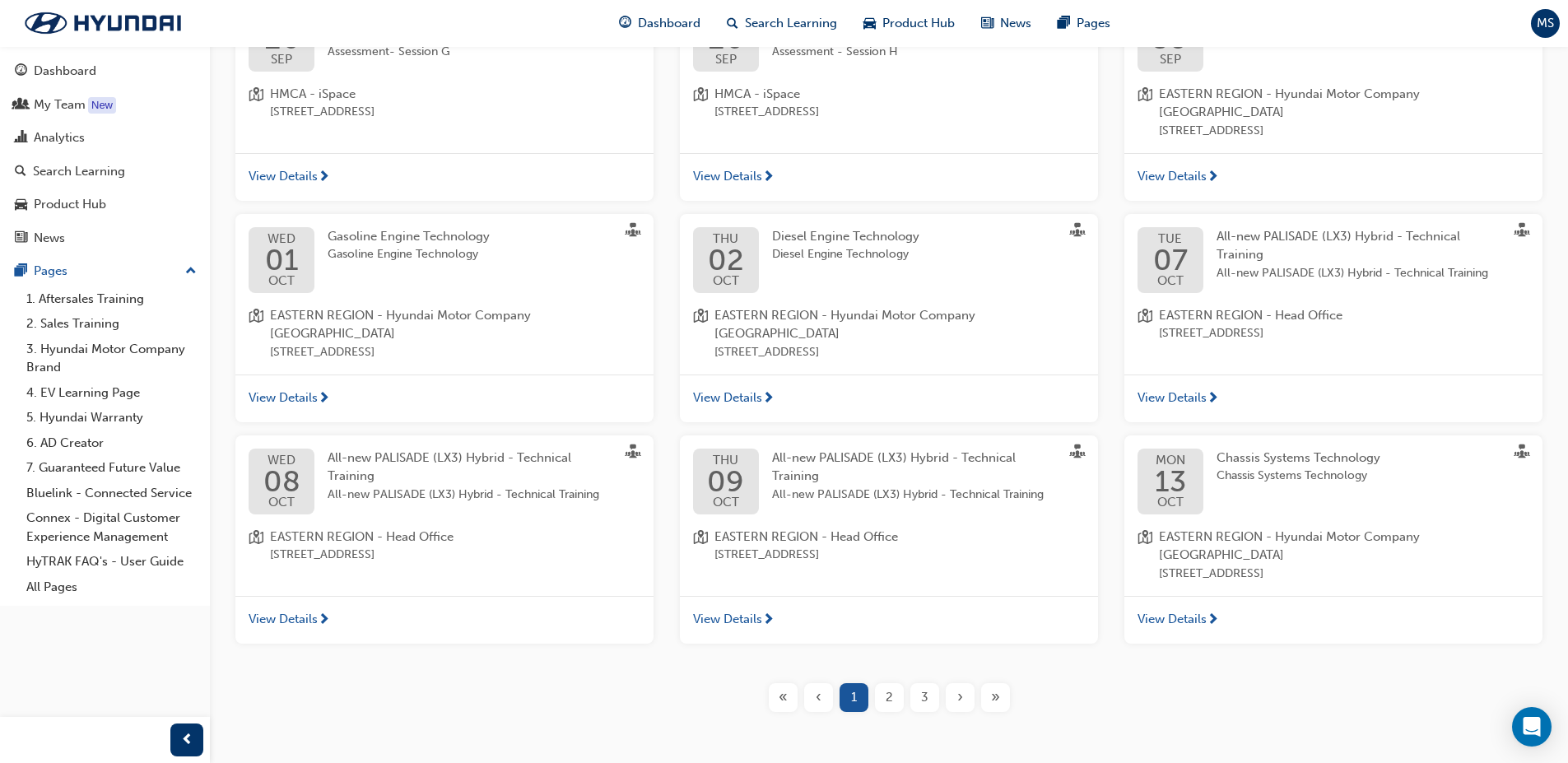
click at [748, 448] on div "[DATE]" at bounding box center [725, 481] width 66 height 66
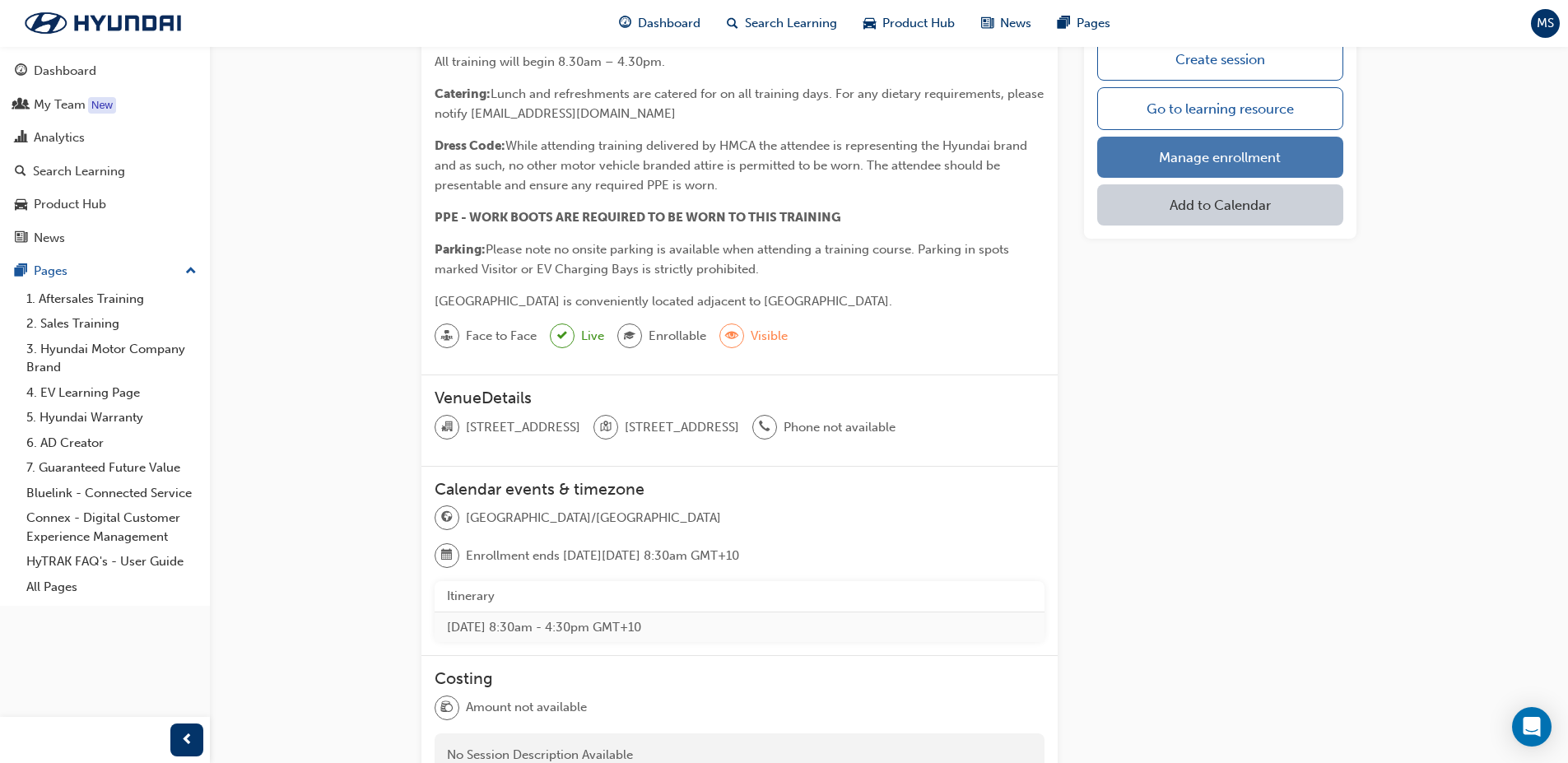
click at [1249, 152] on link "Manage enrollment" at bounding box center [1219, 157] width 246 height 41
